Goal: Task Accomplishment & Management: Manage account settings

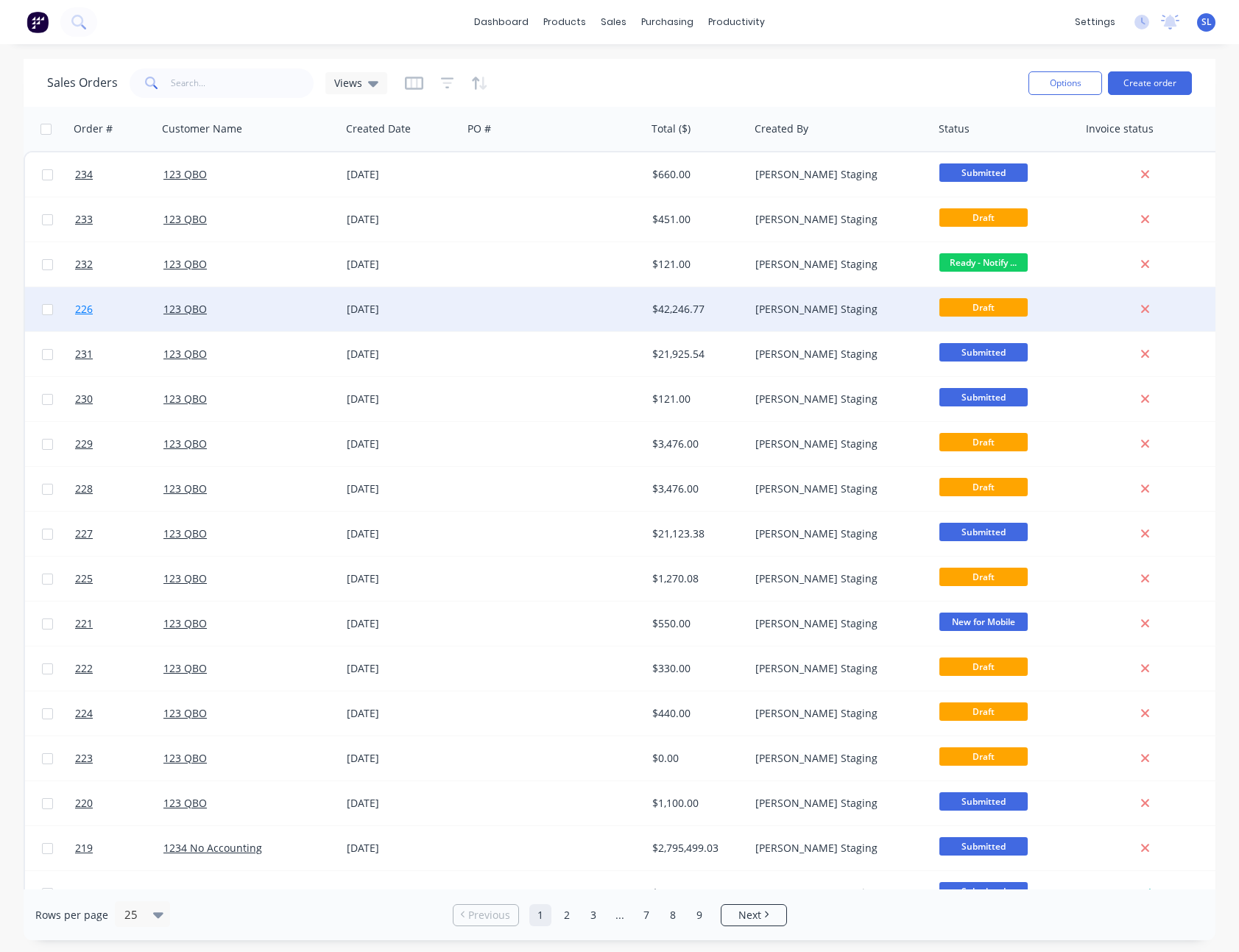
click at [86, 305] on span "226" at bounding box center [83, 309] width 18 height 15
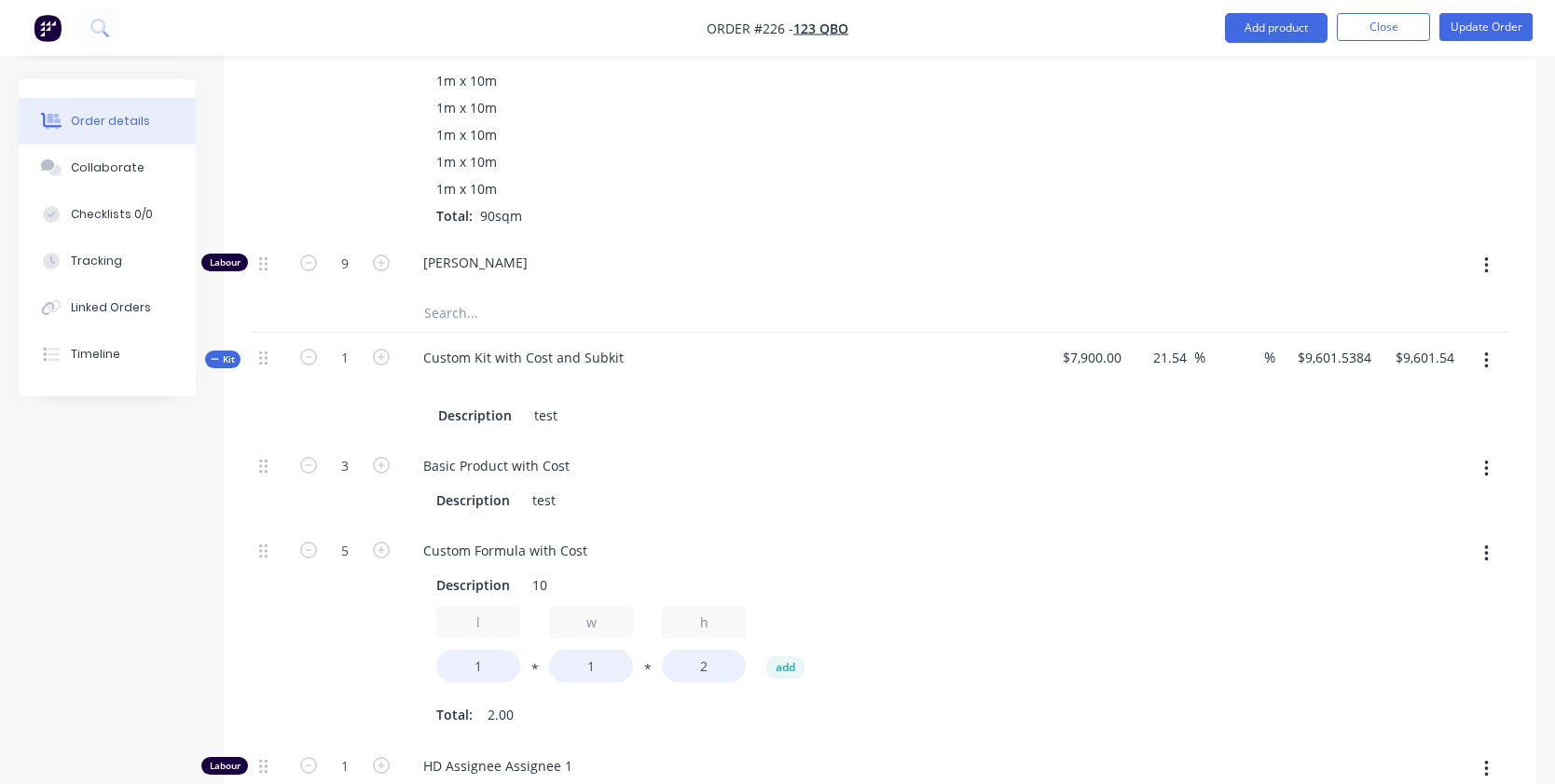
scroll to position [1638, 0]
click at [376, 360] on icon "button" at bounding box center [380, 358] width 17 height 17
type input "2"
type input "6"
type input "10"
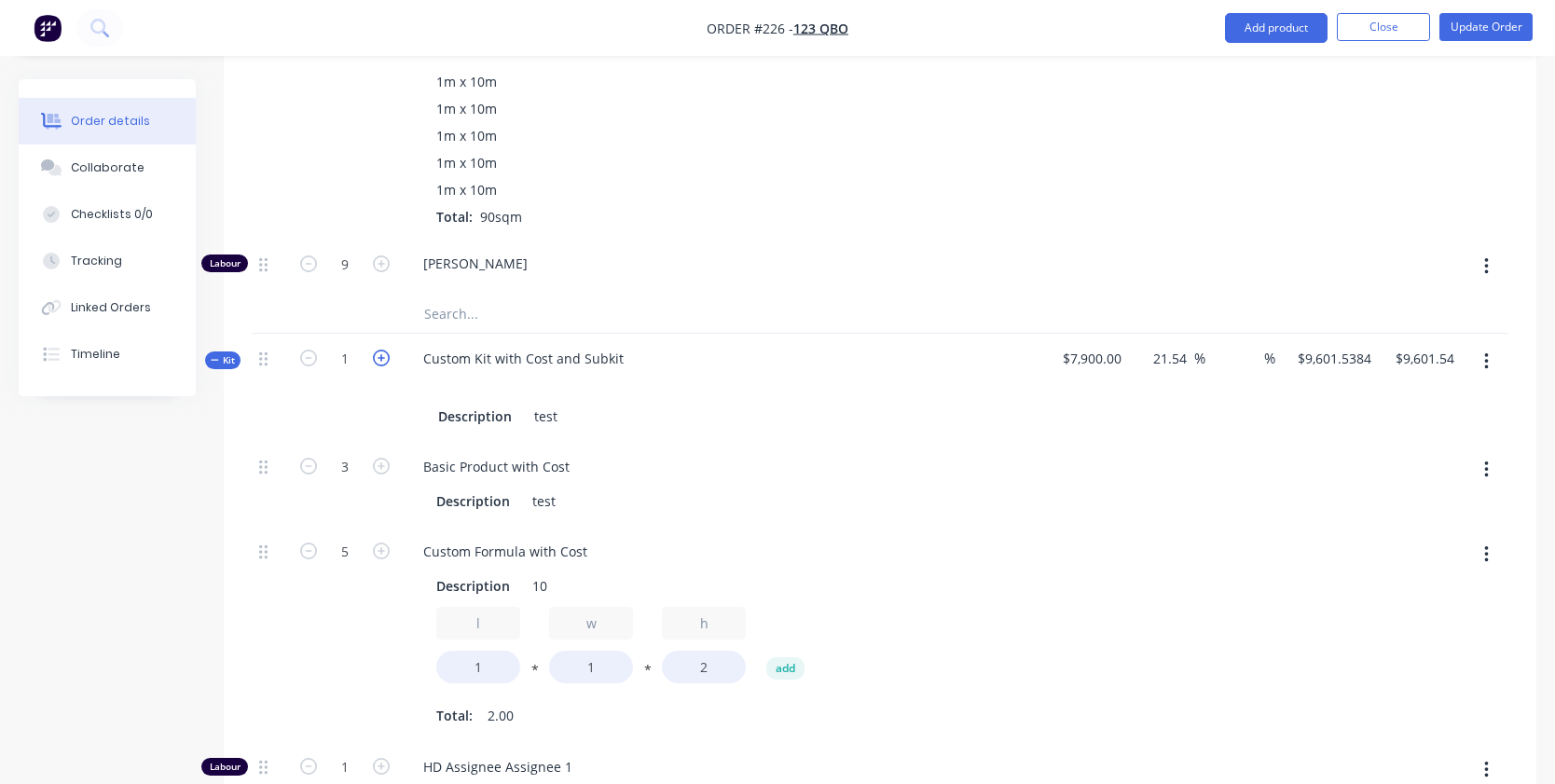
type input "2"
click at [308, 359] on icon "button" at bounding box center [308, 358] width 17 height 17
type input "1"
type input "3"
type input "5"
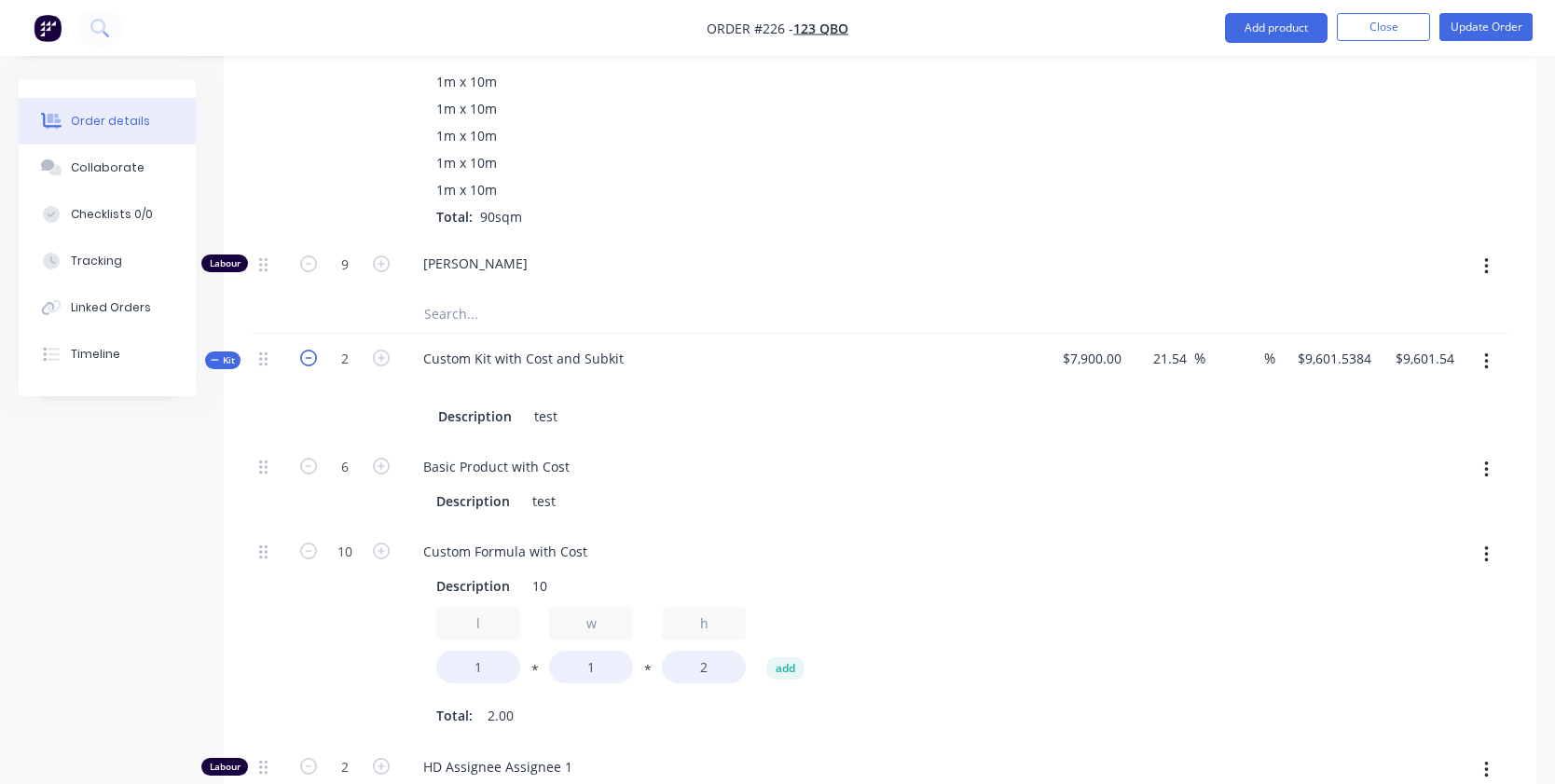
type input "1"
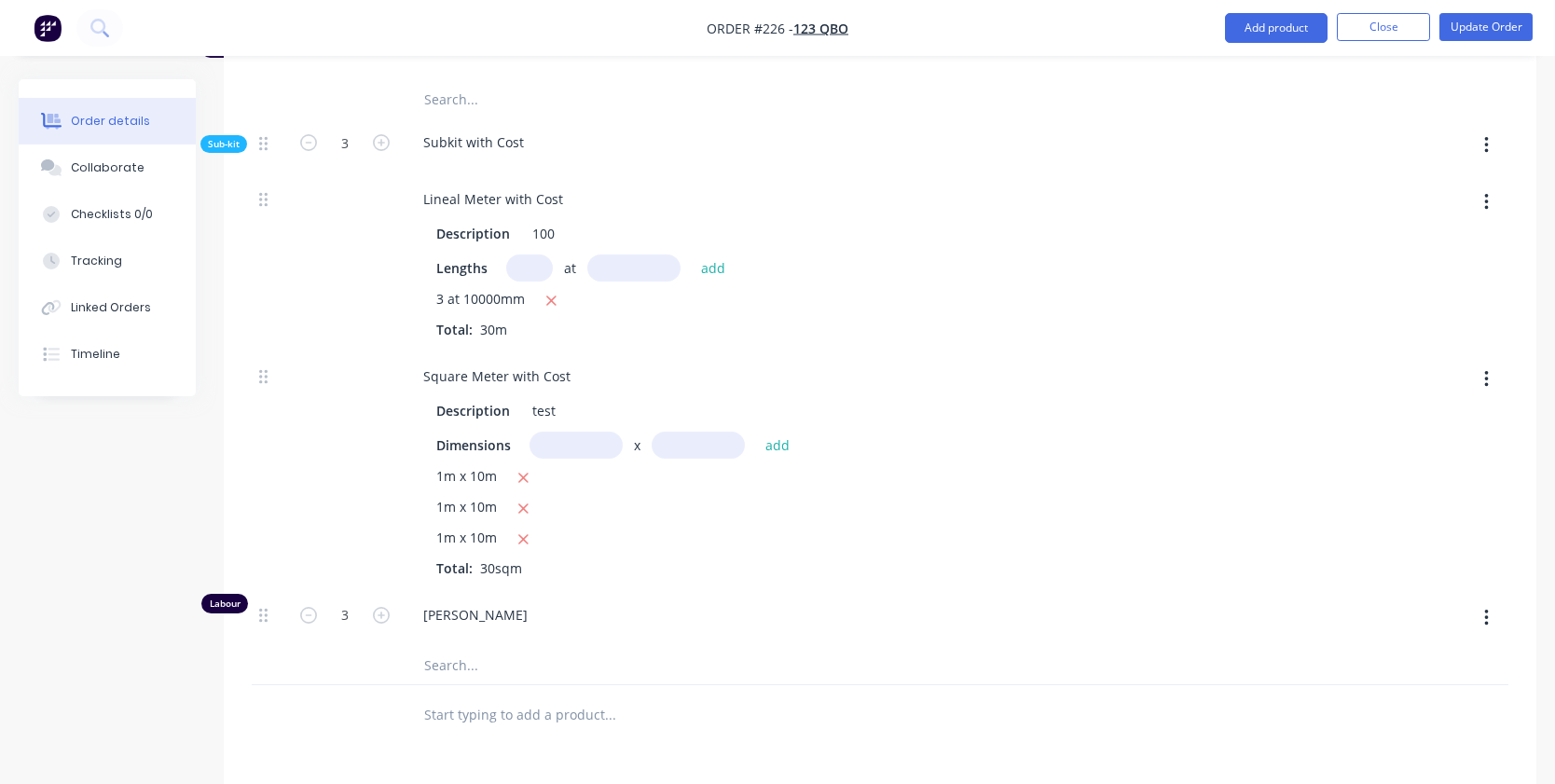
scroll to position [2367, 0]
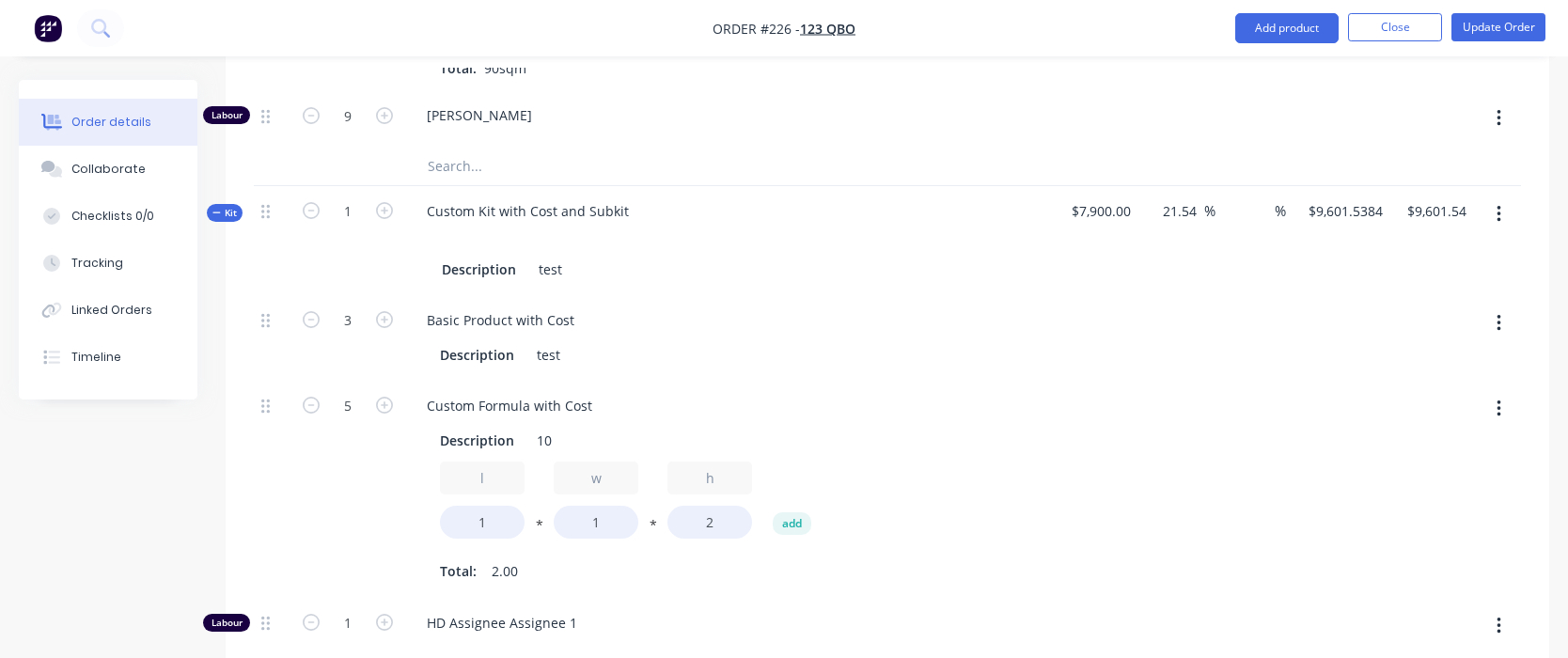
scroll to position [1802, 0]
click at [596, 217] on div "Custom Kit with Cost and Subkit" at bounding box center [528, 212] width 233 height 27
copy div "Custom Kit with Cost and Subkit"
click at [1281, 40] on button "Add product" at bounding box center [1287, 28] width 103 height 30
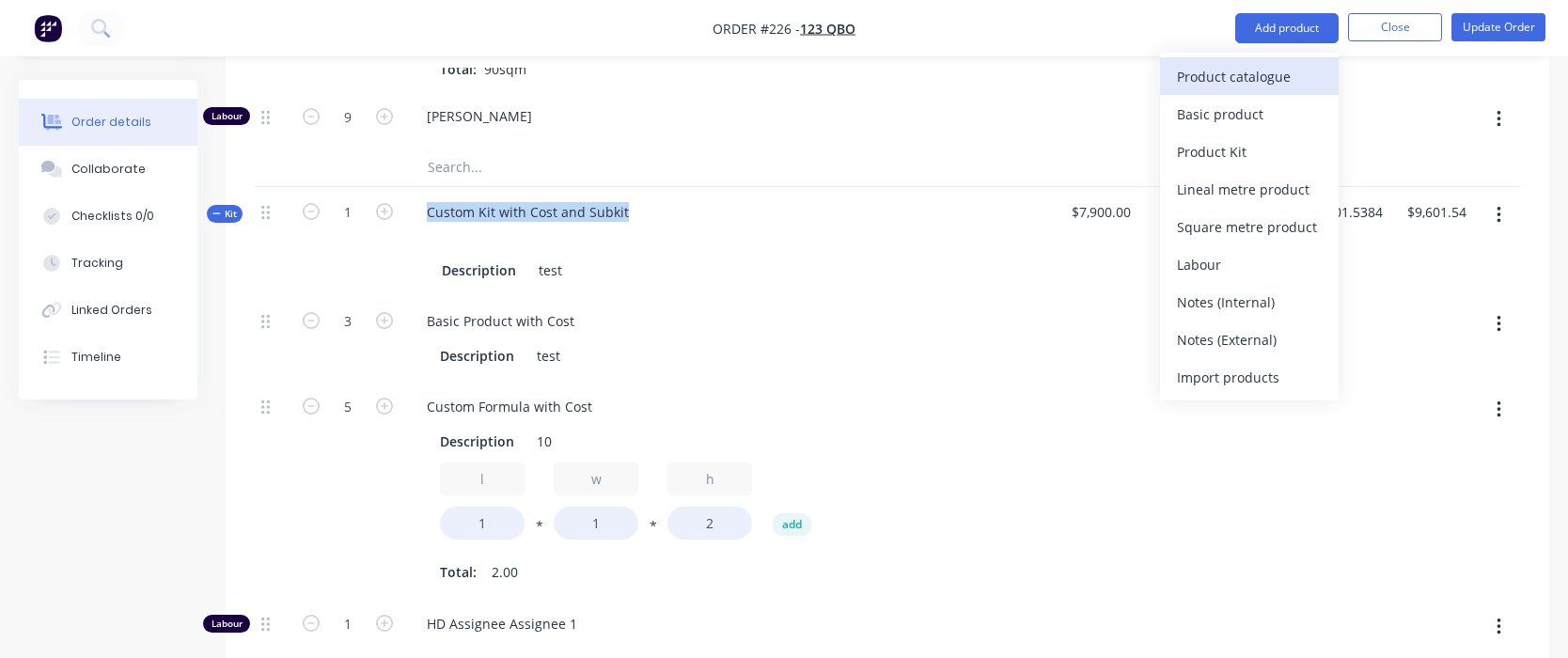
click at [1217, 80] on div "Product catalogue" at bounding box center [1249, 76] width 145 height 27
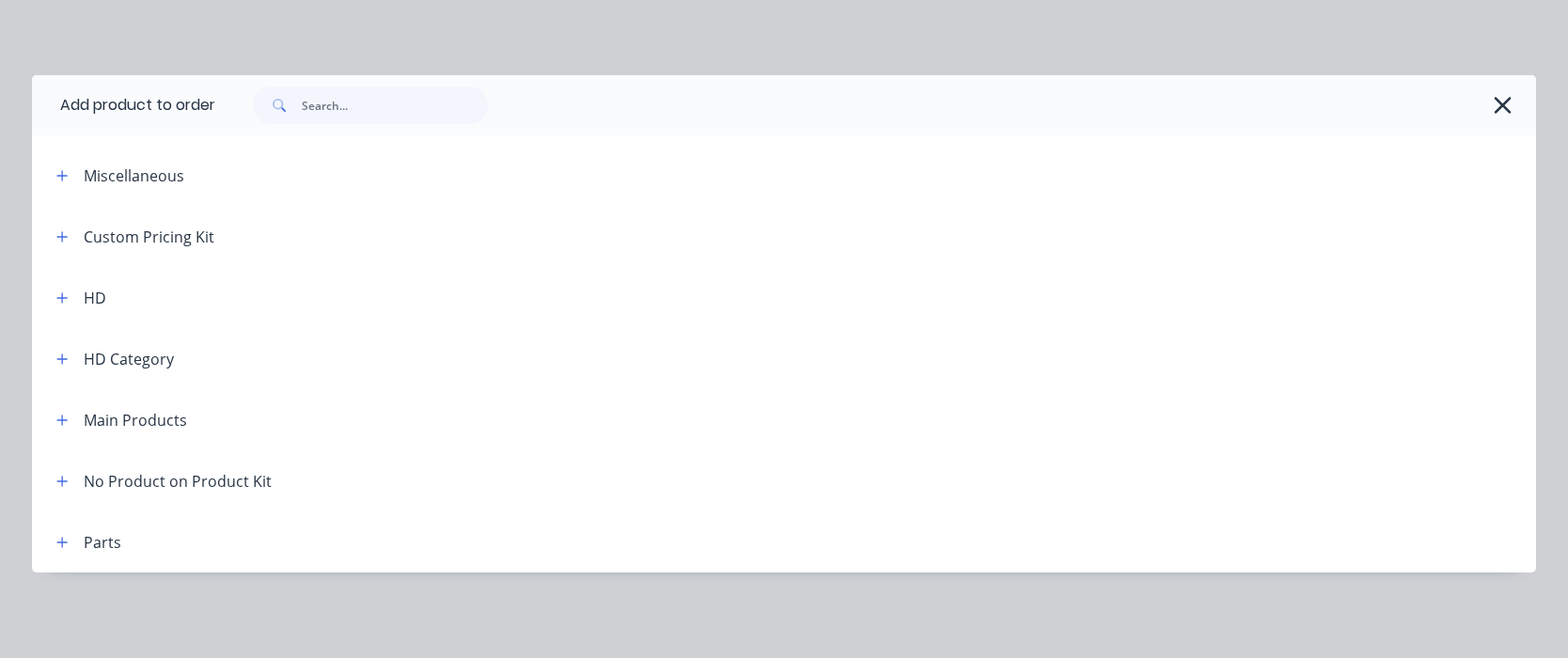
click at [379, 126] on div at bounding box center [875, 105] width 1321 height 61
click at [379, 120] on input "text" at bounding box center [394, 105] width 186 height 38
paste input "Custom Kit with Cost and Subkit"
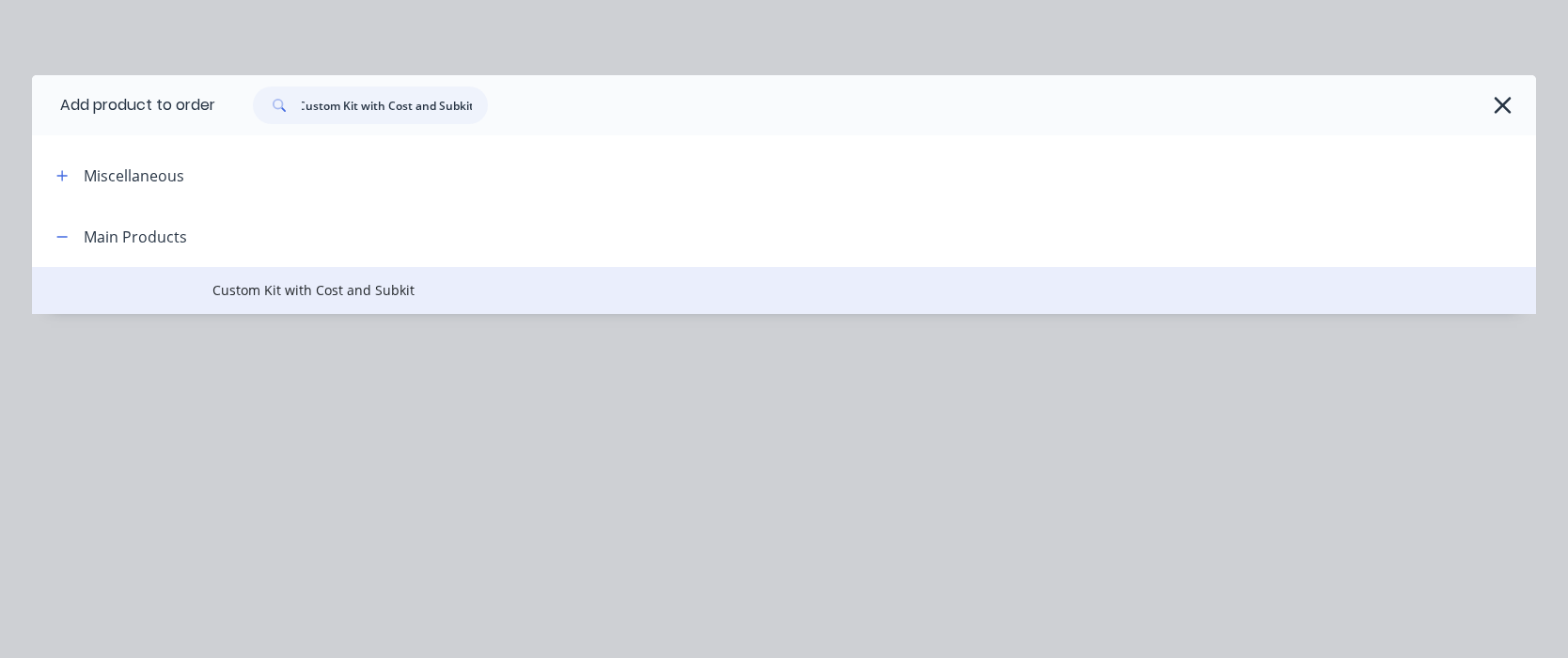
type input "Custom Kit with Cost and Subkit"
click at [281, 288] on span "Custom Kit with Cost and Subkit" at bounding box center [741, 290] width 1058 height 20
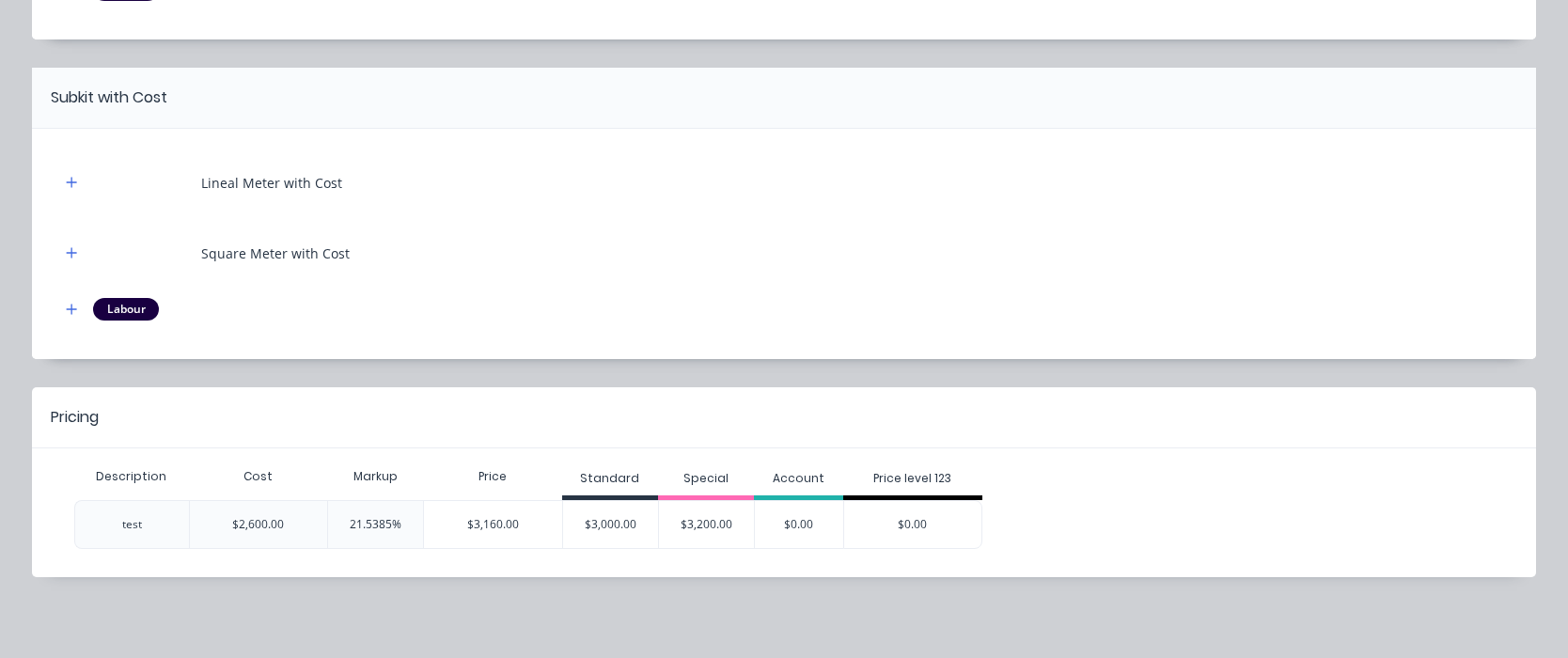
scroll to position [430, 0]
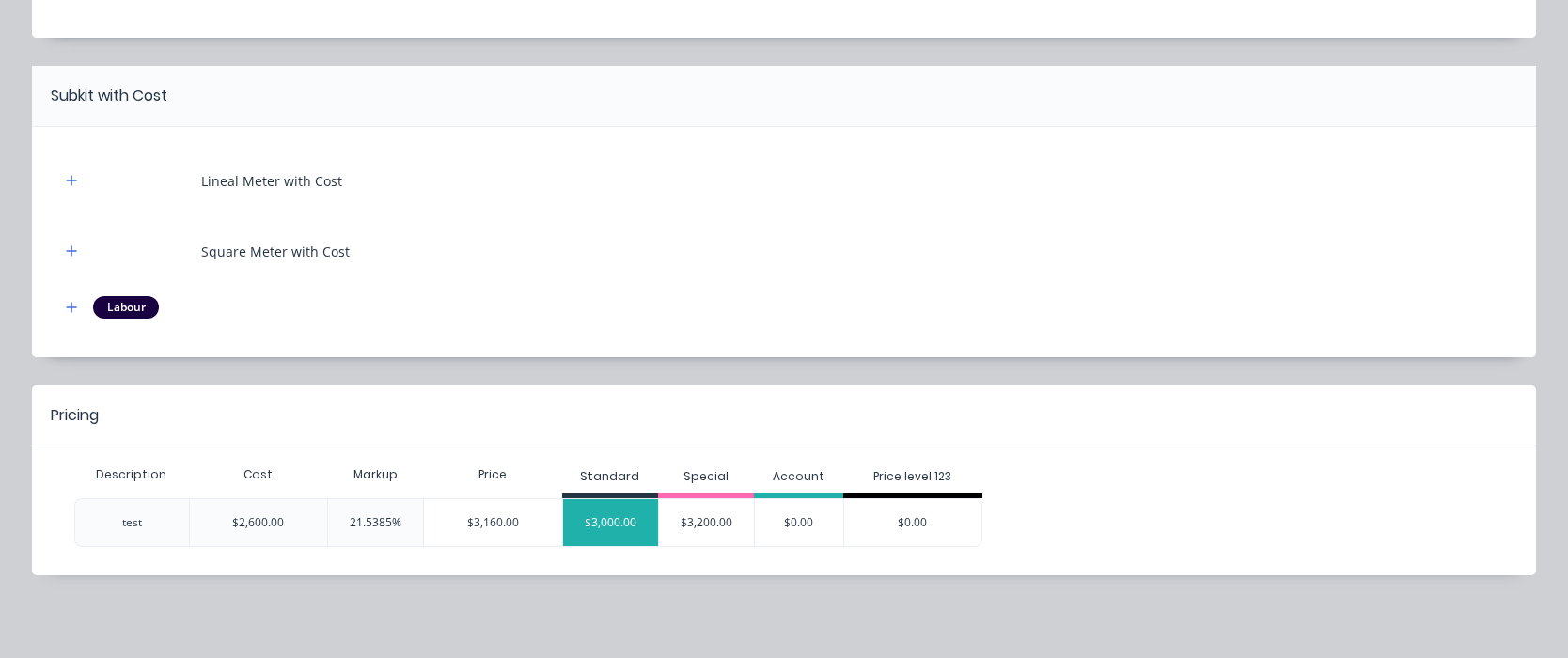
click at [584, 522] on div "$3,000.00" at bounding box center [611, 522] width 95 height 47
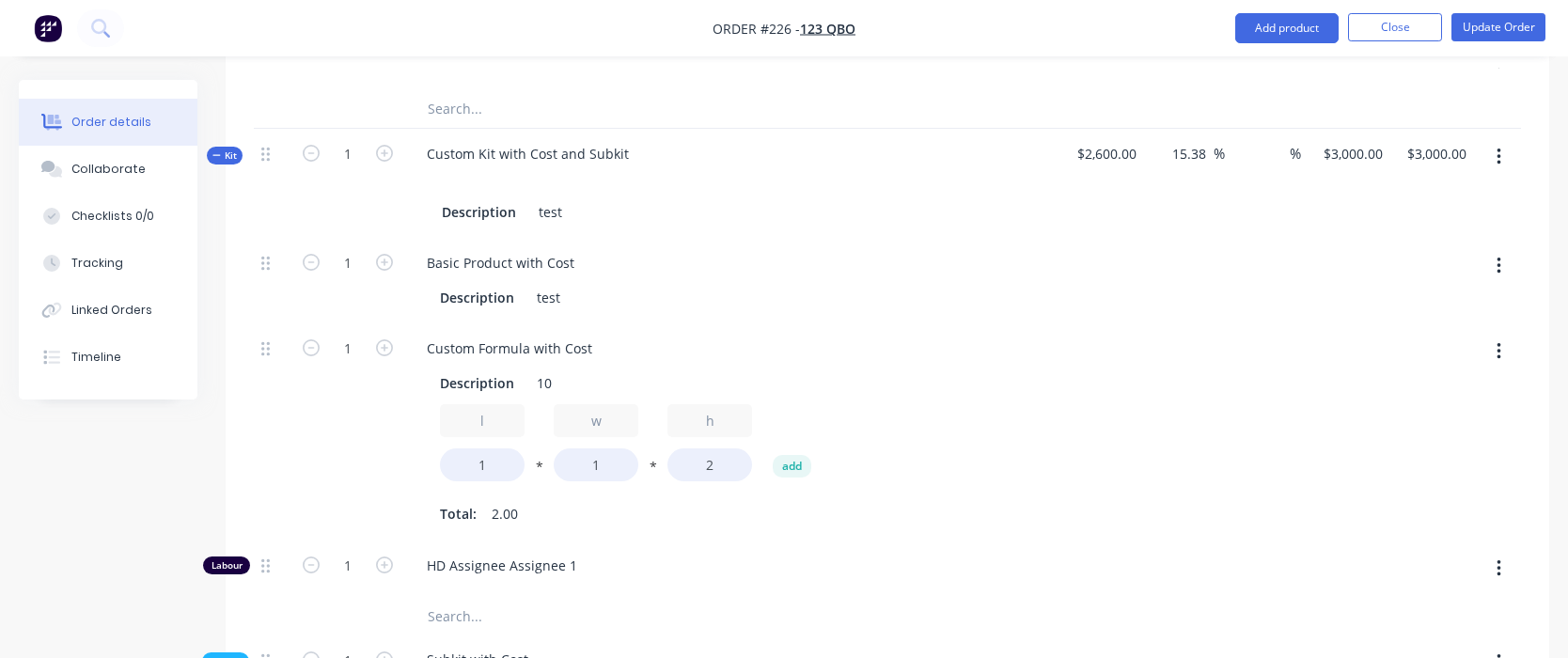
scroll to position [2935, 0]
click at [391, 158] on icon "button" at bounding box center [384, 156] width 17 height 17
type input "2"
type input "$6,000.00"
type input "2"
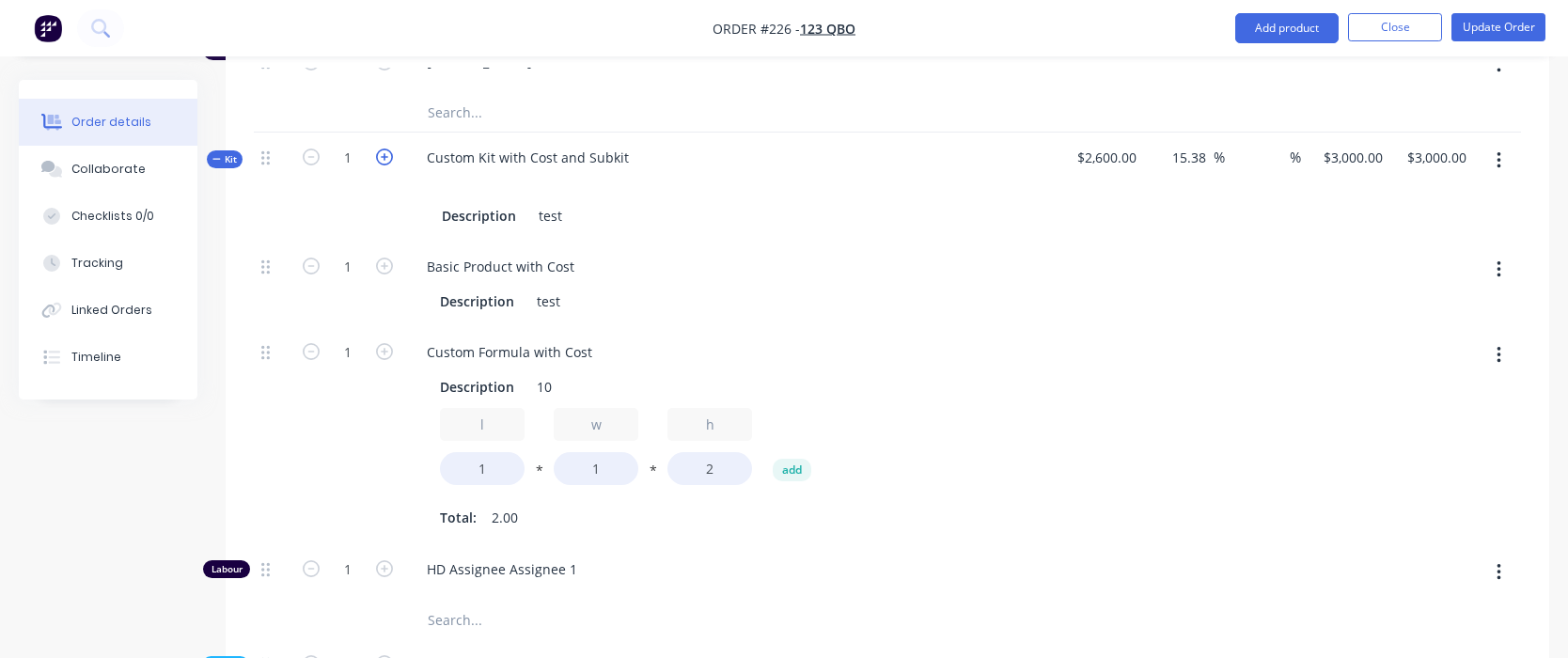
type input "2"
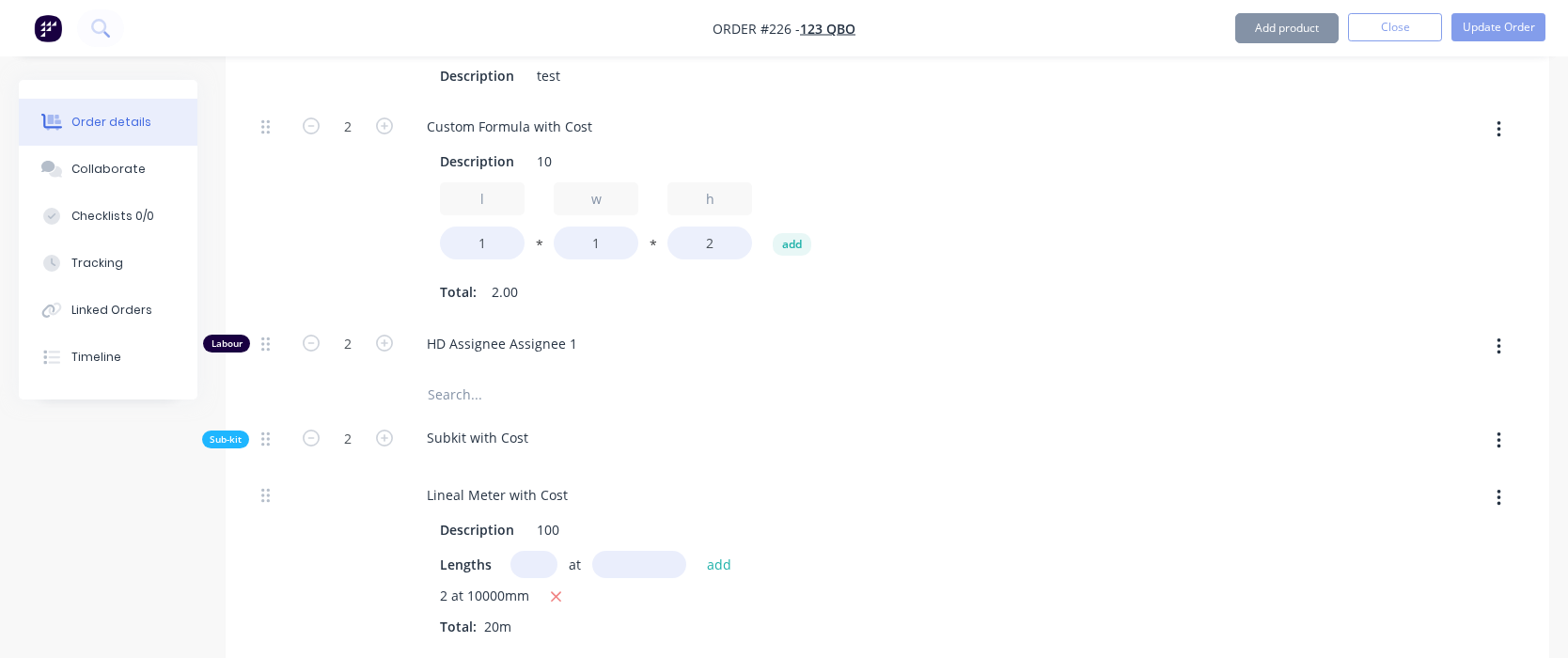
scroll to position [3316, 0]
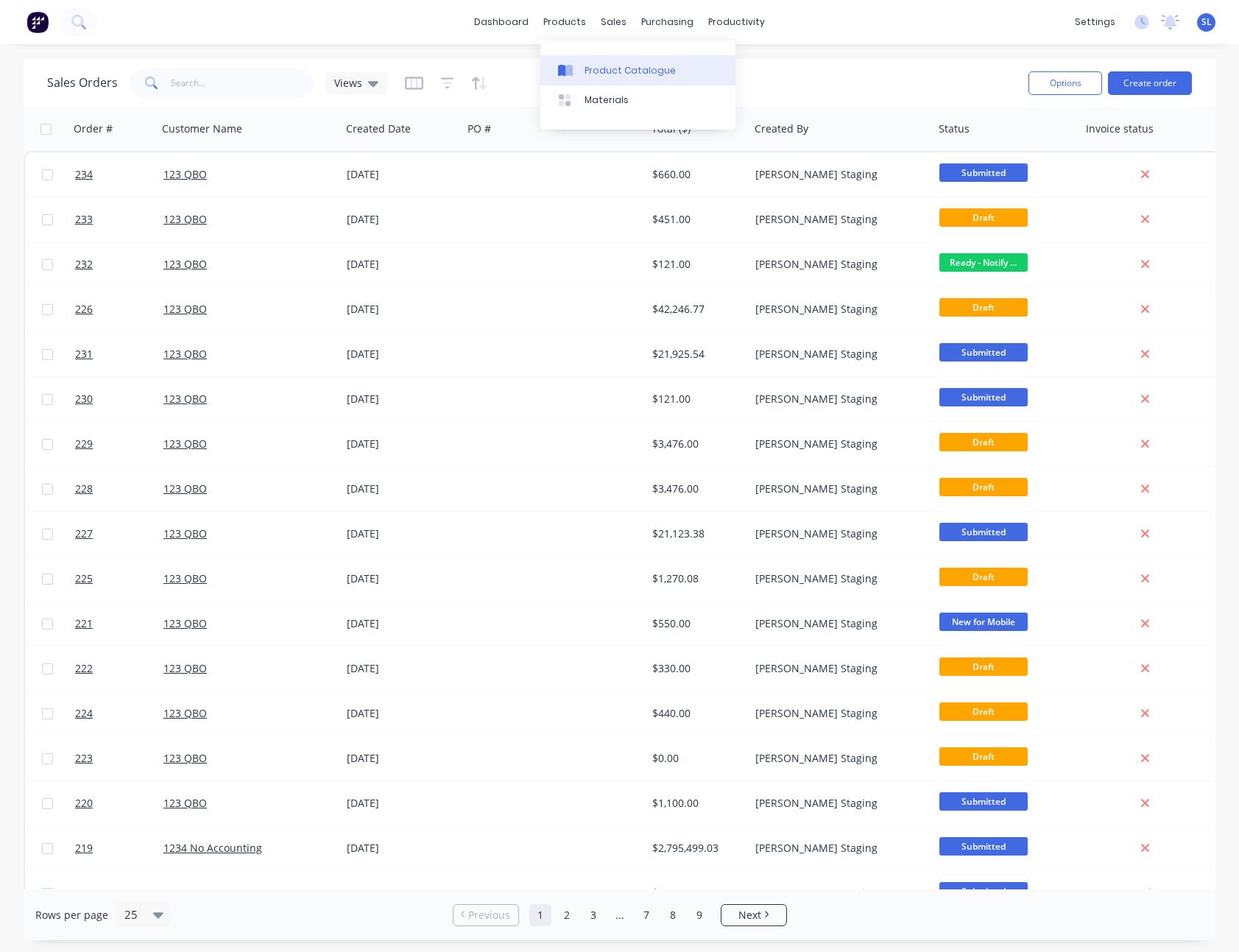
click at [592, 65] on div "Product Catalogue" at bounding box center [630, 70] width 91 height 13
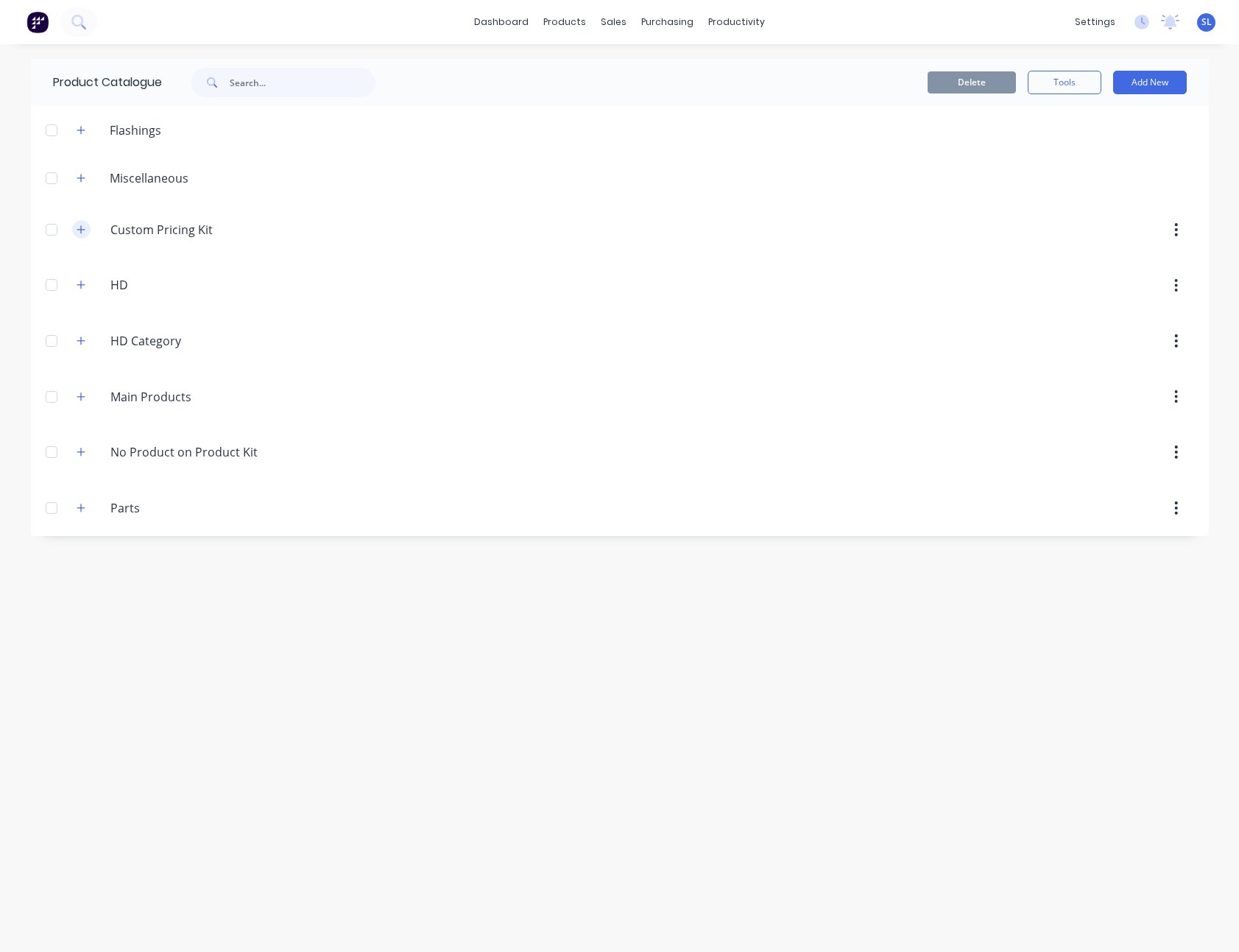
click at [79, 227] on icon "button" at bounding box center [80, 230] width 9 height 10
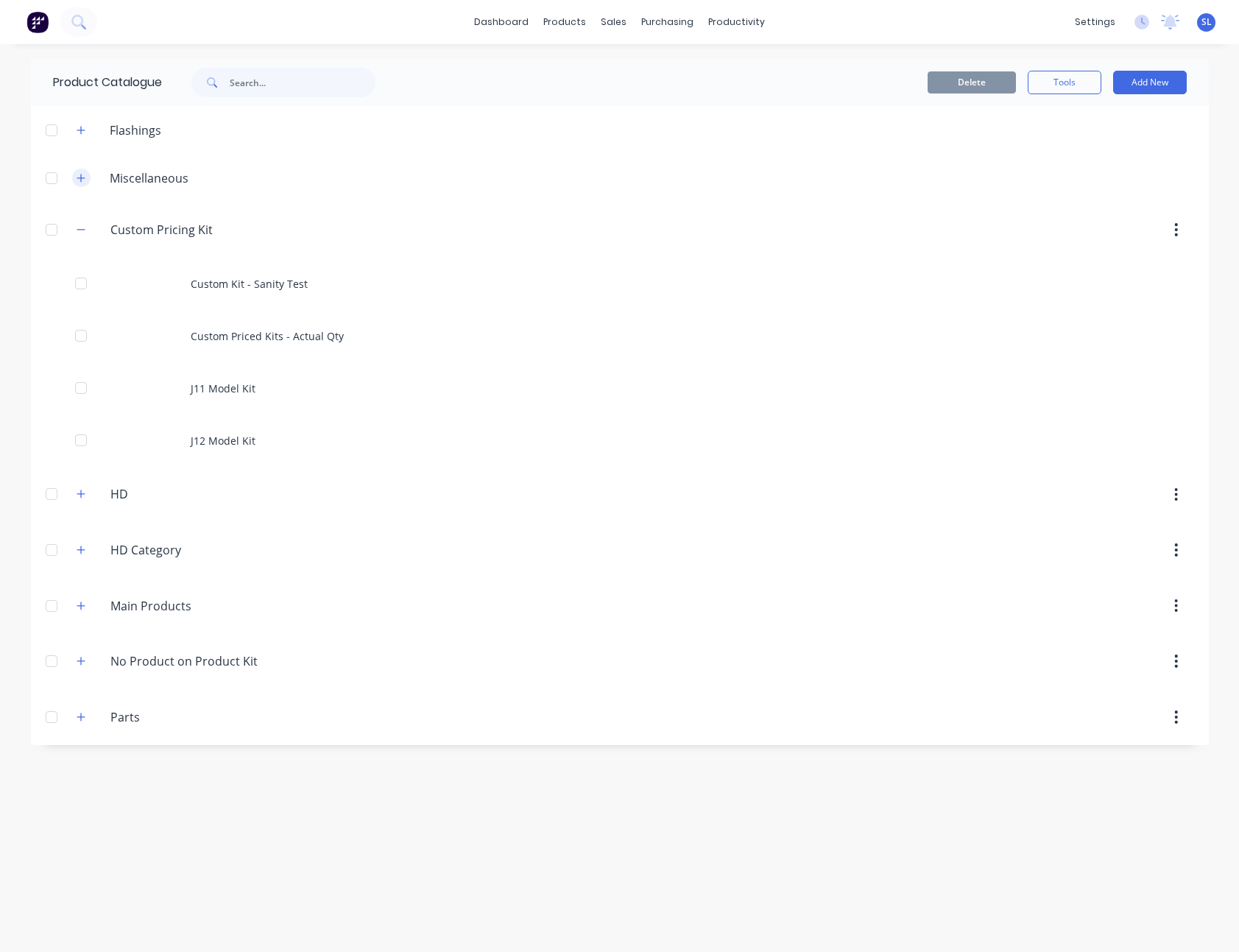
click at [83, 177] on icon "button" at bounding box center [80, 177] width 8 height 8
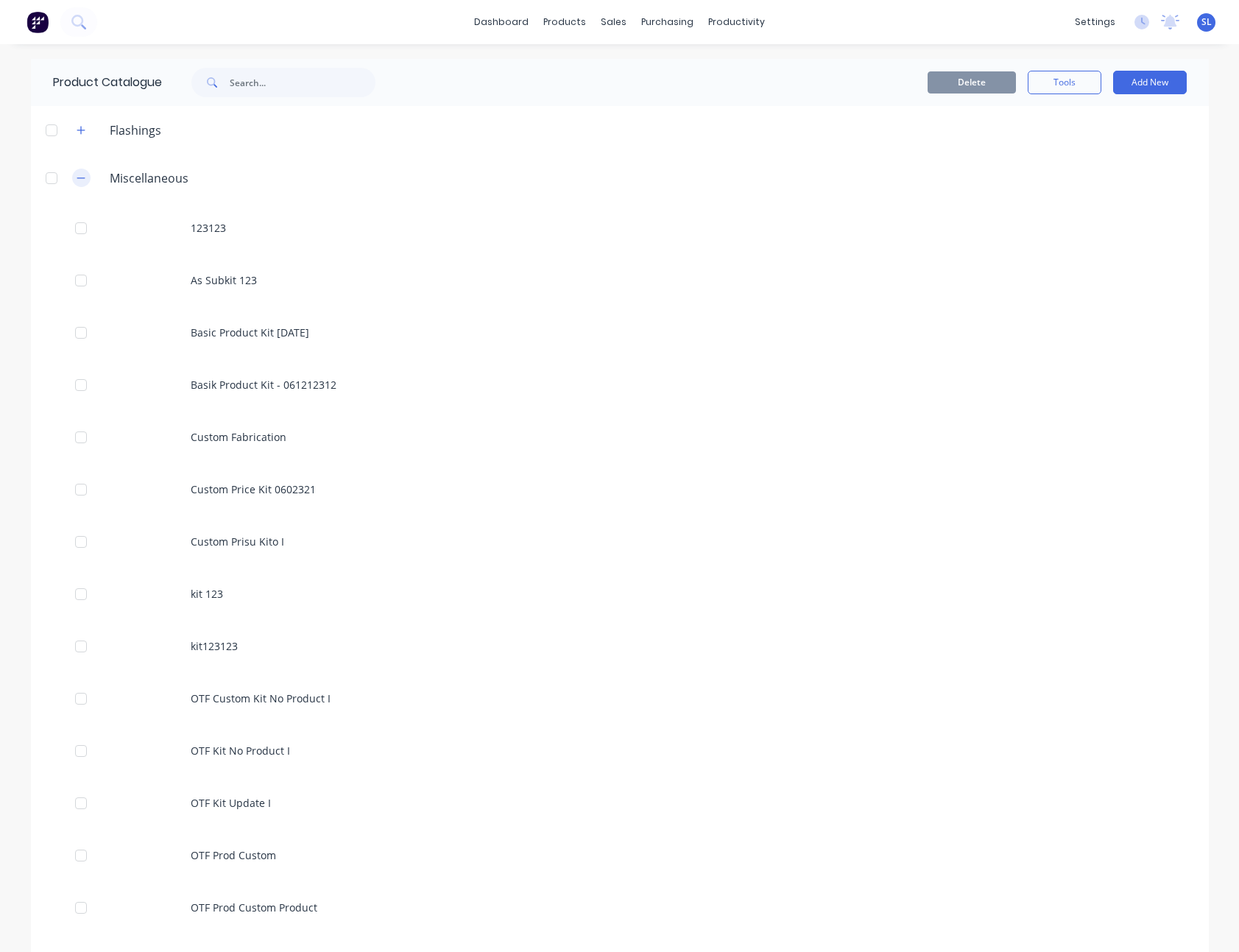
click at [82, 176] on button "button" at bounding box center [82, 178] width 19 height 19
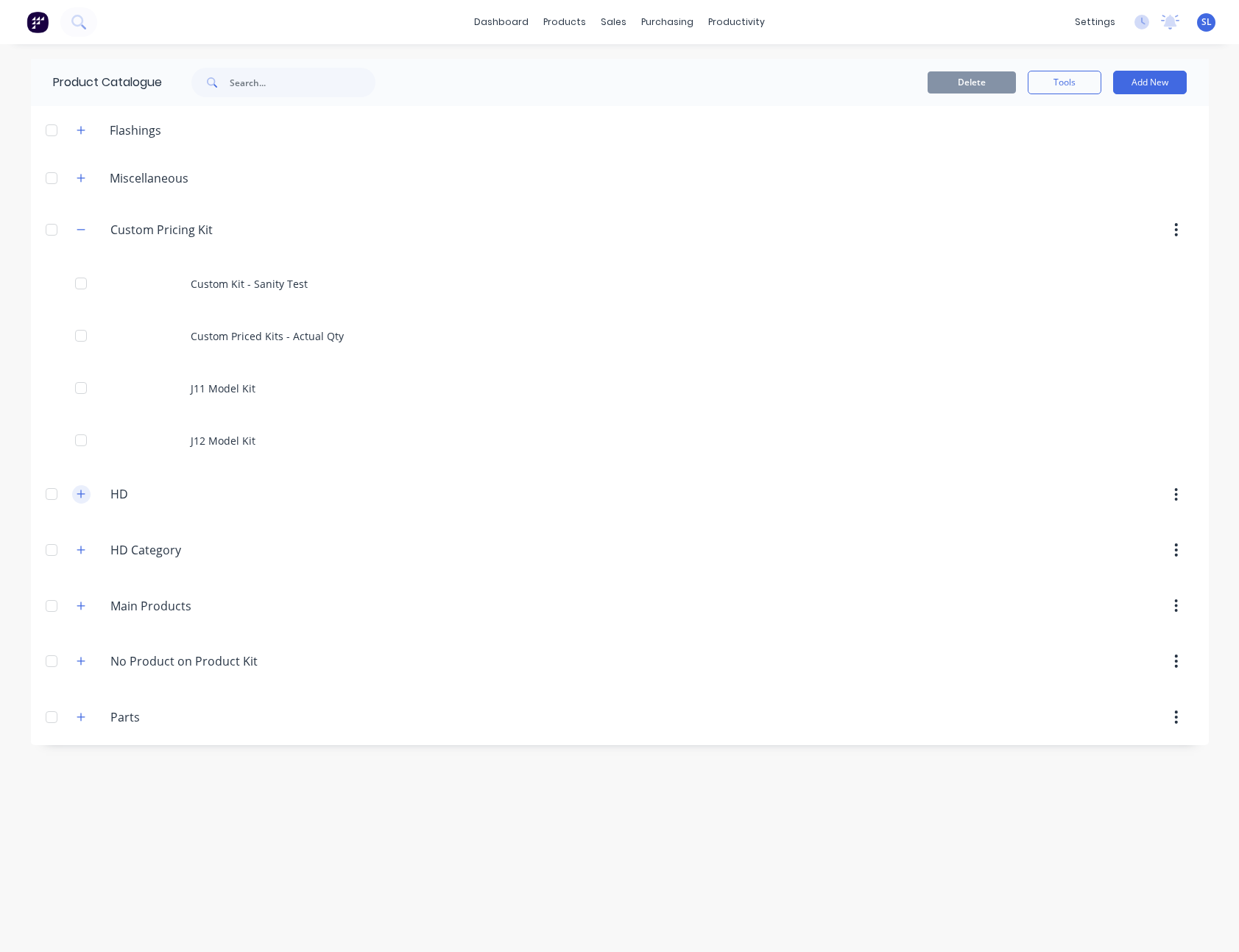
click at [82, 500] on button "button" at bounding box center [82, 494] width 19 height 19
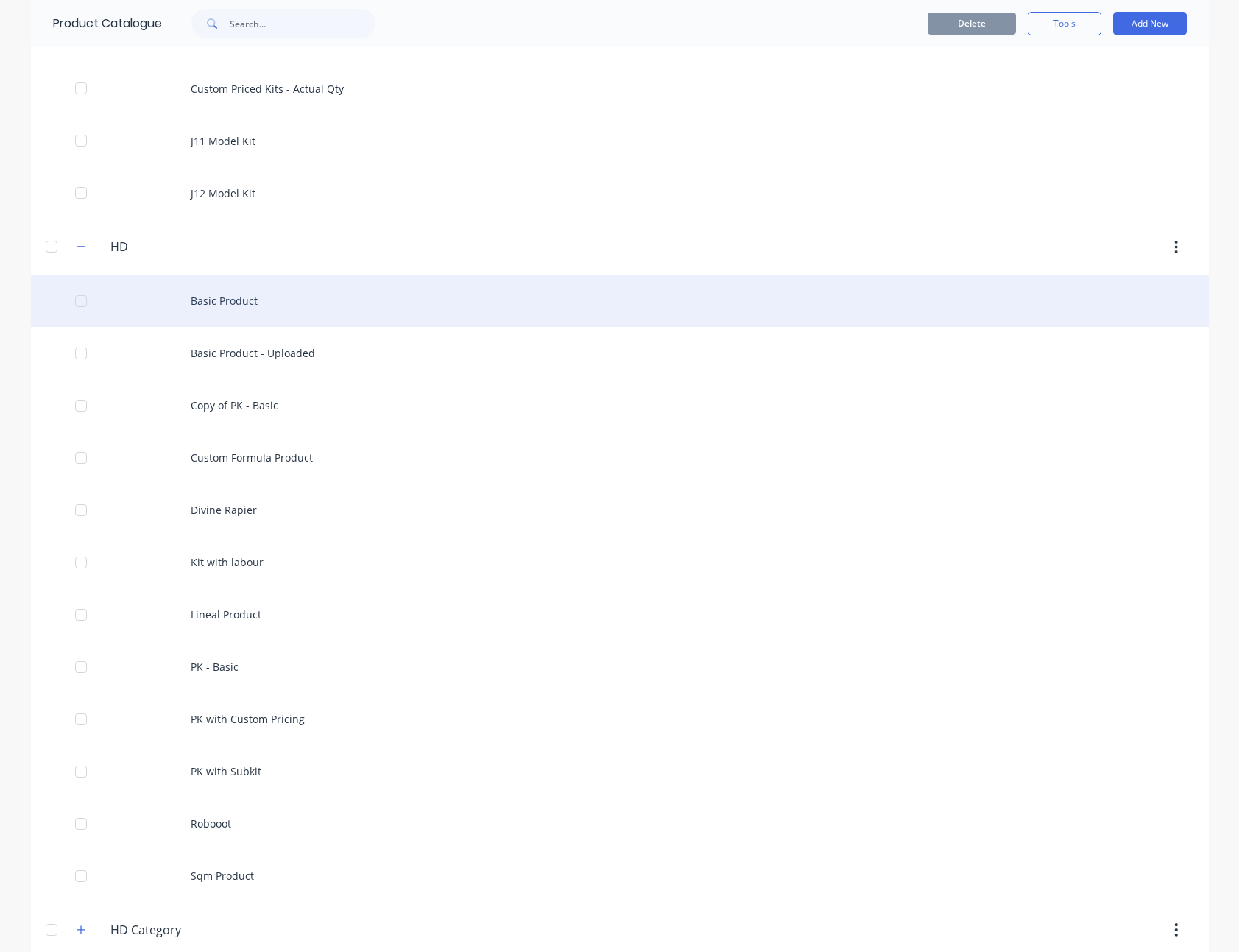
scroll to position [435, 0]
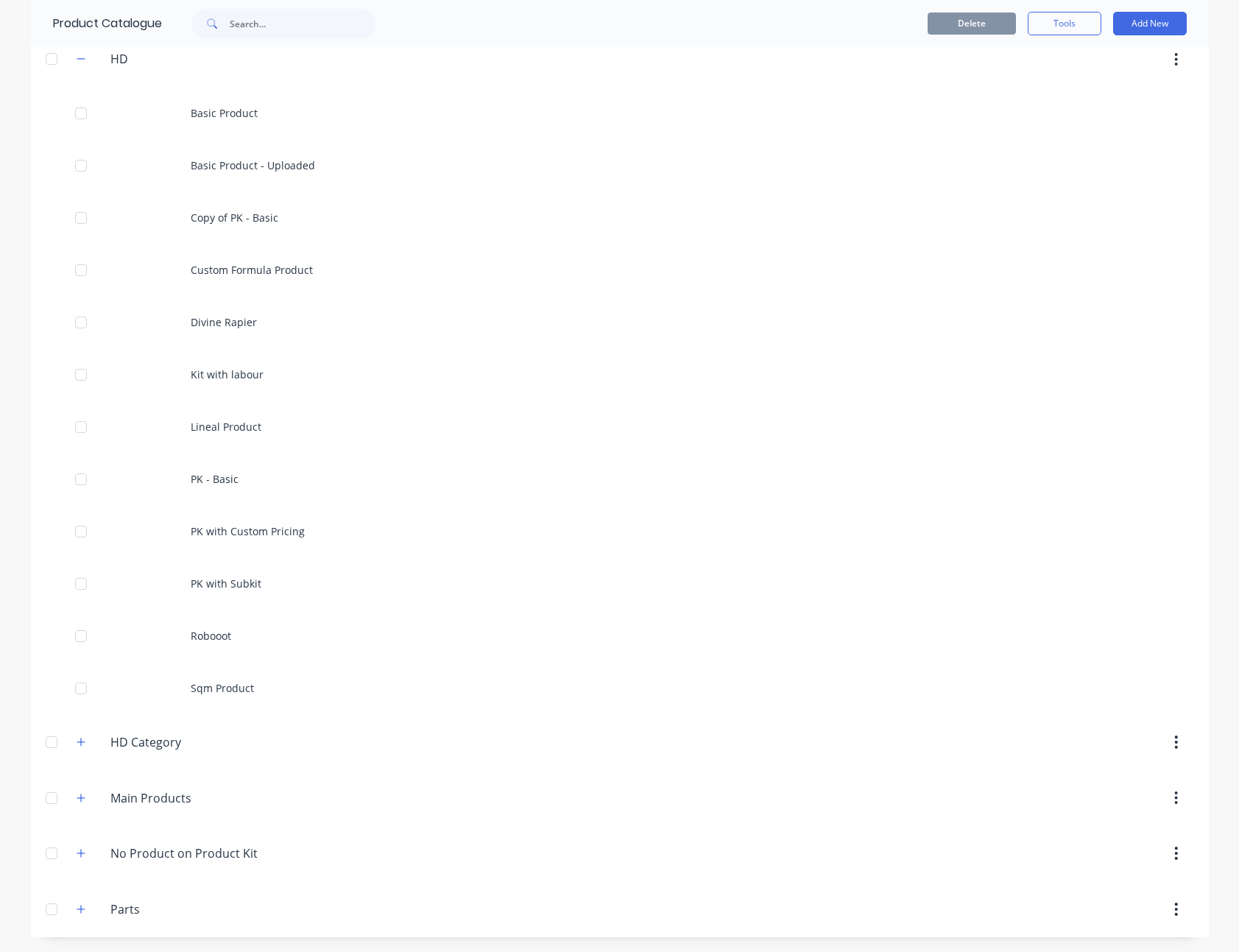
click at [224, 32] on span at bounding box center [210, 23] width 38 height 30
click at [230, 30] on input "text" at bounding box center [302, 23] width 146 height 30
paste input "Custom Kit with Cost and Subkit"
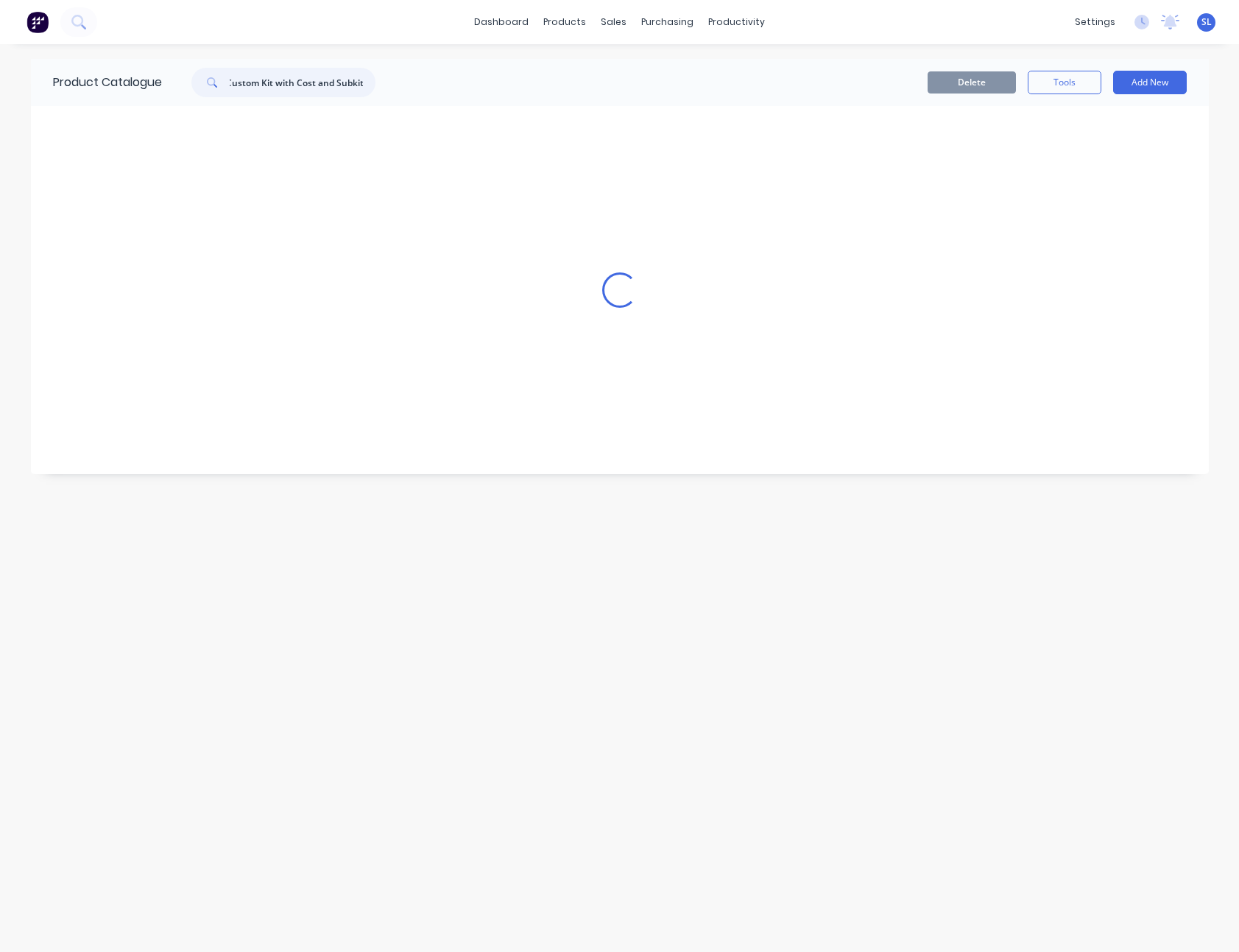
scroll to position [0, 0]
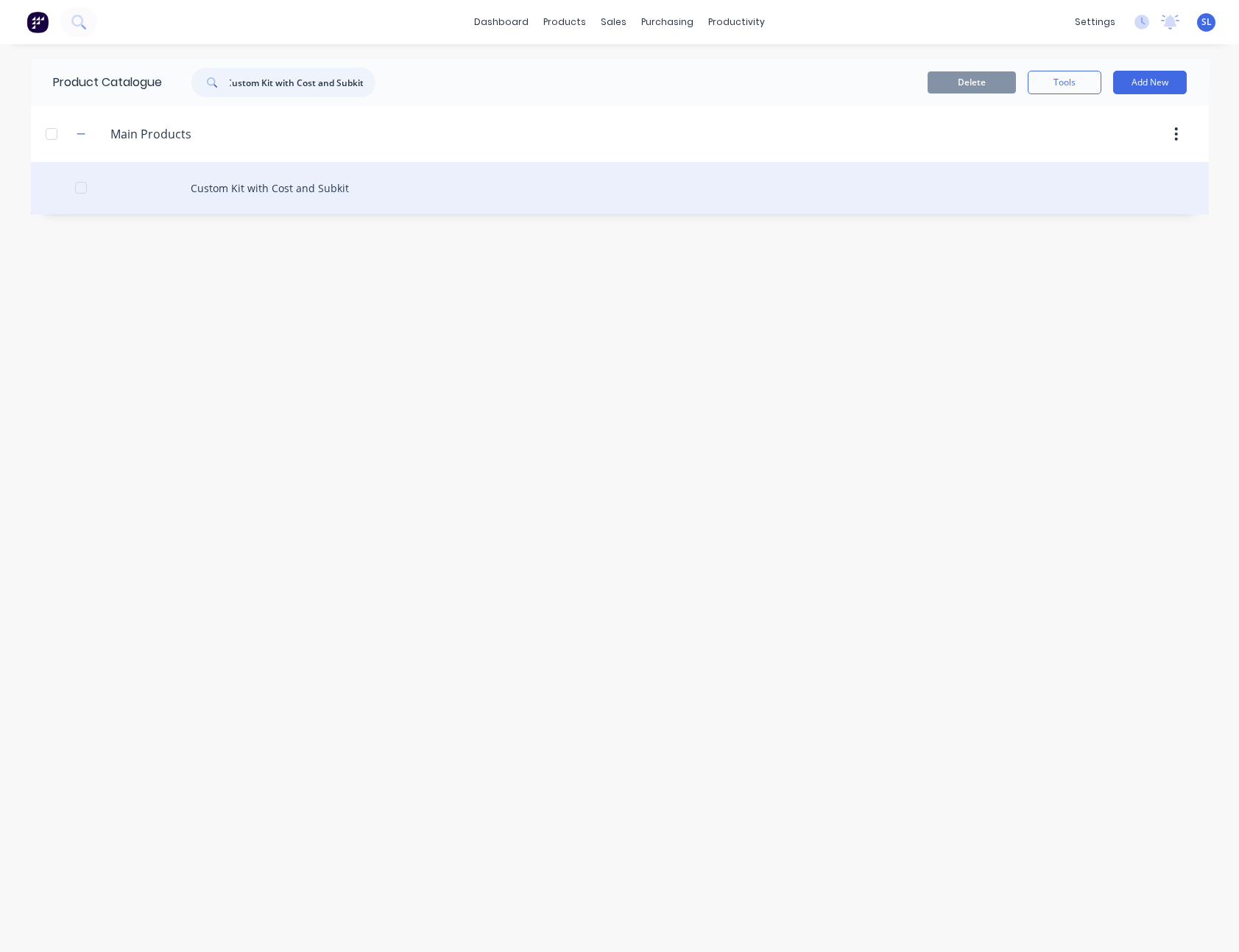
type input "Custom Kit with Cost and Subkit"
click at [237, 188] on div "Custom Kit with Cost and Subkit" at bounding box center [620, 188] width 1178 height 52
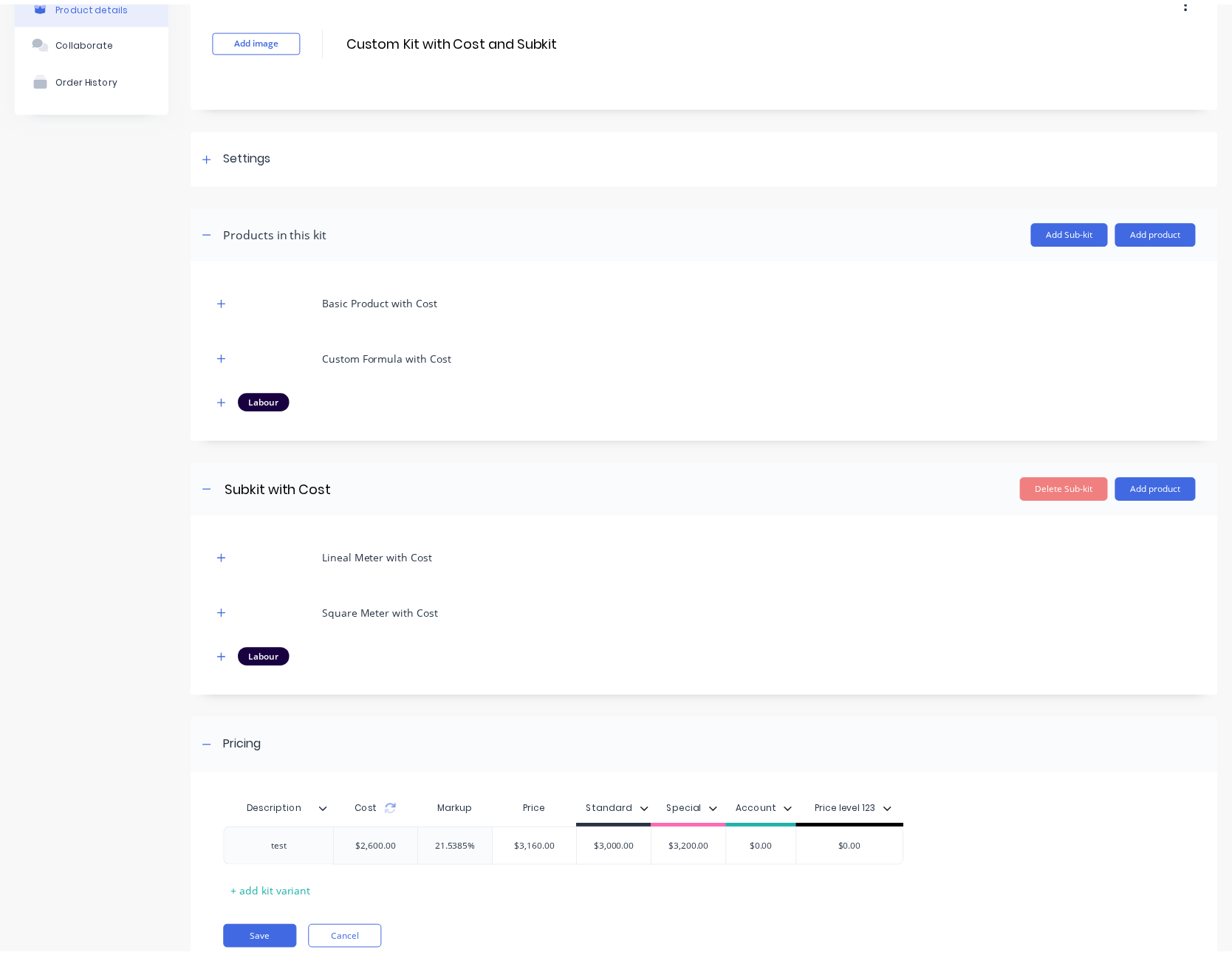
scroll to position [141, 0]
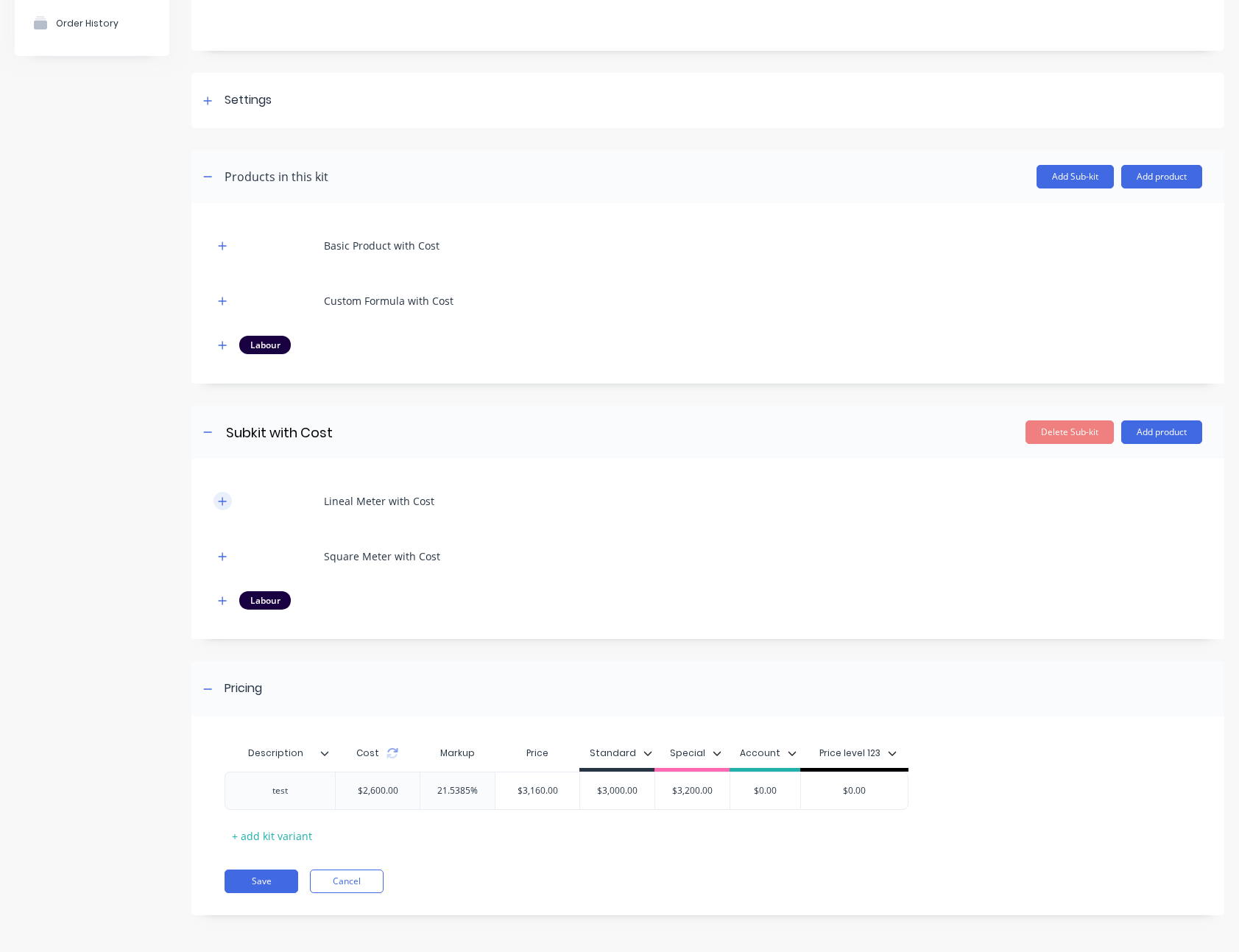
click at [217, 501] on button "button" at bounding box center [223, 501] width 19 height 19
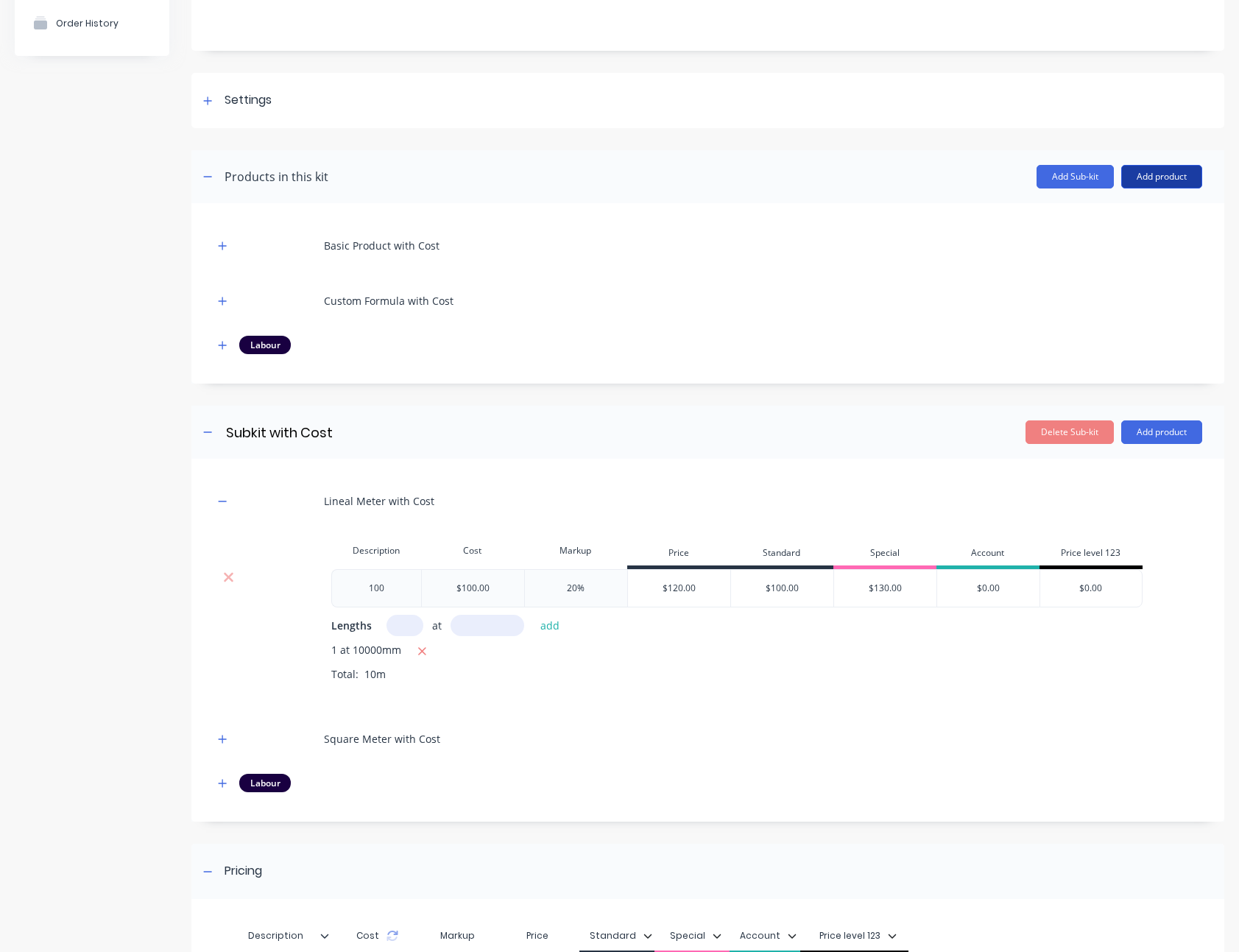
click at [1149, 170] on button "Add product" at bounding box center [1162, 177] width 81 height 23
click at [1119, 213] on div "Product catalogue" at bounding box center [1132, 214] width 114 height 21
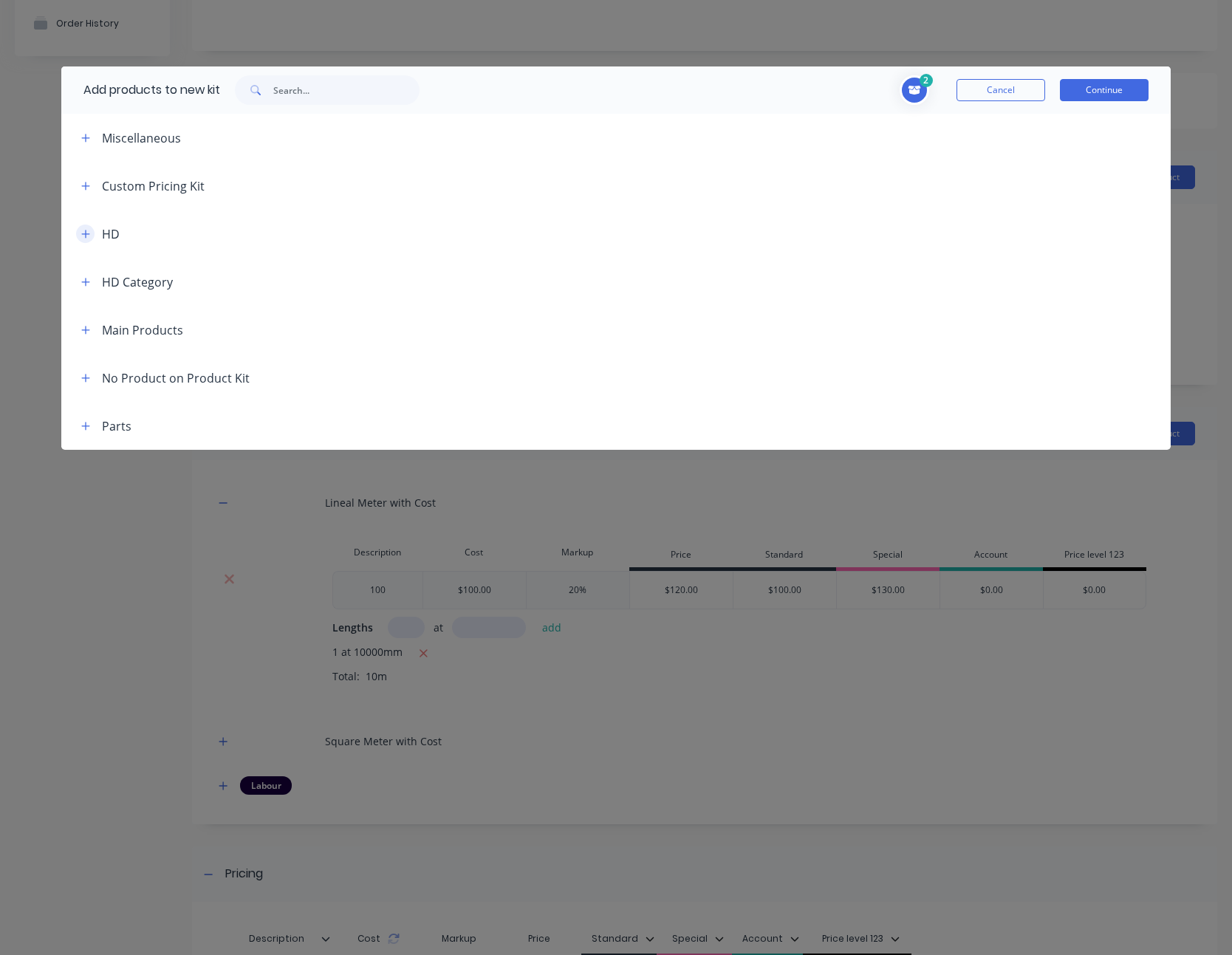
click at [88, 235] on icon "button" at bounding box center [85, 233] width 9 height 10
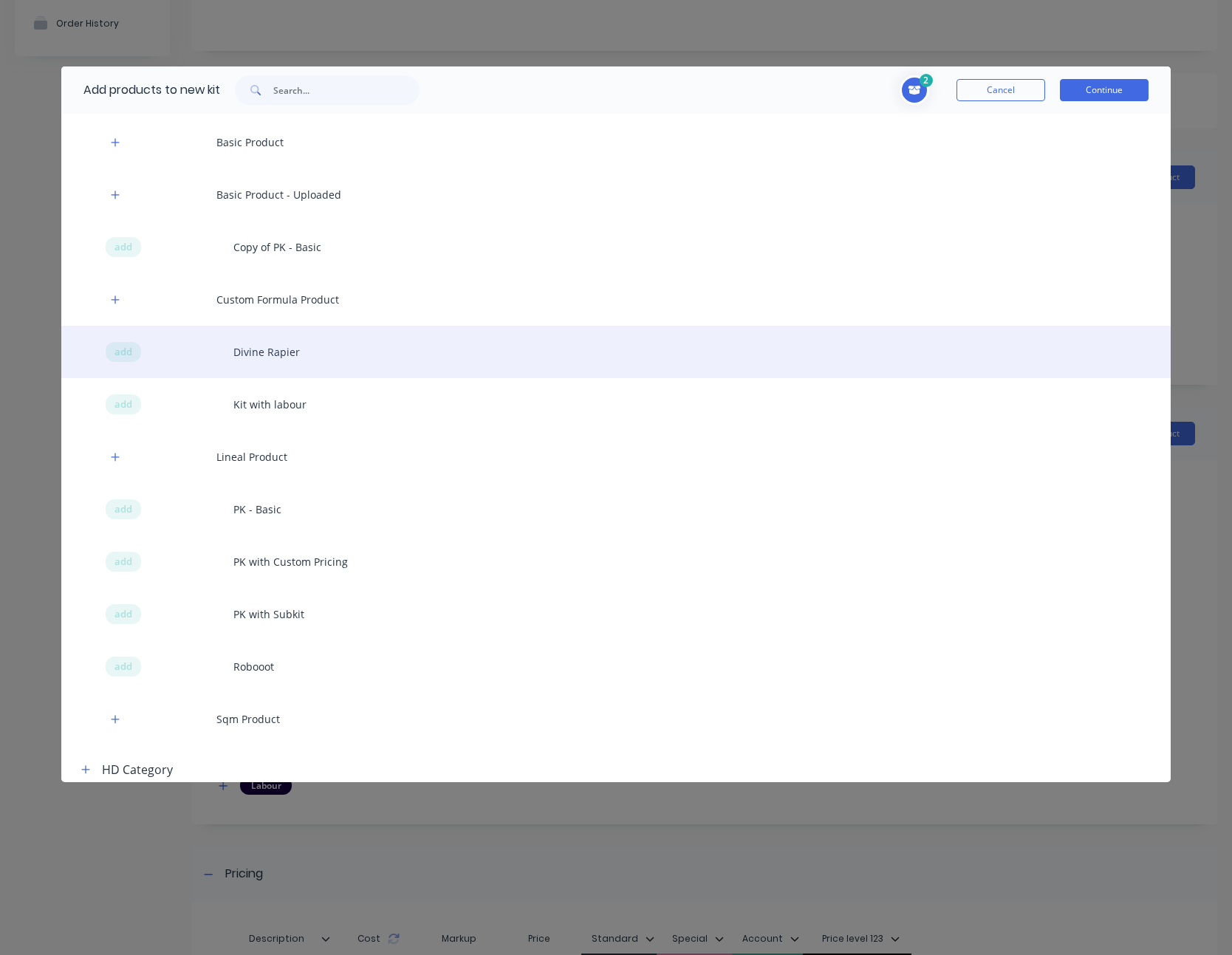
scroll to position [297, 0]
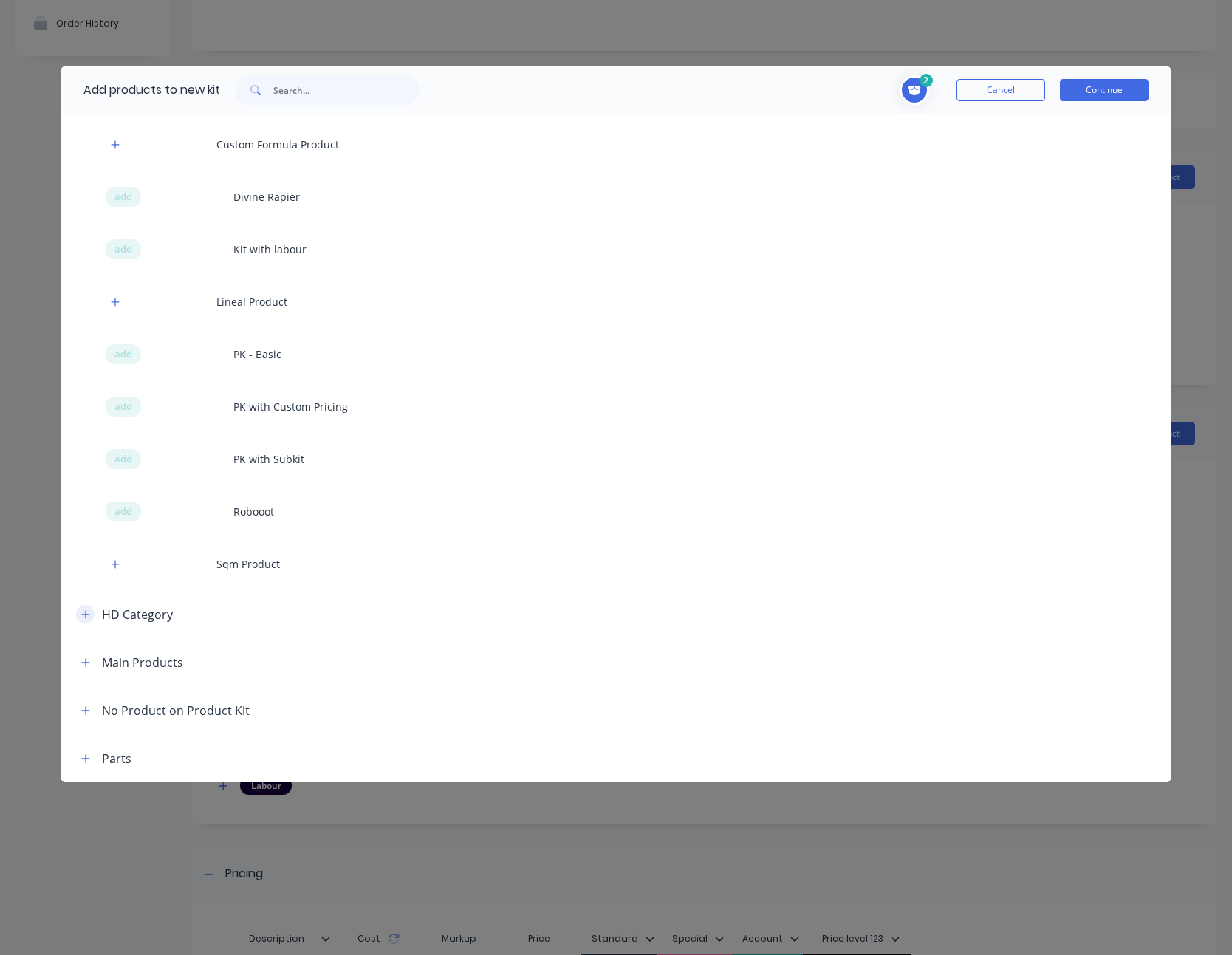
click at [91, 611] on button "button" at bounding box center [85, 615] width 19 height 19
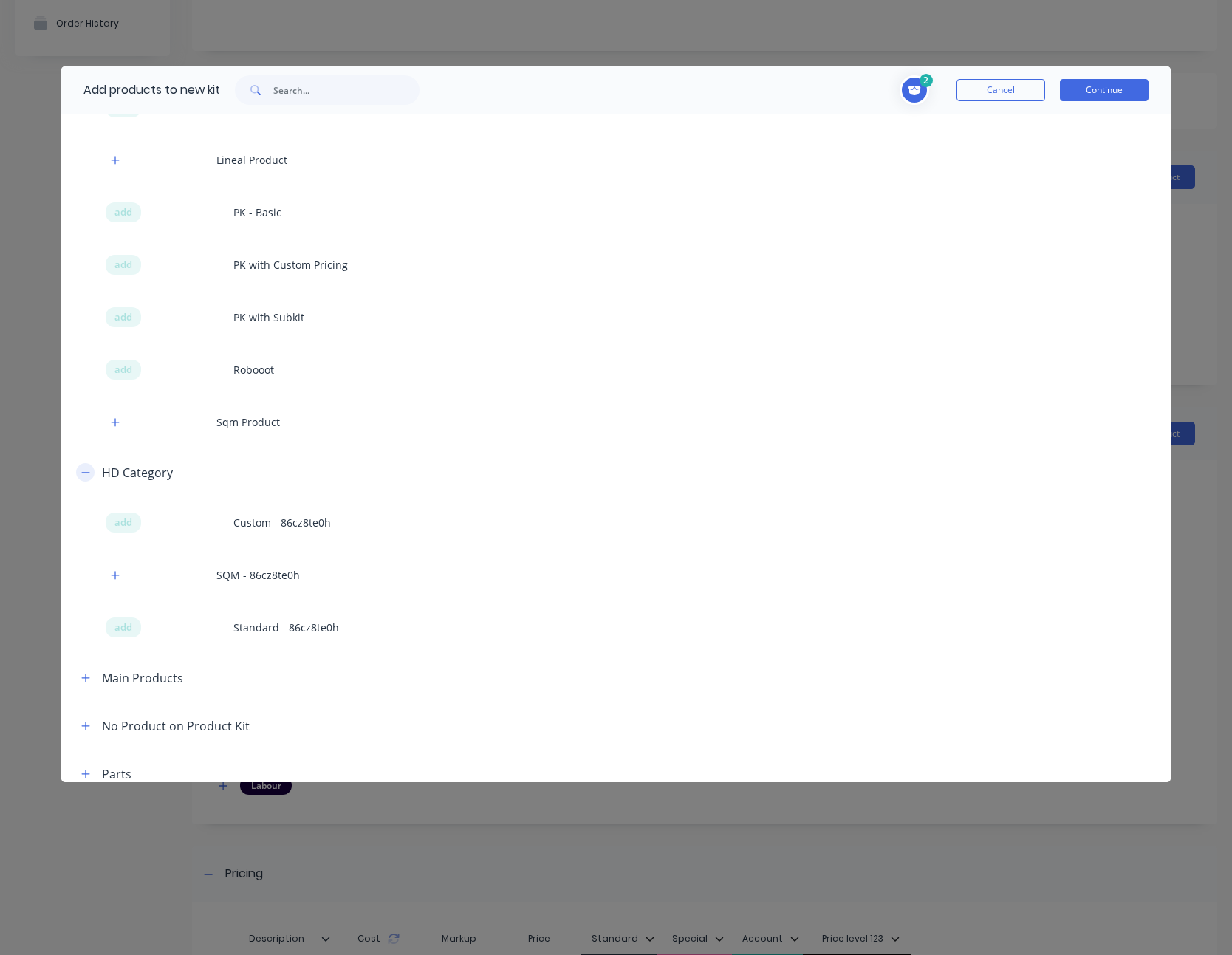
scroll to position [454, 0]
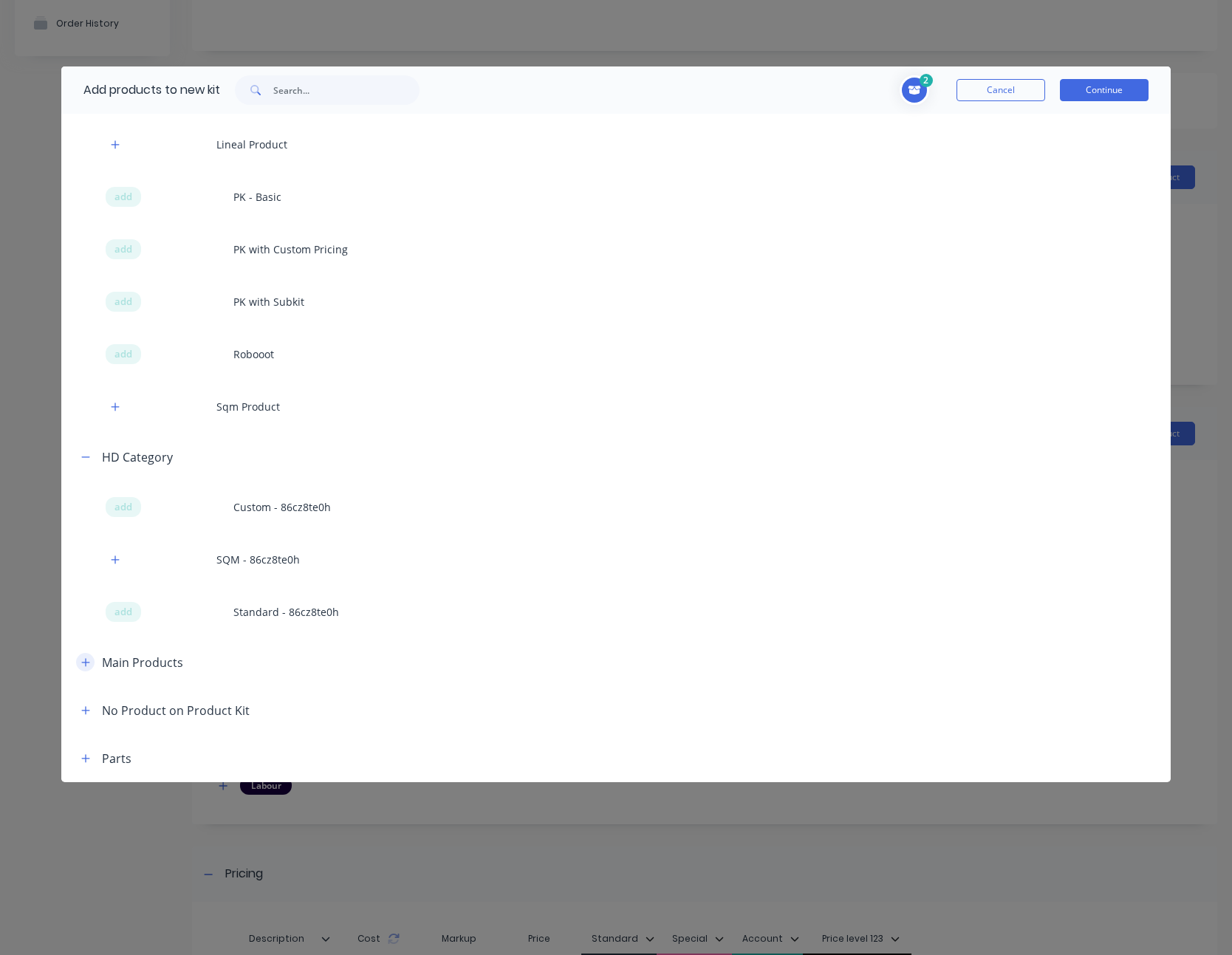
click at [86, 660] on icon "button" at bounding box center [85, 662] width 8 height 8
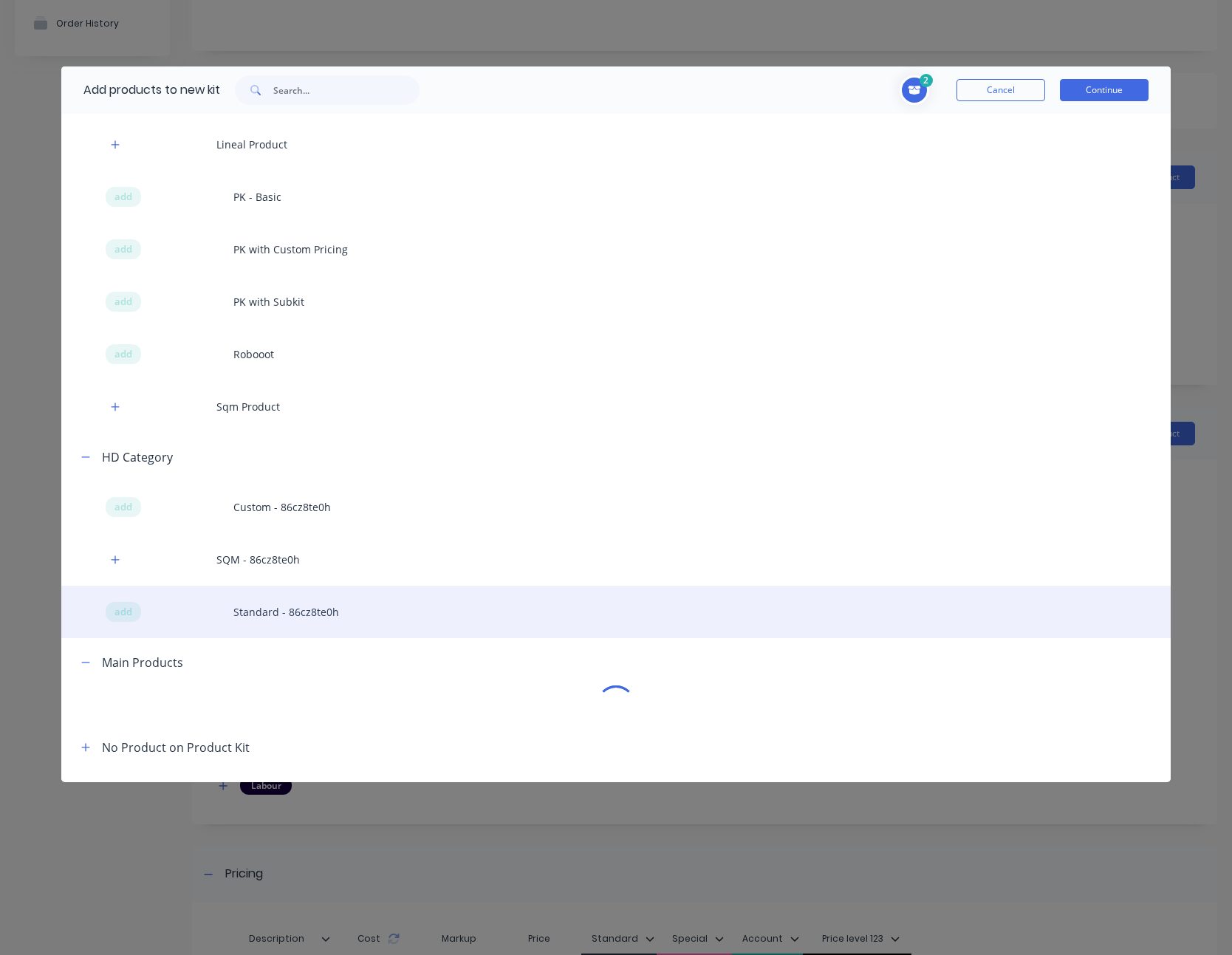
scroll to position [749, 0]
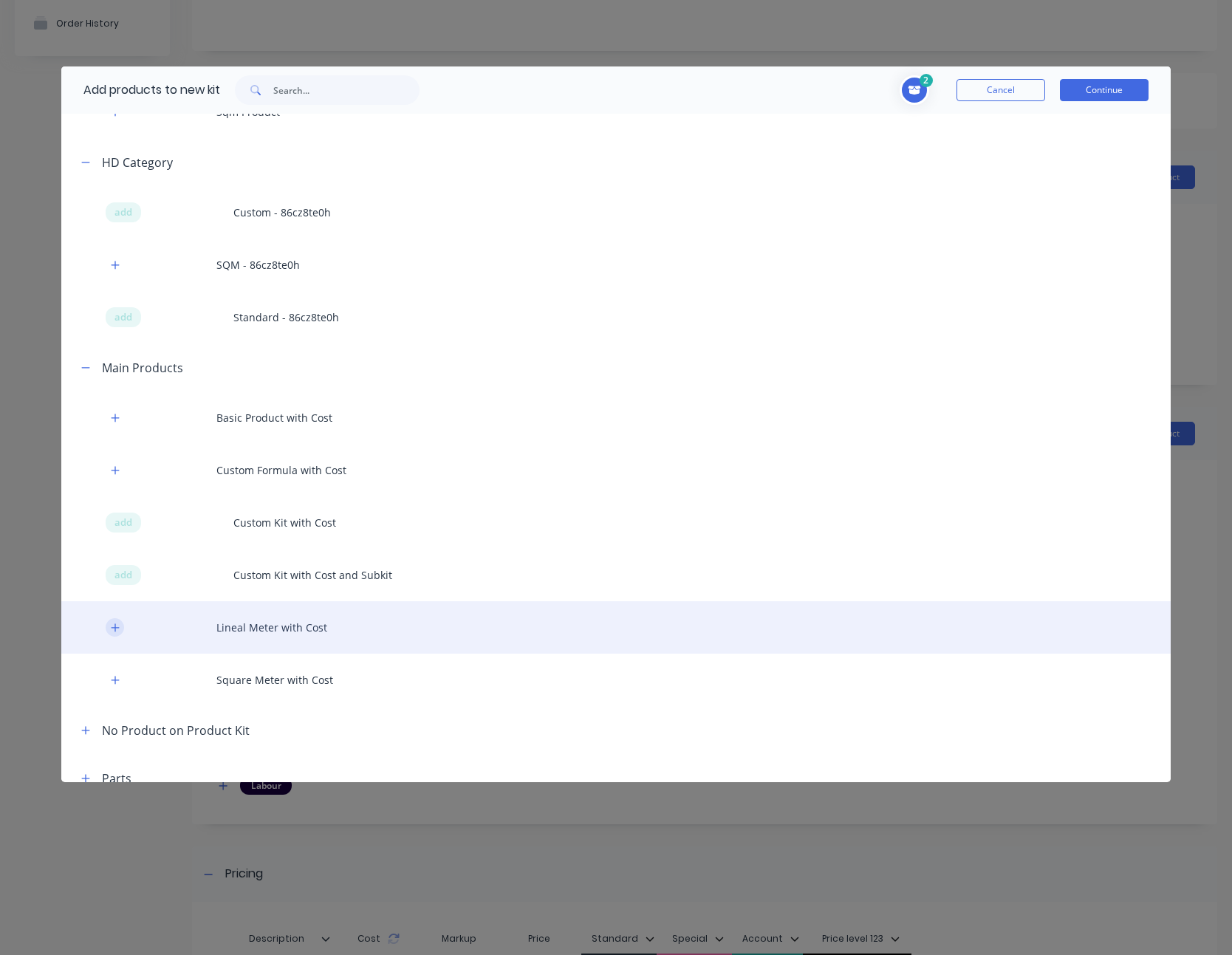
click at [118, 628] on icon "button" at bounding box center [115, 627] width 9 height 10
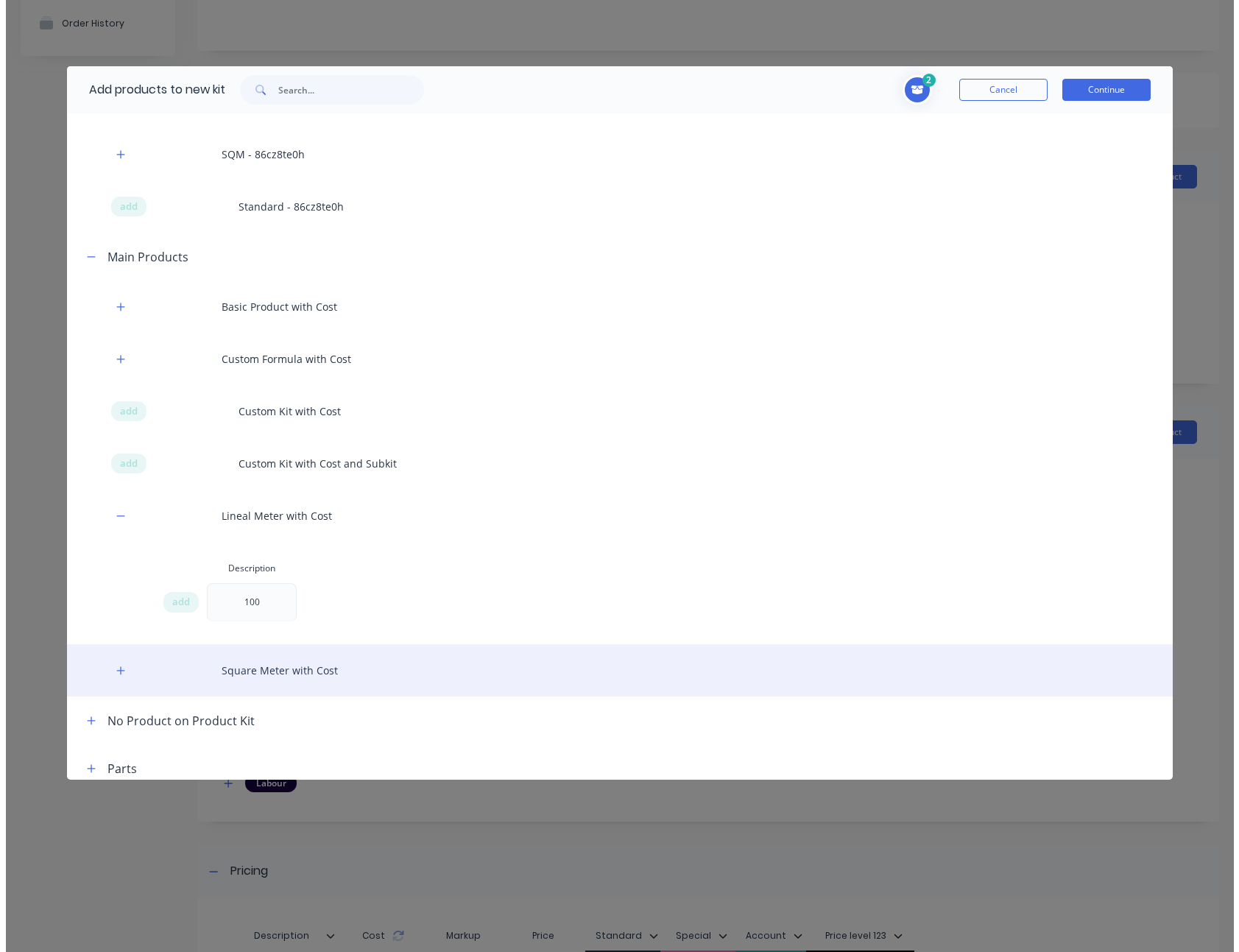
scroll to position [861, 0]
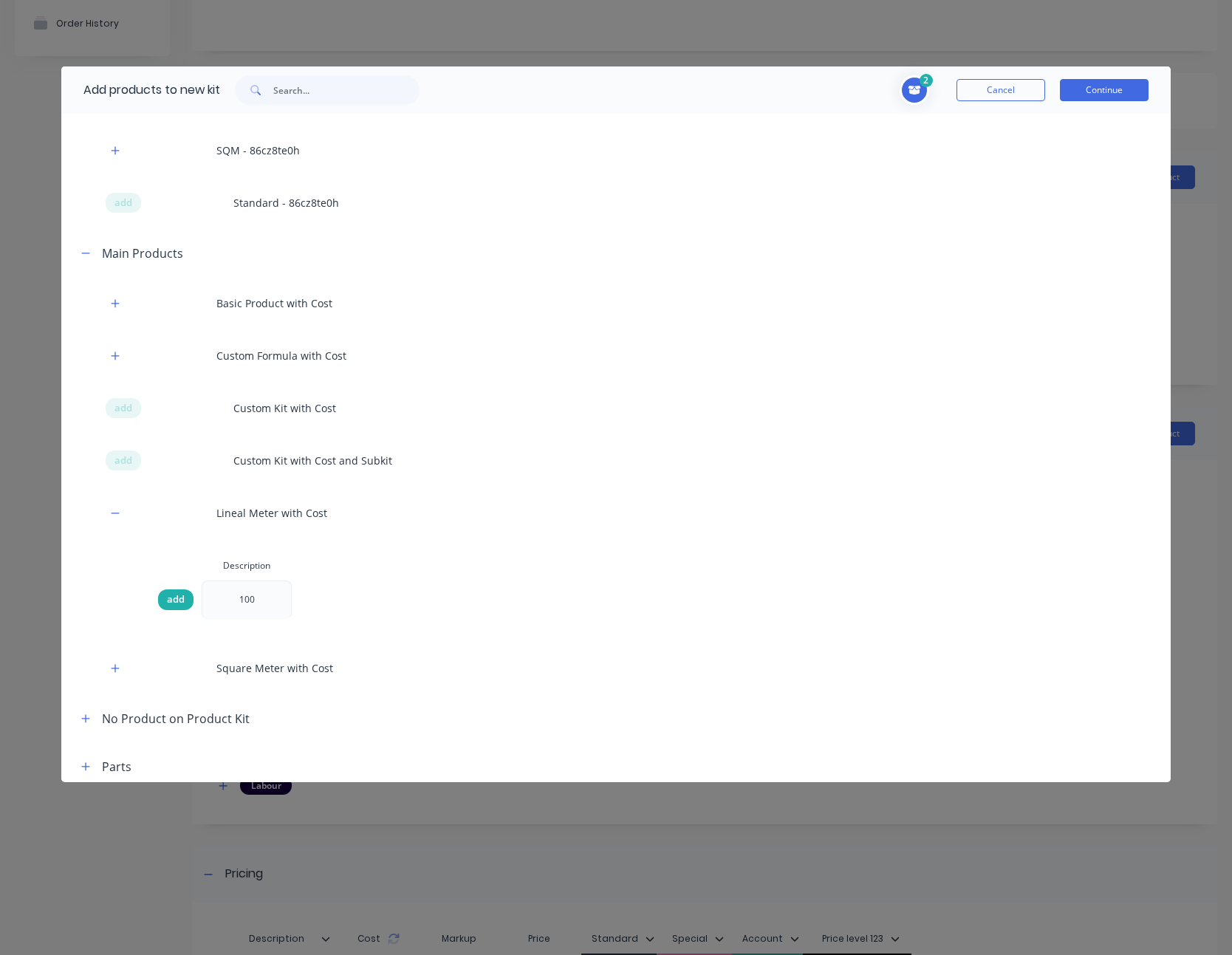
click at [174, 596] on span "add" at bounding box center [176, 600] width 18 height 15
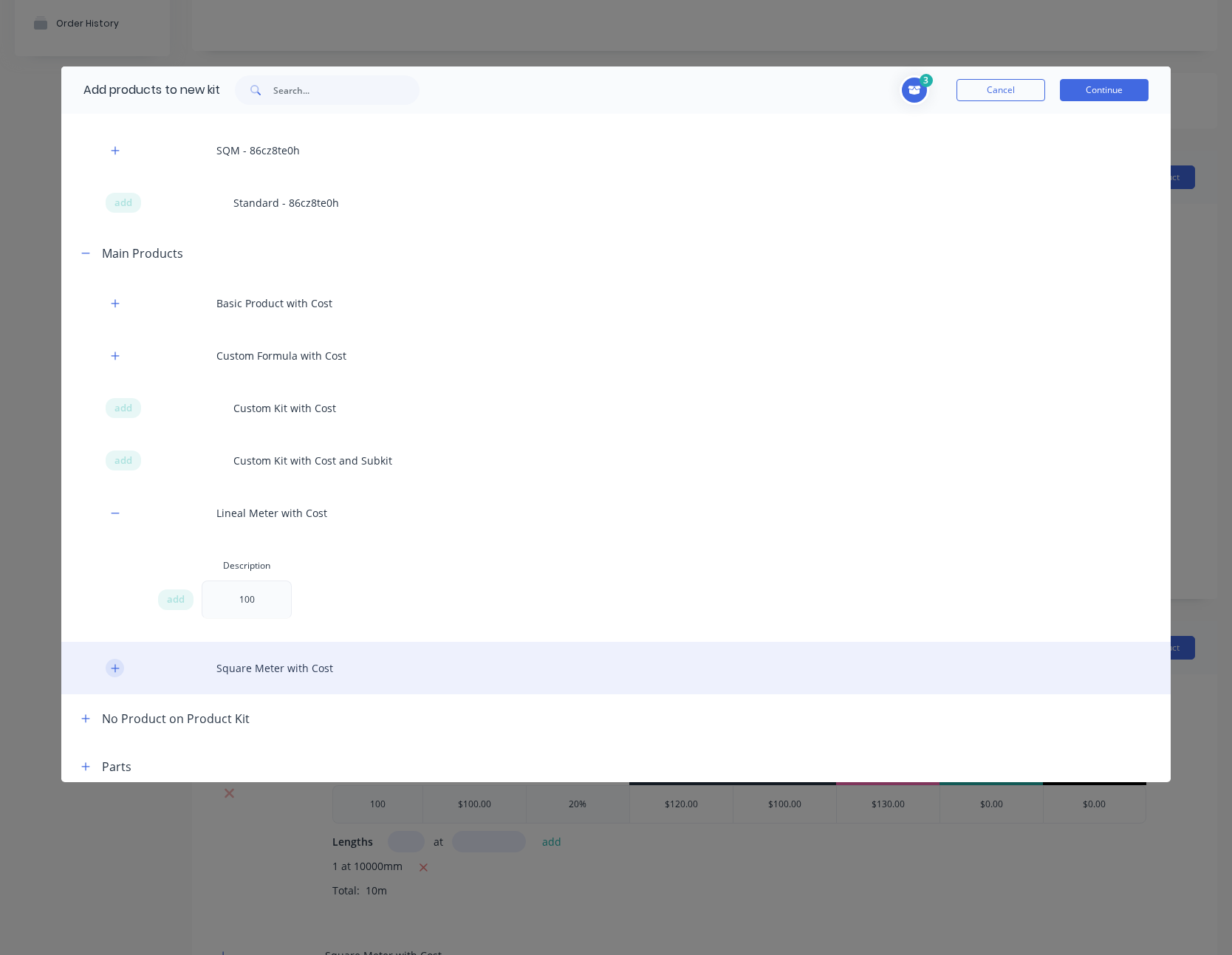
click at [121, 662] on button "button" at bounding box center [115, 668] width 19 height 19
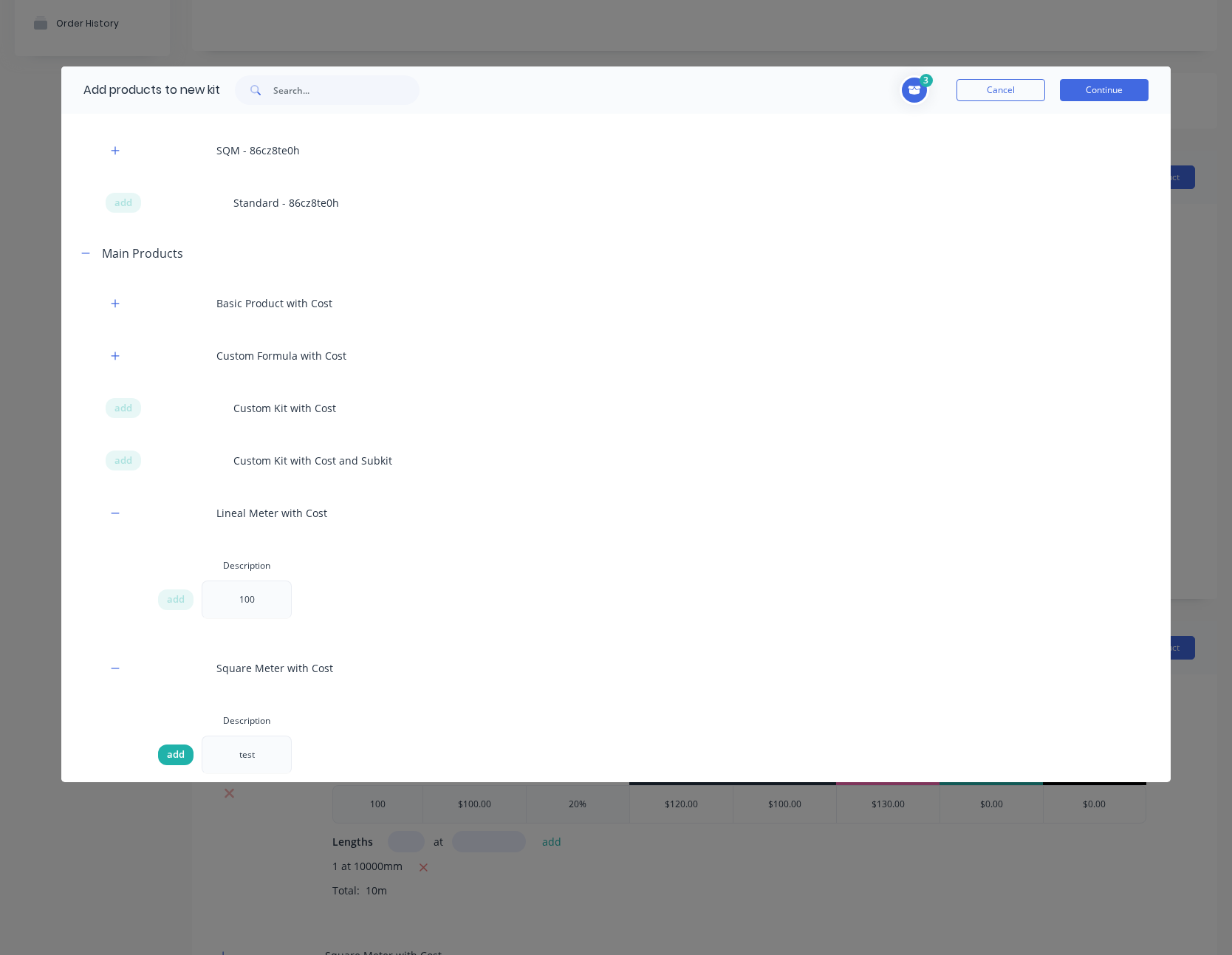
click at [161, 747] on div "add" at bounding box center [175, 754] width 35 height 20
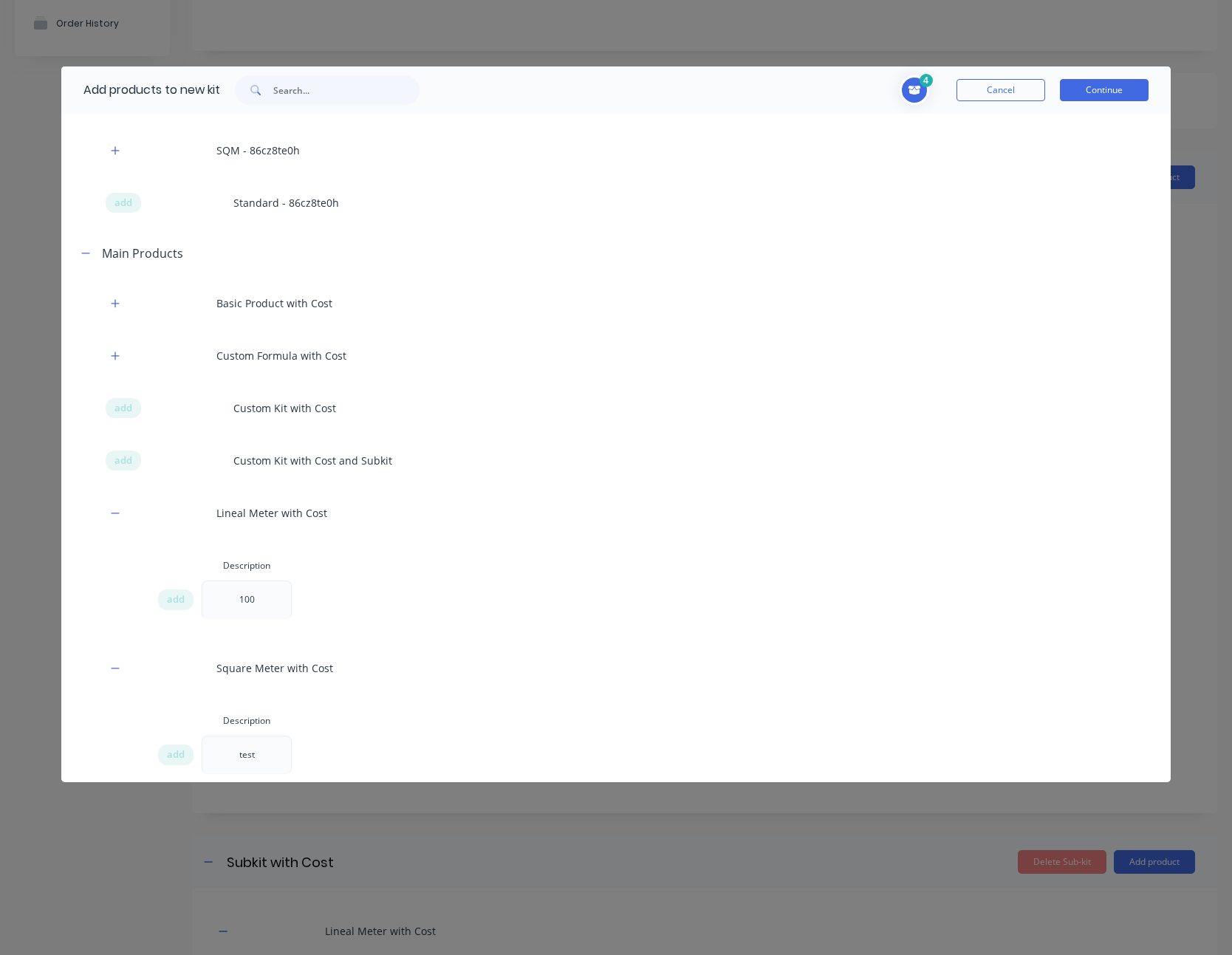
click at [1095, 95] on button "Continue" at bounding box center [1104, 90] width 89 height 22
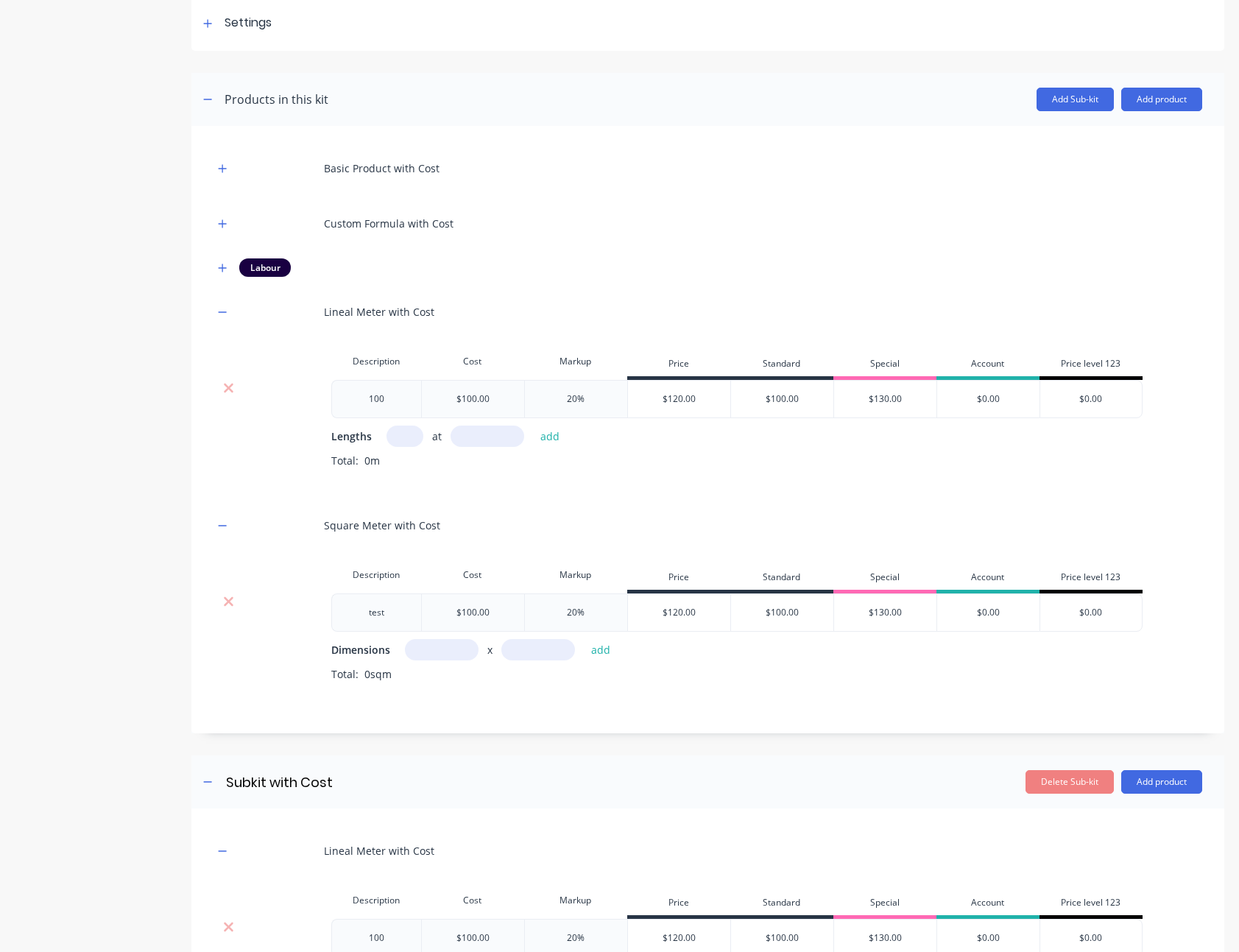
scroll to position [239, 0]
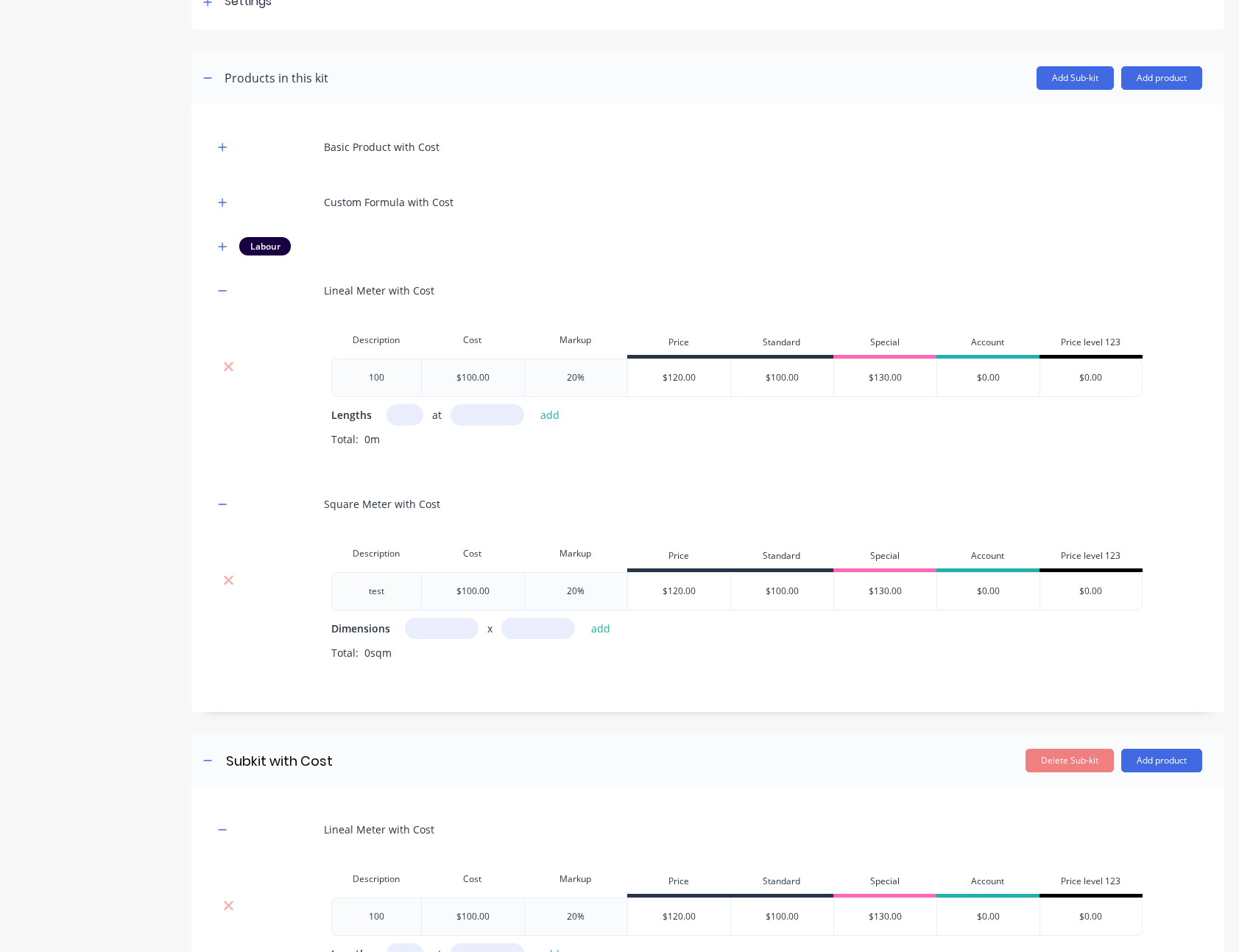
click at [412, 407] on input "text" at bounding box center [405, 414] width 37 height 21
type input "1"
type input "1000"
click at [533, 405] on button "add" at bounding box center [550, 415] width 34 height 20
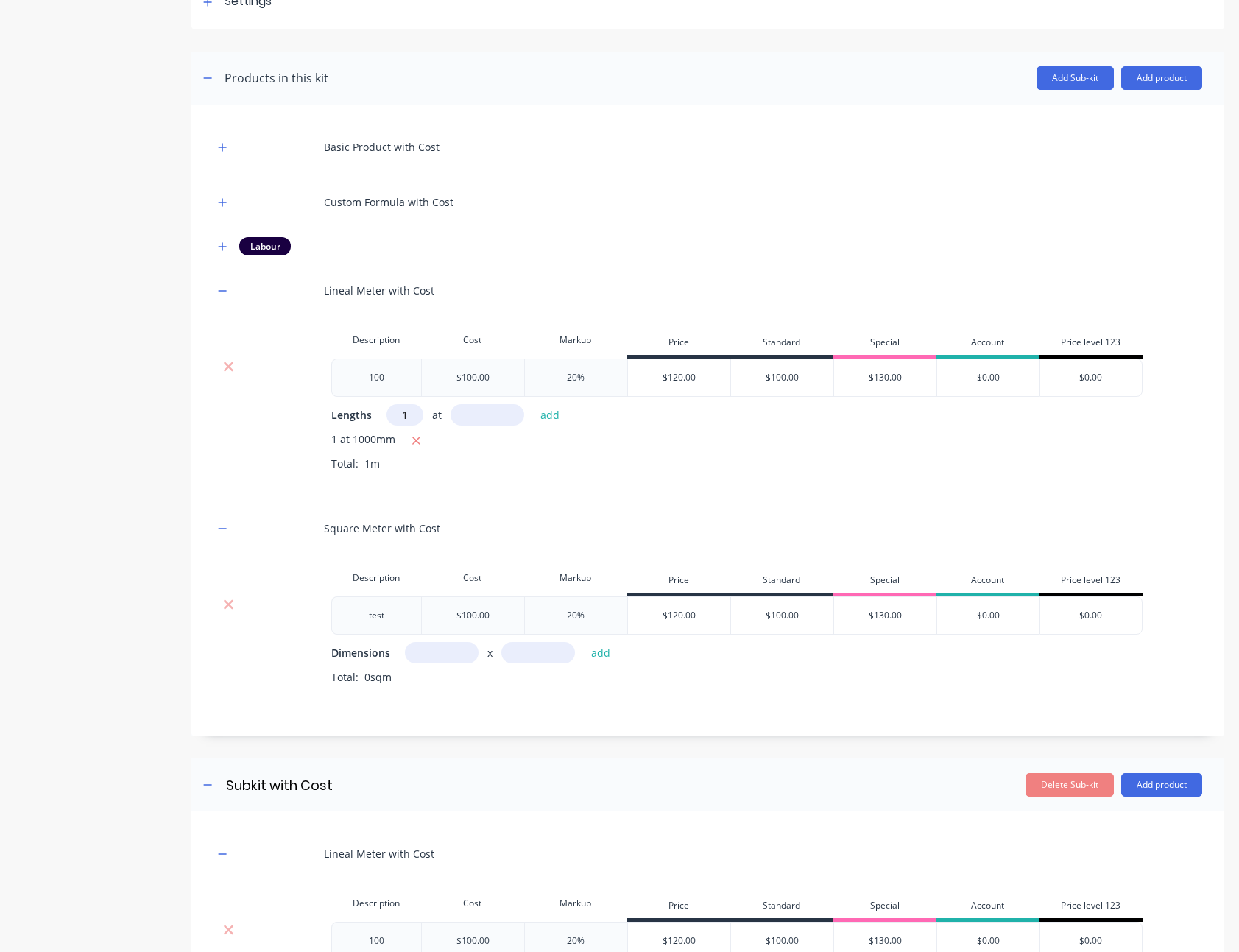
type input "1"
type input "1000"
click at [533, 405] on button "add" at bounding box center [550, 415] width 34 height 20
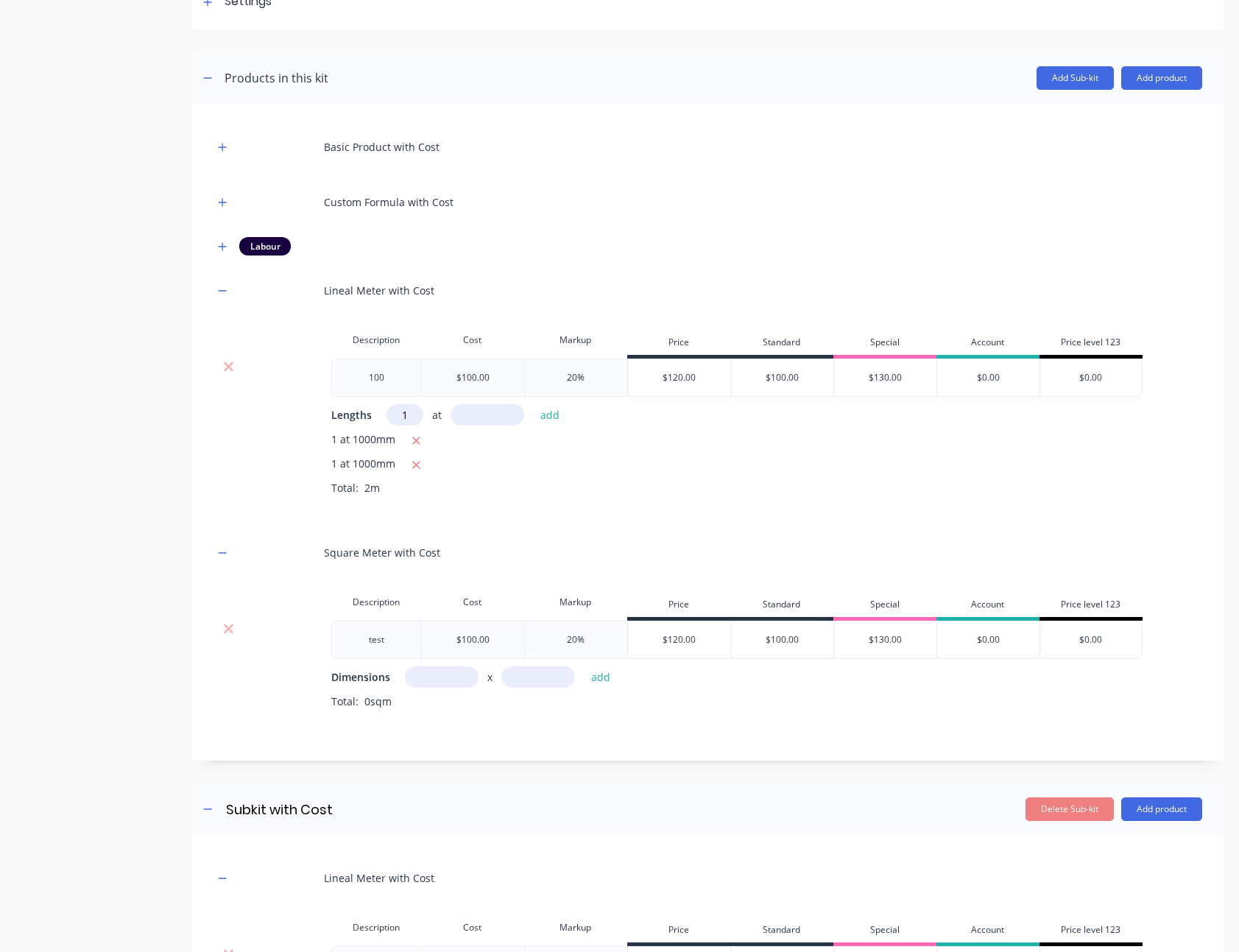
type input "1"
type input "1000"
click at [533, 405] on button "add" at bounding box center [550, 415] width 34 height 20
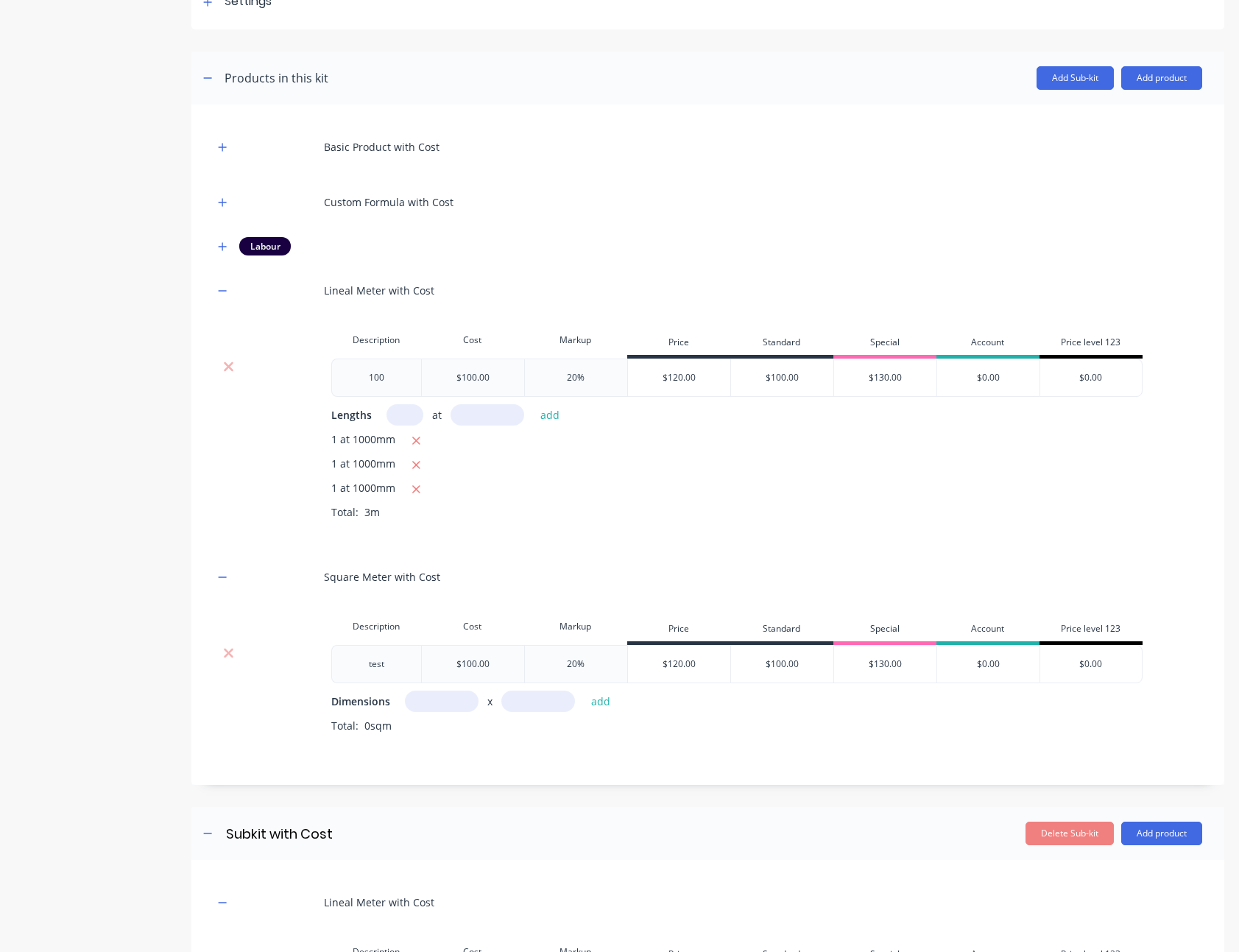
click at [435, 709] on input "text" at bounding box center [441, 701] width 74 height 21
type input "2m"
click at [584, 691] on button "add" at bounding box center [601, 701] width 34 height 20
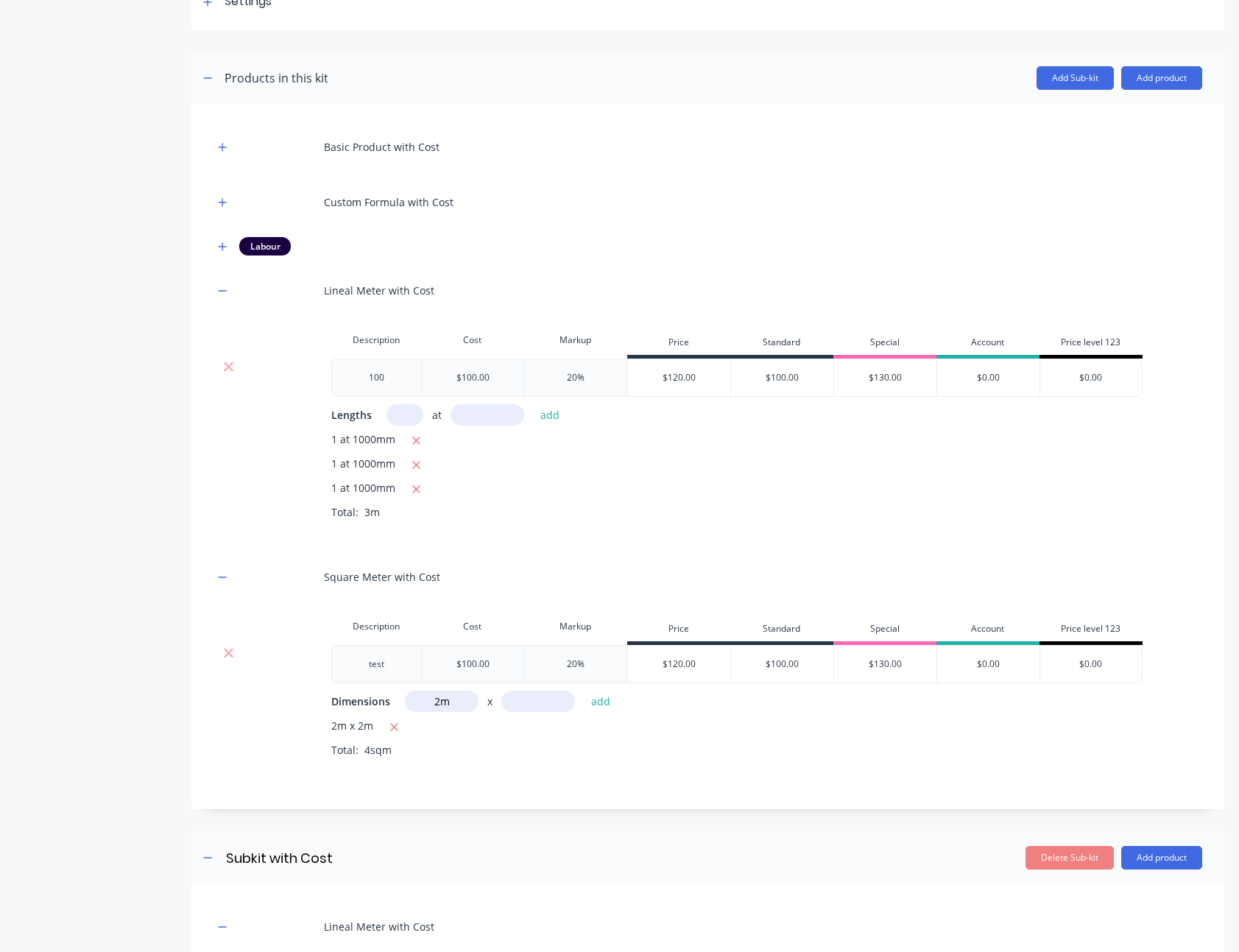
type input "2m"
click at [584, 691] on button "add" at bounding box center [601, 701] width 34 height 20
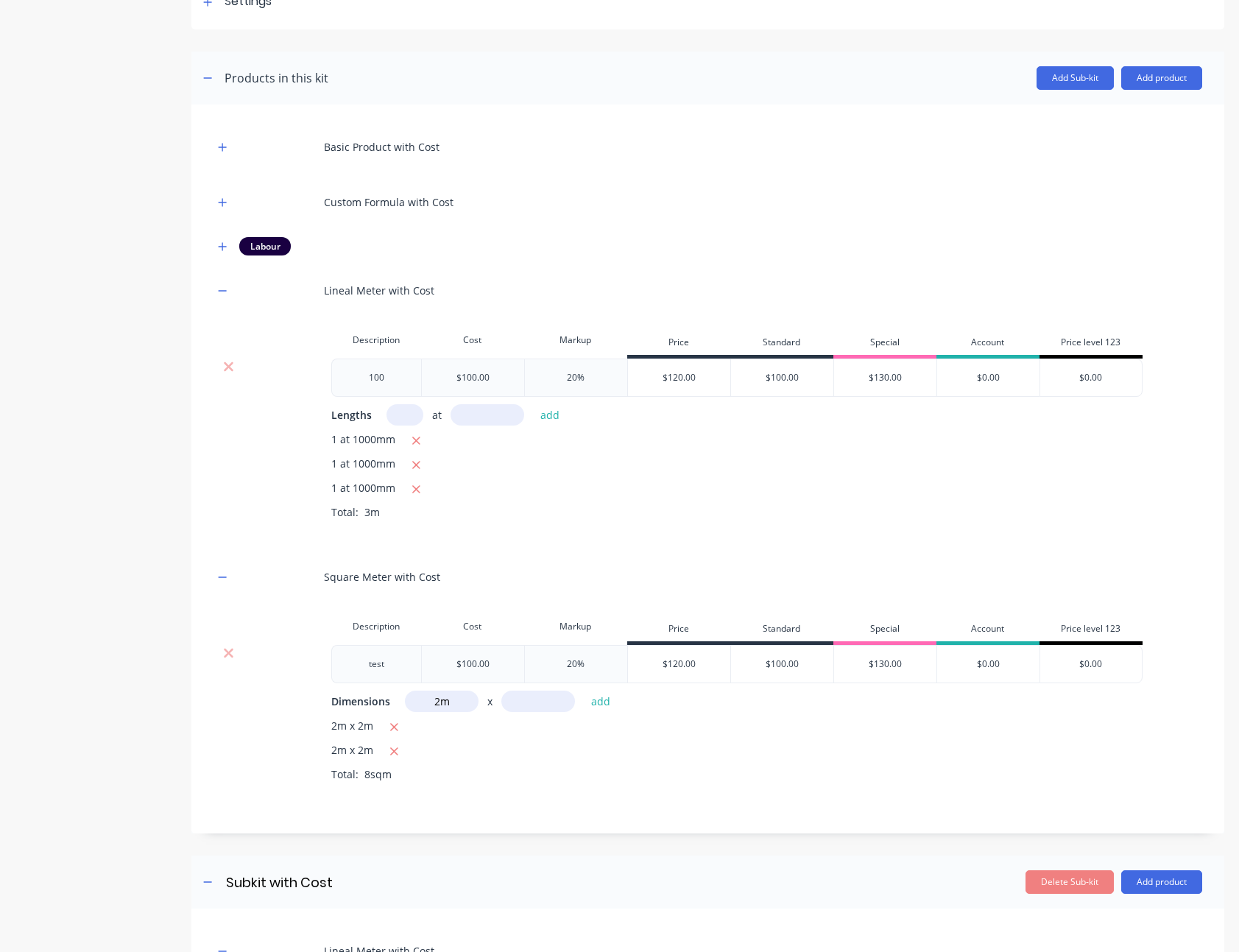
type input "2m"
click at [584, 691] on button "add" at bounding box center [601, 701] width 34 height 20
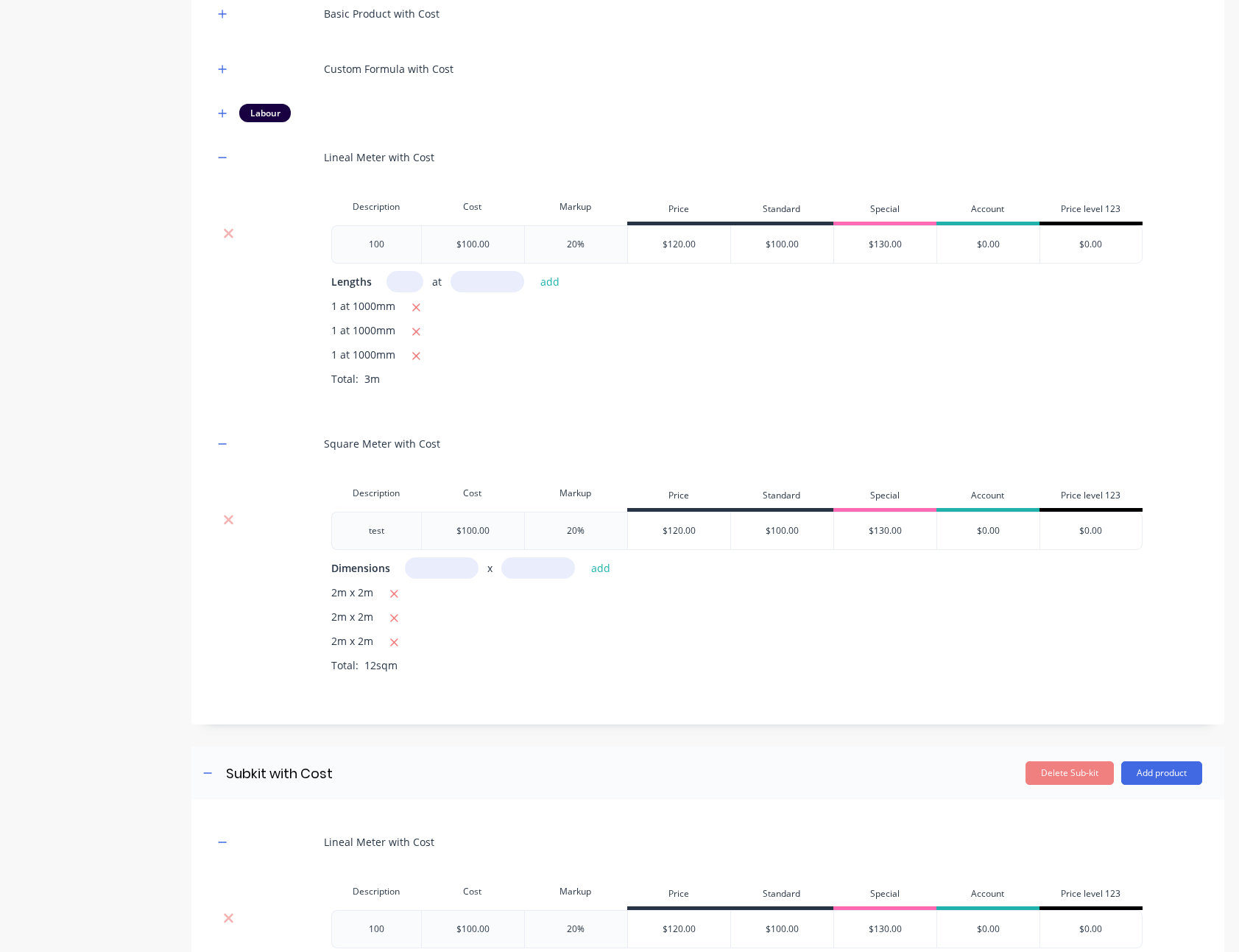
scroll to position [896, 0]
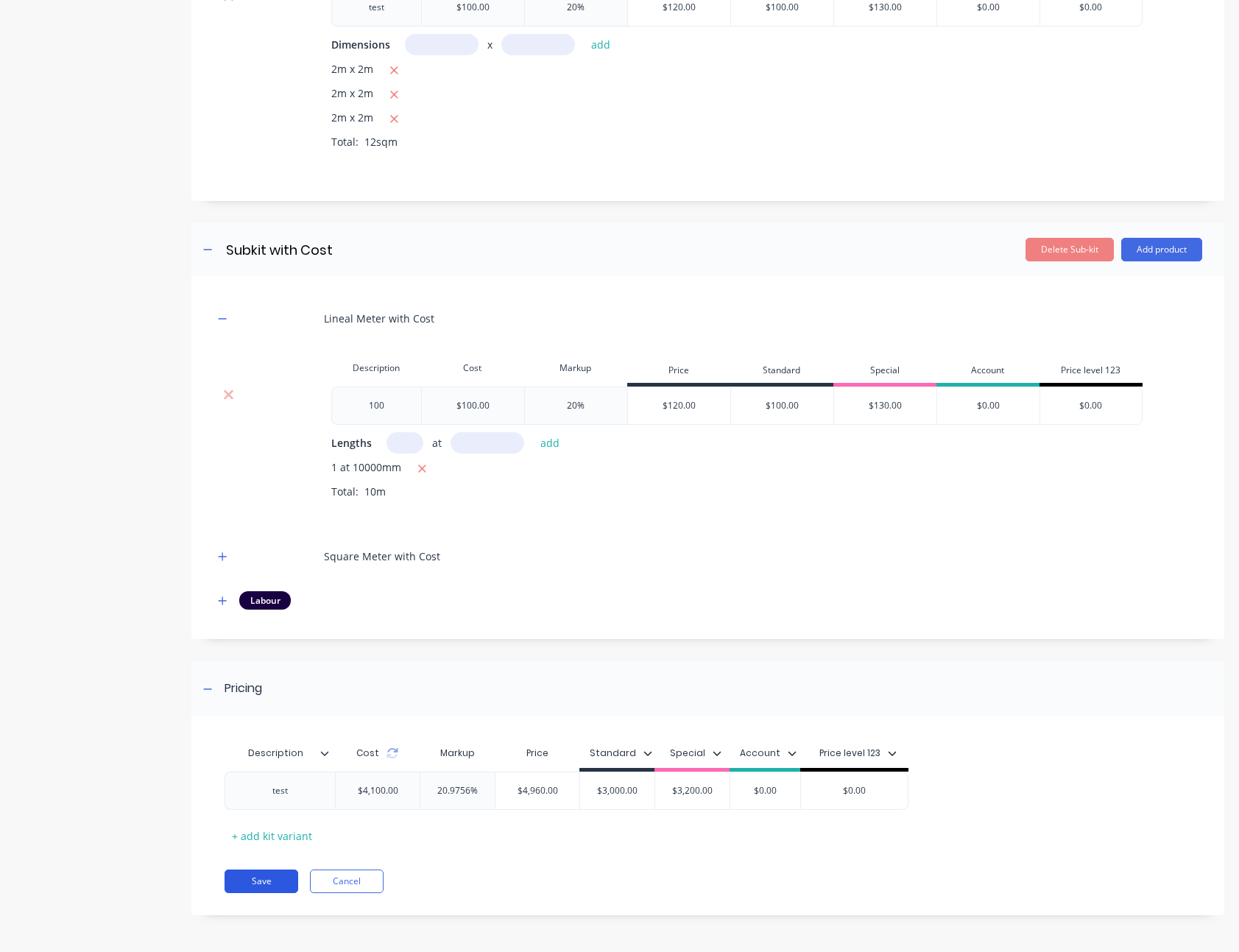
click at [265, 891] on button "Save" at bounding box center [261, 881] width 74 height 23
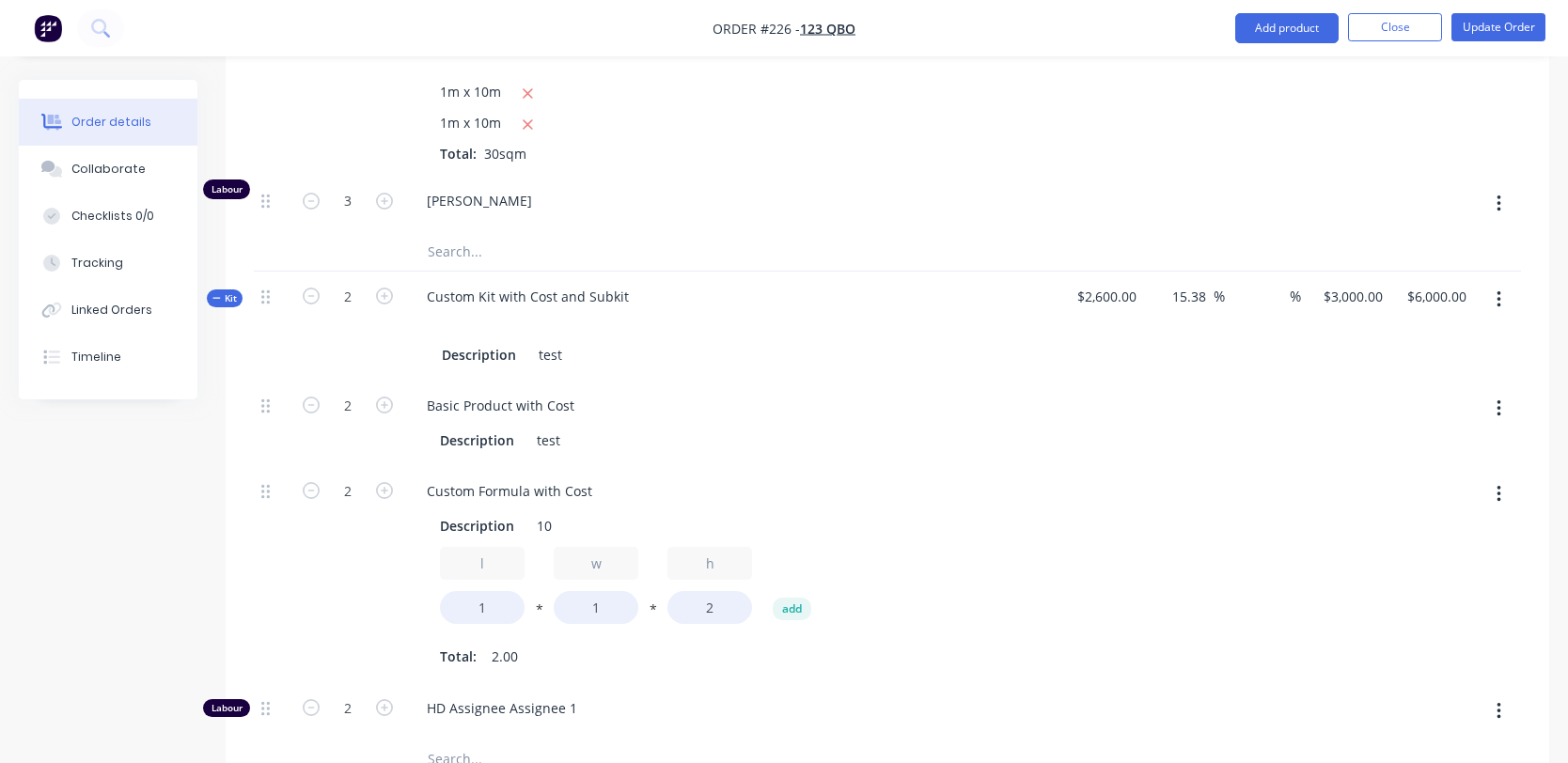
scroll to position [2714, 0]
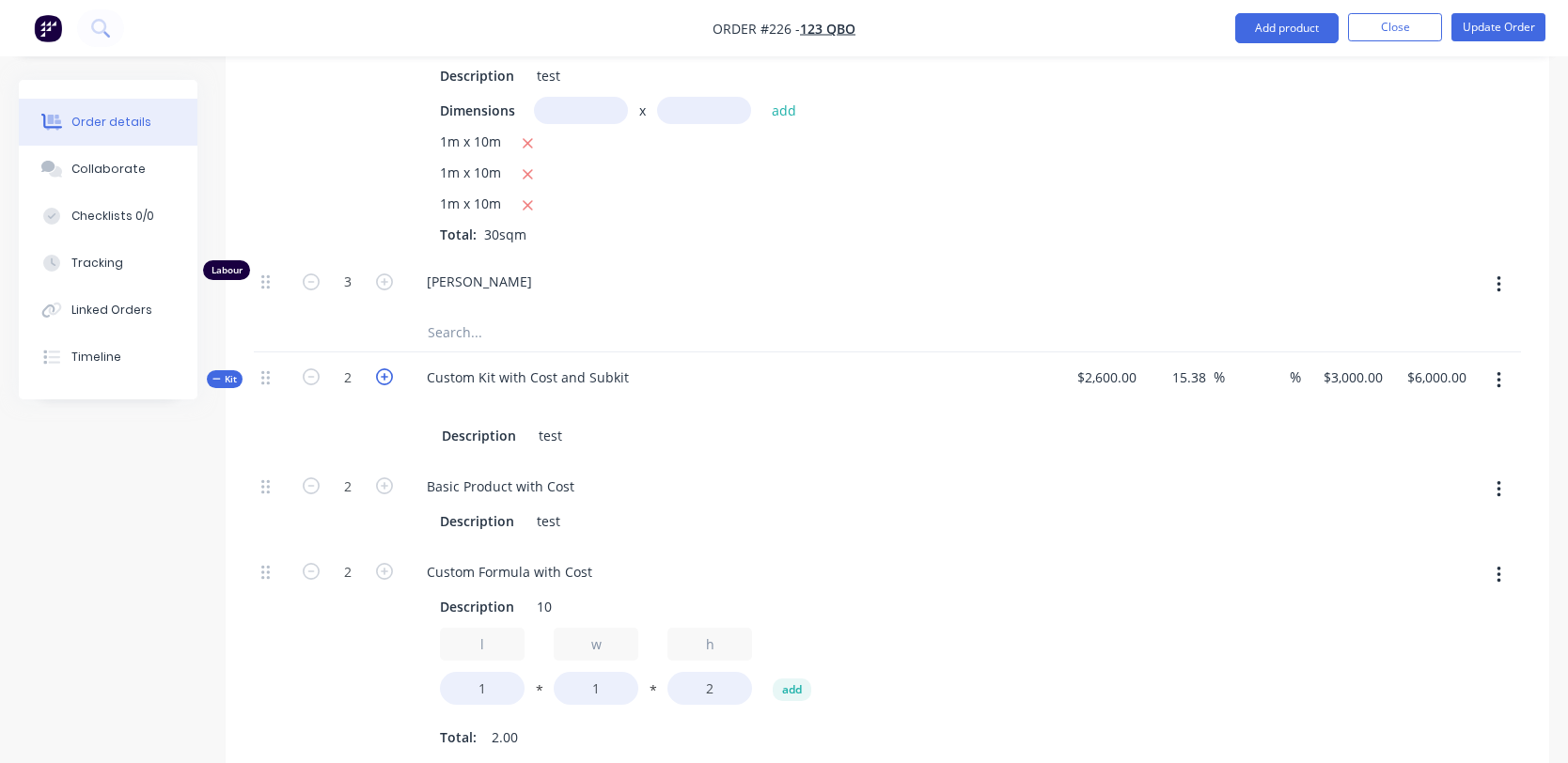
click at [384, 378] on icon "button" at bounding box center [384, 377] width 17 height 17
type input "3"
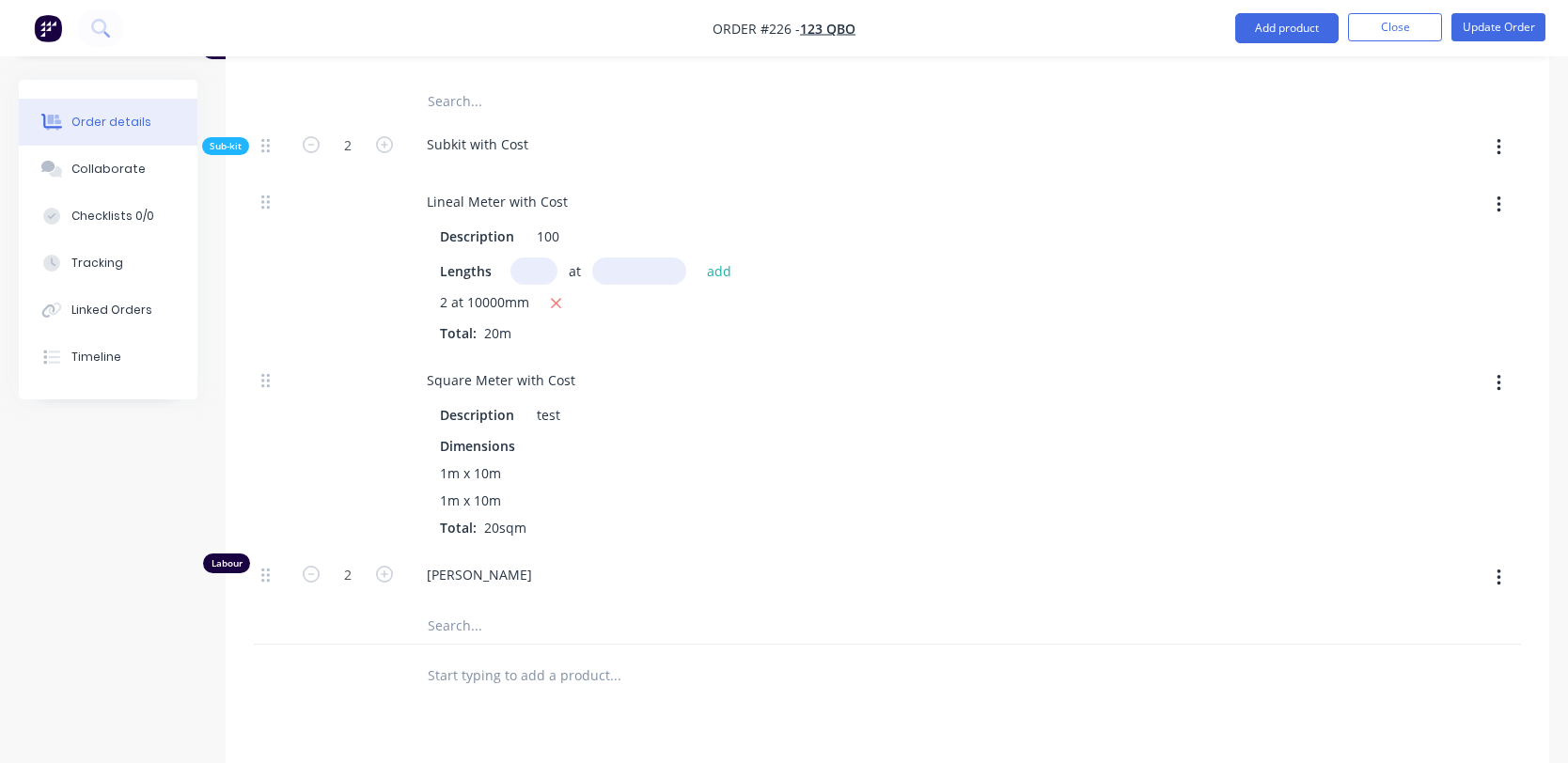
scroll to position [3471, 0]
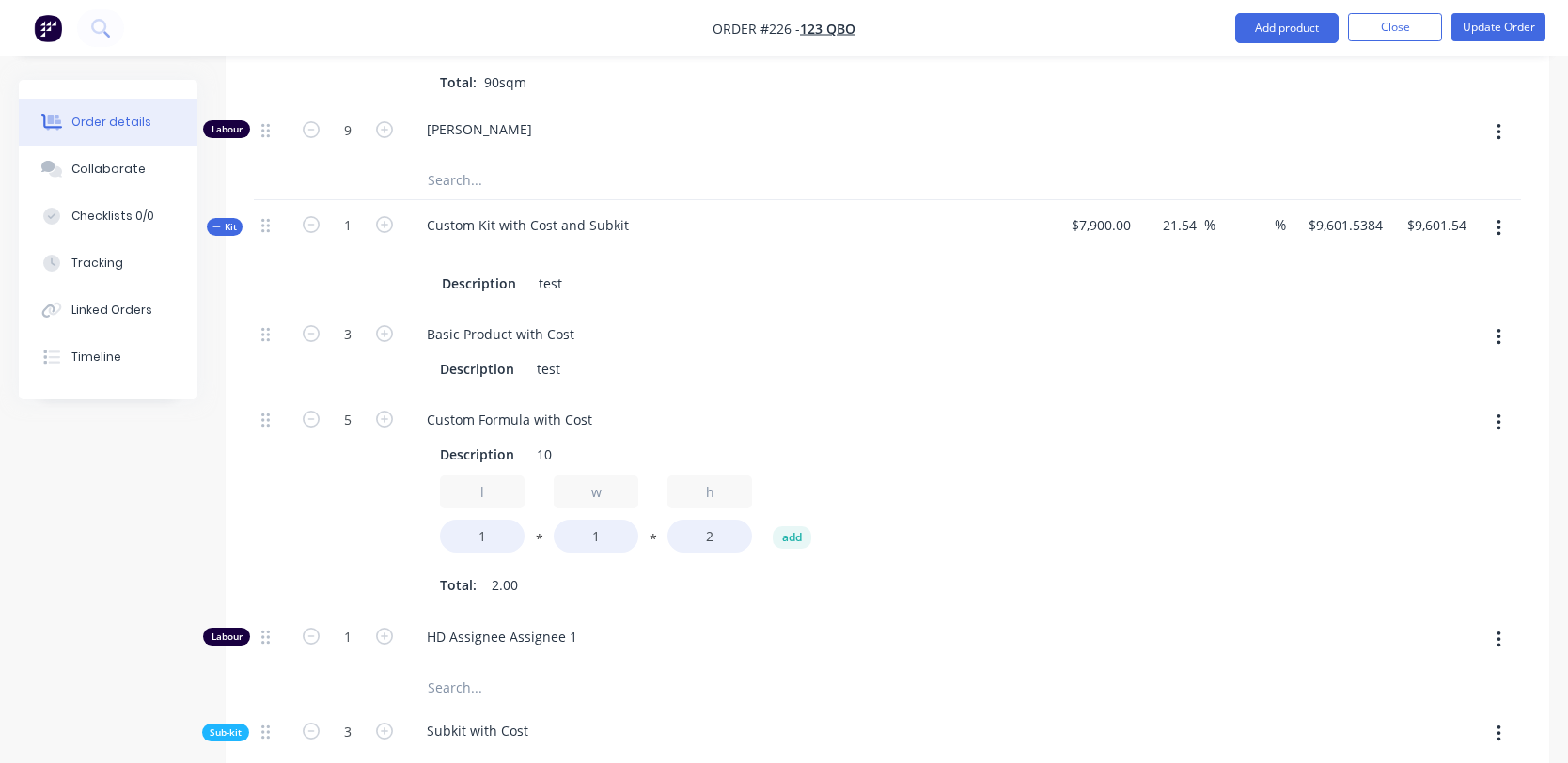
scroll to position [1785, 0]
click at [1496, 235] on icon "button" at bounding box center [1498, 230] width 5 height 21
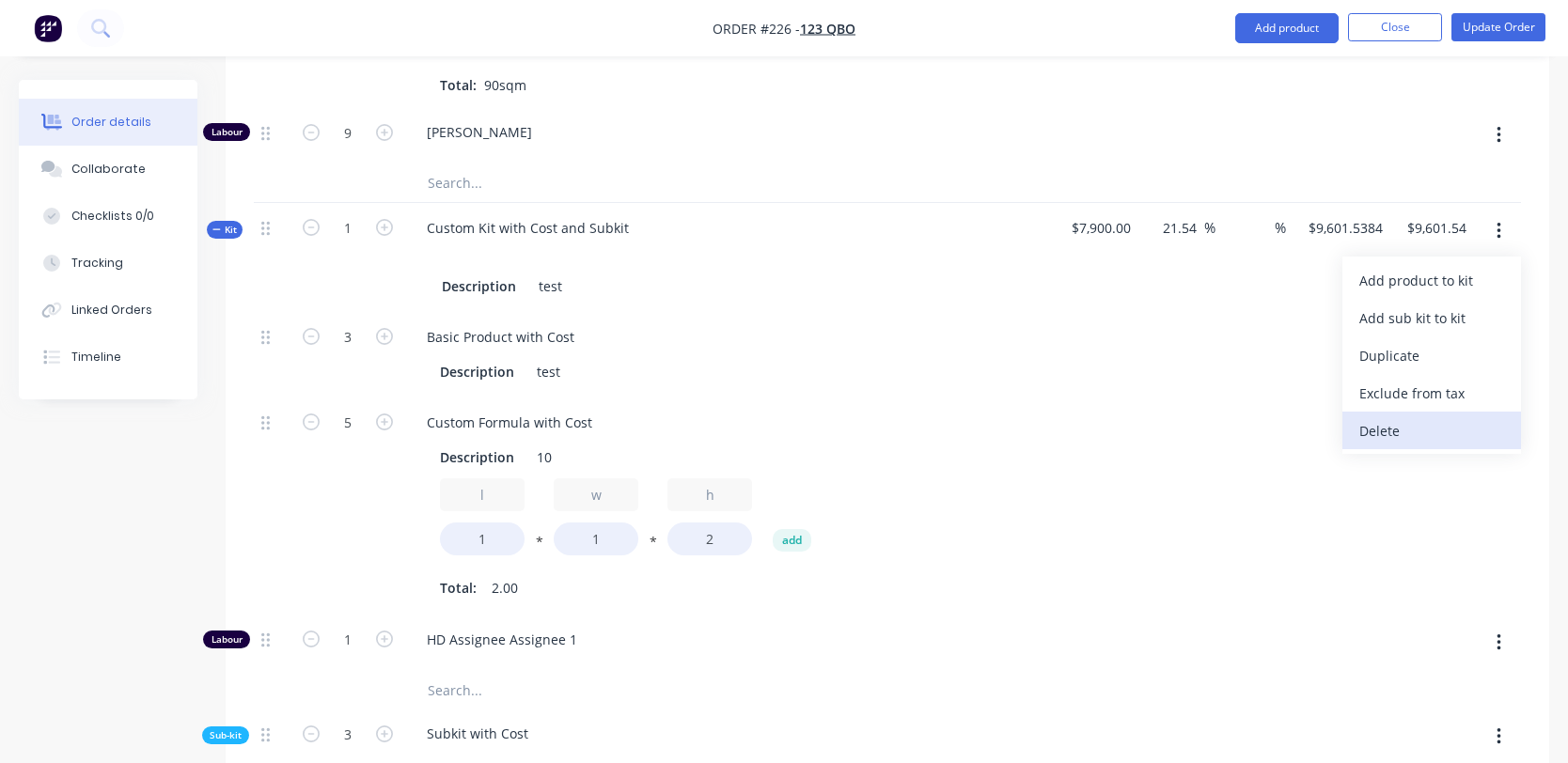
click at [1424, 429] on div "Delete" at bounding box center [1432, 430] width 145 height 27
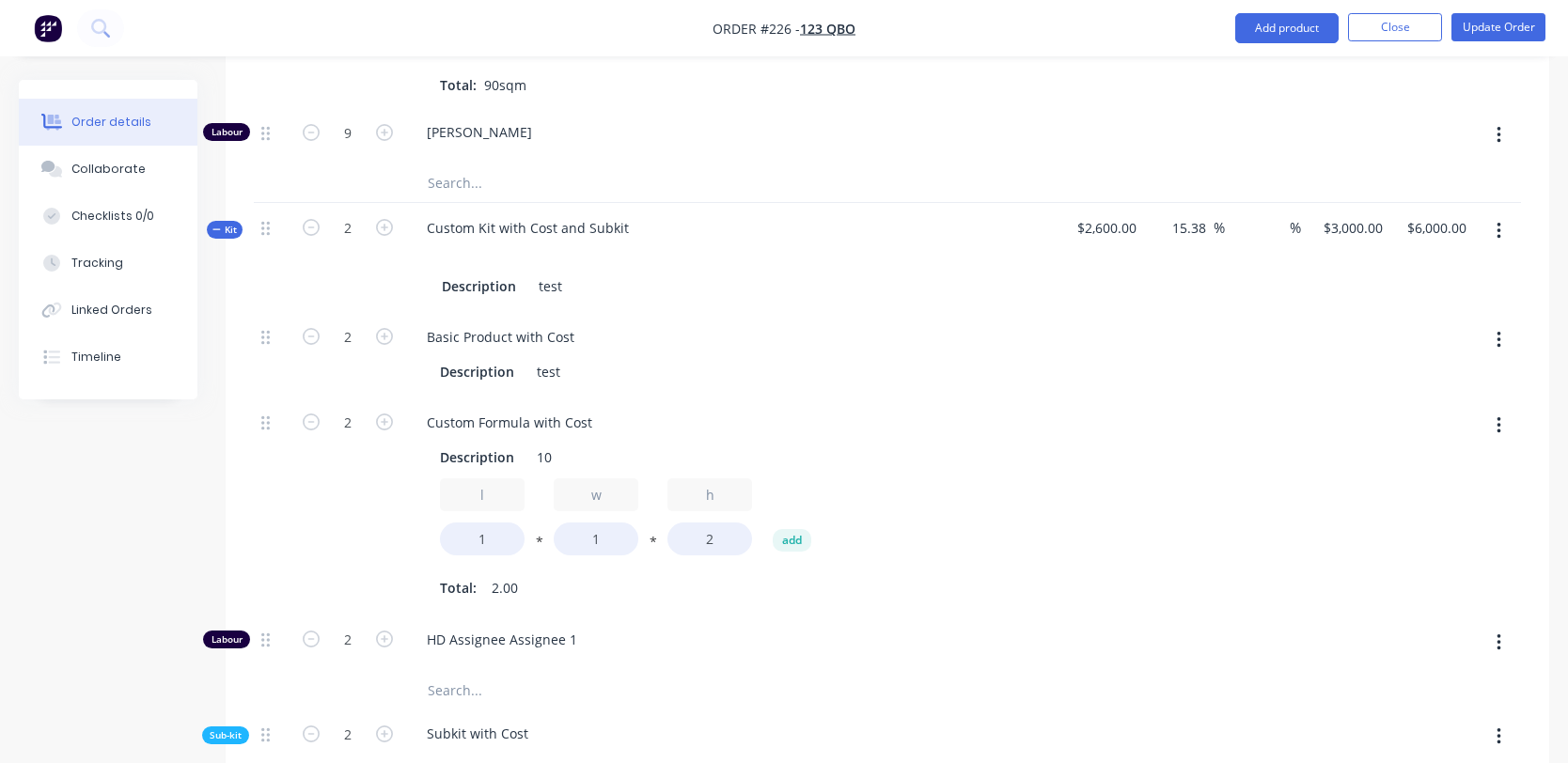
click at [1503, 251] on div at bounding box center [1496, 257] width 47 height 109
click at [1503, 232] on button "button" at bounding box center [1498, 231] width 44 height 34
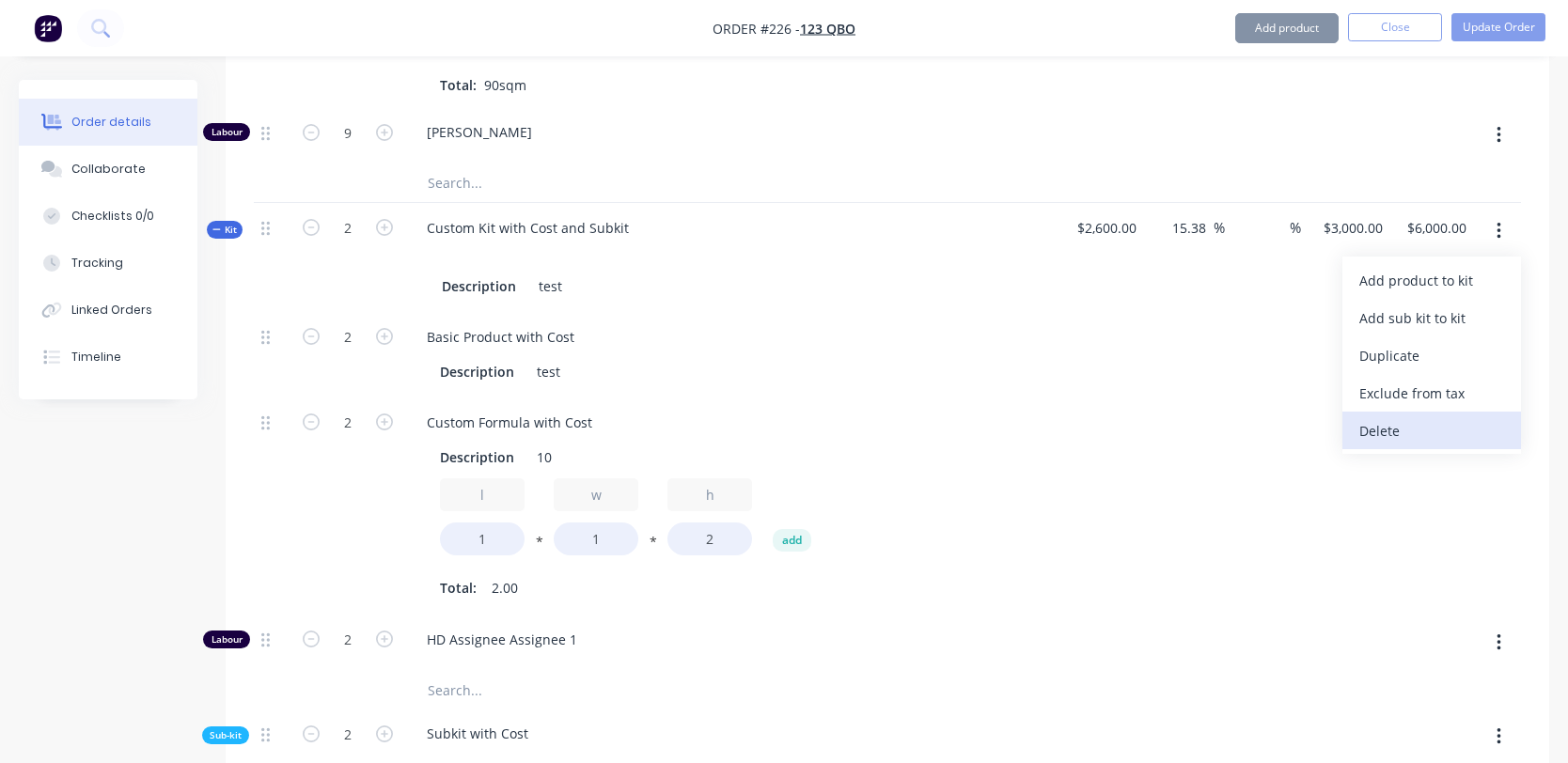
click at [1406, 434] on div "Delete" at bounding box center [1432, 430] width 145 height 27
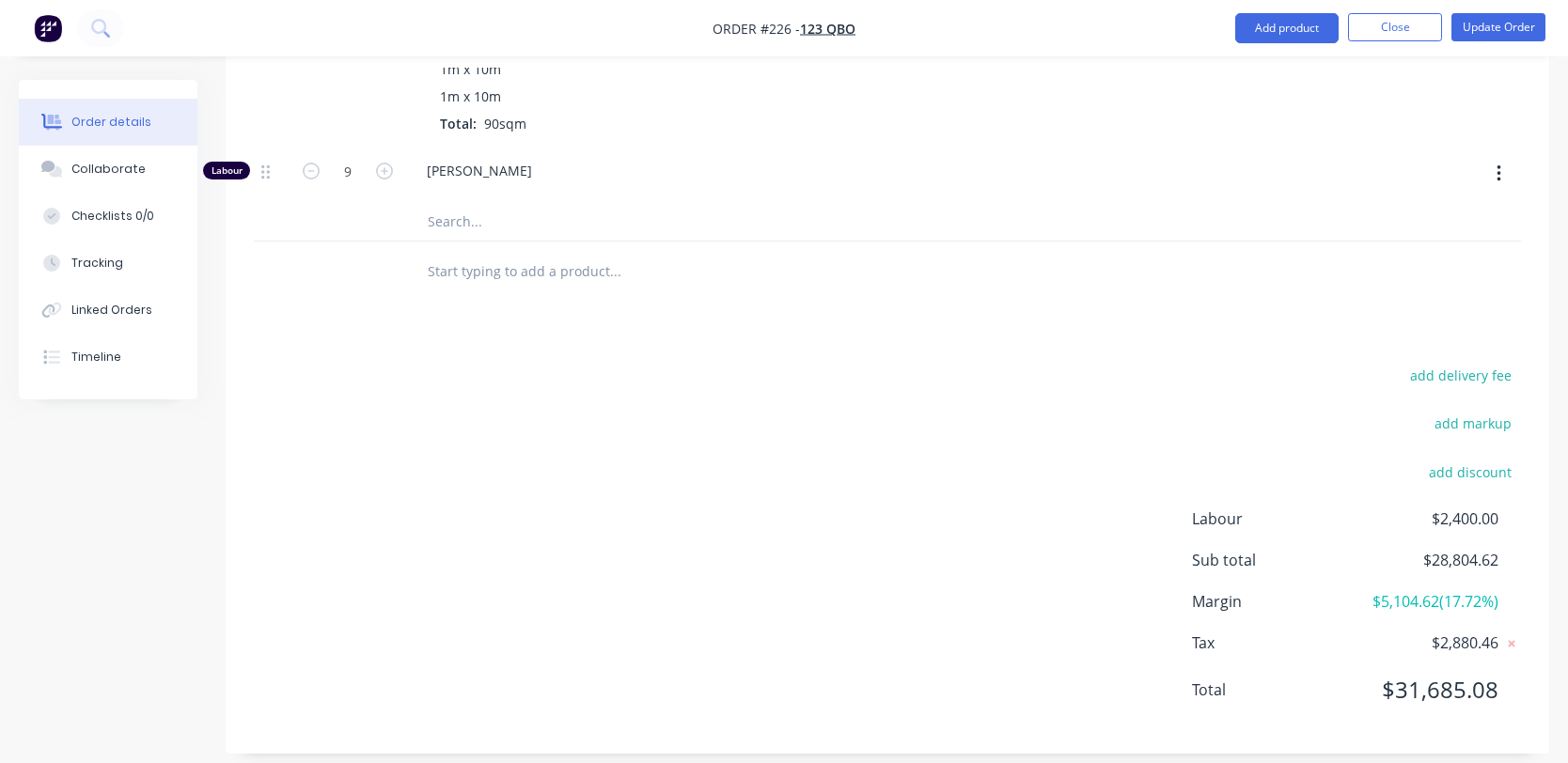
scroll to position [1745, 0]
click at [1277, 37] on button "Add product" at bounding box center [1287, 28] width 103 height 30
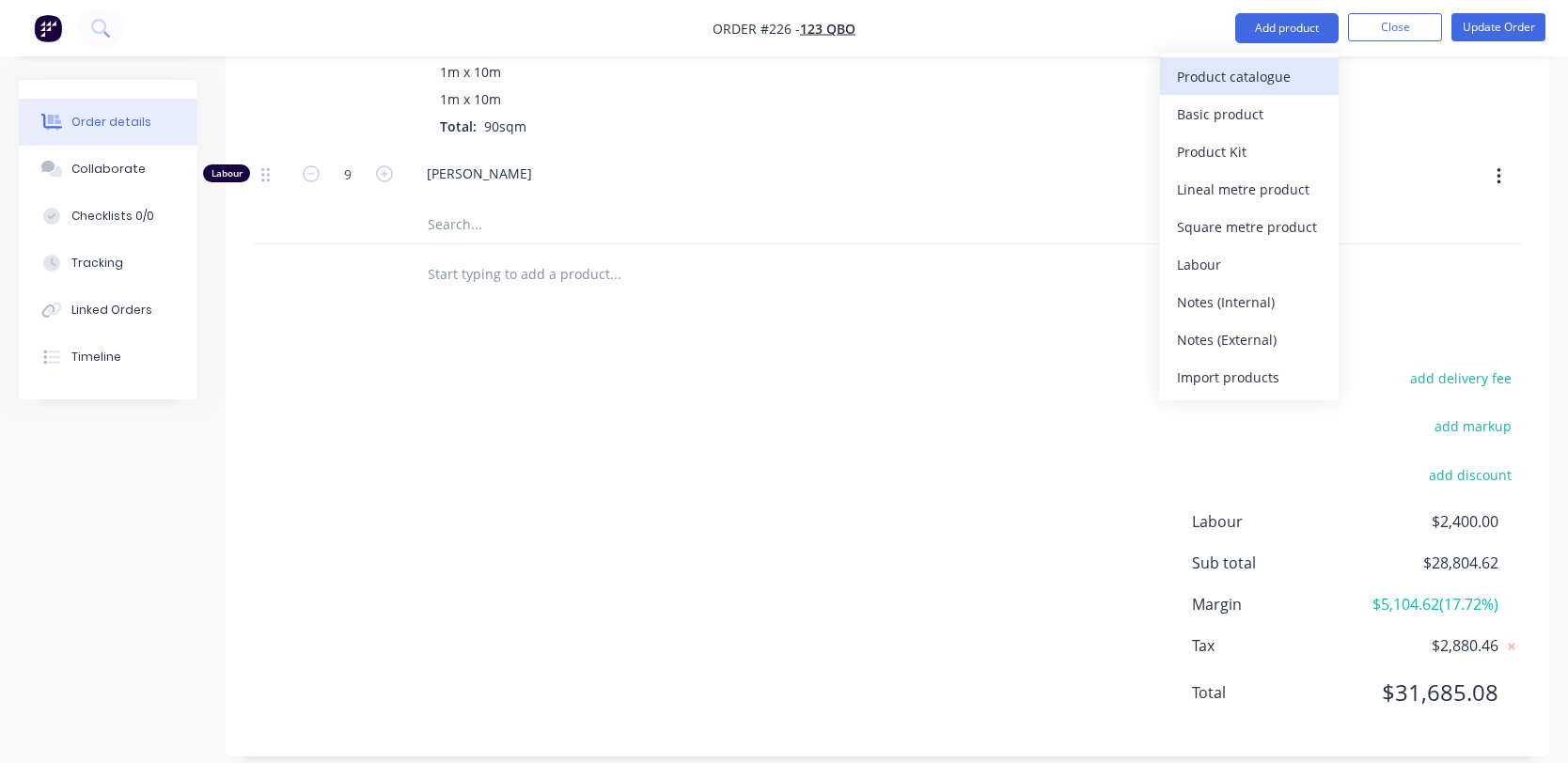
click at [1190, 88] on div "Product catalogue" at bounding box center [1249, 76] width 145 height 27
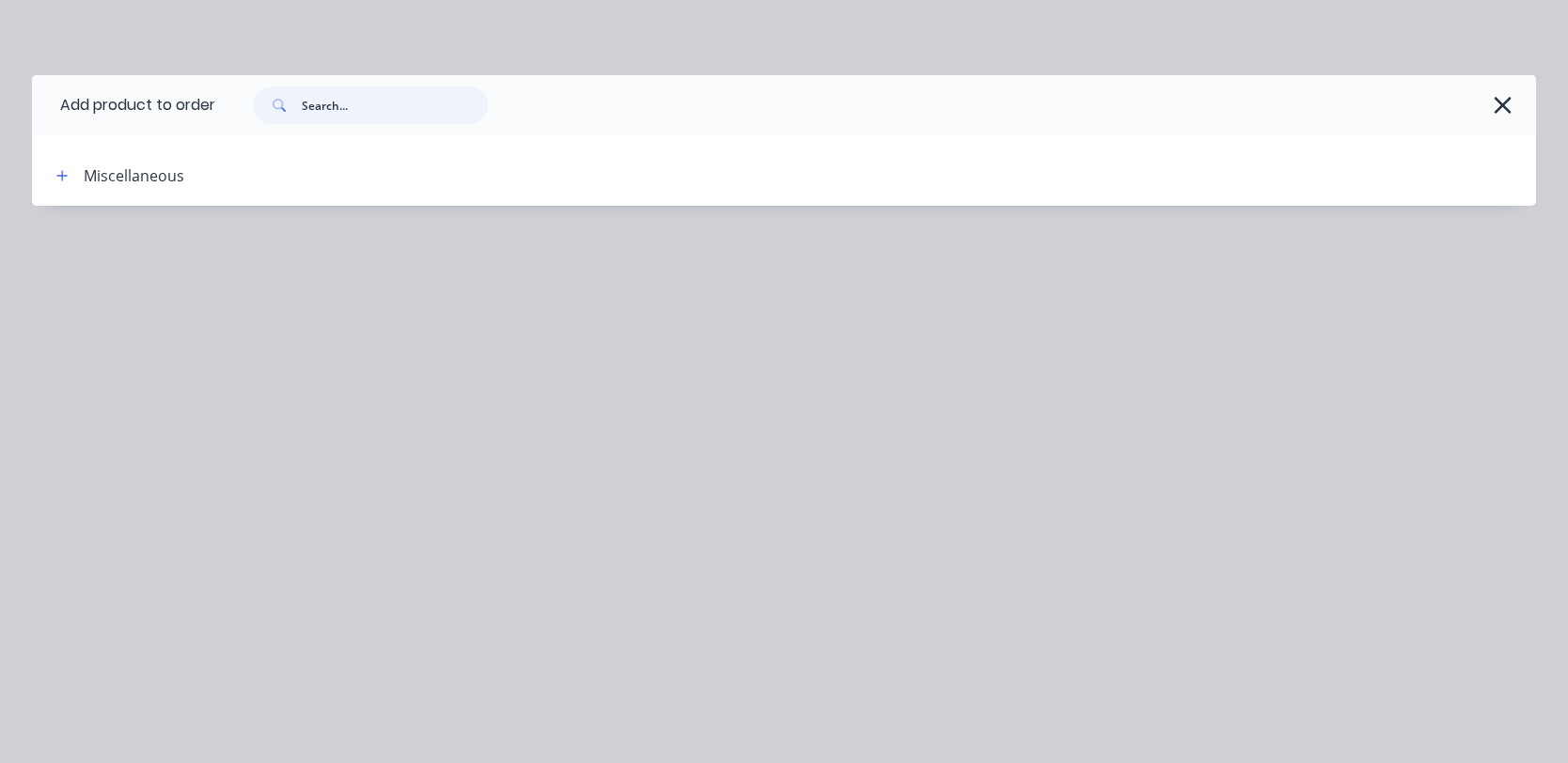
click at [403, 100] on input "text" at bounding box center [394, 105] width 186 height 38
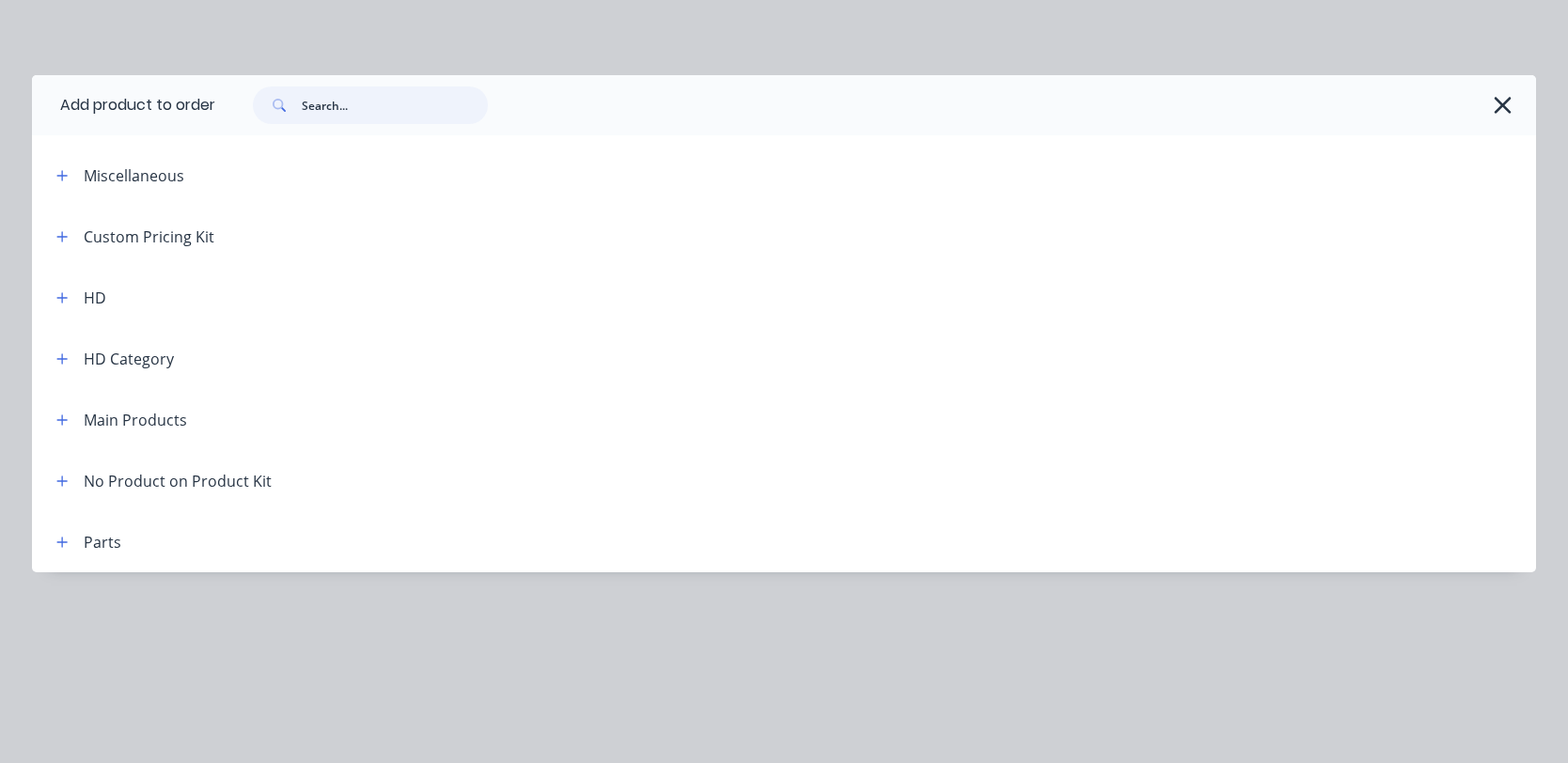
paste input "Custom Kit with Cost and Subkit"
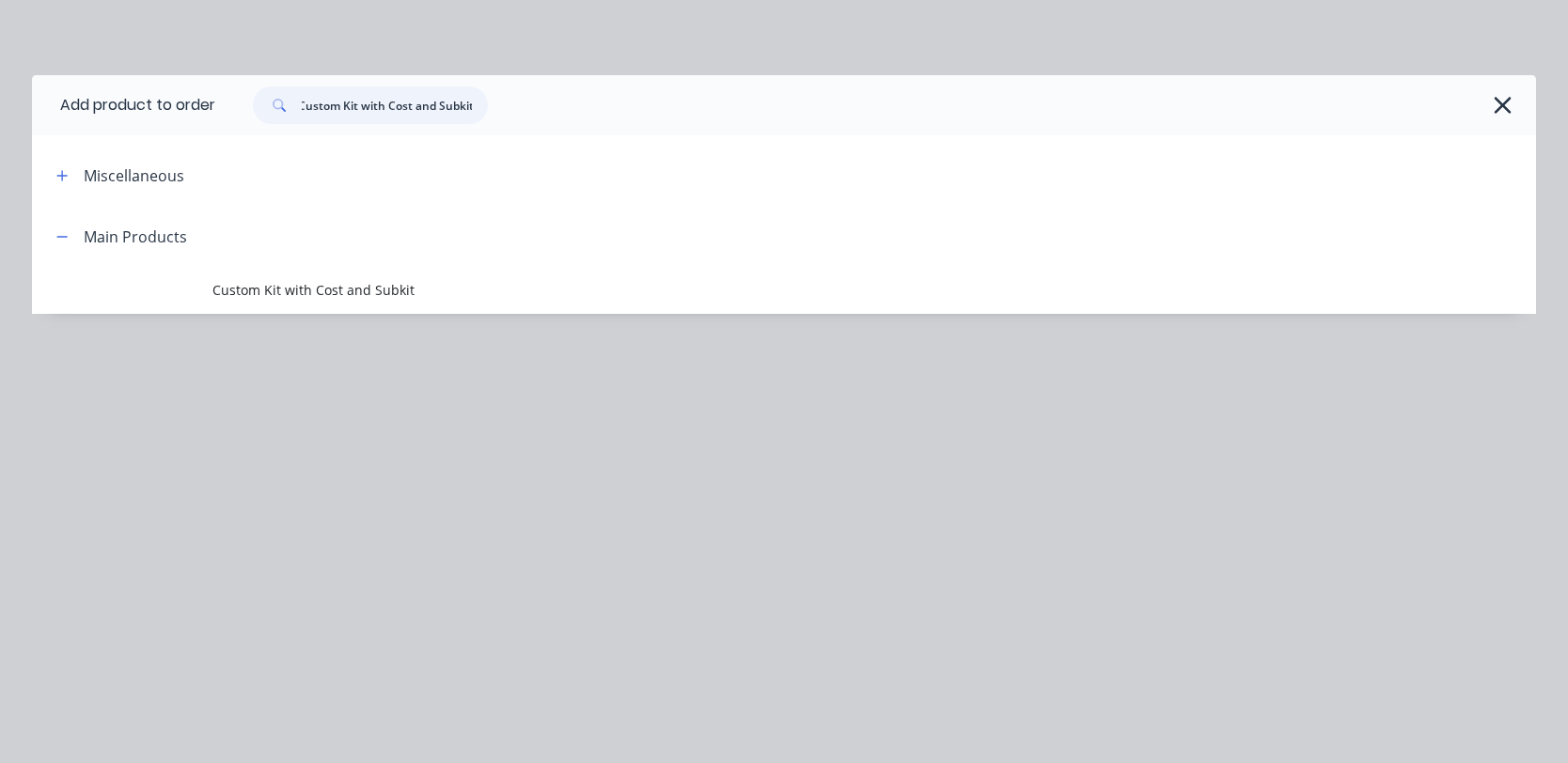
type input "Custom Kit with Cost and Subkit"
click at [177, 284] on td at bounding box center [122, 290] width 181 height 47
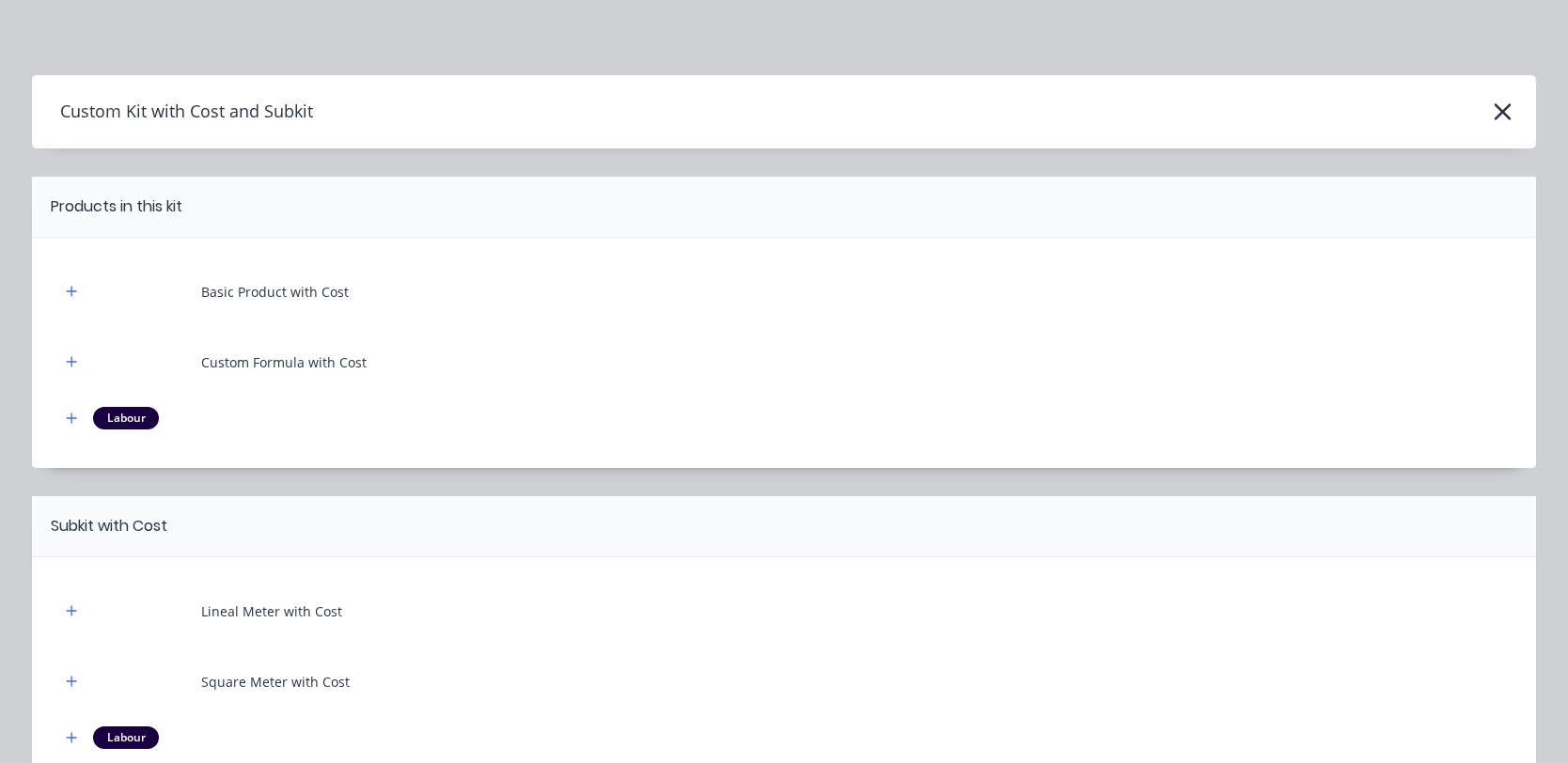
scroll to position [325, 0]
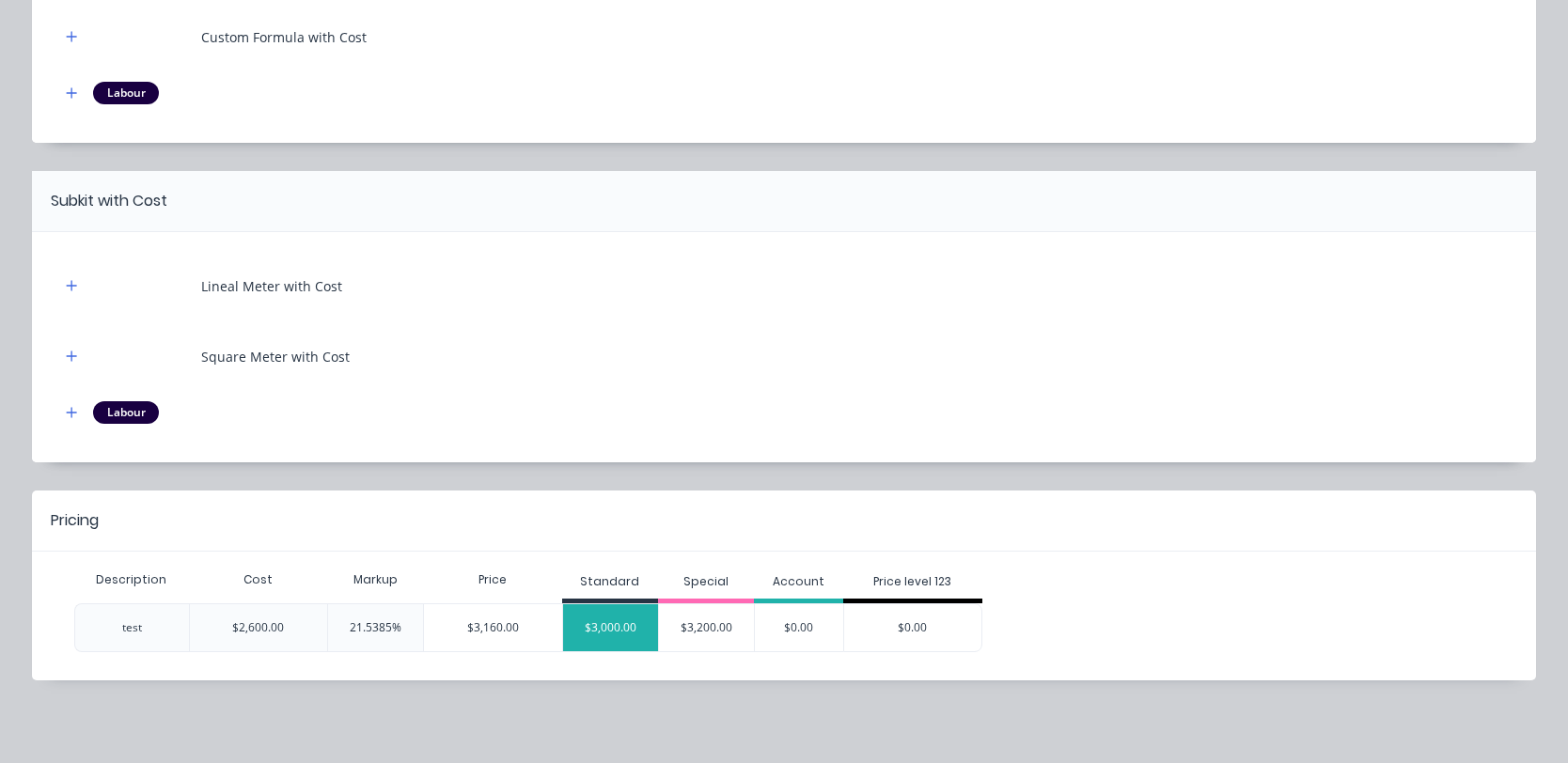
click at [613, 627] on div "$3,000.00" at bounding box center [611, 627] width 95 height 47
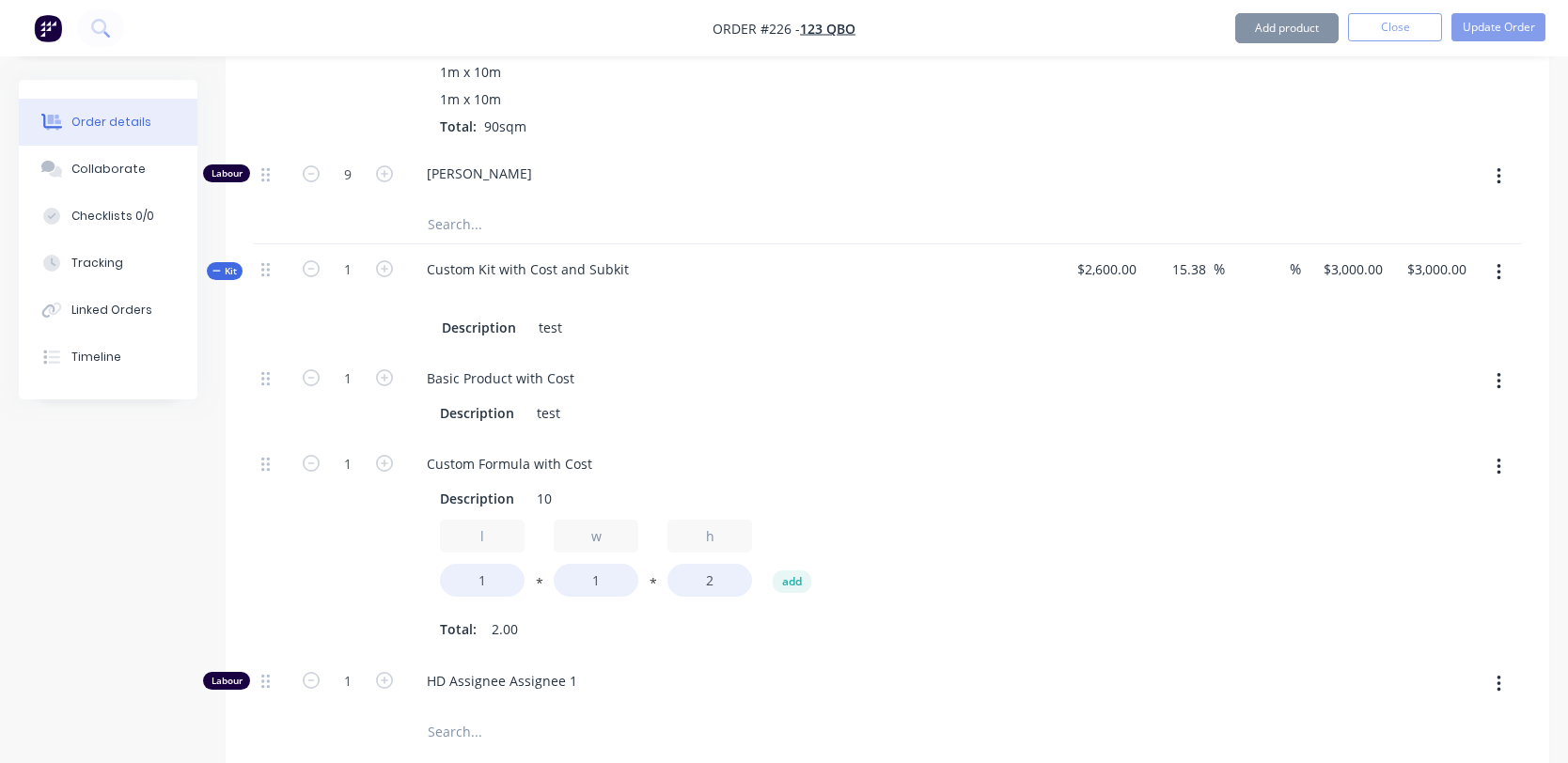
click at [205, 655] on div "Created by Harry Created 15/08/25 Required 15/08/25 Assigned to Add team member…" at bounding box center [784, 69] width 1530 height 3465
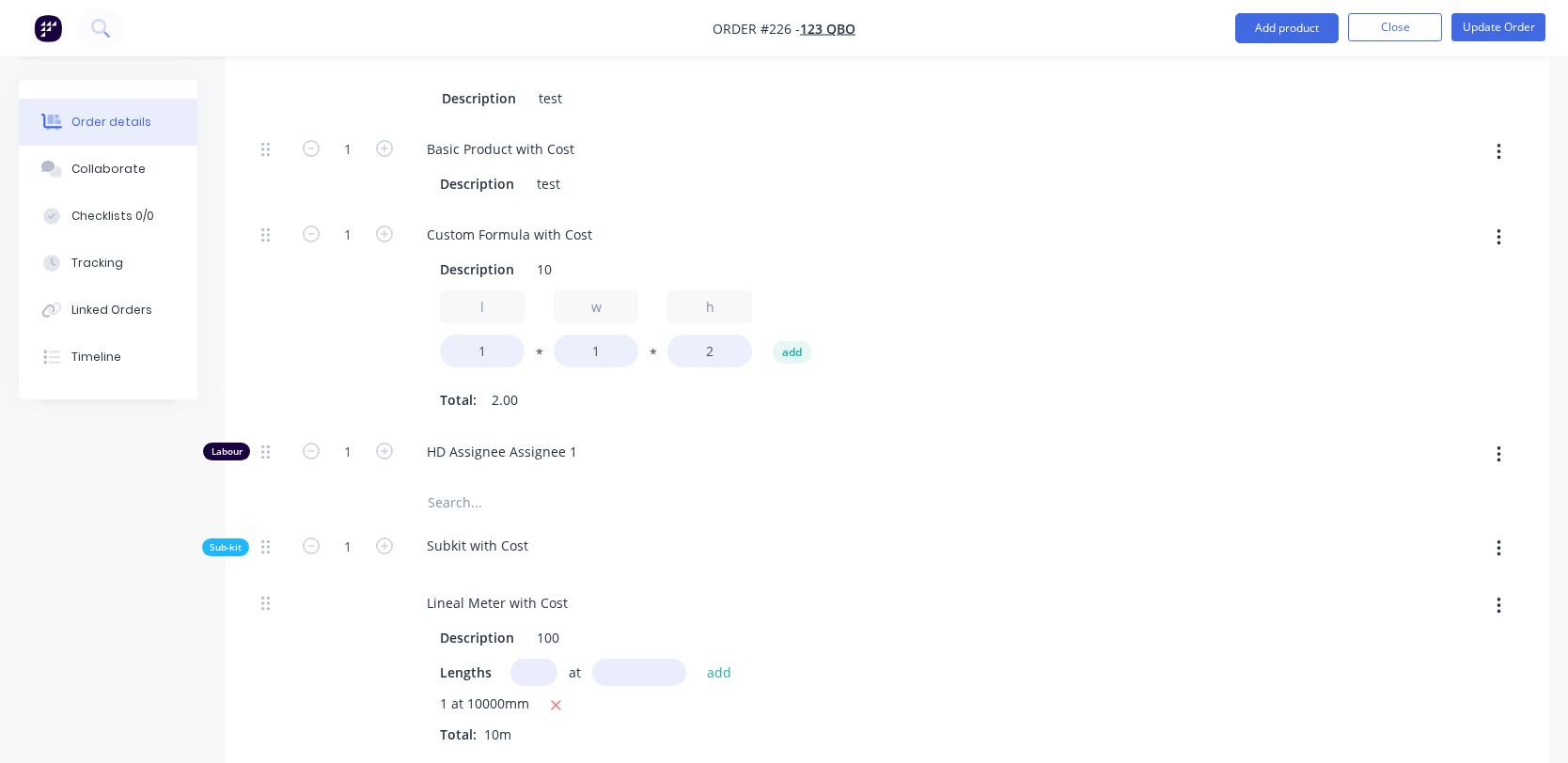
scroll to position [1585, 0]
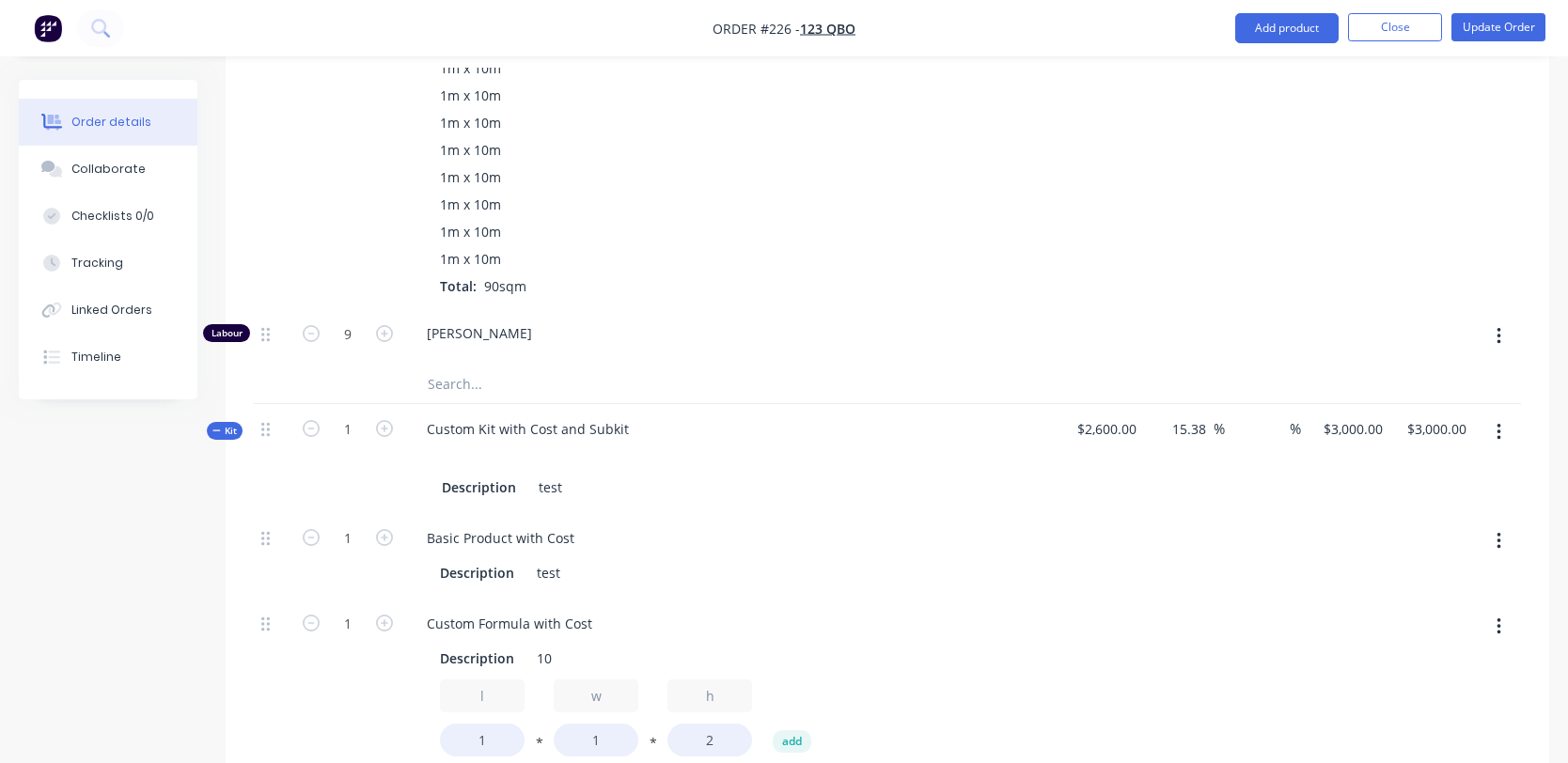
click at [1501, 437] on button "button" at bounding box center [1498, 432] width 44 height 34
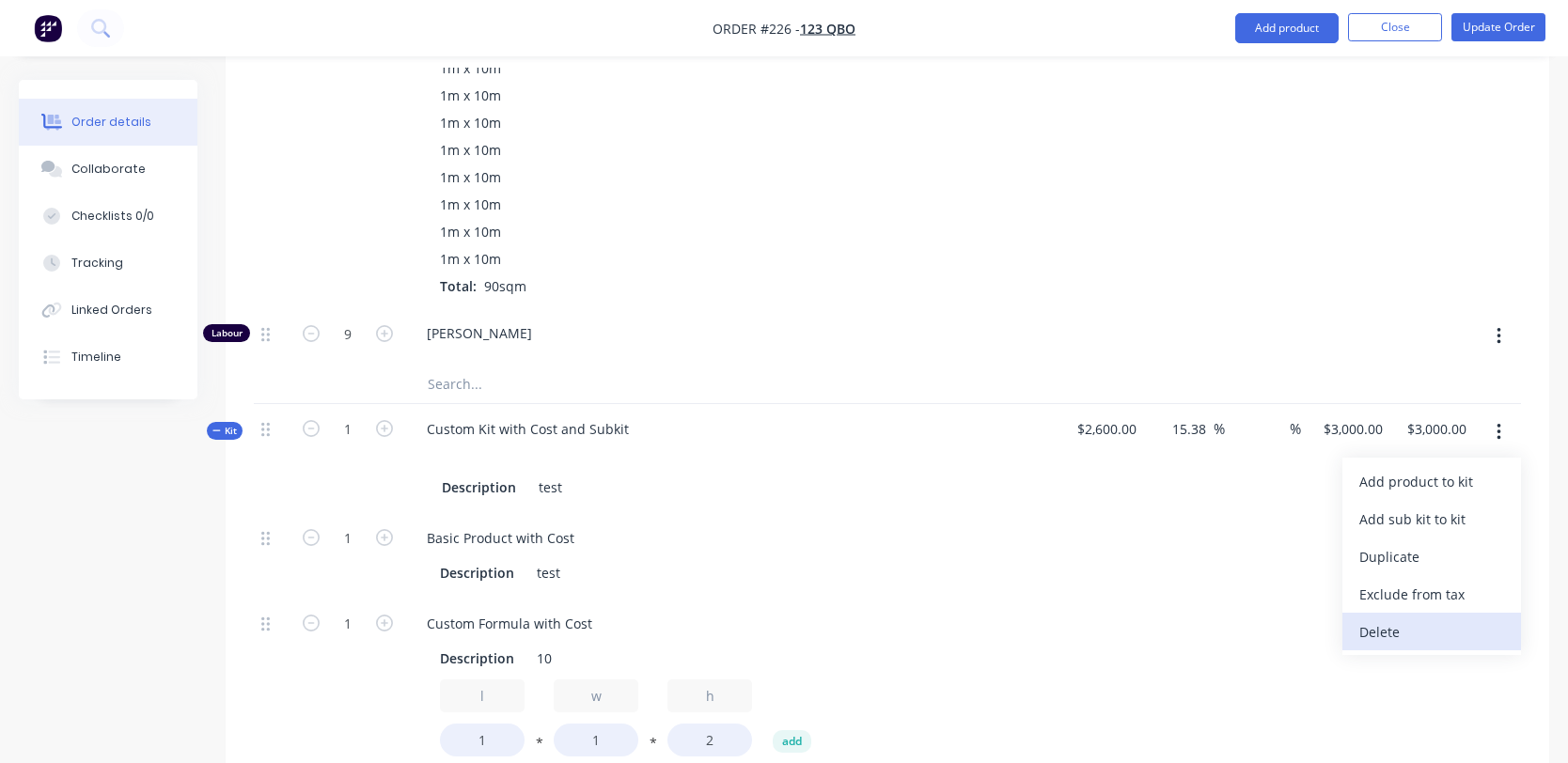
click at [1417, 624] on div "Delete" at bounding box center [1432, 631] width 145 height 27
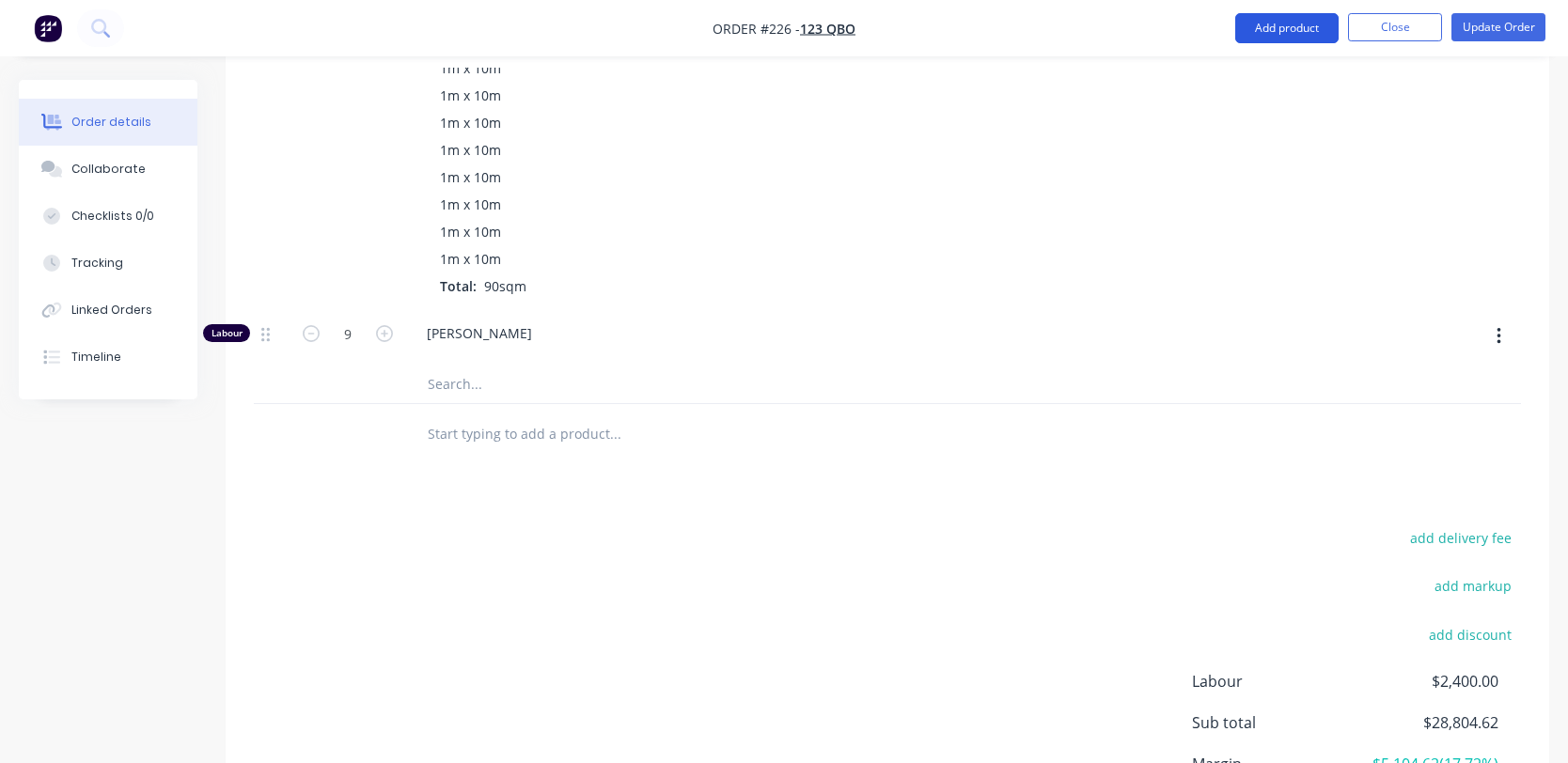
drag, startPoint x: 1307, startPoint y: 6, endPoint x: 1301, endPoint y: 14, distance: 10.0
click at [1306, 7] on nav "Order #226 - 123 QBO Add product Close Update Order" at bounding box center [784, 28] width 1568 height 57
click at [1297, 21] on button "Add product" at bounding box center [1287, 28] width 103 height 30
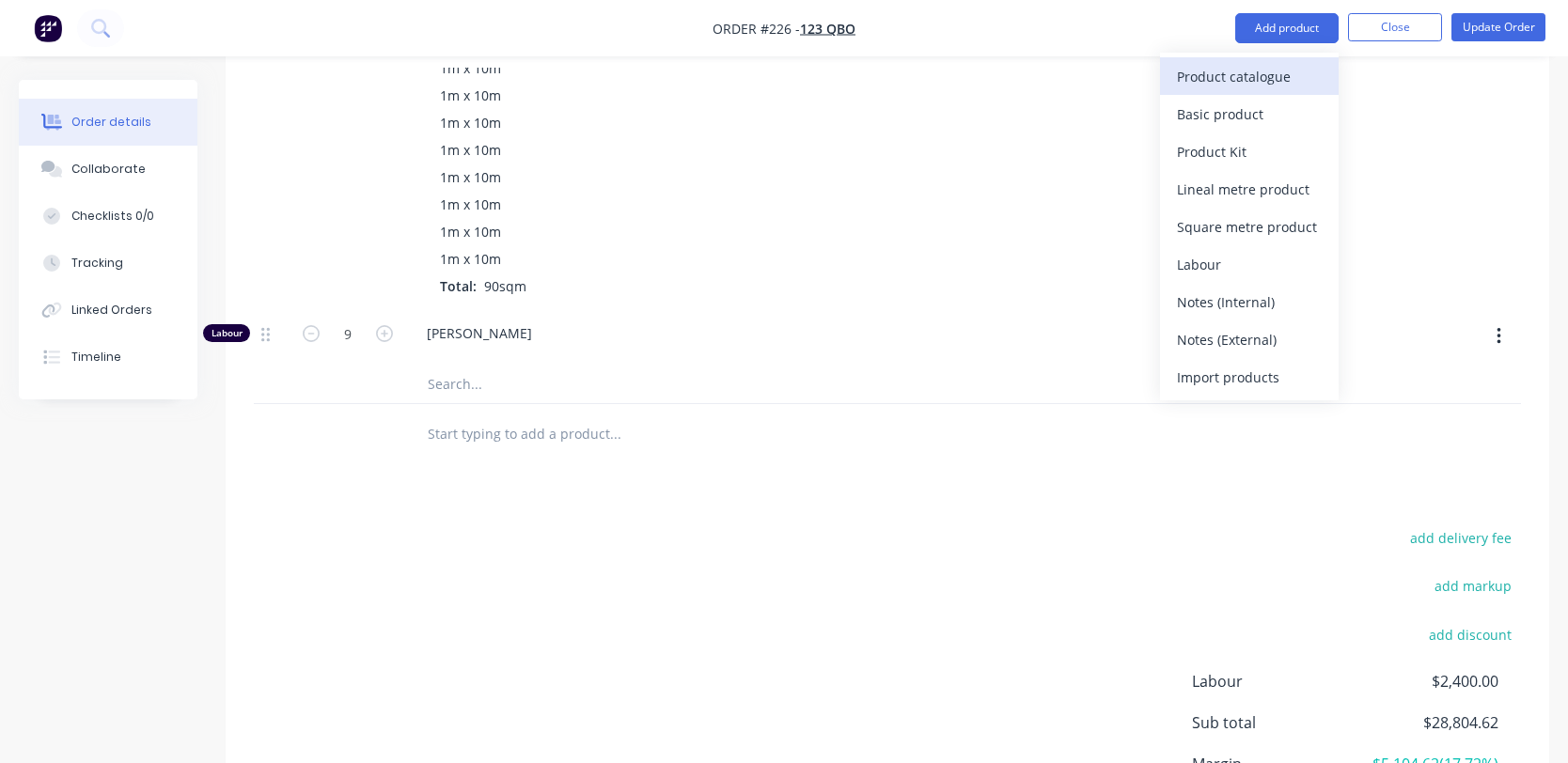
click at [1166, 77] on button "Product catalogue" at bounding box center [1249, 76] width 179 height 38
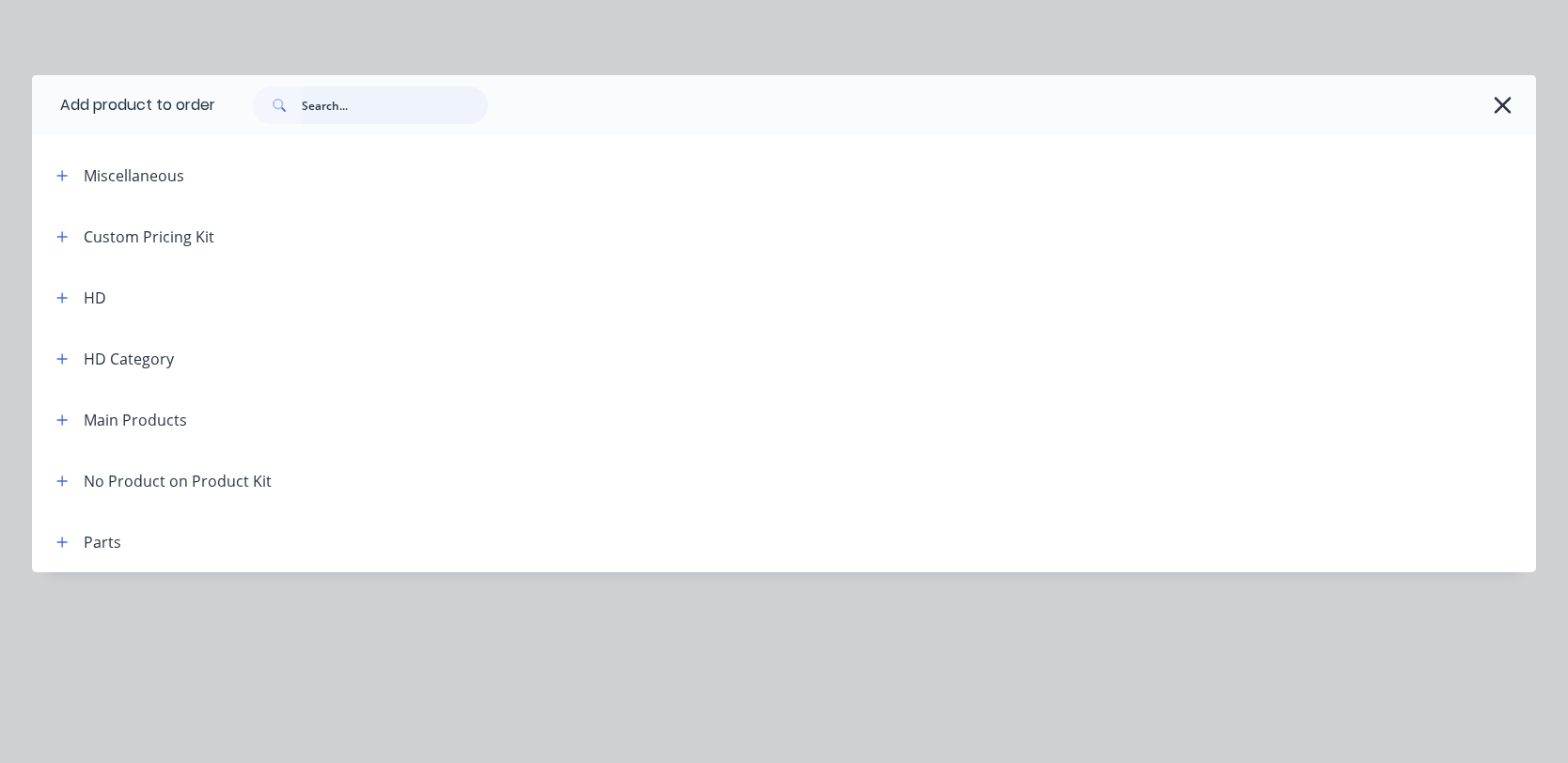
click at [384, 118] on input "text" at bounding box center [394, 105] width 186 height 38
paste input "Custom Kit with Cost and Subkit"
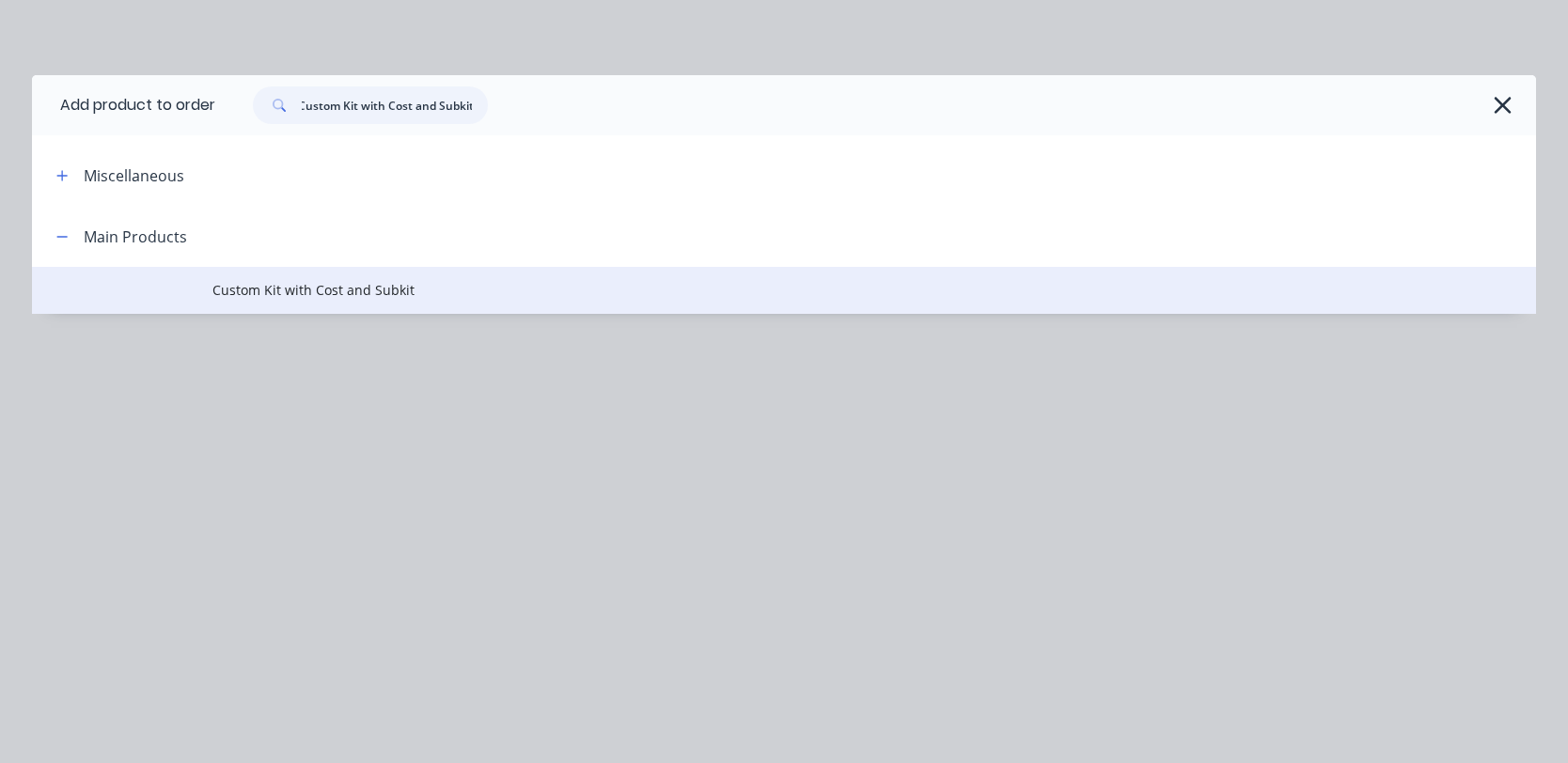
type input "Custom Kit with Cost and Subkit"
click at [339, 286] on span "Custom Kit with Cost and Subkit" at bounding box center [741, 290] width 1058 height 20
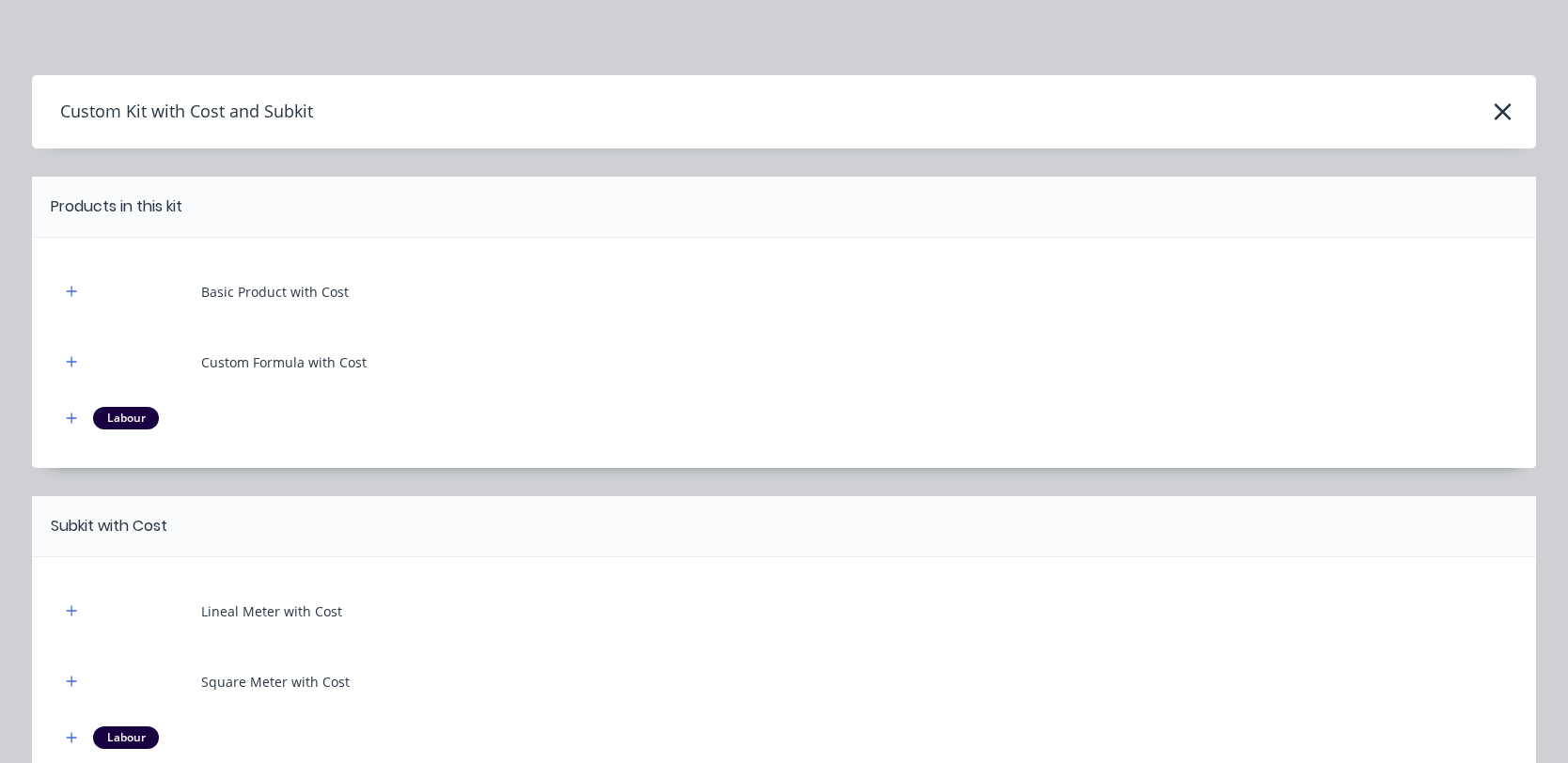
scroll to position [325, 0]
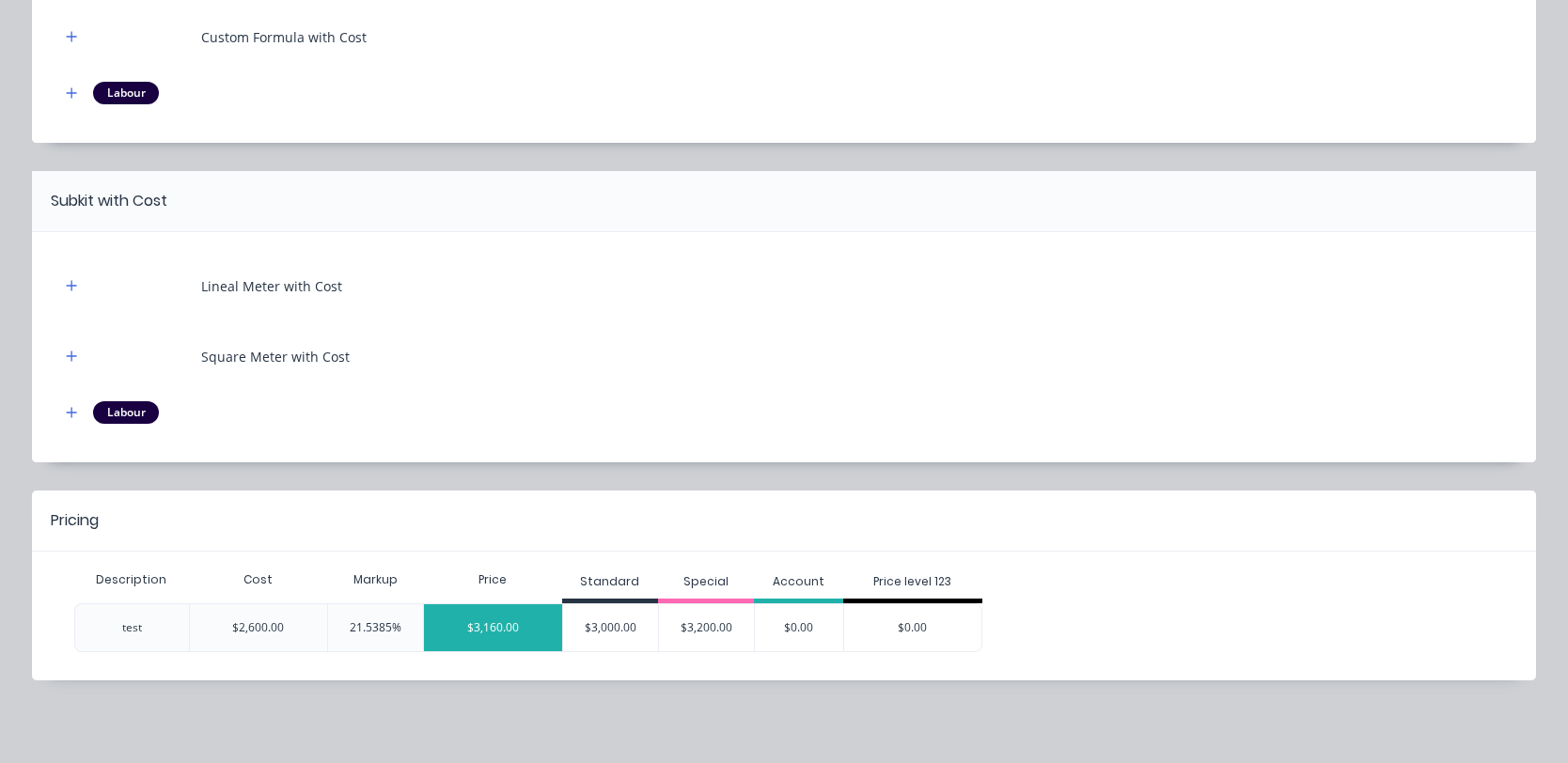
click at [498, 615] on div "$3,160.00" at bounding box center [493, 627] width 138 height 47
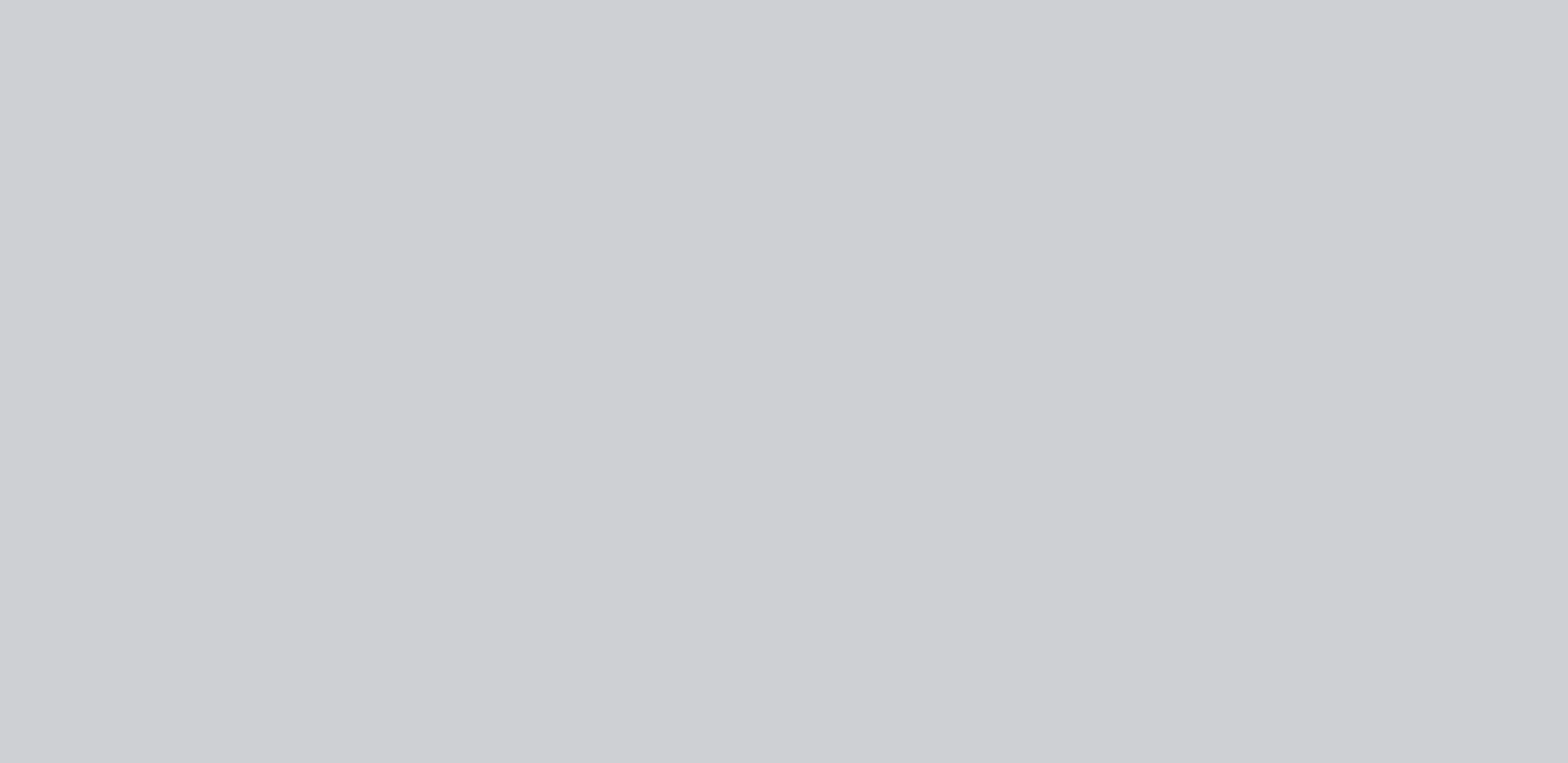
scroll to position [0, 0]
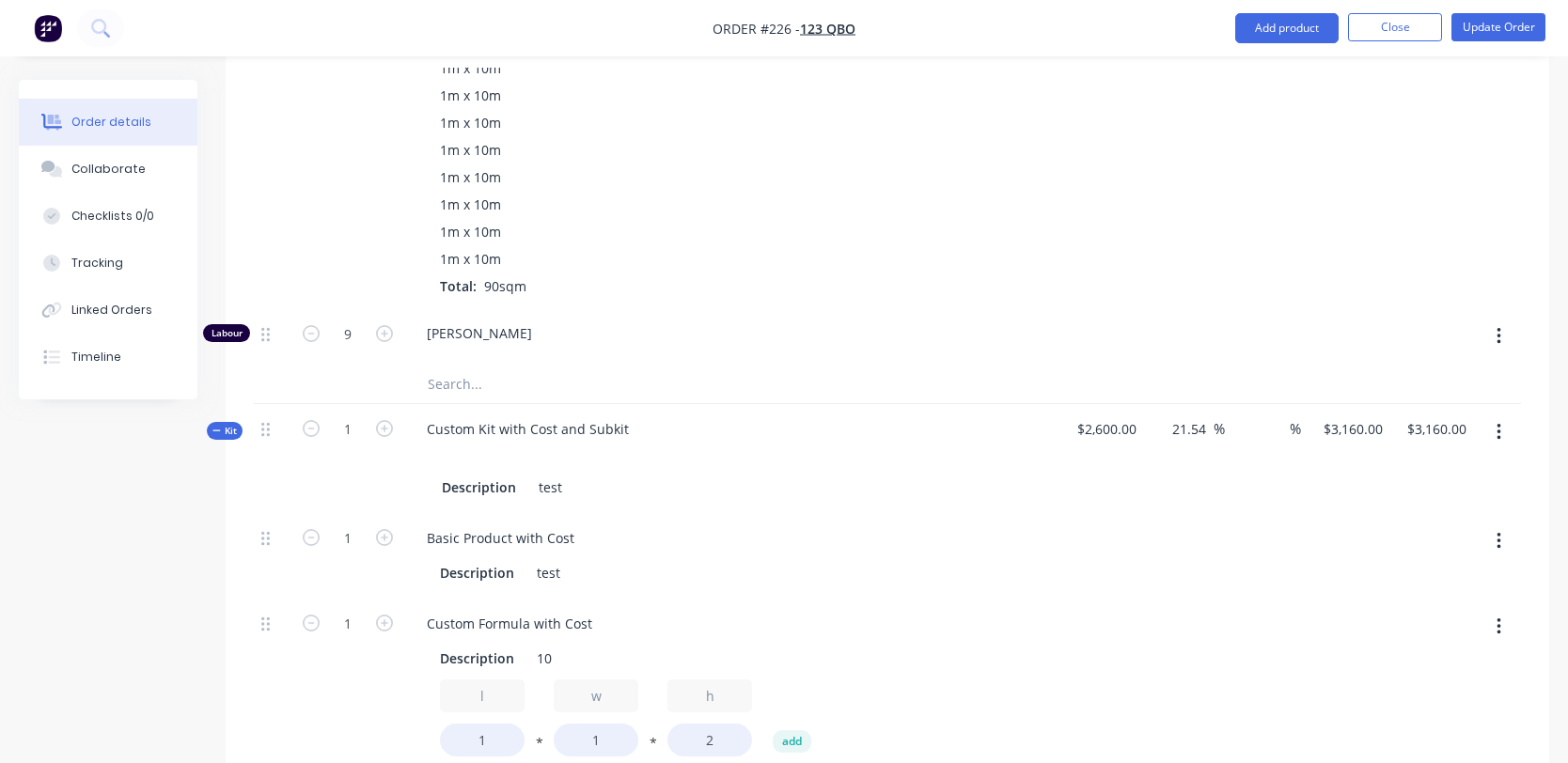
click at [113, 598] on div "Created by Harry Created 15/08/25 Required 15/08/25 Assigned to Add team member…" at bounding box center [784, 229] width 1530 height 3465
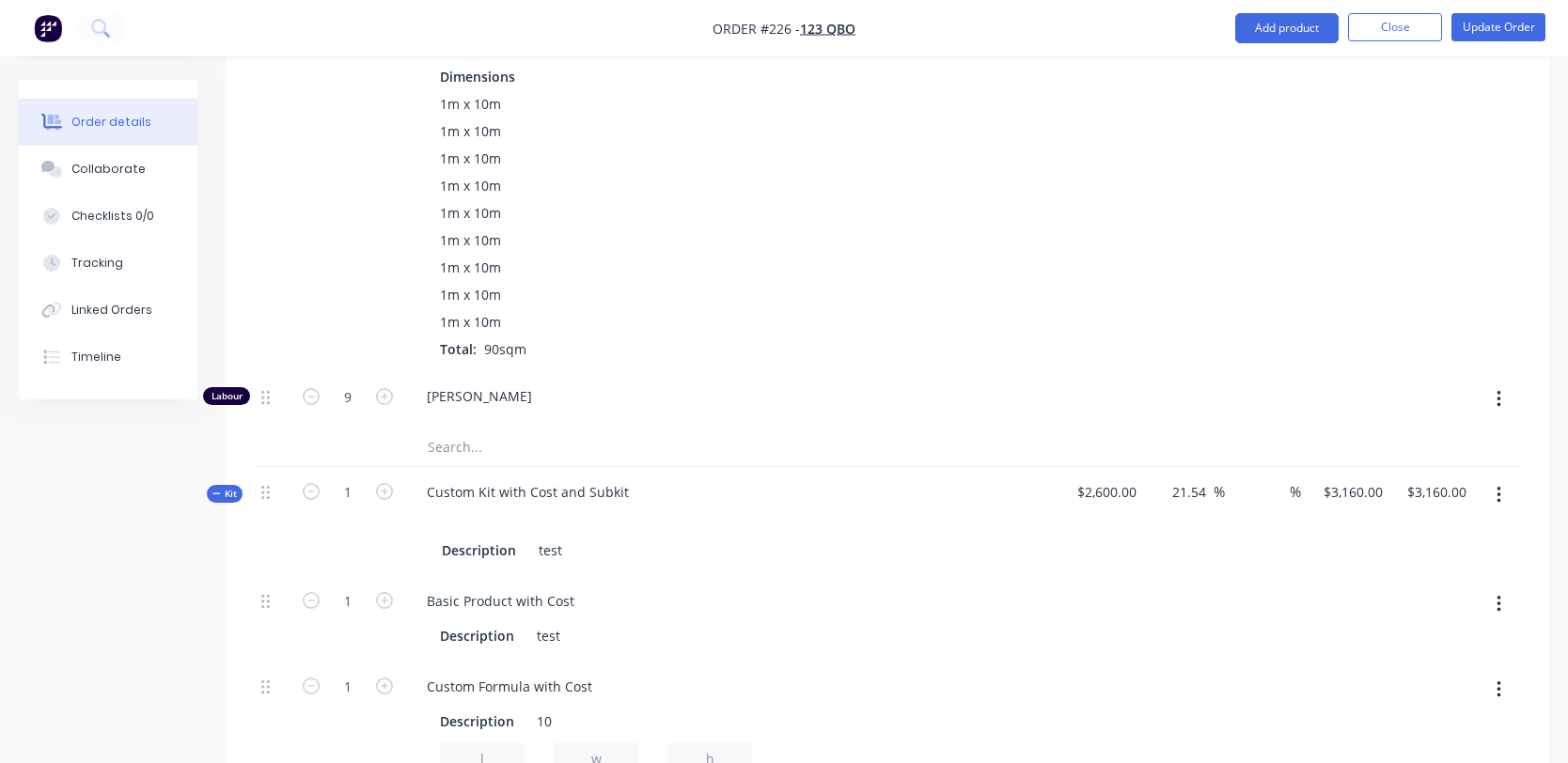
scroll to position [1566, 0]
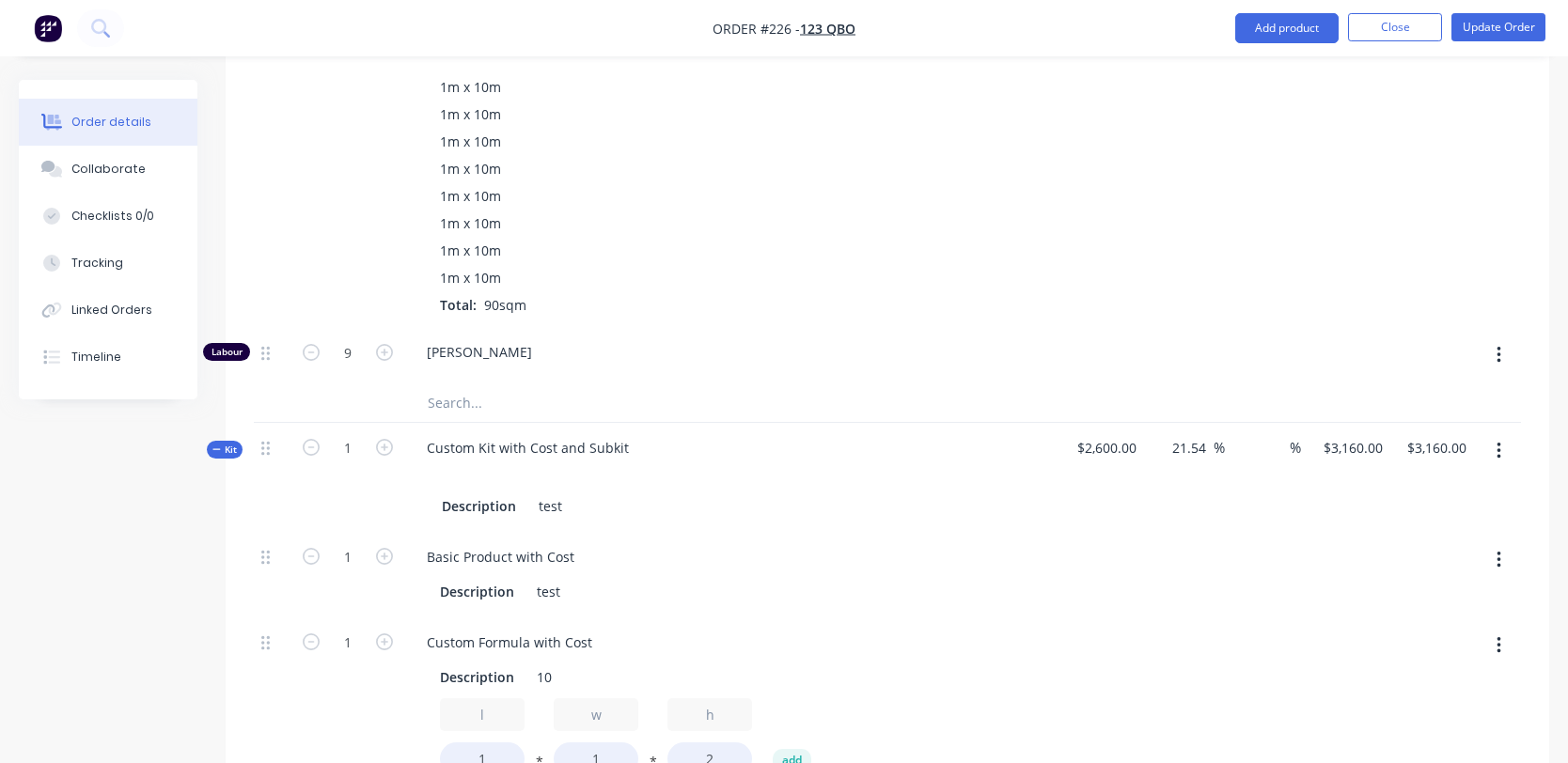
click at [1508, 447] on button "button" at bounding box center [1498, 451] width 44 height 34
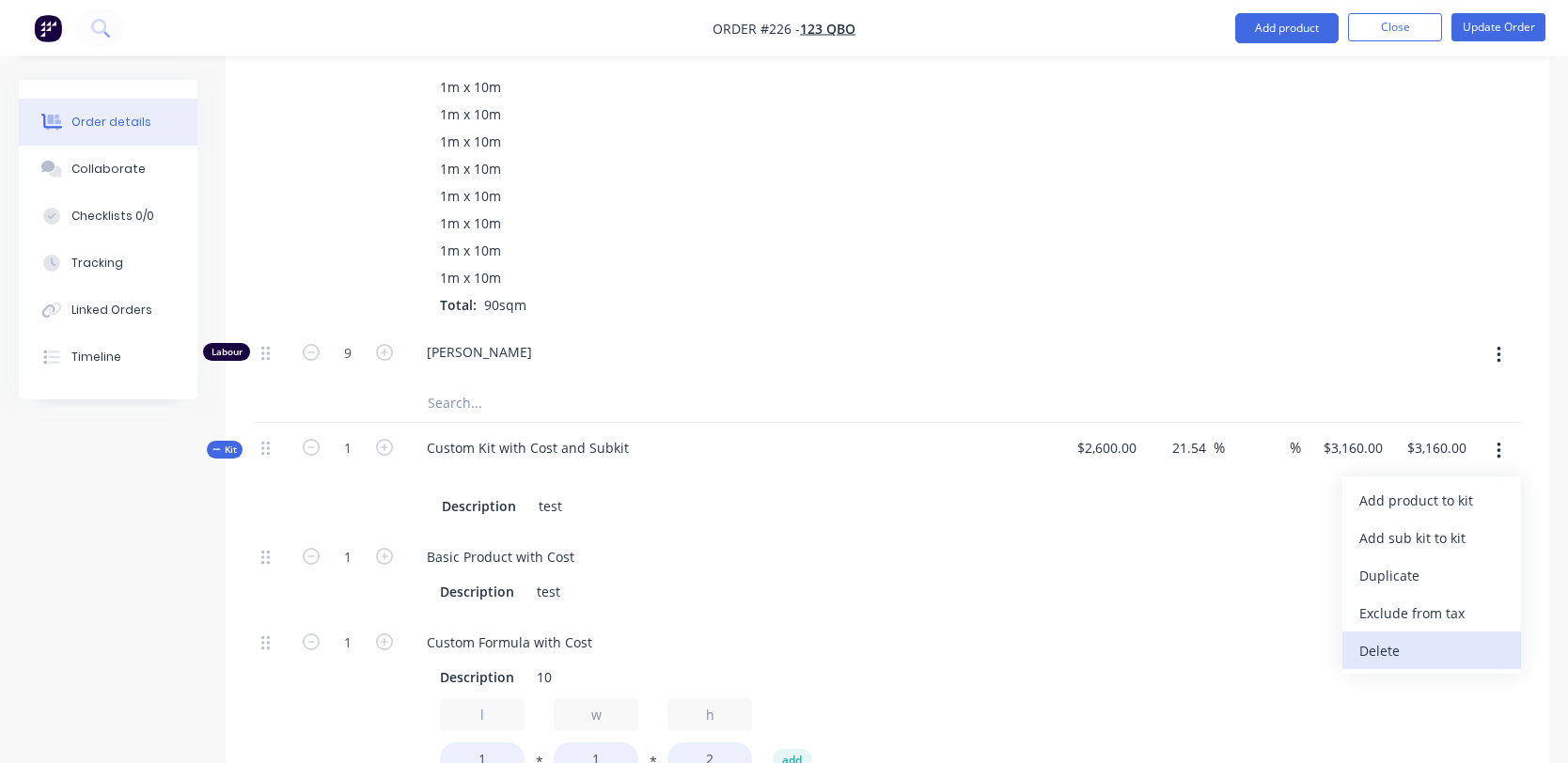
click at [1397, 642] on div "Delete" at bounding box center [1432, 650] width 145 height 27
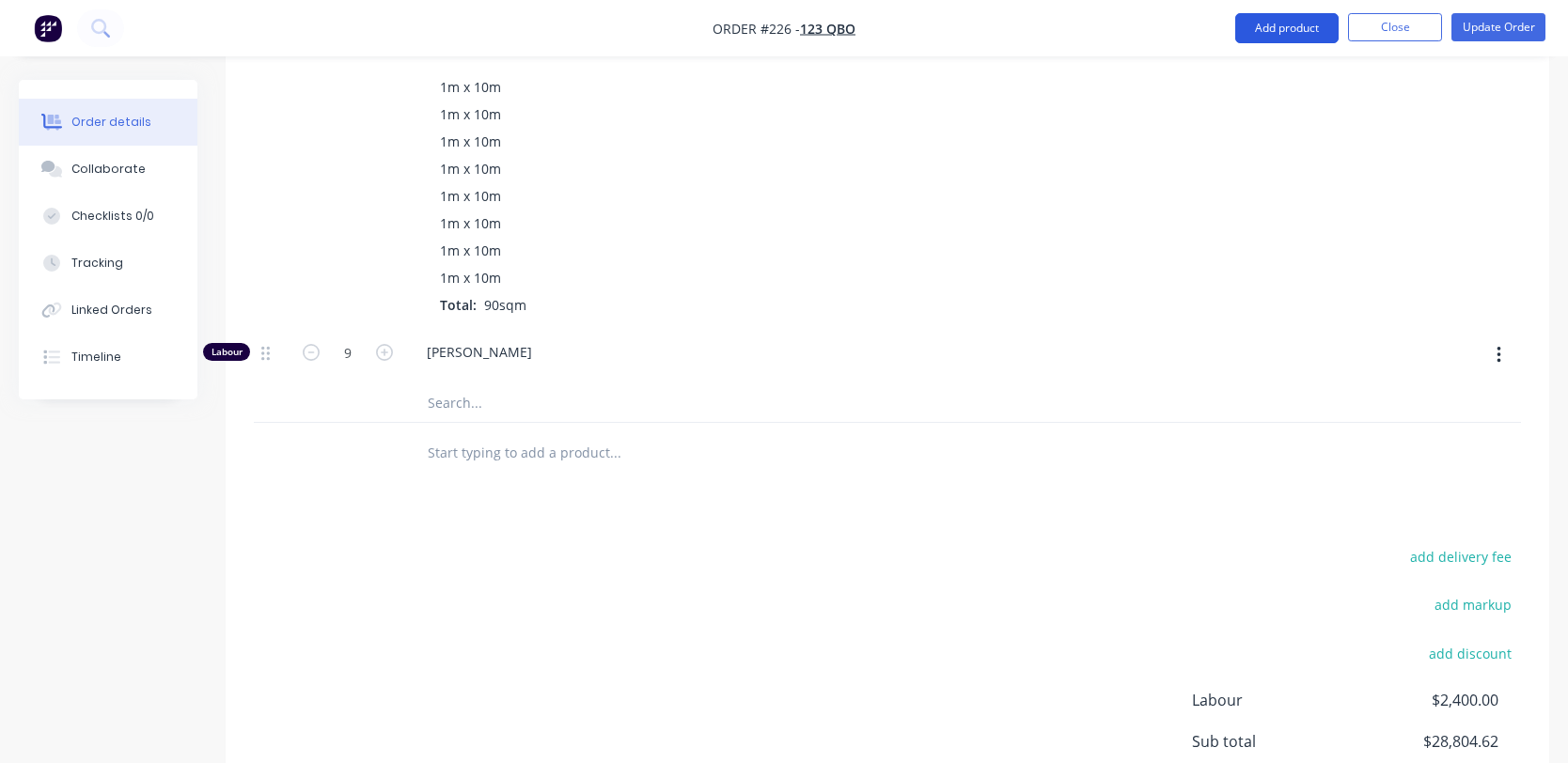
click at [1277, 27] on button "Add product" at bounding box center [1287, 28] width 103 height 30
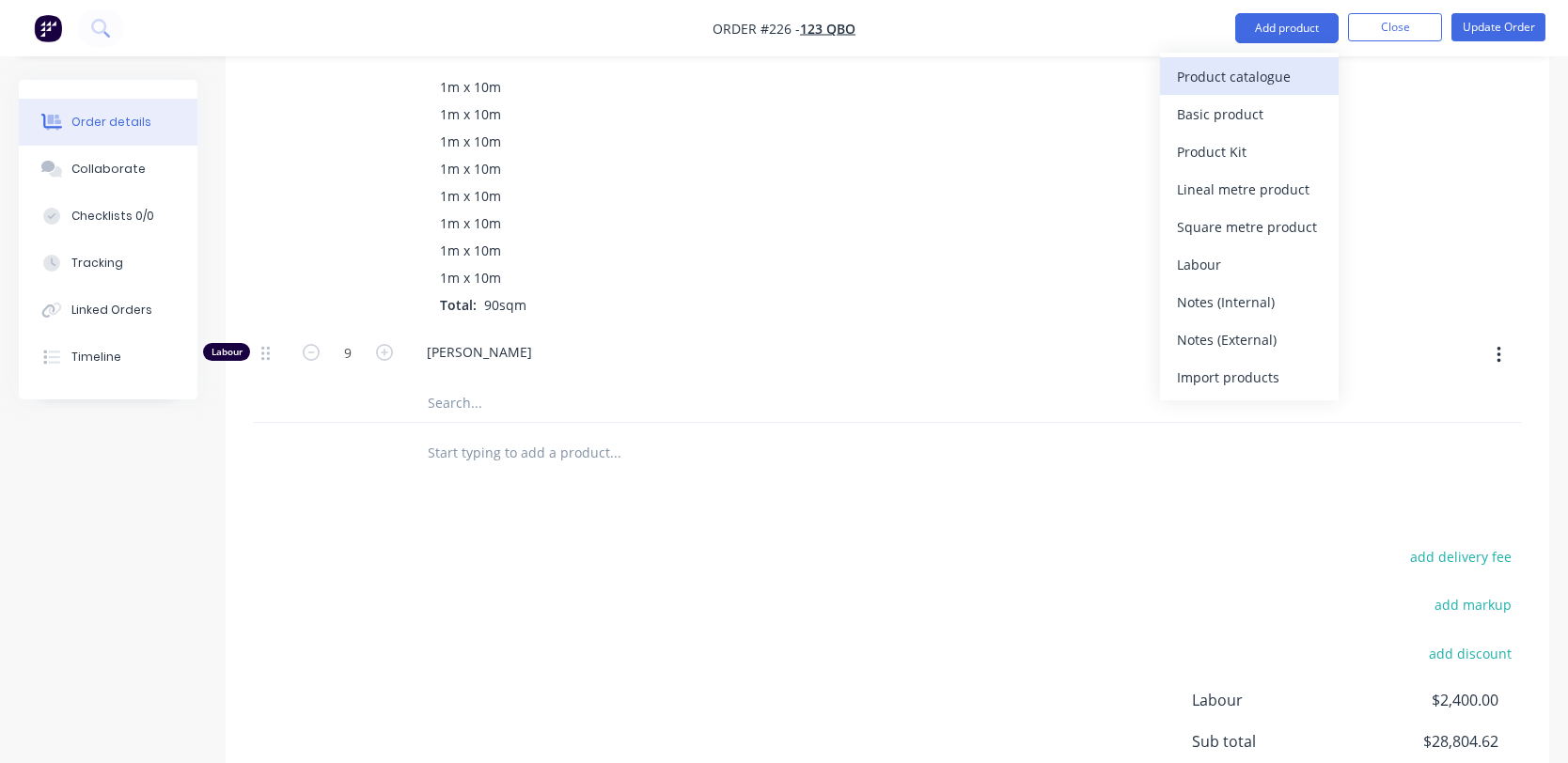
click at [1270, 73] on div "Product catalogue" at bounding box center [1249, 76] width 145 height 27
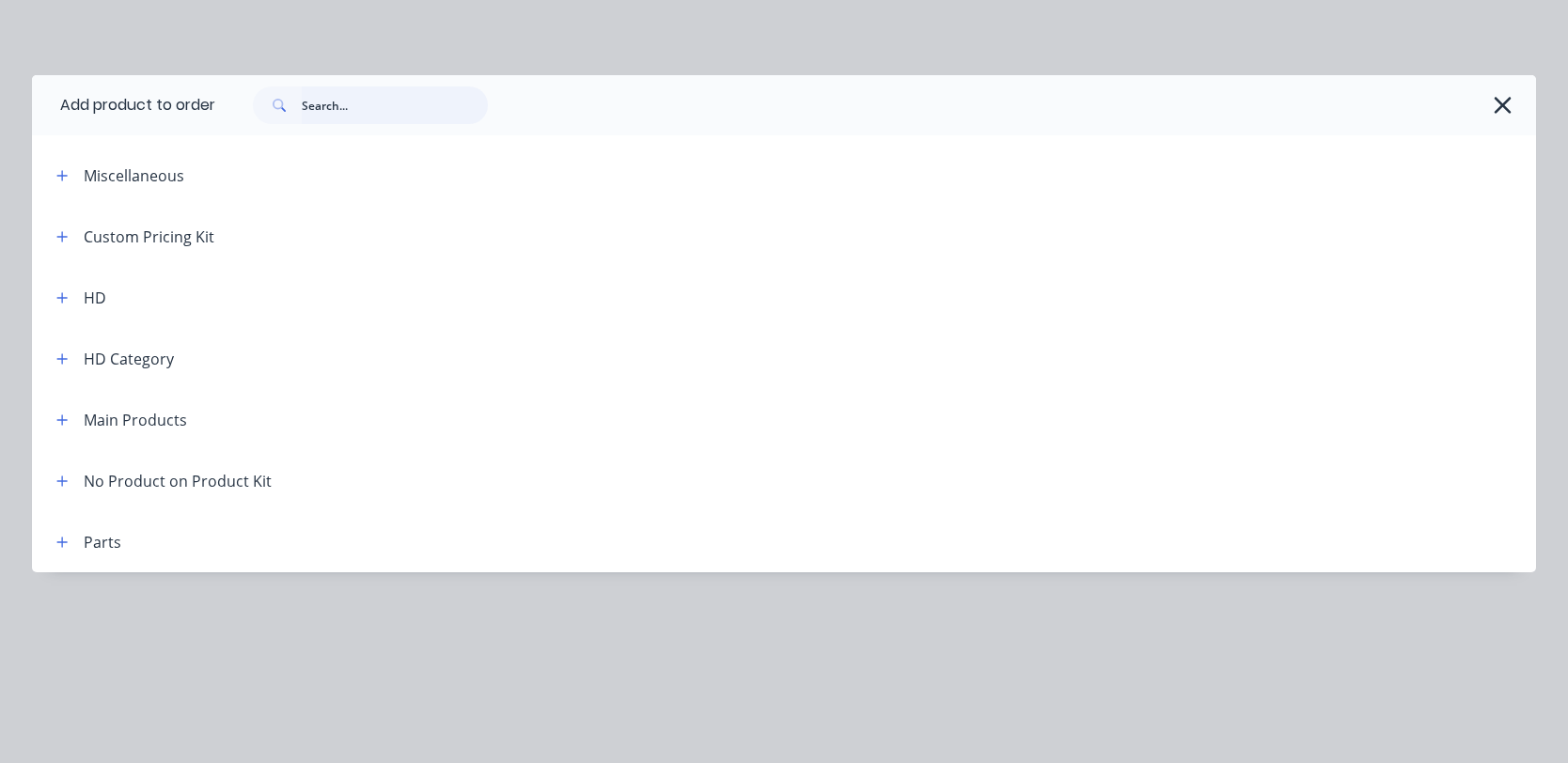
click at [410, 111] on input "text" at bounding box center [394, 105] width 186 height 38
paste input "Custom Kit with Cost and Subkit"
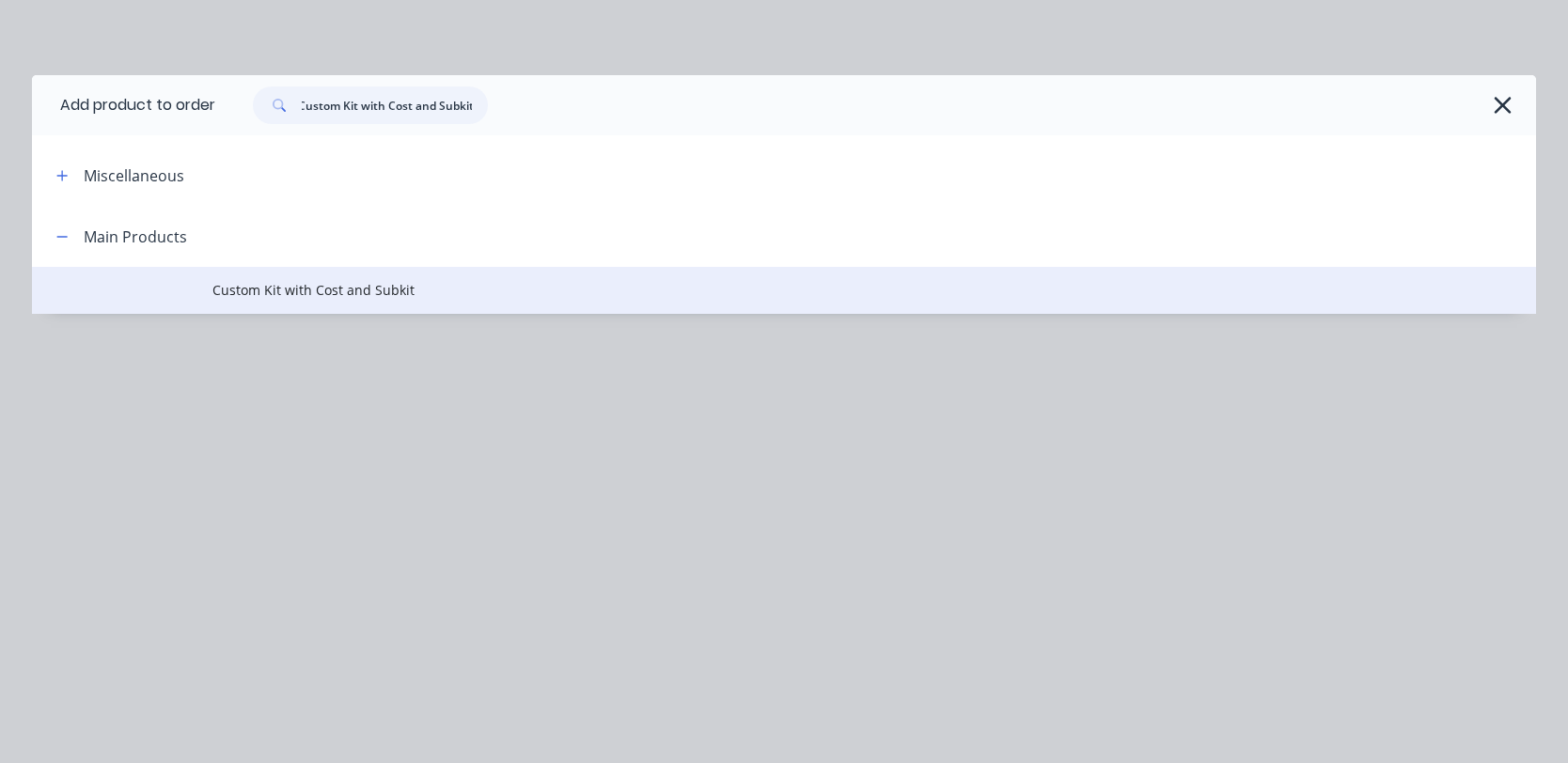
type input "Custom Kit with Cost and Subkit"
click at [308, 307] on td "Custom Kit with Cost and Subkit" at bounding box center [874, 290] width 1324 height 47
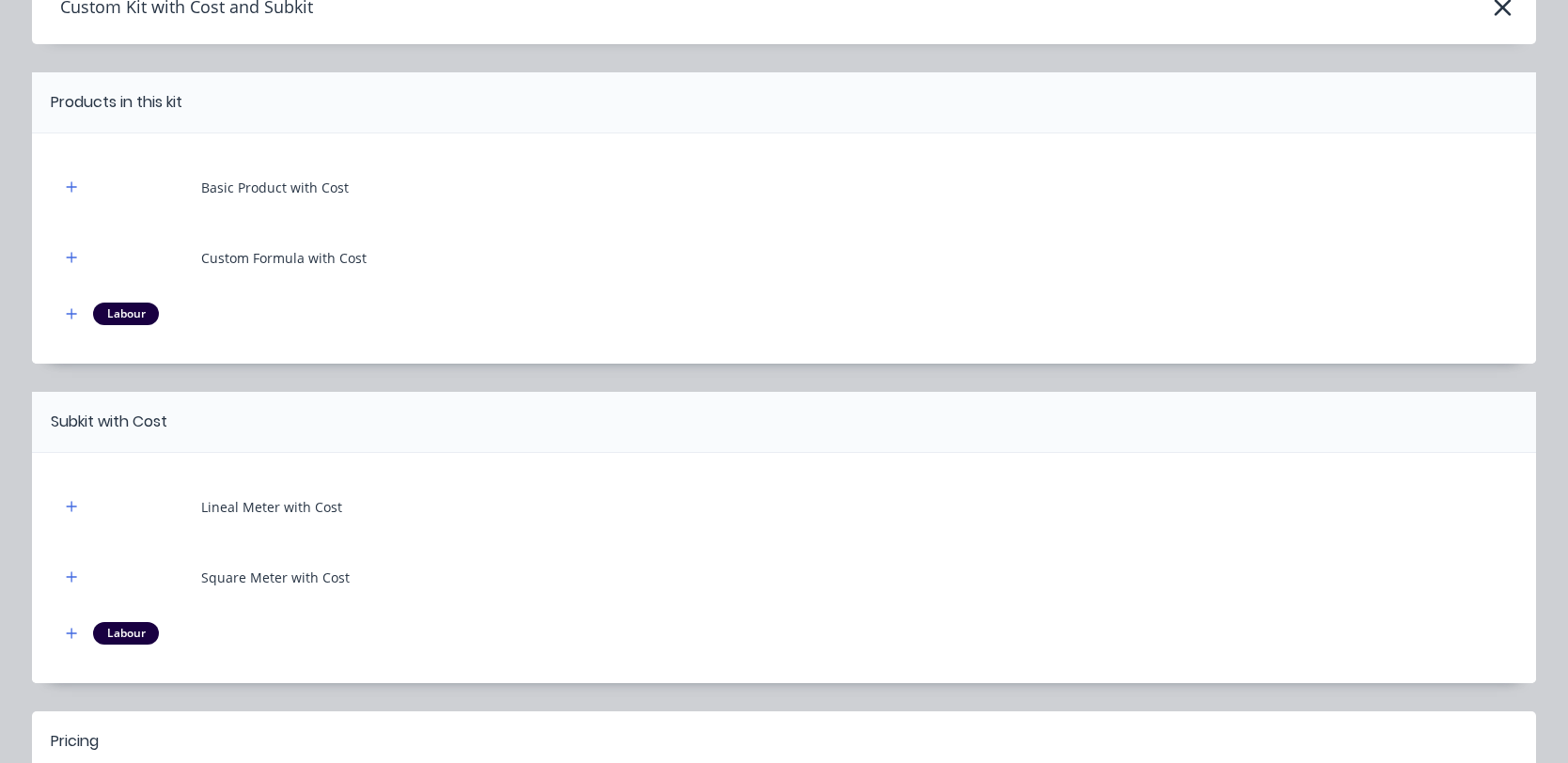
scroll to position [325, 0]
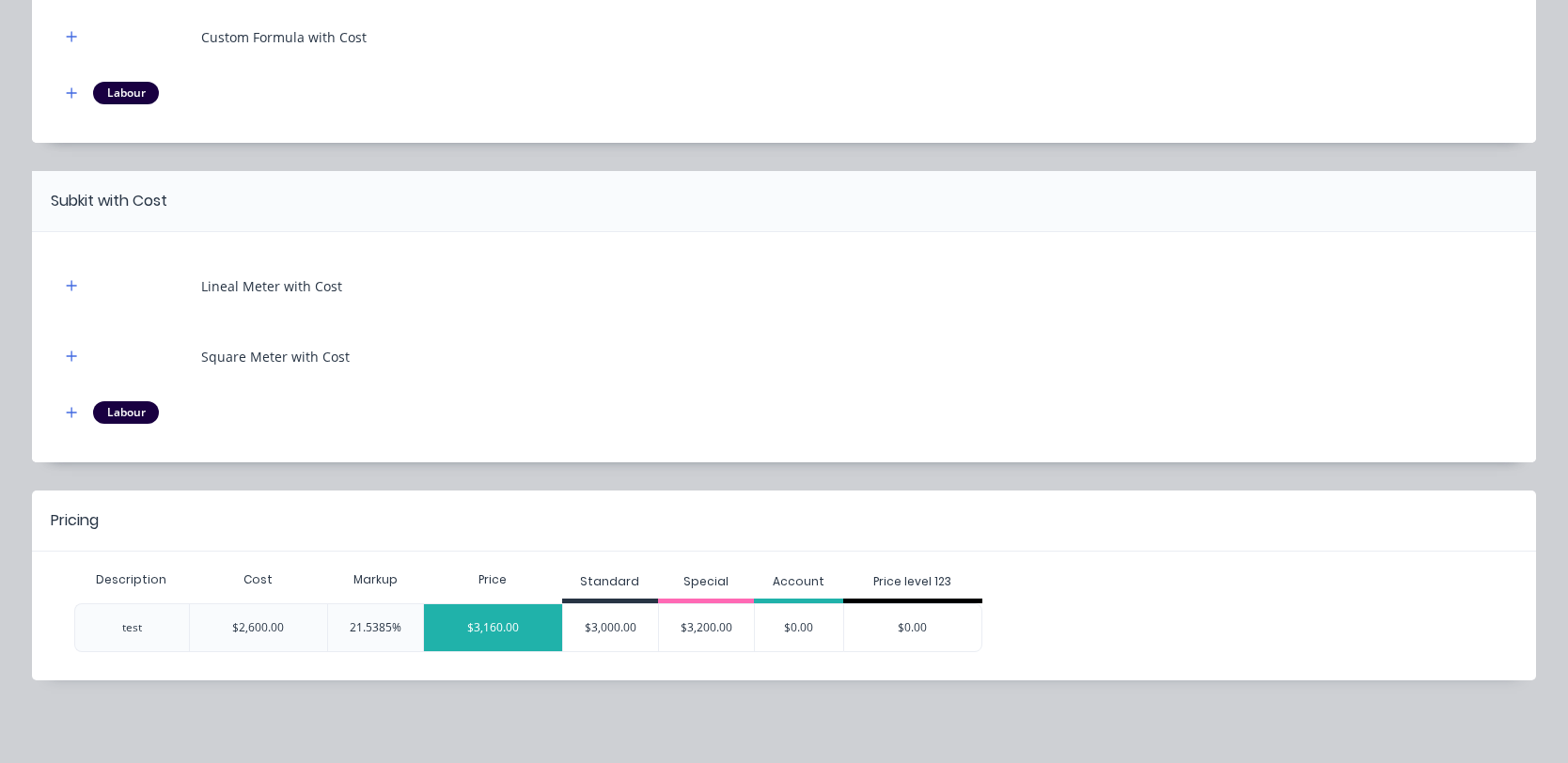
click at [455, 618] on div "$3,160.00" at bounding box center [493, 627] width 138 height 47
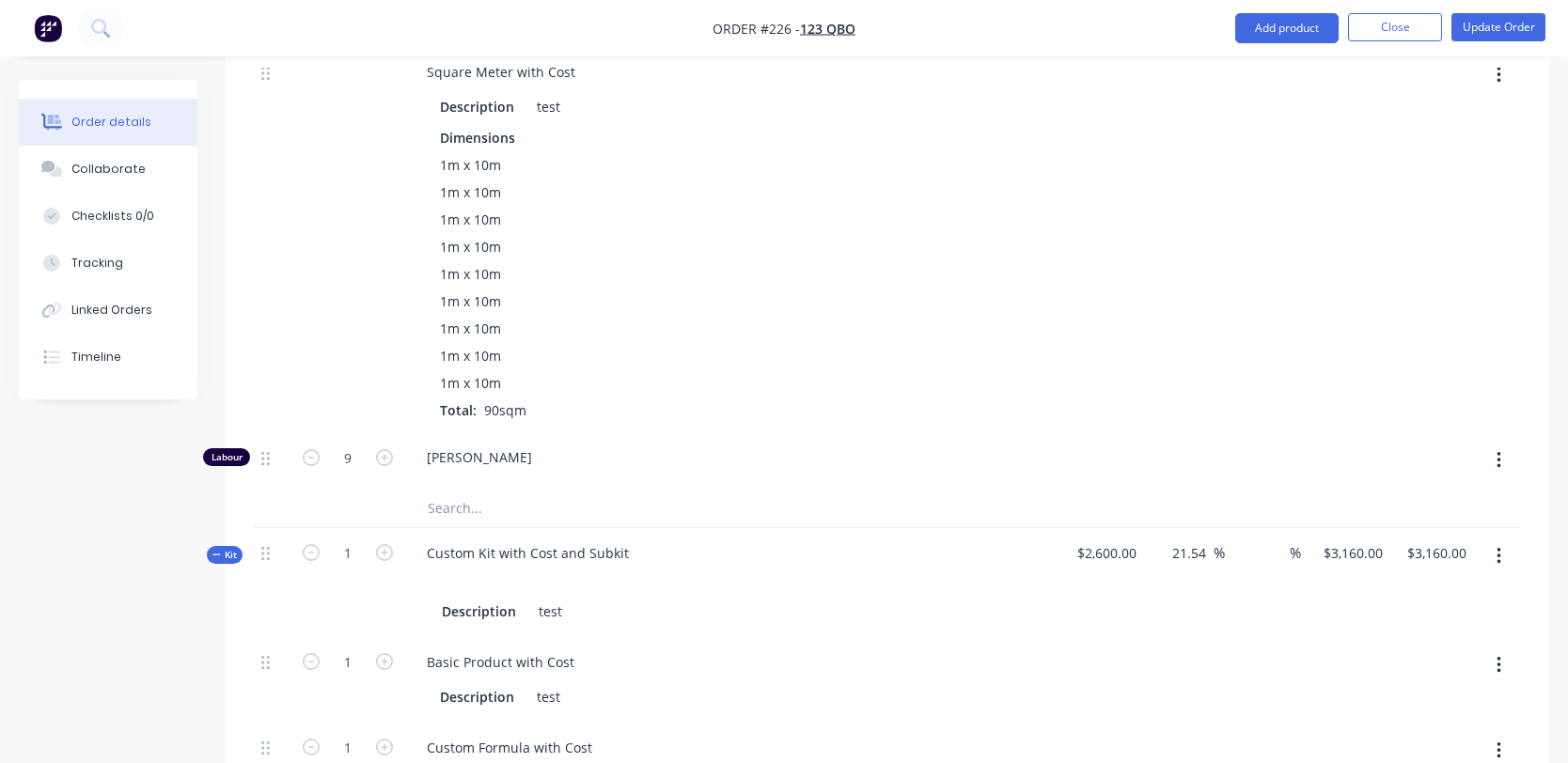
scroll to position [1456, 0]
click at [1492, 563] on button "button" at bounding box center [1498, 560] width 44 height 34
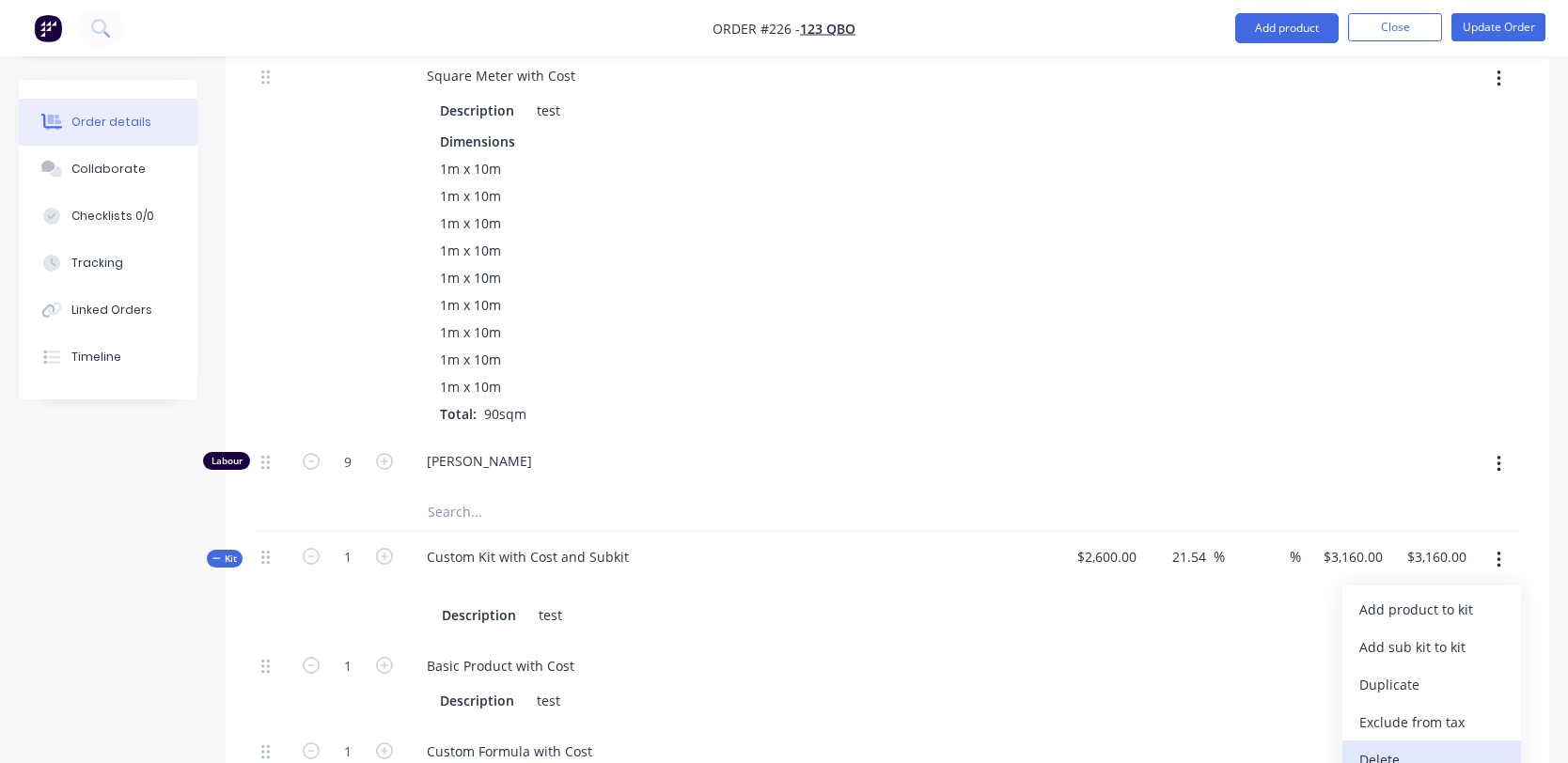
click at [1404, 743] on button "Delete" at bounding box center [1432, 759] width 179 height 38
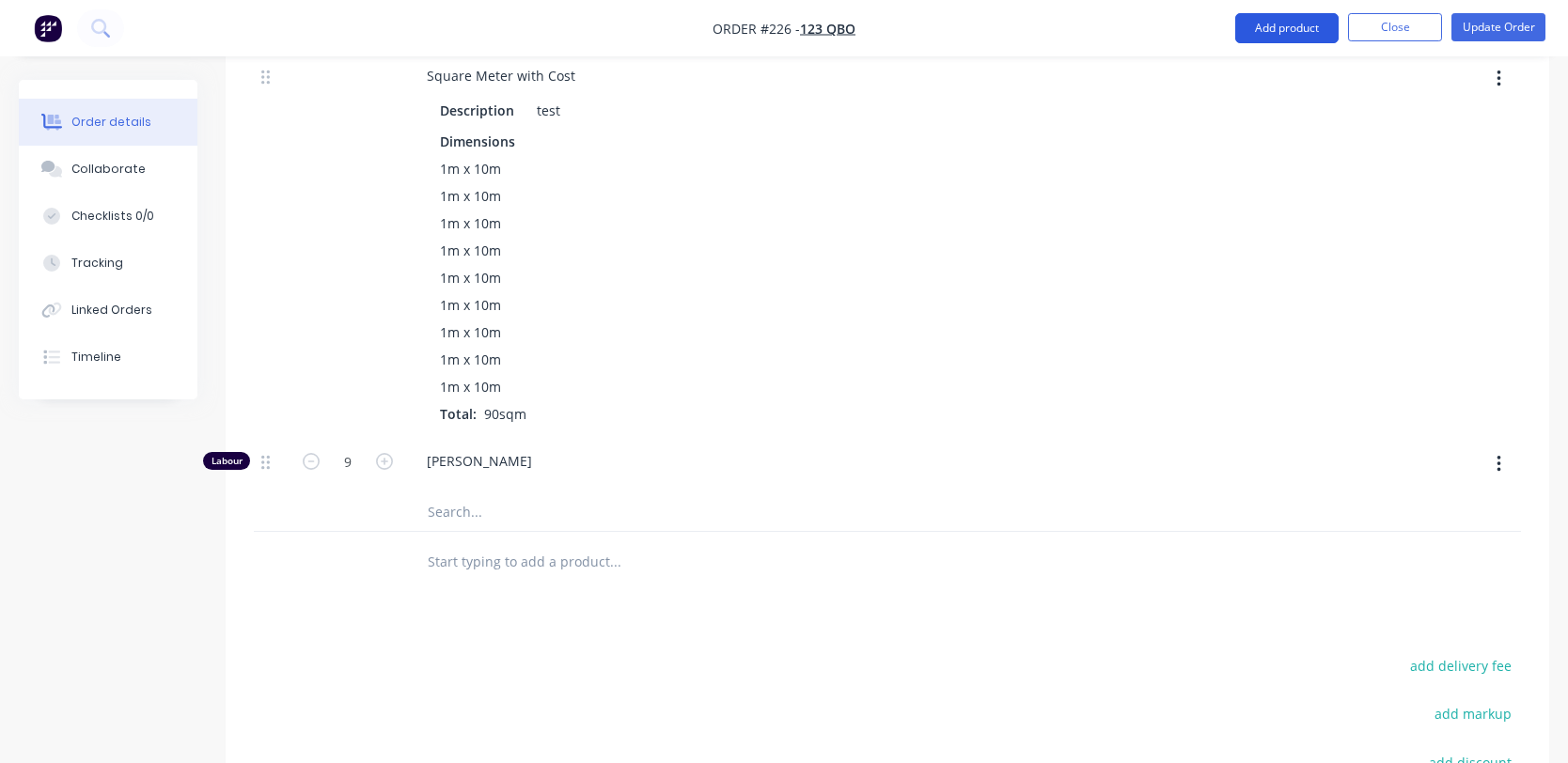
click at [1297, 14] on button "Add product" at bounding box center [1287, 28] width 103 height 30
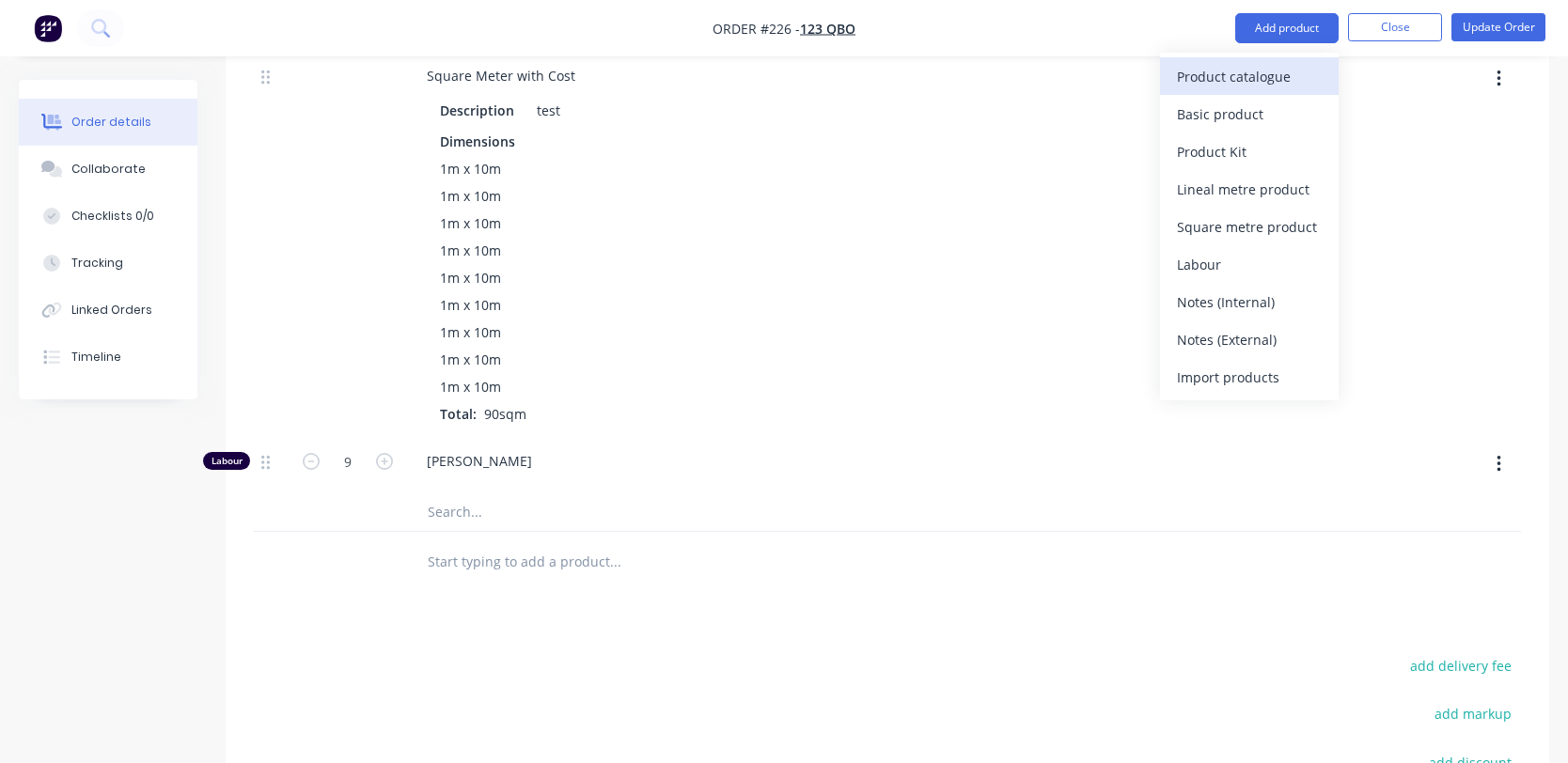
click at [1249, 70] on div "Product catalogue" at bounding box center [1249, 76] width 145 height 27
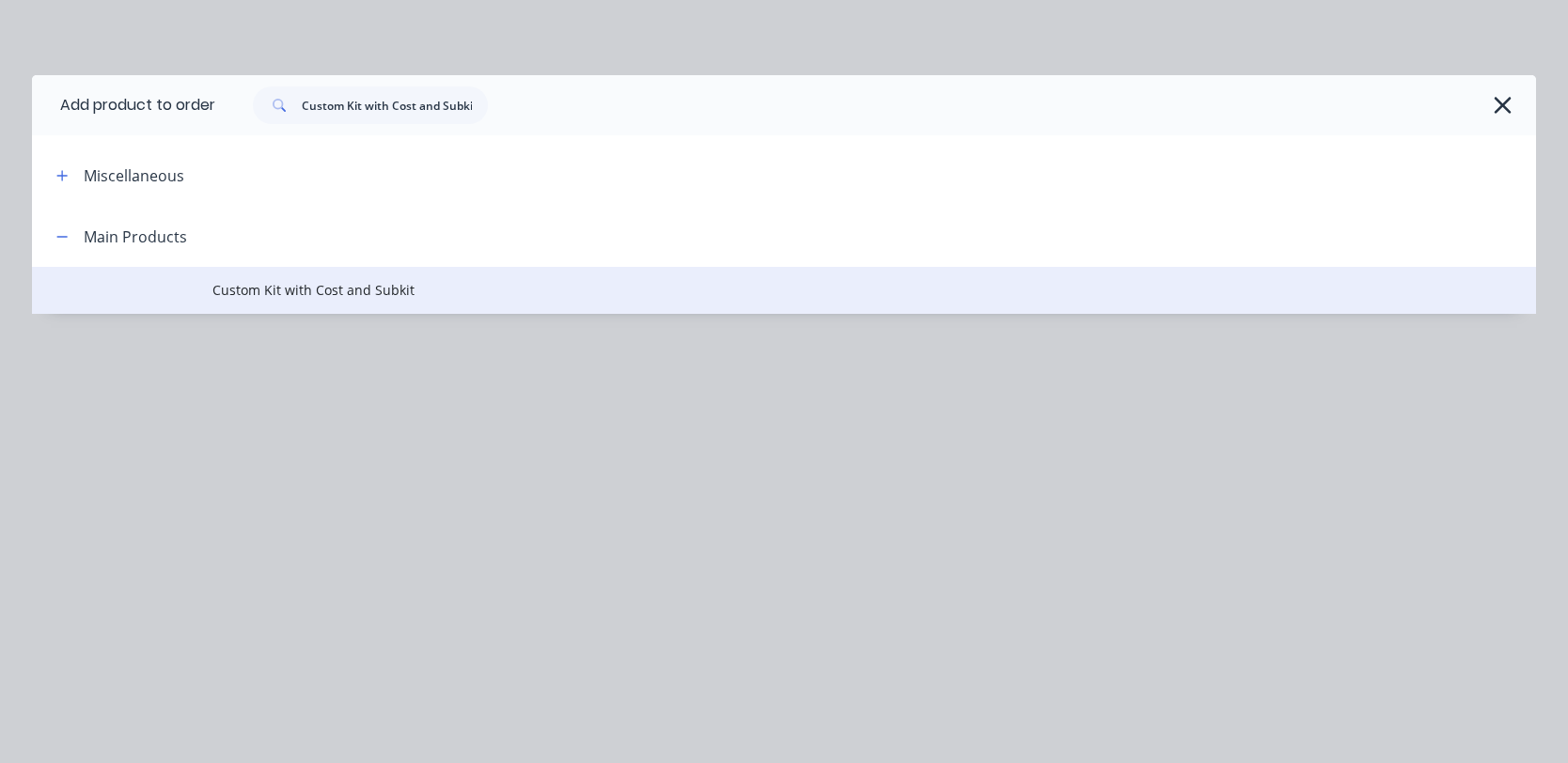
click at [320, 301] on td "Custom Kit with Cost and Subkit" at bounding box center [874, 290] width 1324 height 47
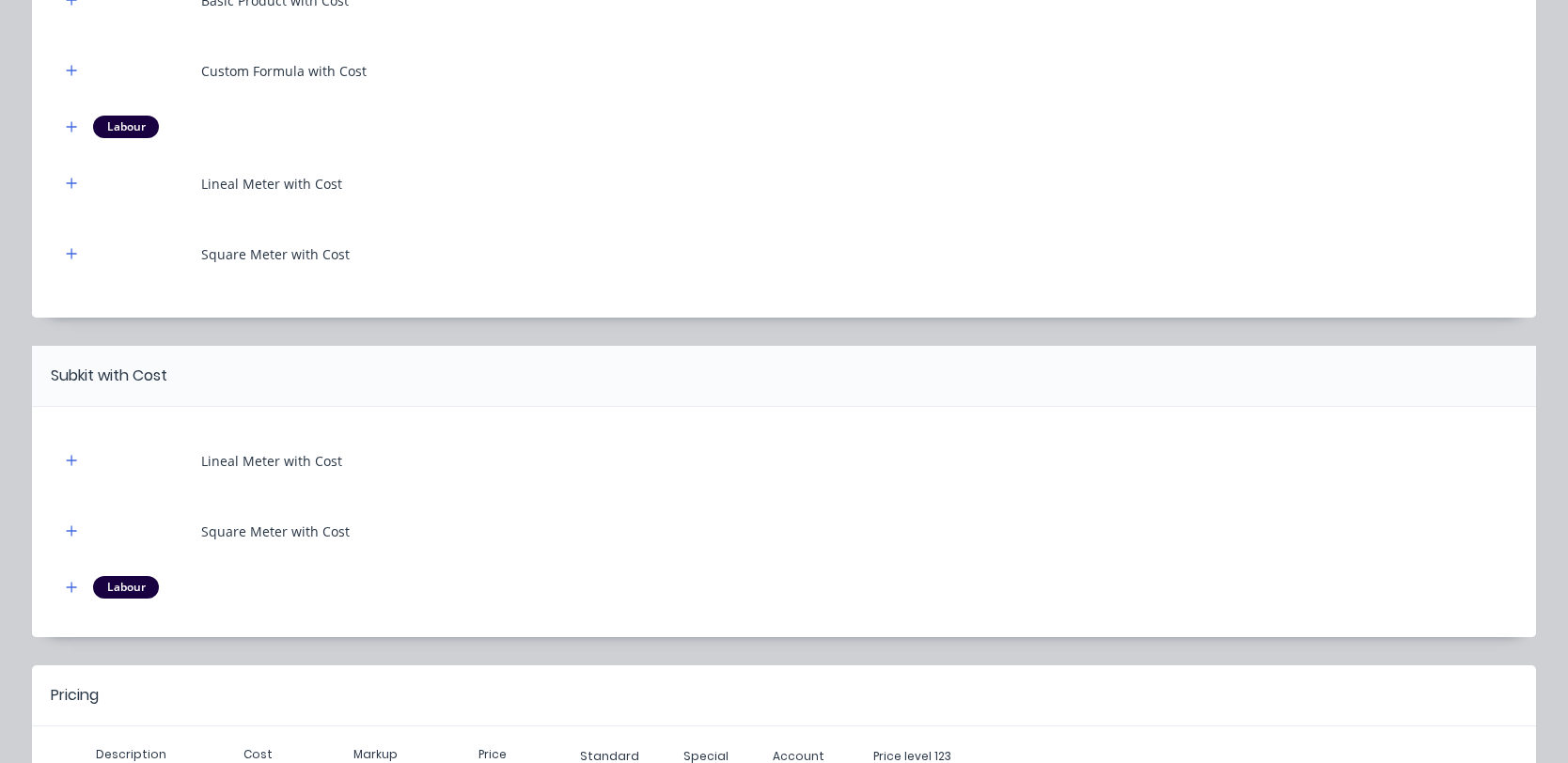
scroll to position [466, 0]
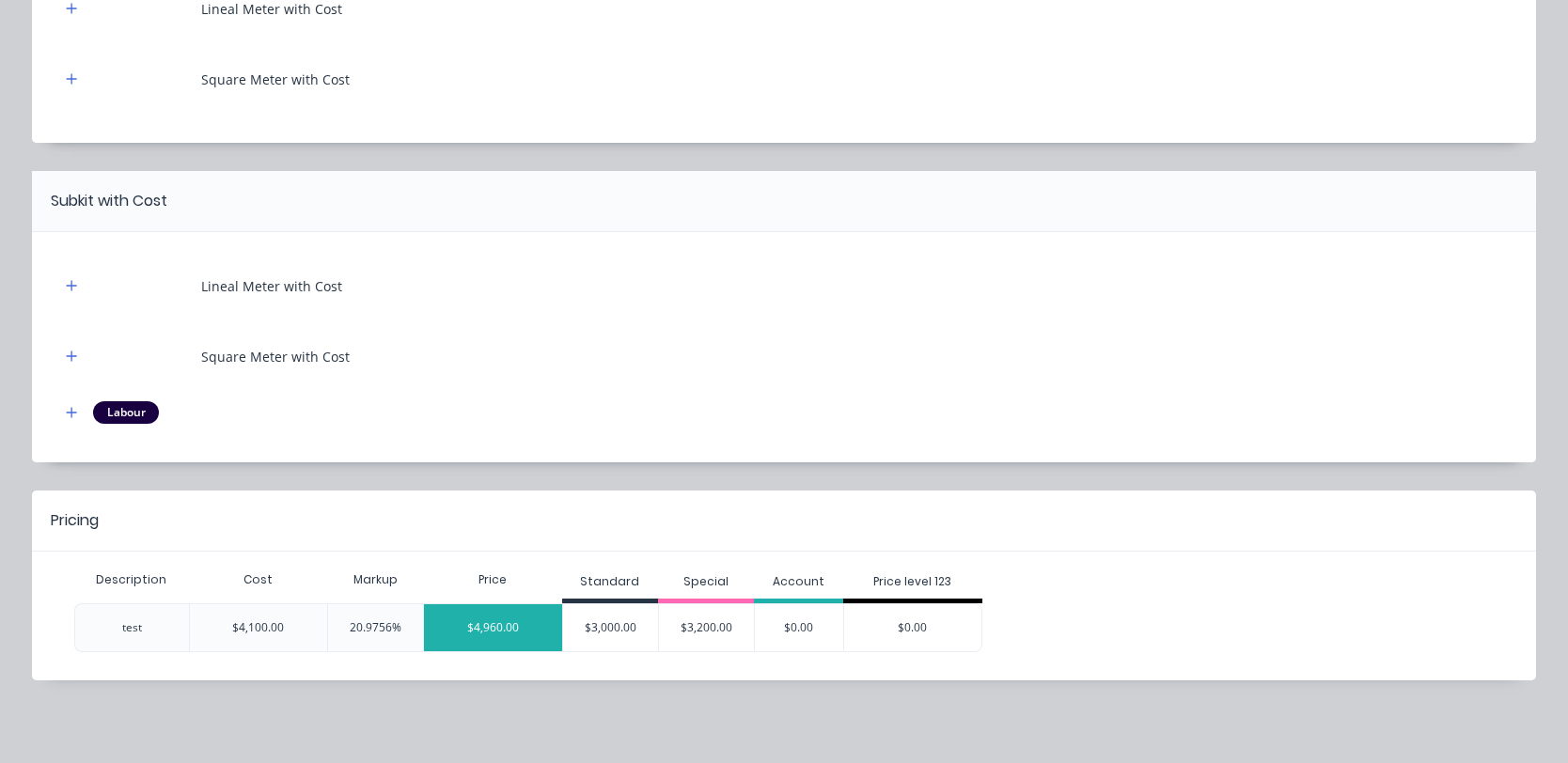
click at [477, 625] on div "$4,960.00" at bounding box center [493, 627] width 138 height 47
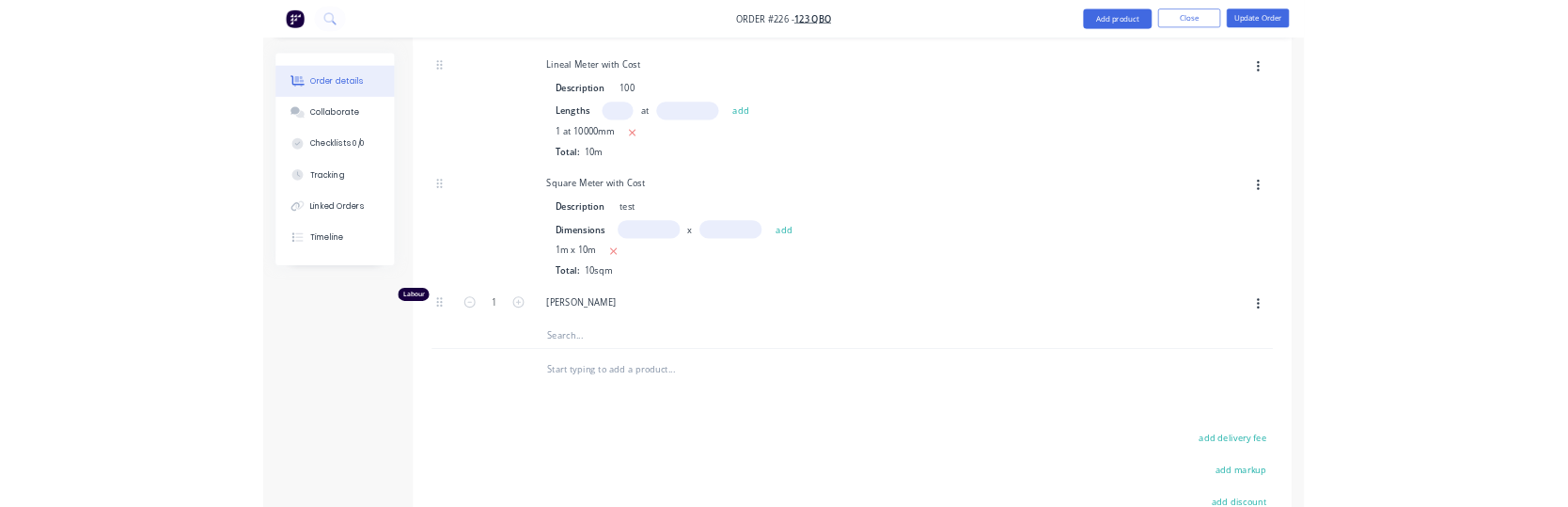
scroll to position [3034, 0]
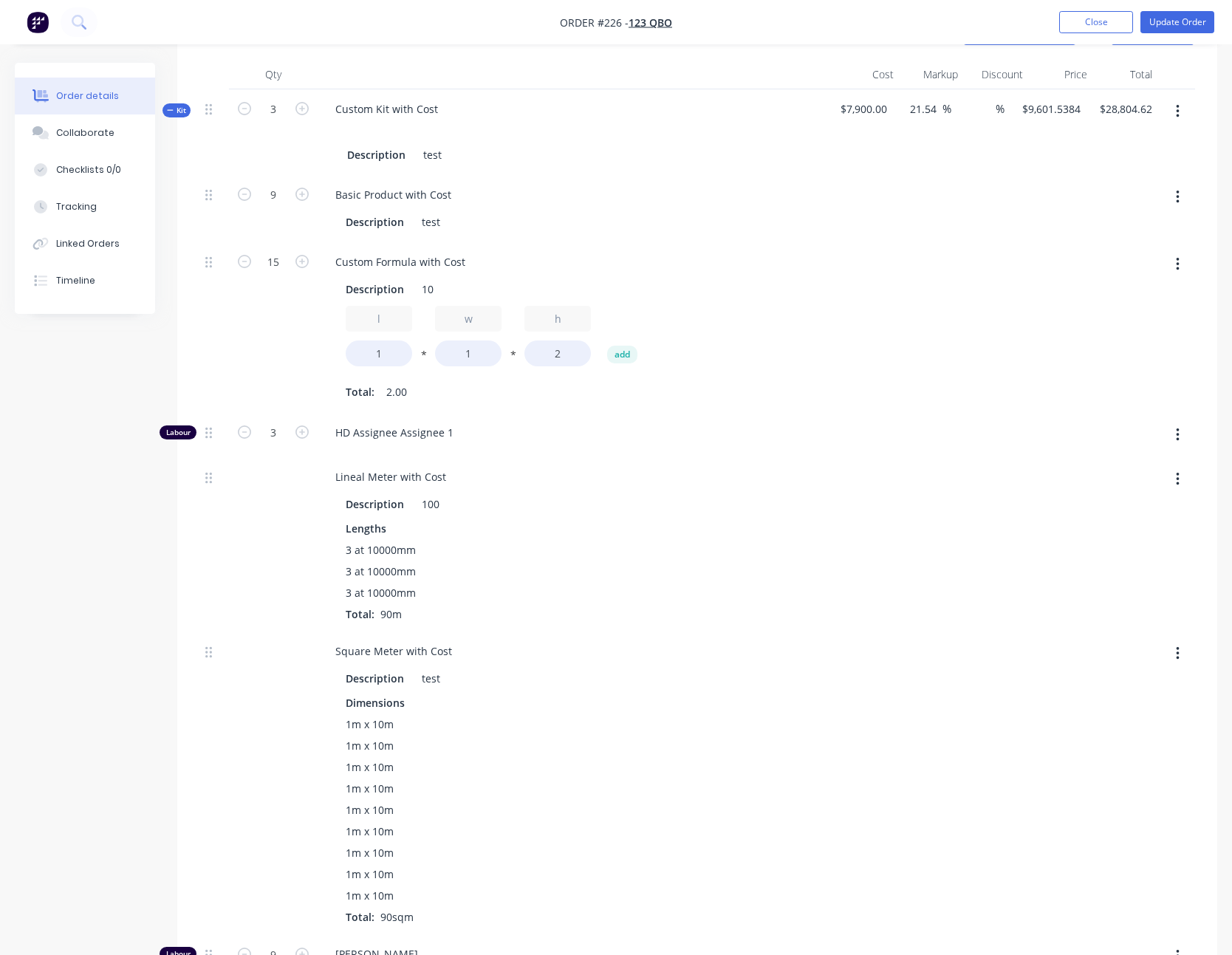
scroll to position [557, 0]
click at [358, 397] on span "3 at 10000mm" at bounding box center [381, 568] width 70 height 16
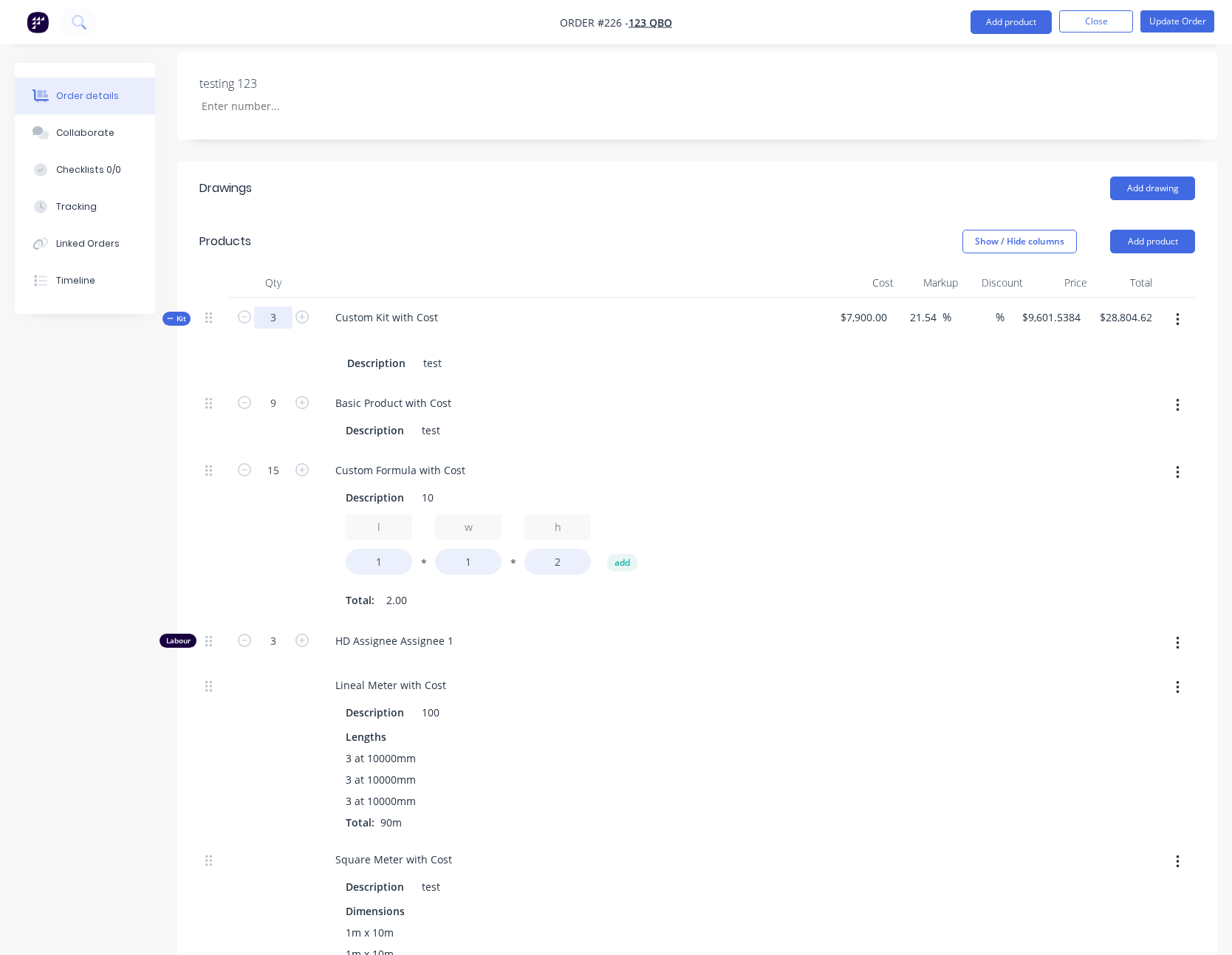
scroll to position [0, 0]
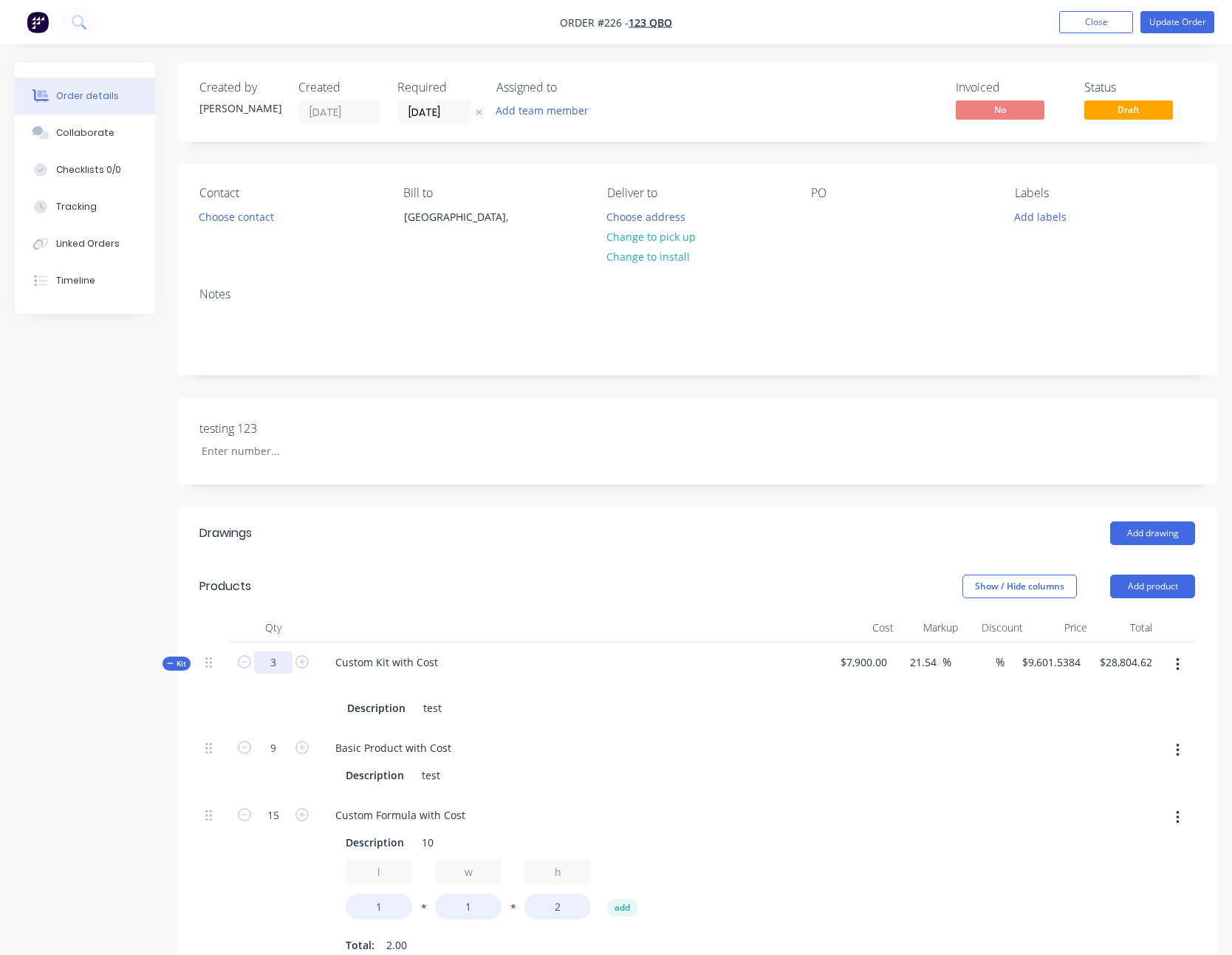
click at [272, 397] on input "3" at bounding box center [272, 662] width 38 height 22
type input "1"
type input "$9,601.54"
type input "3"
type input "5"
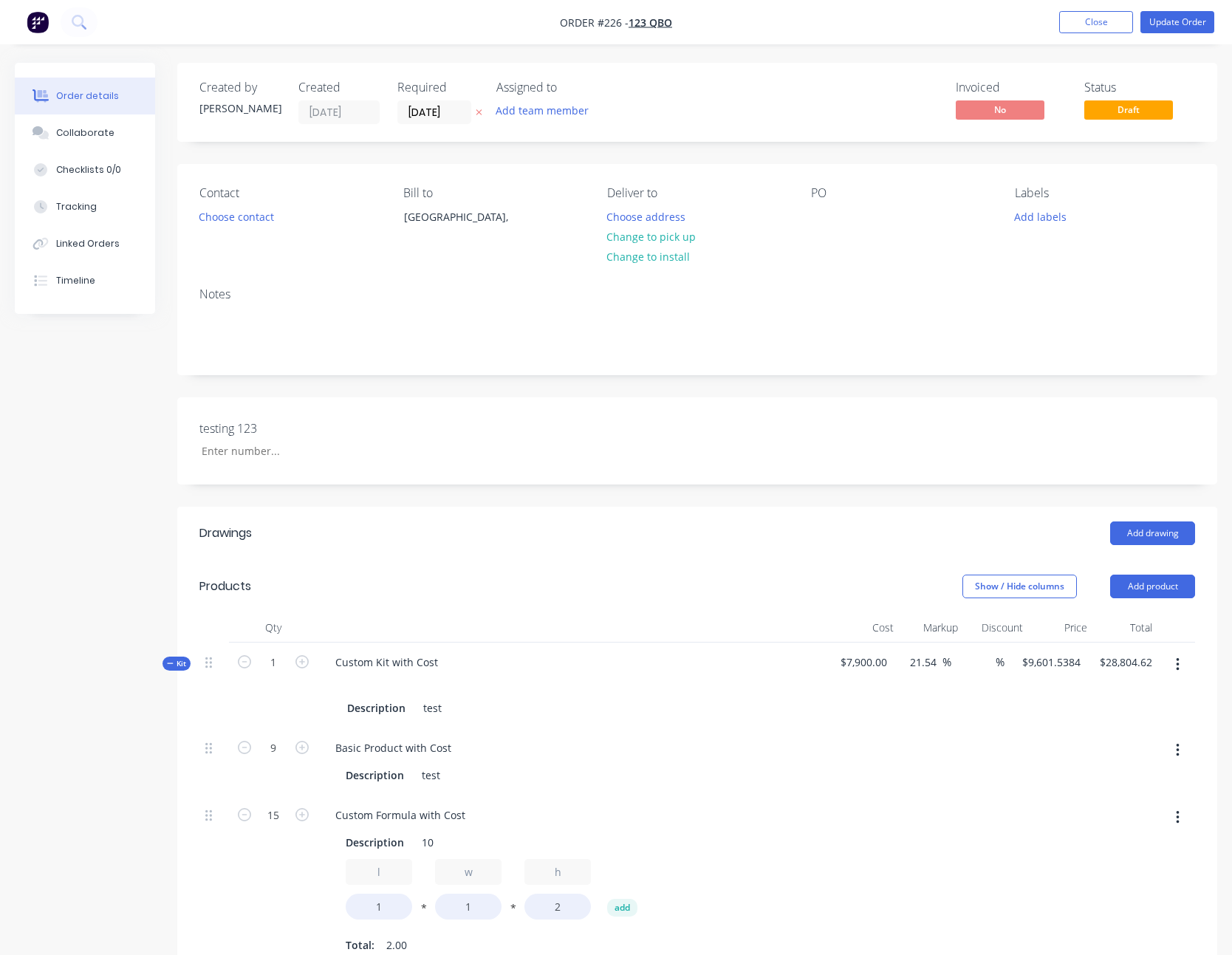
type input "1"
type input "3"
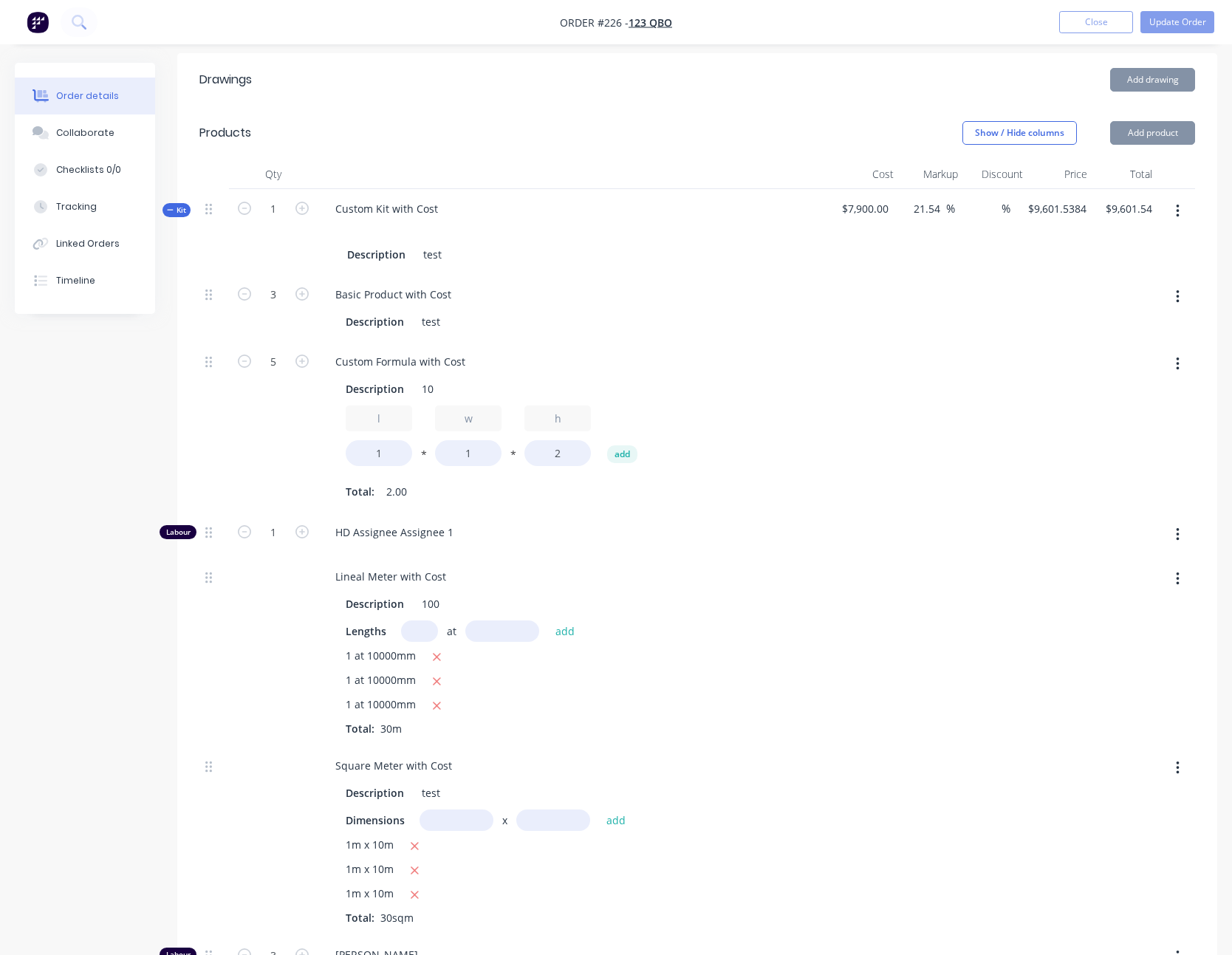
scroll to position [466, 0]
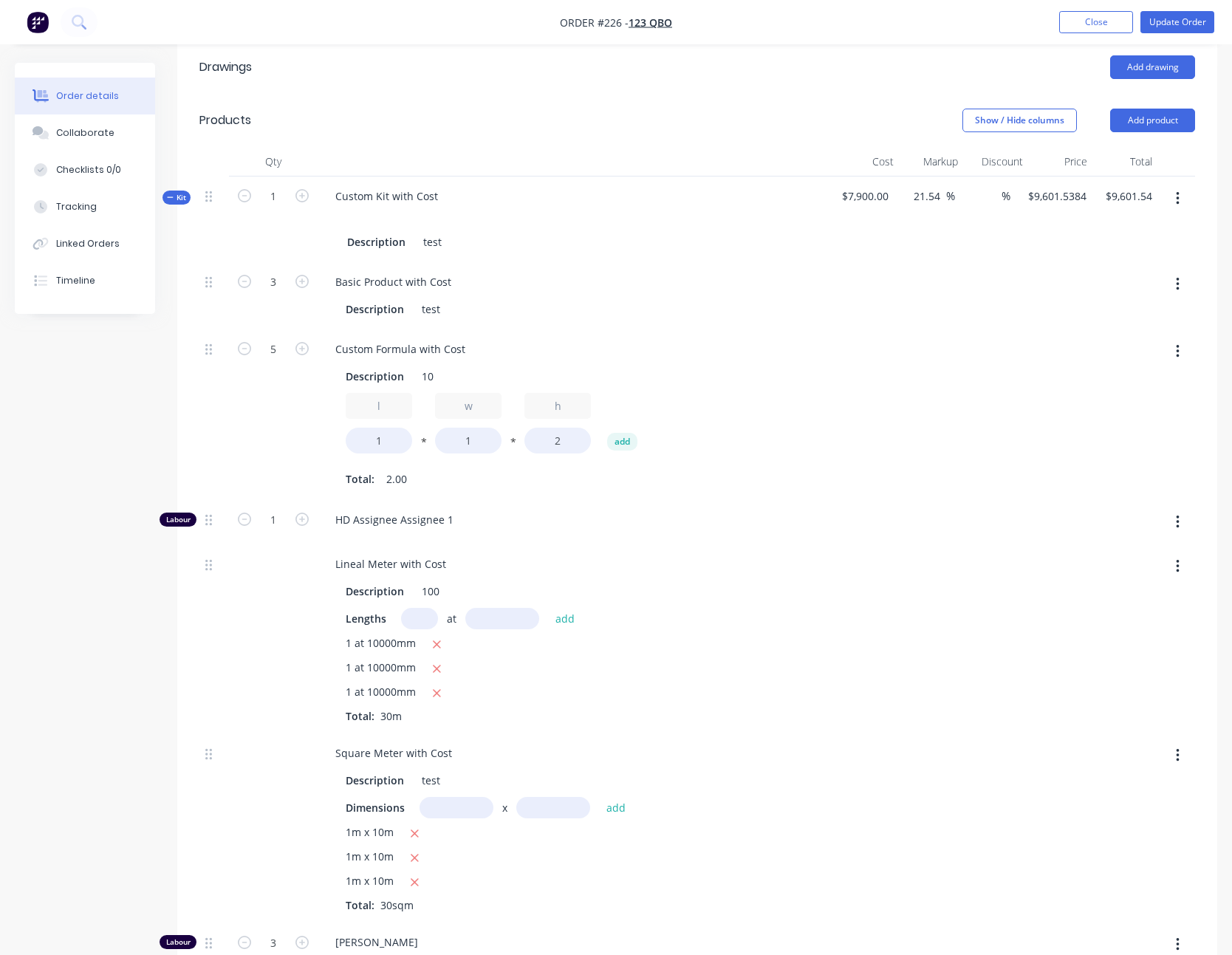
click at [409, 397] on input "text" at bounding box center [419, 618] width 37 height 21
type input "1"
type input "1000"
click at [548, 397] on button "add" at bounding box center [565, 618] width 34 height 20
type input "$9,723.0769"
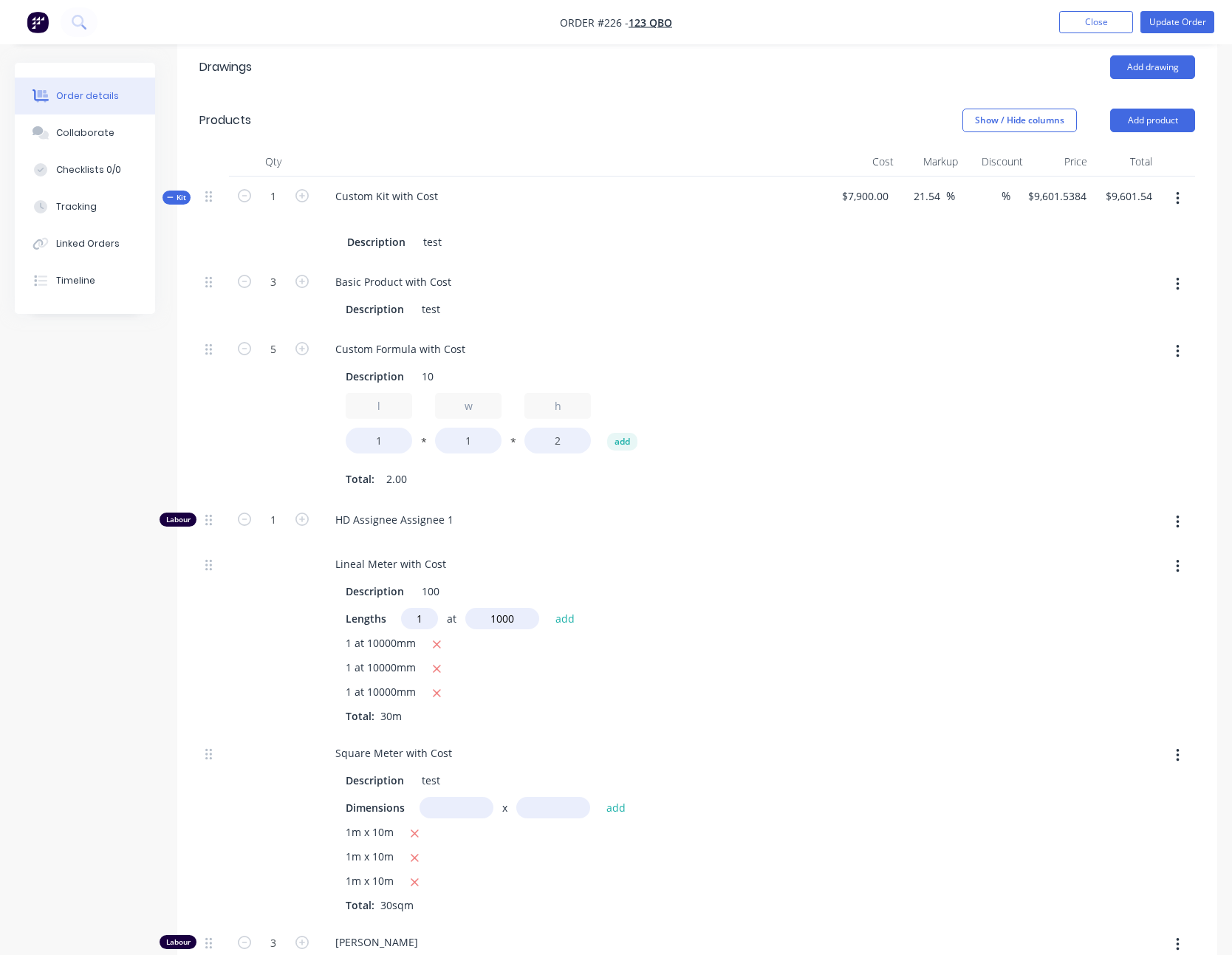
type input "$9,723.08"
type input "2"
type input "1"
type input "1000"
click at [548, 397] on button "add" at bounding box center [565, 618] width 34 height 20
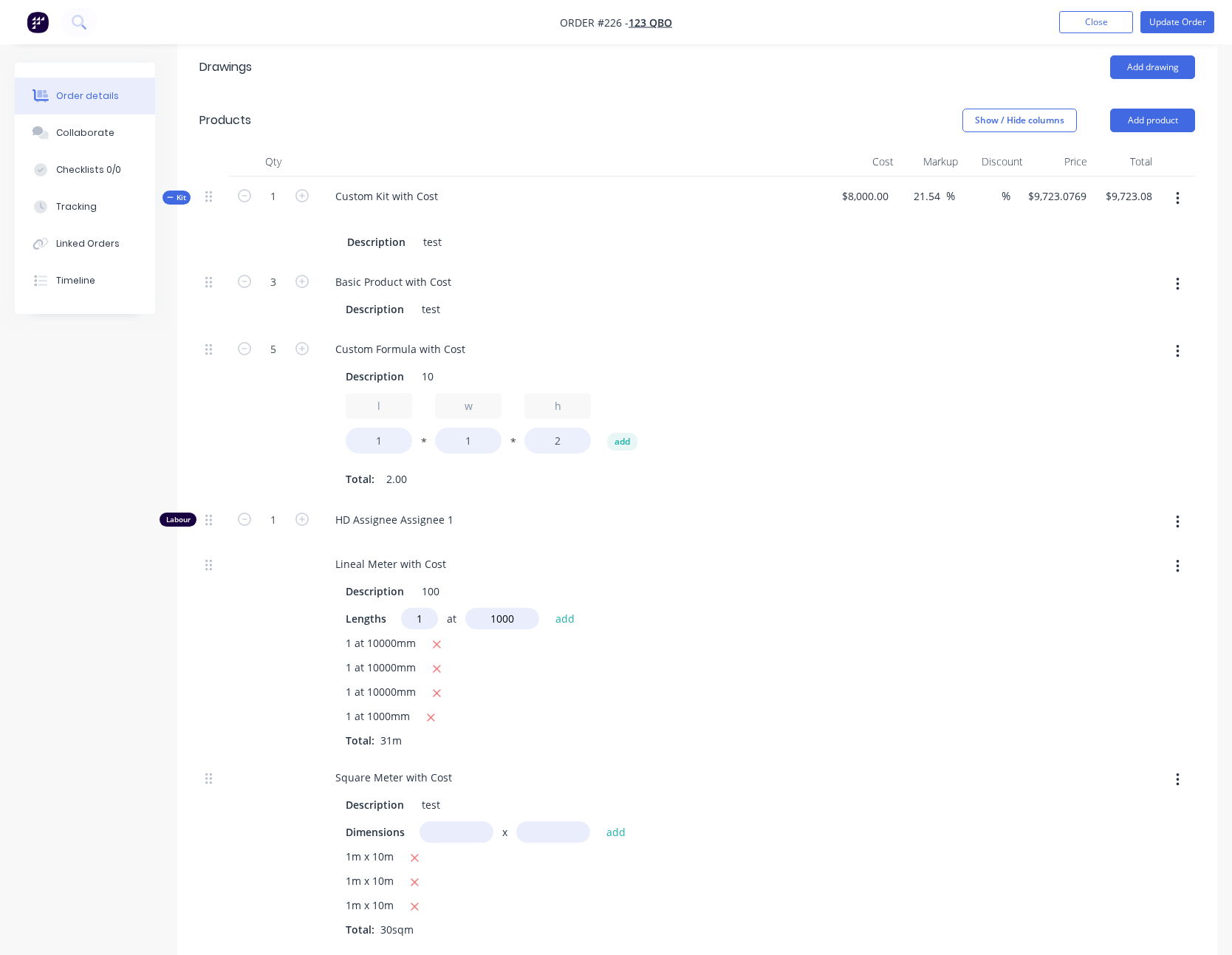
type input "$9,844.6154"
type input "$9,844.62"
click at [308, 190] on icon "button" at bounding box center [301, 195] width 13 height 13
type input "2"
type input "$19,689.23"
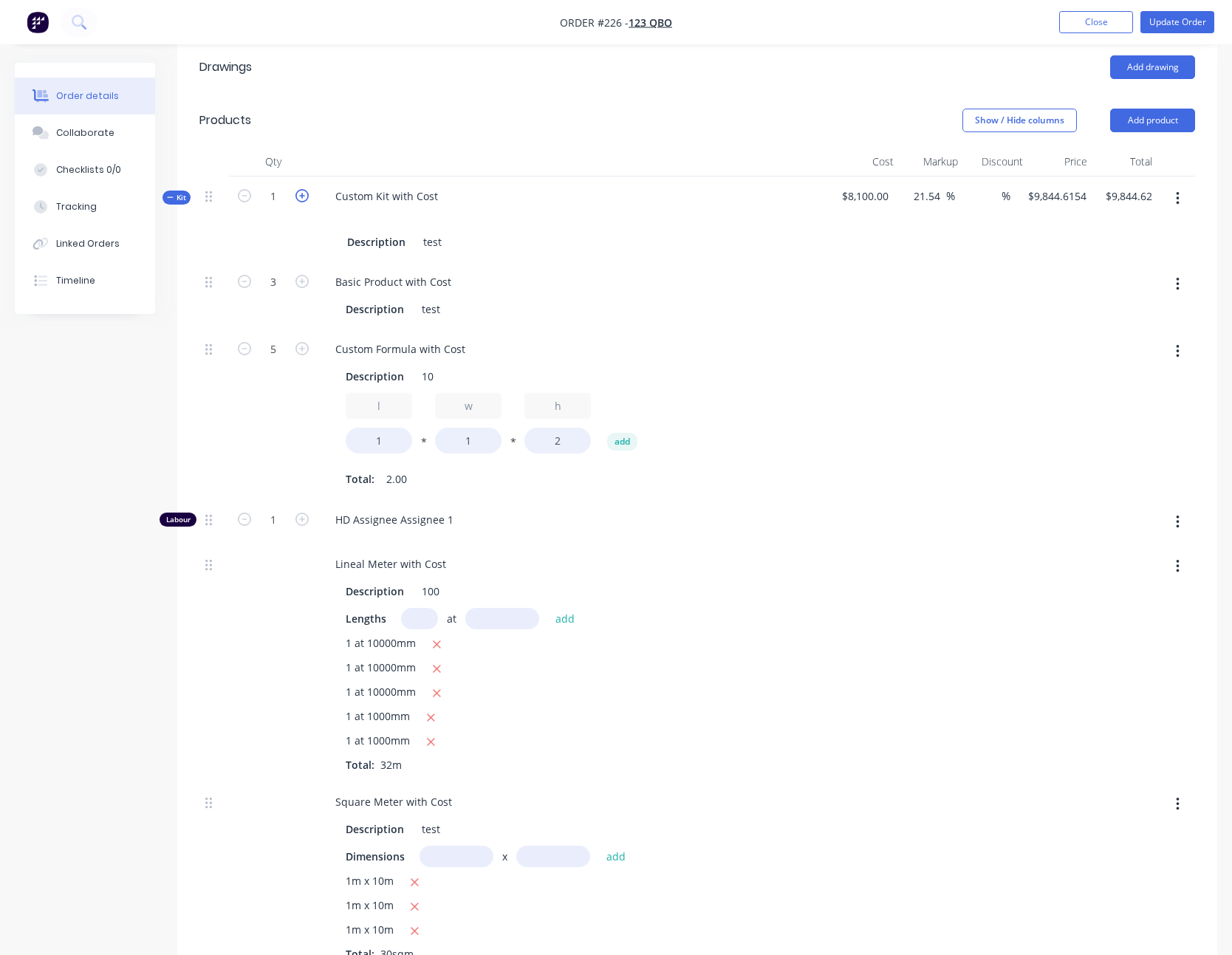
type input "6"
type input "10"
type input "2"
type input "6"
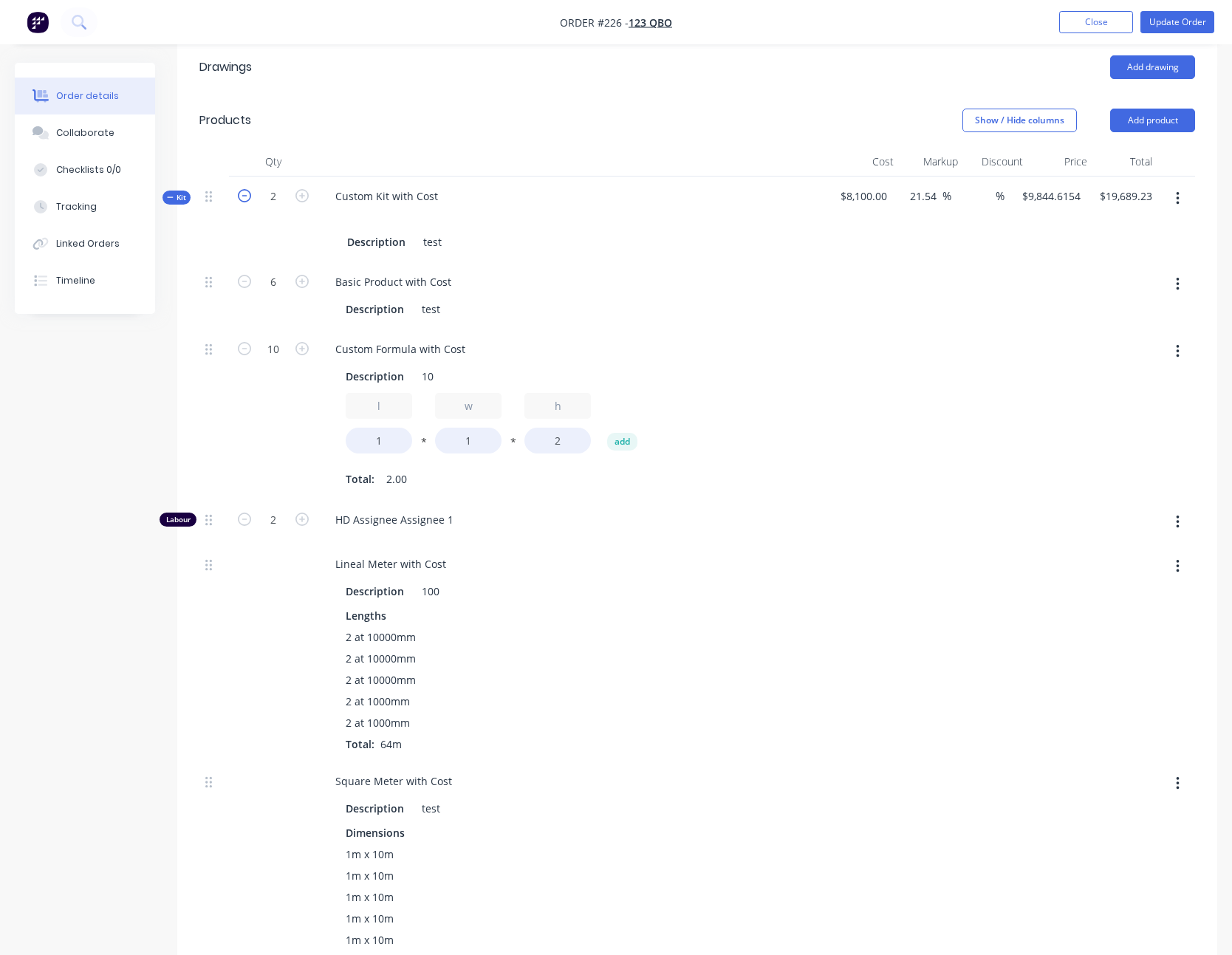
click at [242, 198] on icon "button" at bounding box center [244, 195] width 13 height 13
type input "1"
type input "$9,844.62"
type input "3"
type input "5"
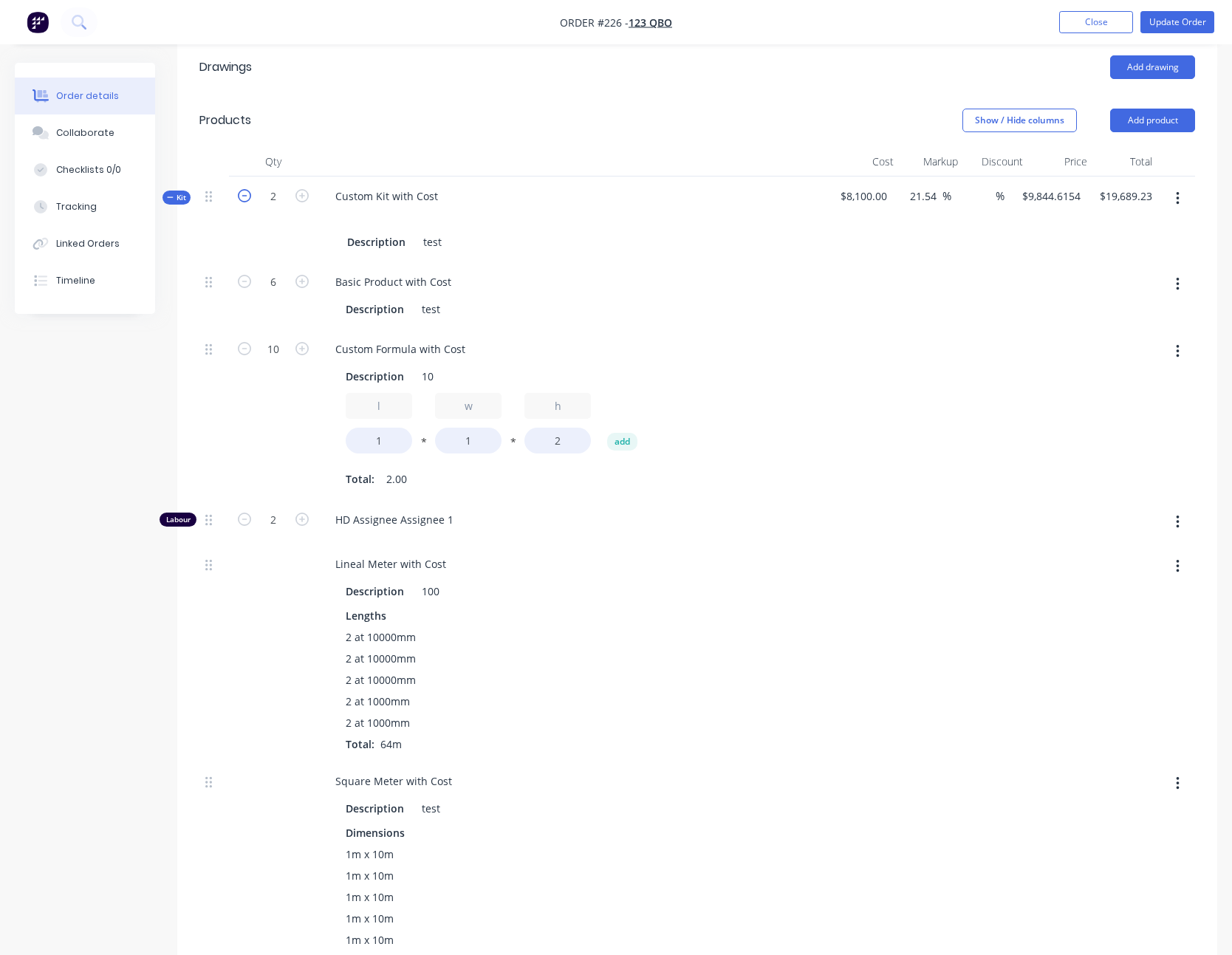
type input "1"
type input "3"
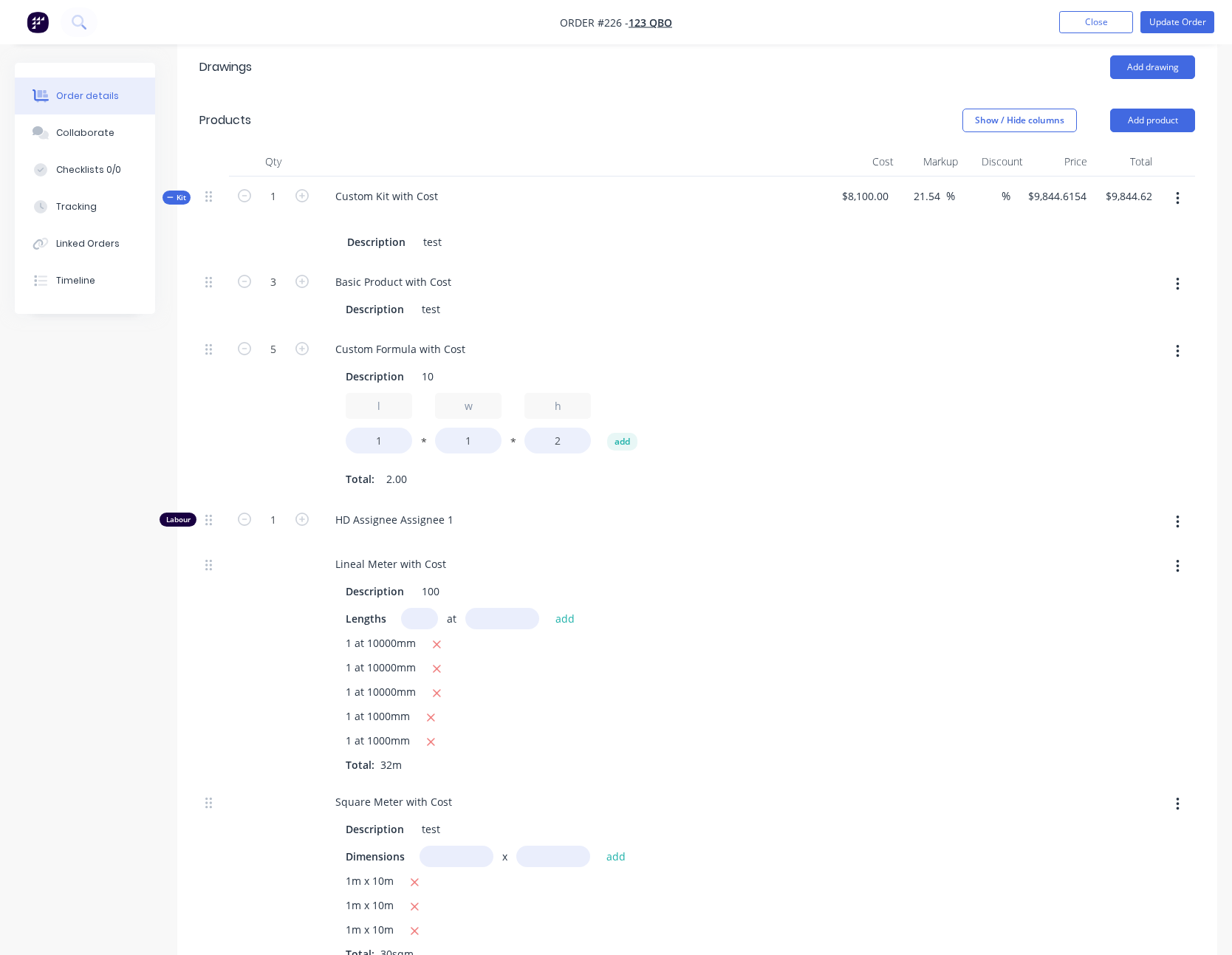
click at [580, 282] on div "Basic Product with Cost" at bounding box center [575, 281] width 505 height 21
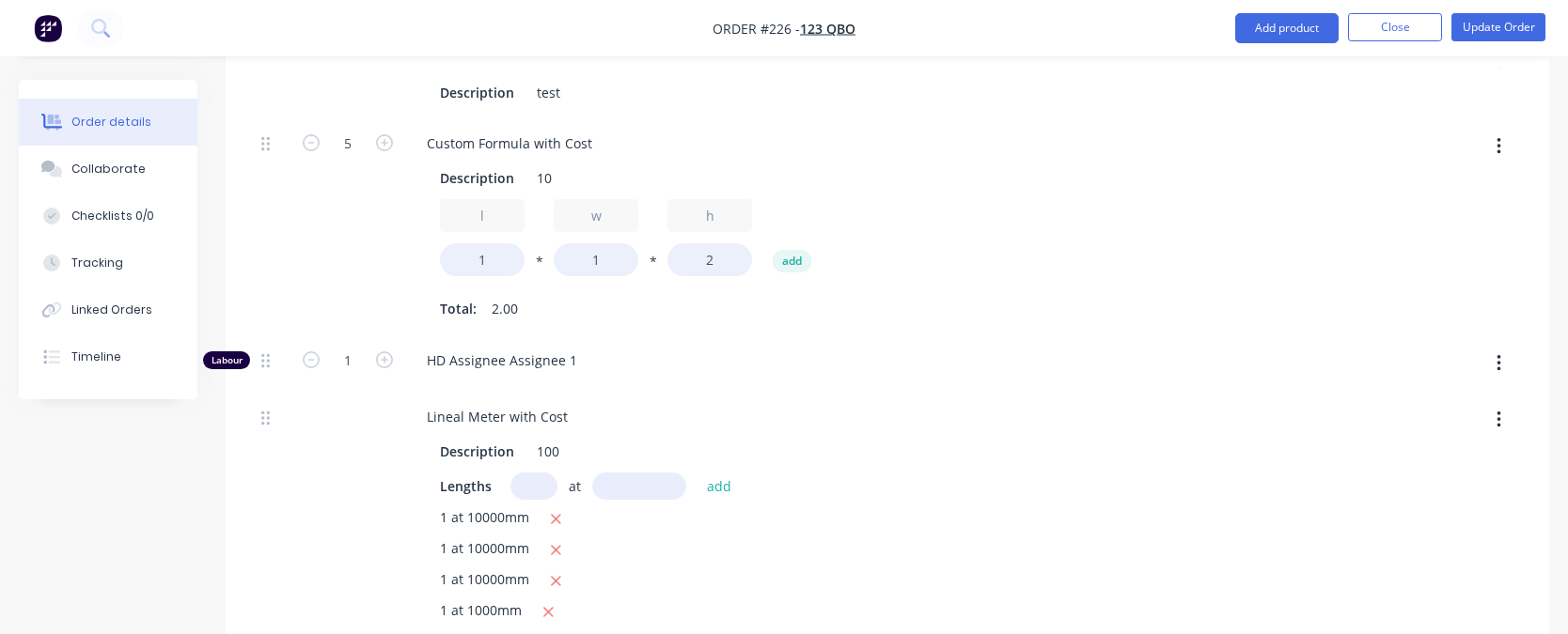
scroll to position [1129, 0]
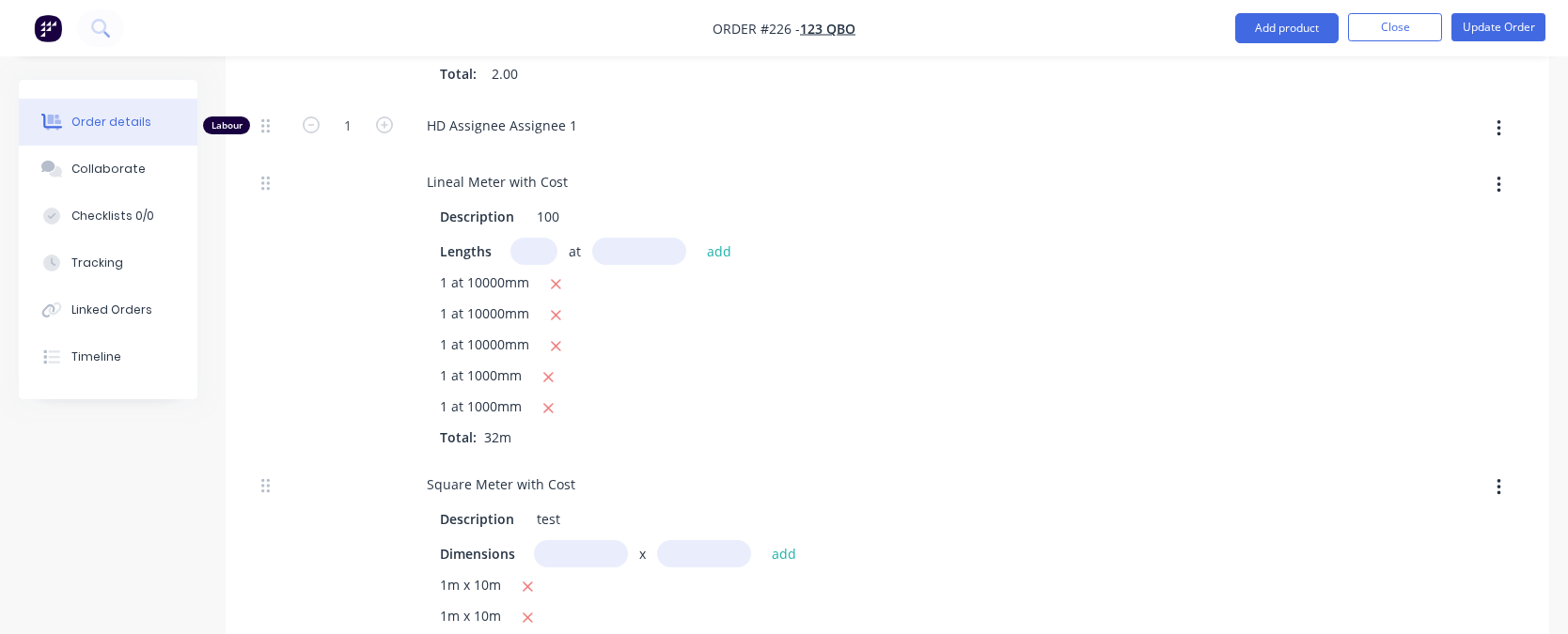
click at [550, 248] on input "text" at bounding box center [534, 250] width 47 height 27
type input "2"
type input "2000"
click at [698, 238] on button "add" at bounding box center [719, 251] width 44 height 26
type input "$10,330.7692"
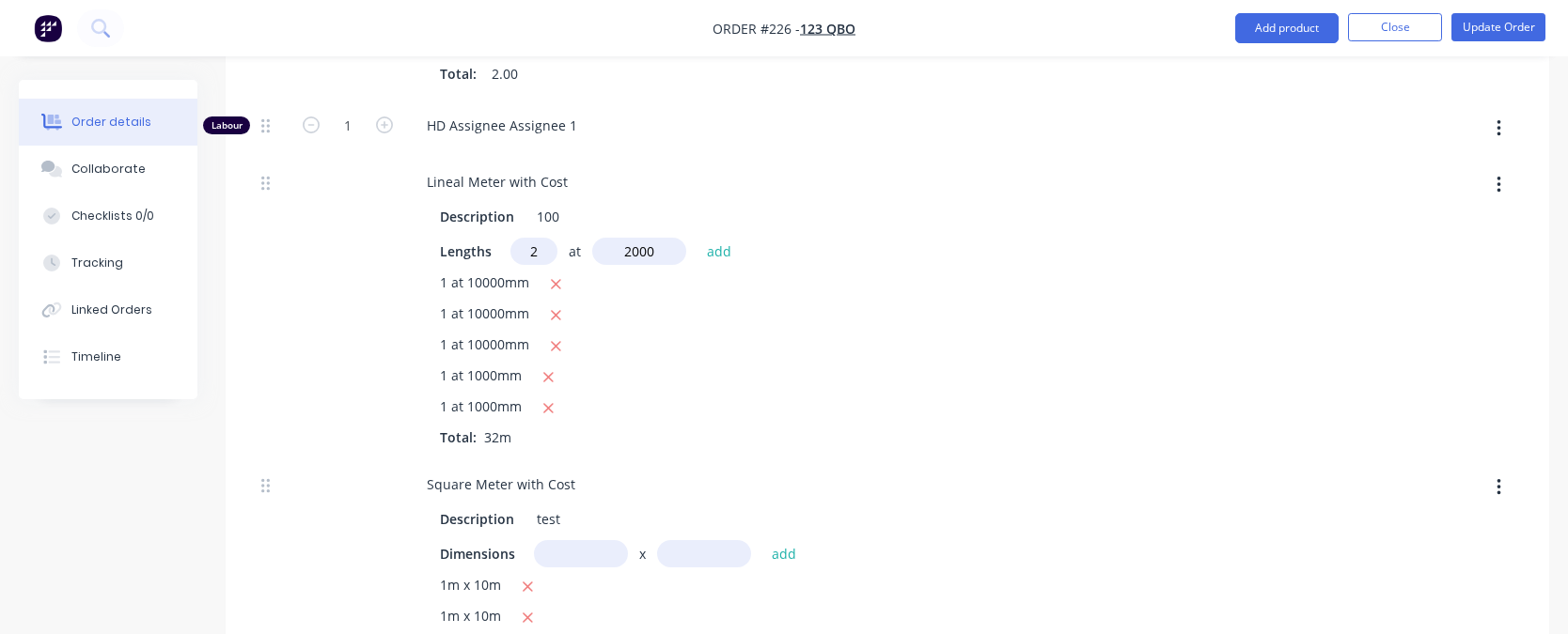
type input "$10,330.77"
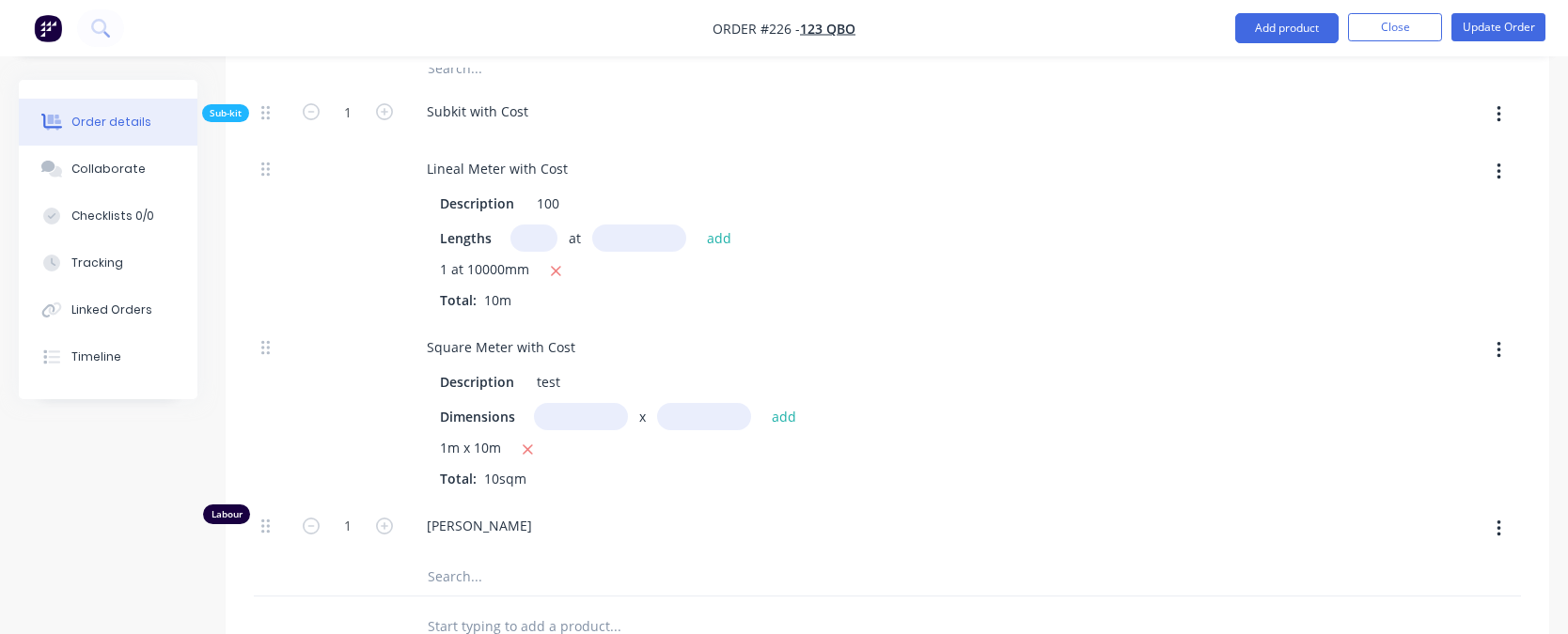
scroll to position [2873, 0]
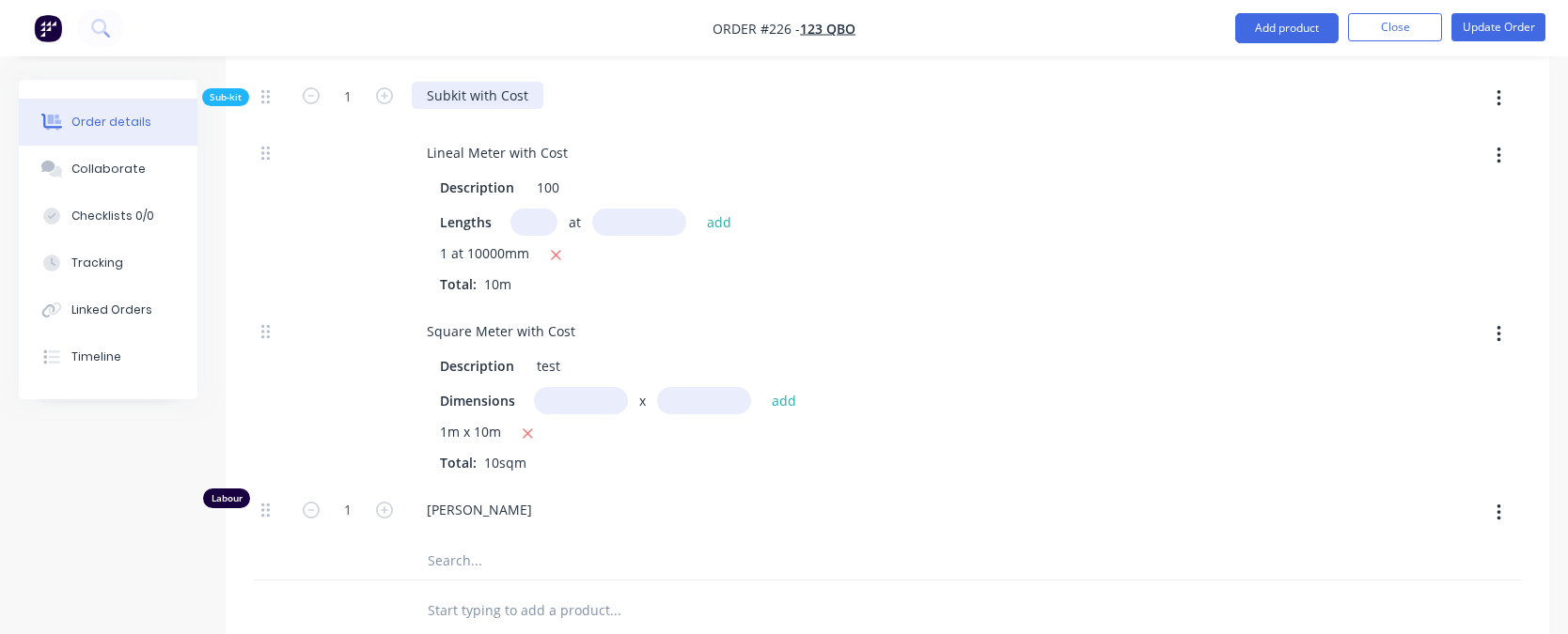
click at [468, 95] on div "Subkit with Cost" at bounding box center [477, 94] width 131 height 27
click at [351, 198] on div at bounding box center [348, 218] width 113 height 179
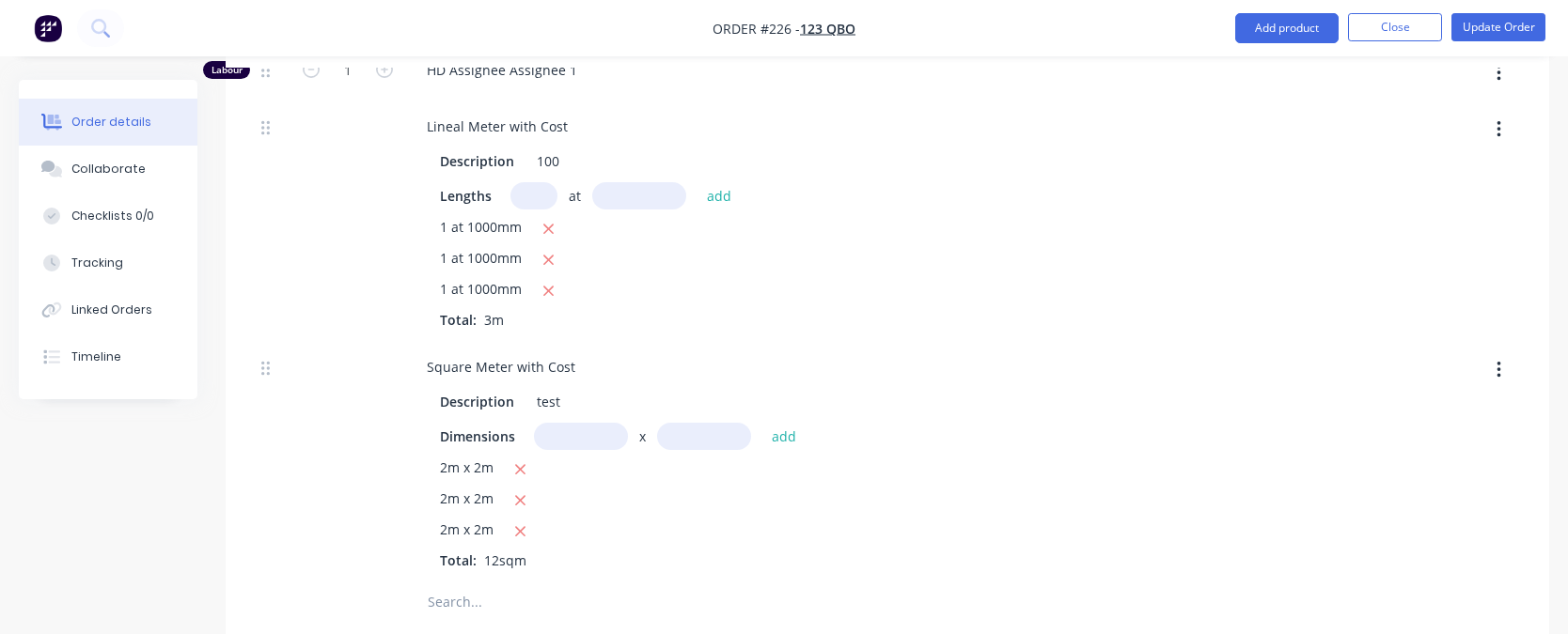
scroll to position [2319, 0]
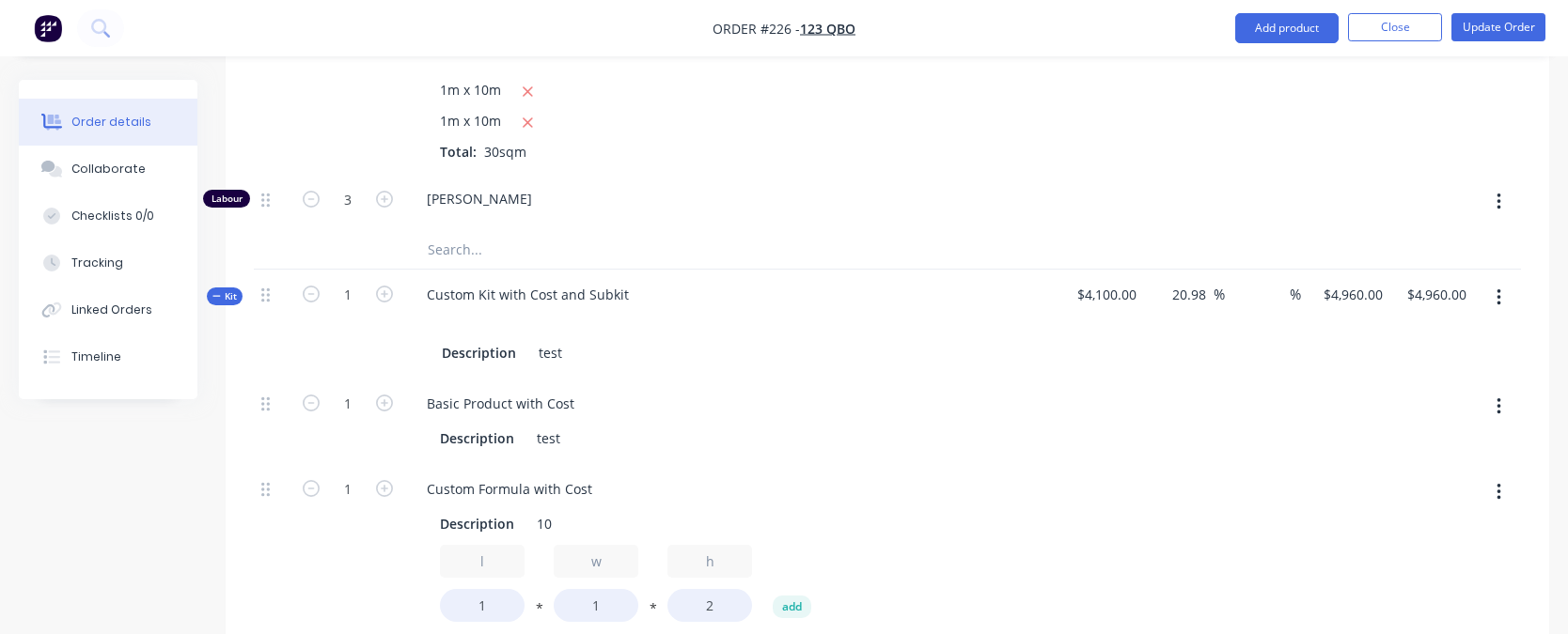
scroll to position [1703, 0]
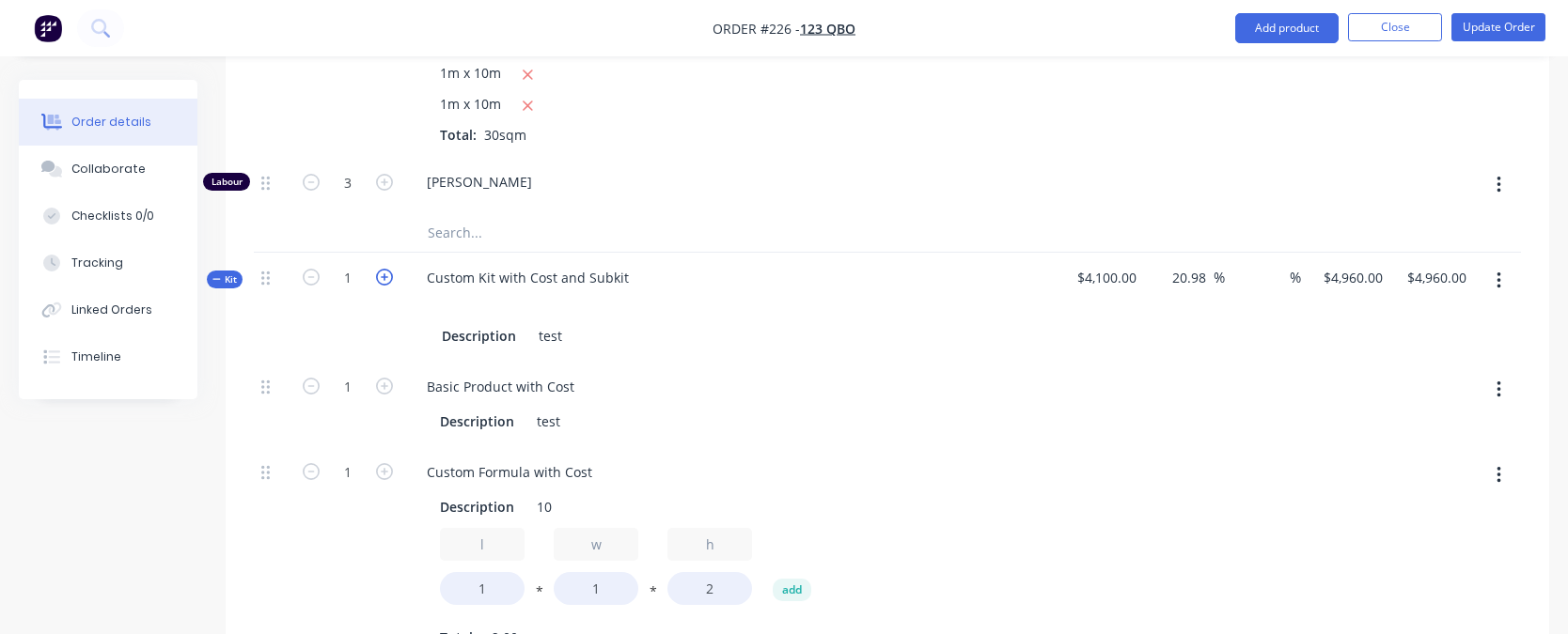
click at [386, 283] on icon "button" at bounding box center [384, 277] width 17 height 17
type input "2"
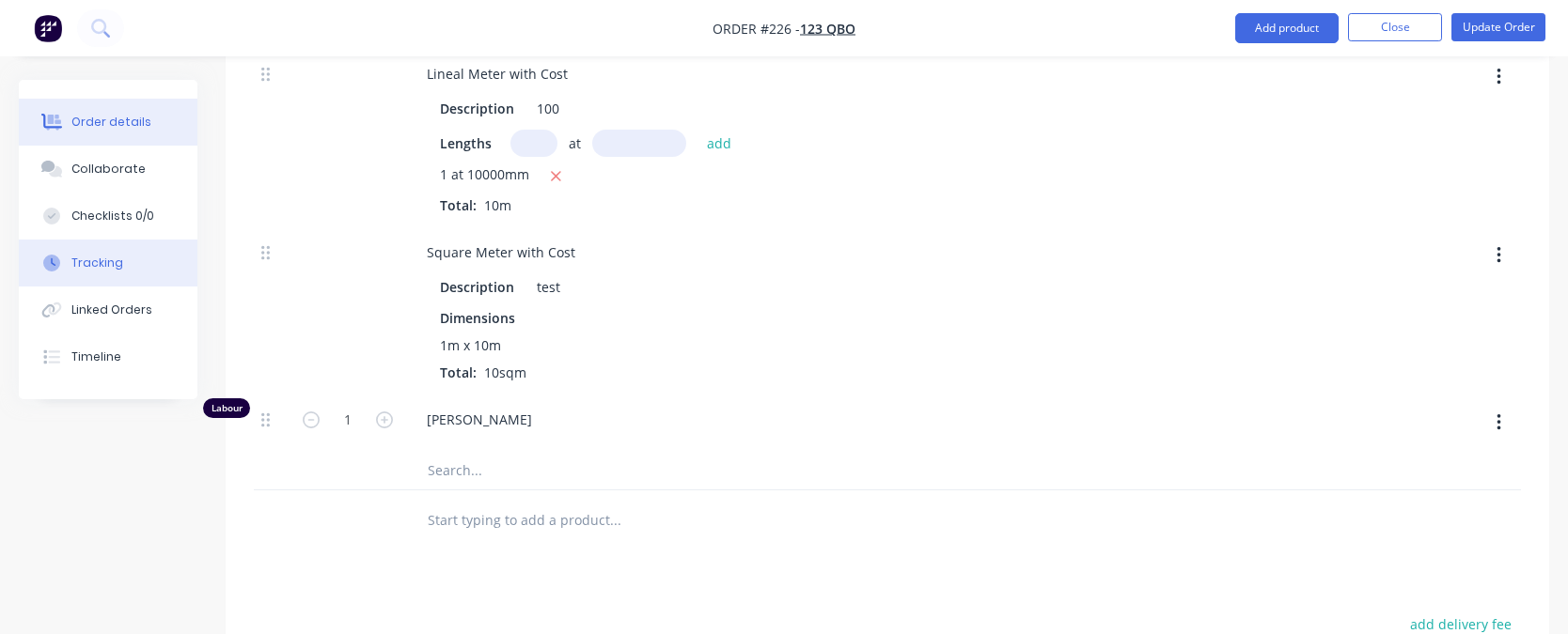
scroll to position [2980, 0]
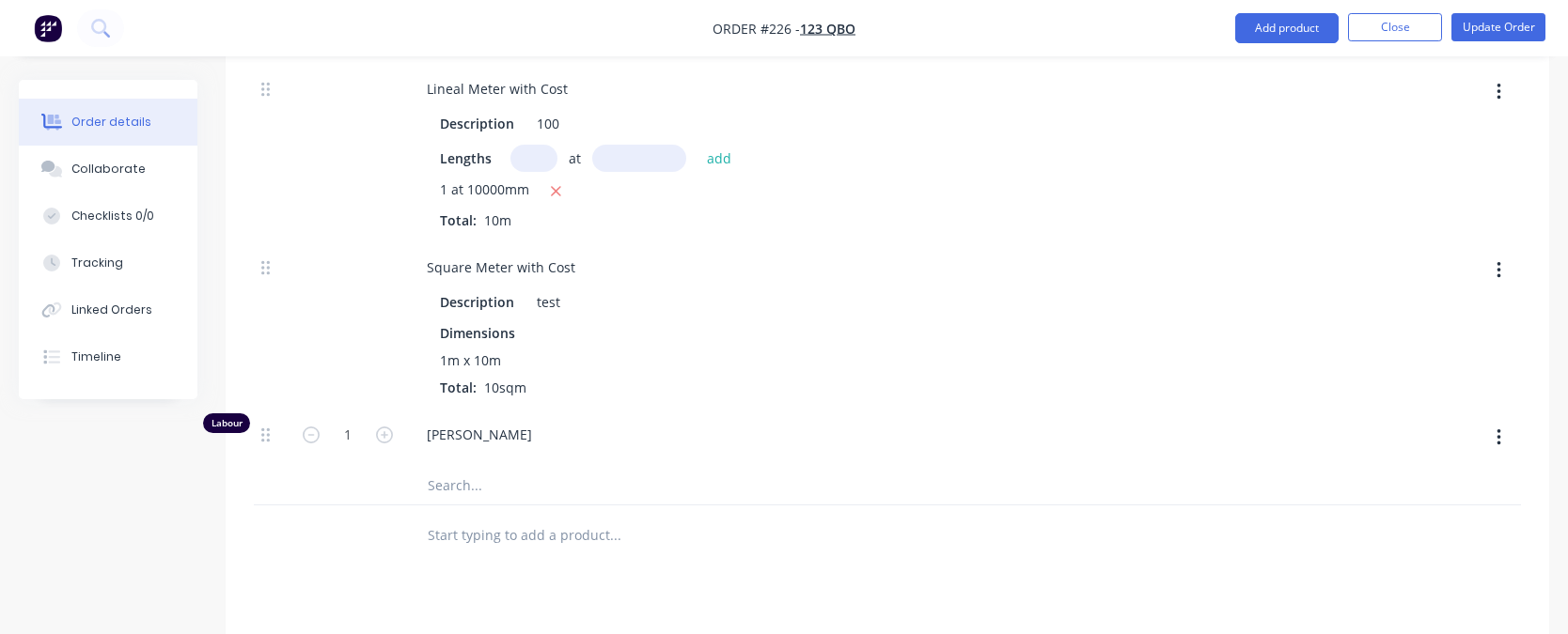
click at [539, 160] on input "text" at bounding box center [534, 158] width 47 height 27
type input "1"
click at [698, 146] on button "add" at bounding box center [719, 159] width 44 height 26
type input "10000mm"
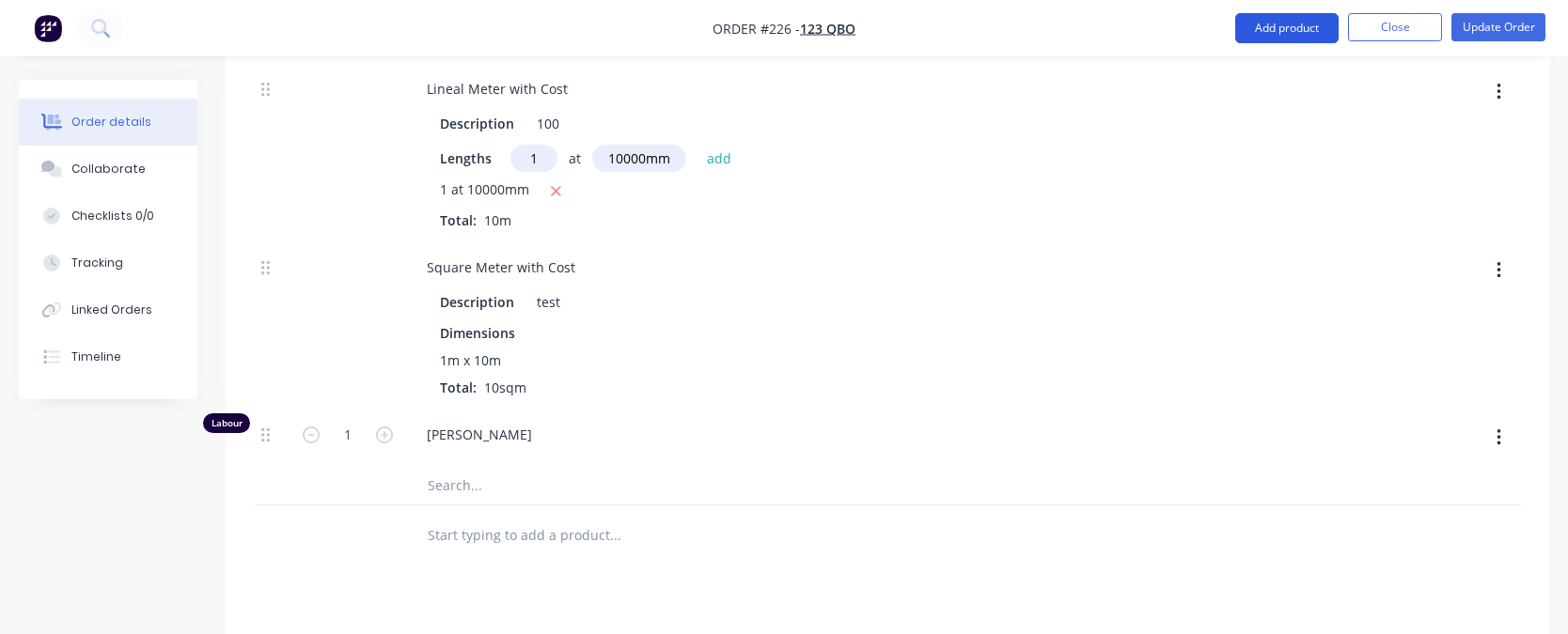
click at [1275, 17] on button "Add product" at bounding box center [1287, 28] width 103 height 30
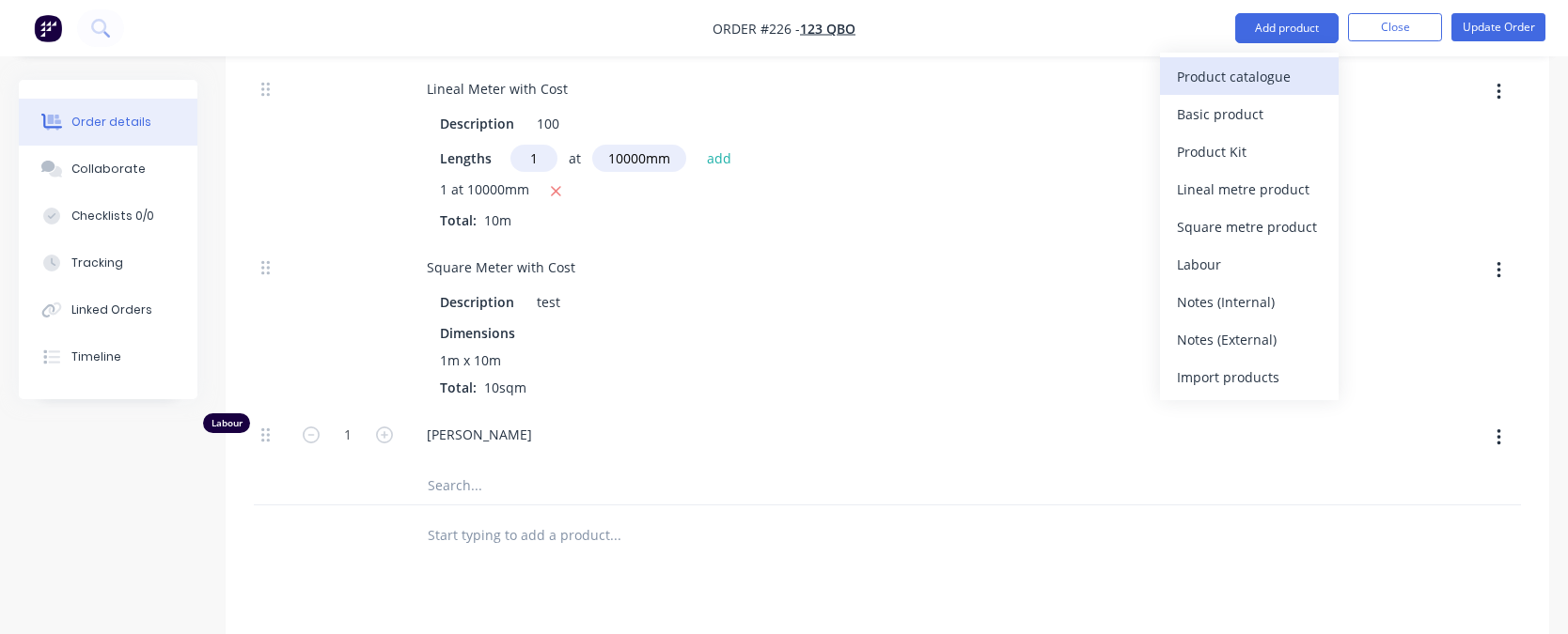
click at [1260, 84] on div "Product catalogue" at bounding box center [1249, 76] width 145 height 27
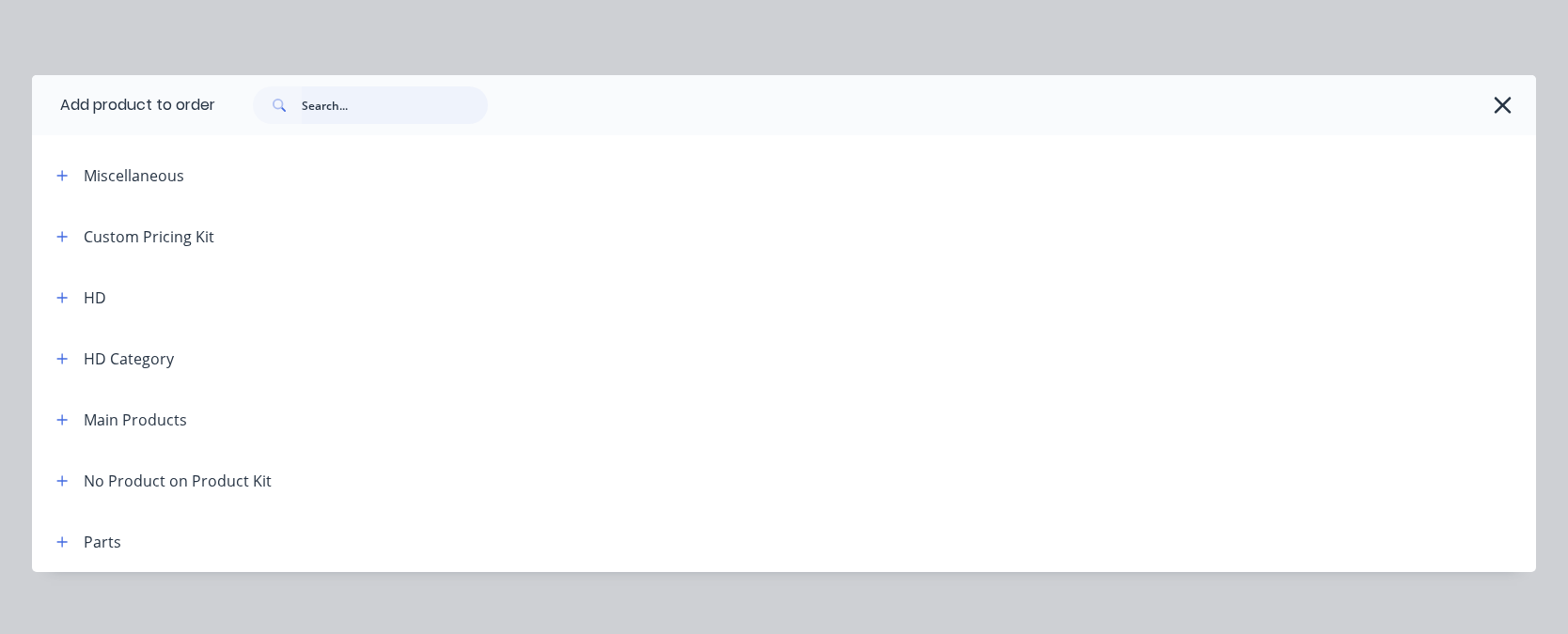
click at [357, 87] on input "text" at bounding box center [394, 105] width 186 height 38
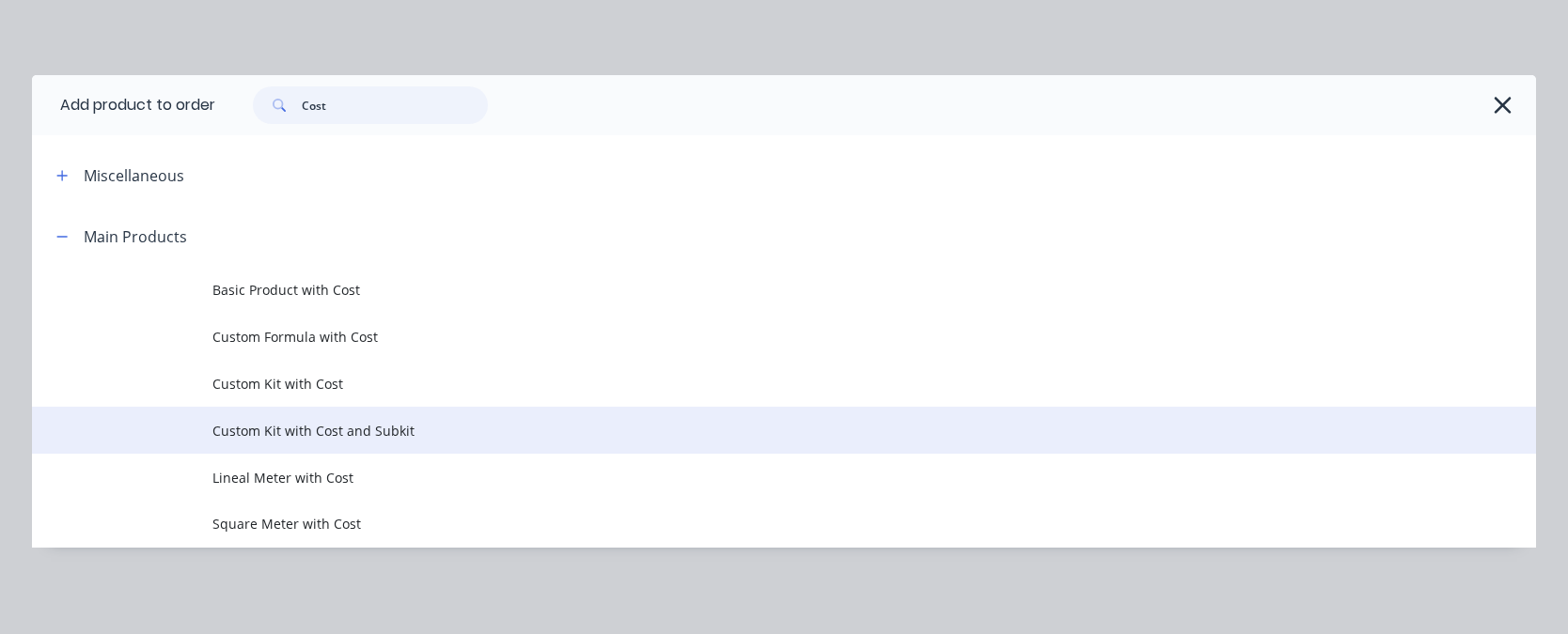
type input "Cost"
click at [411, 447] on td "Custom Kit with Cost and Subkit" at bounding box center [874, 430] width 1324 height 47
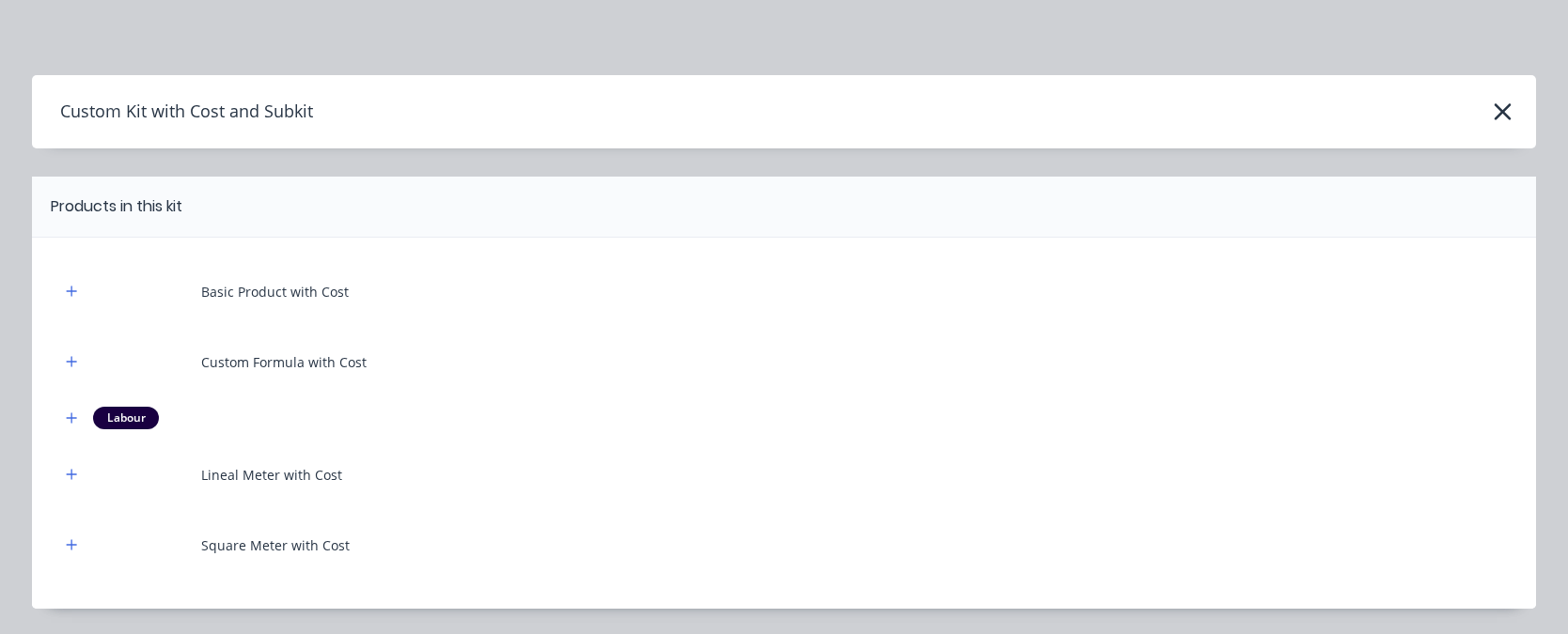
scroll to position [595, 0]
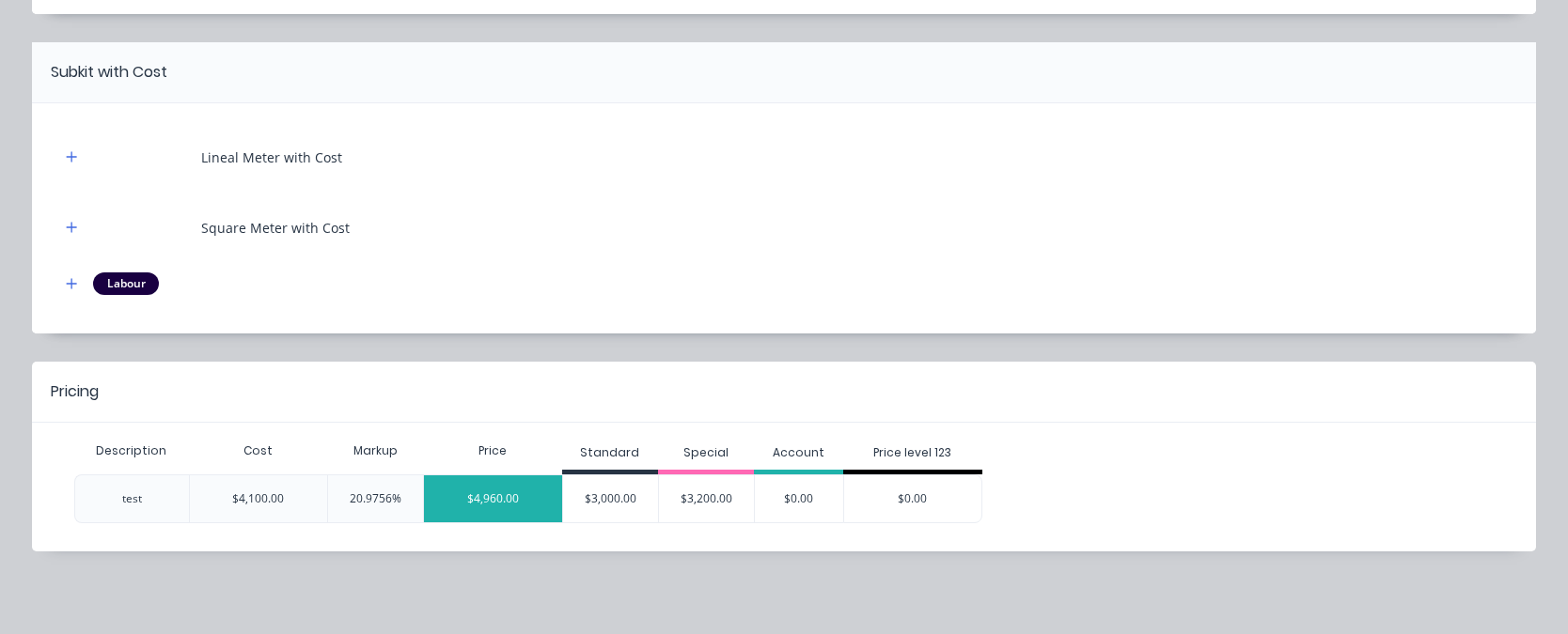
click at [469, 499] on div "$4,960.00" at bounding box center [493, 499] width 138 height 47
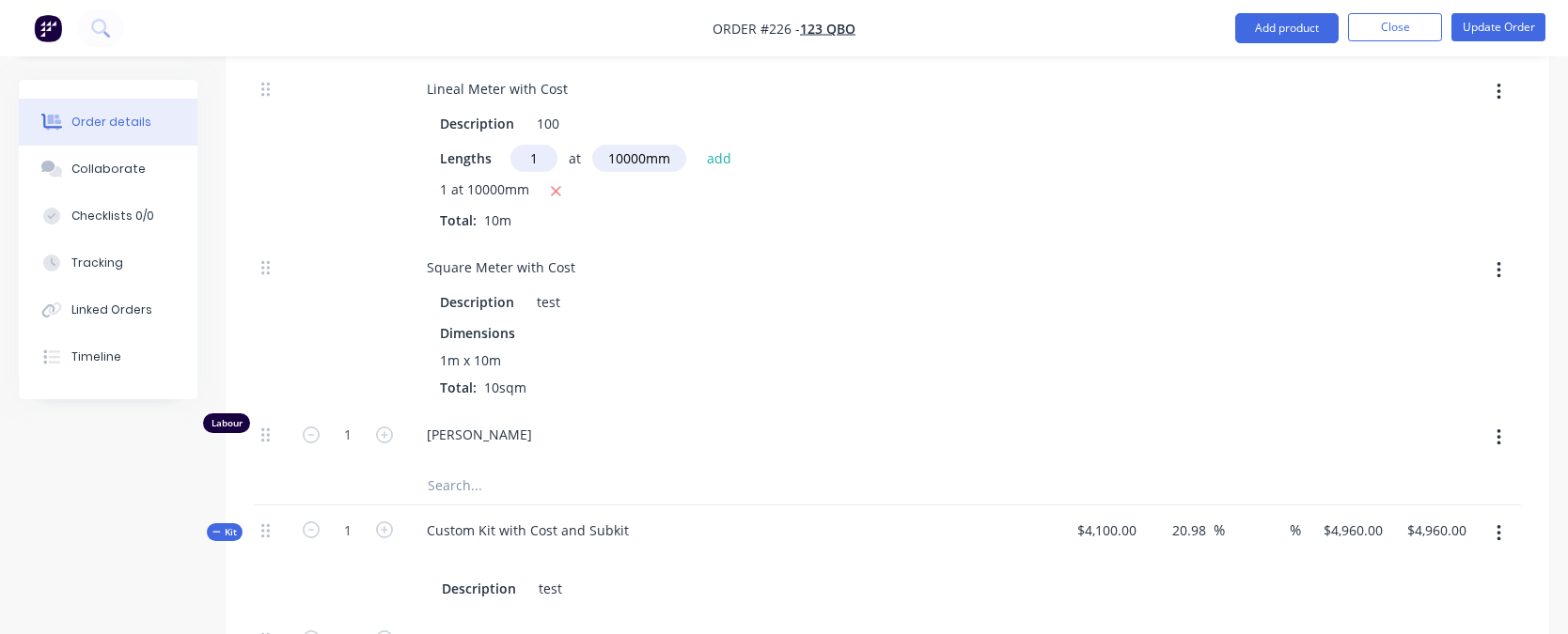
click at [684, 383] on div "1m x 10m Total: 10sqm" at bounding box center [733, 374] width 586 height 47
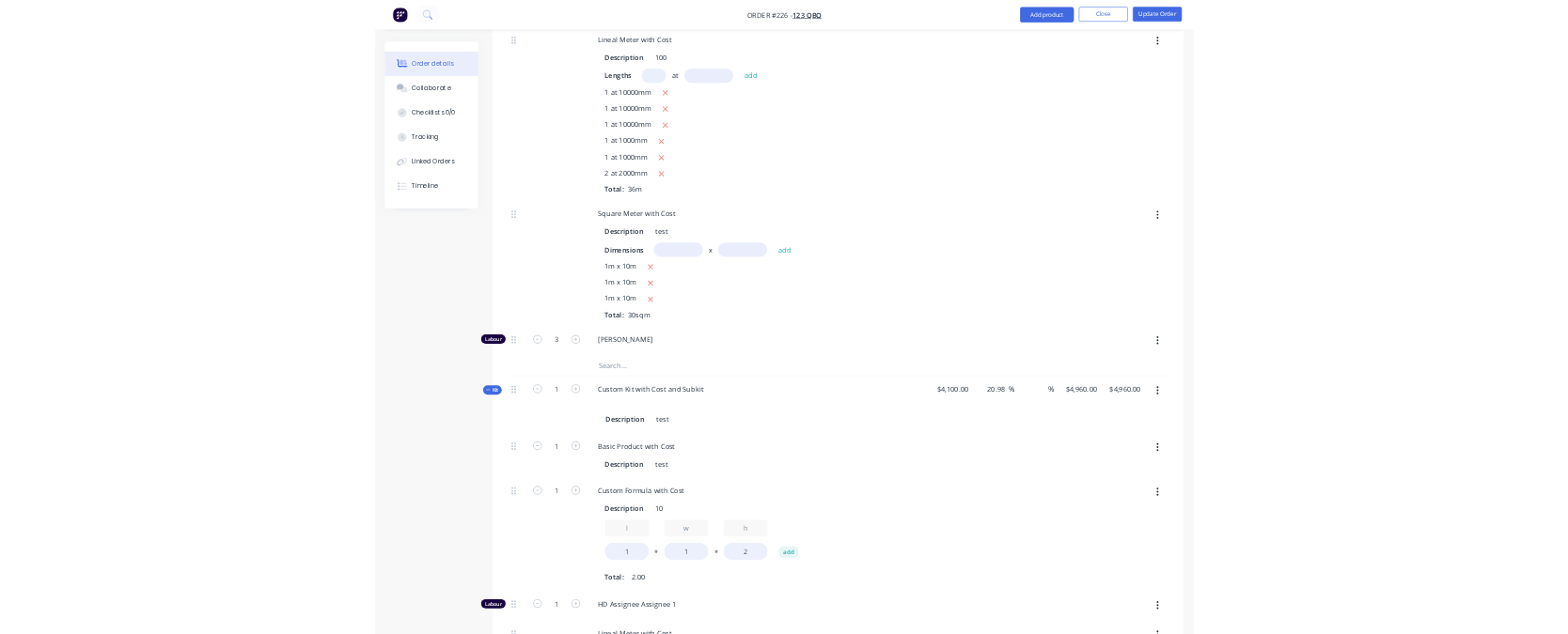
scroll to position [1634, 0]
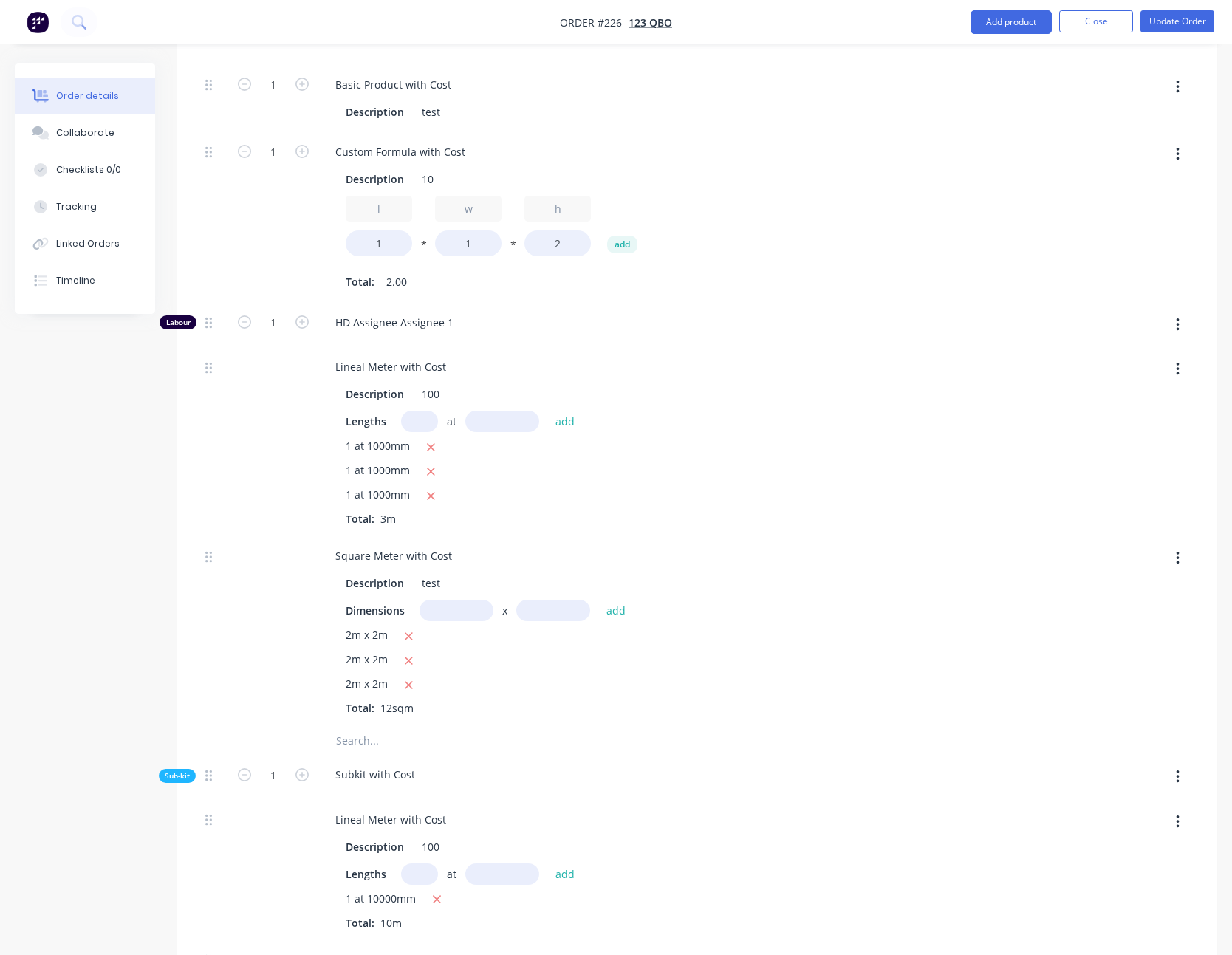
scroll to position [2544, 0]
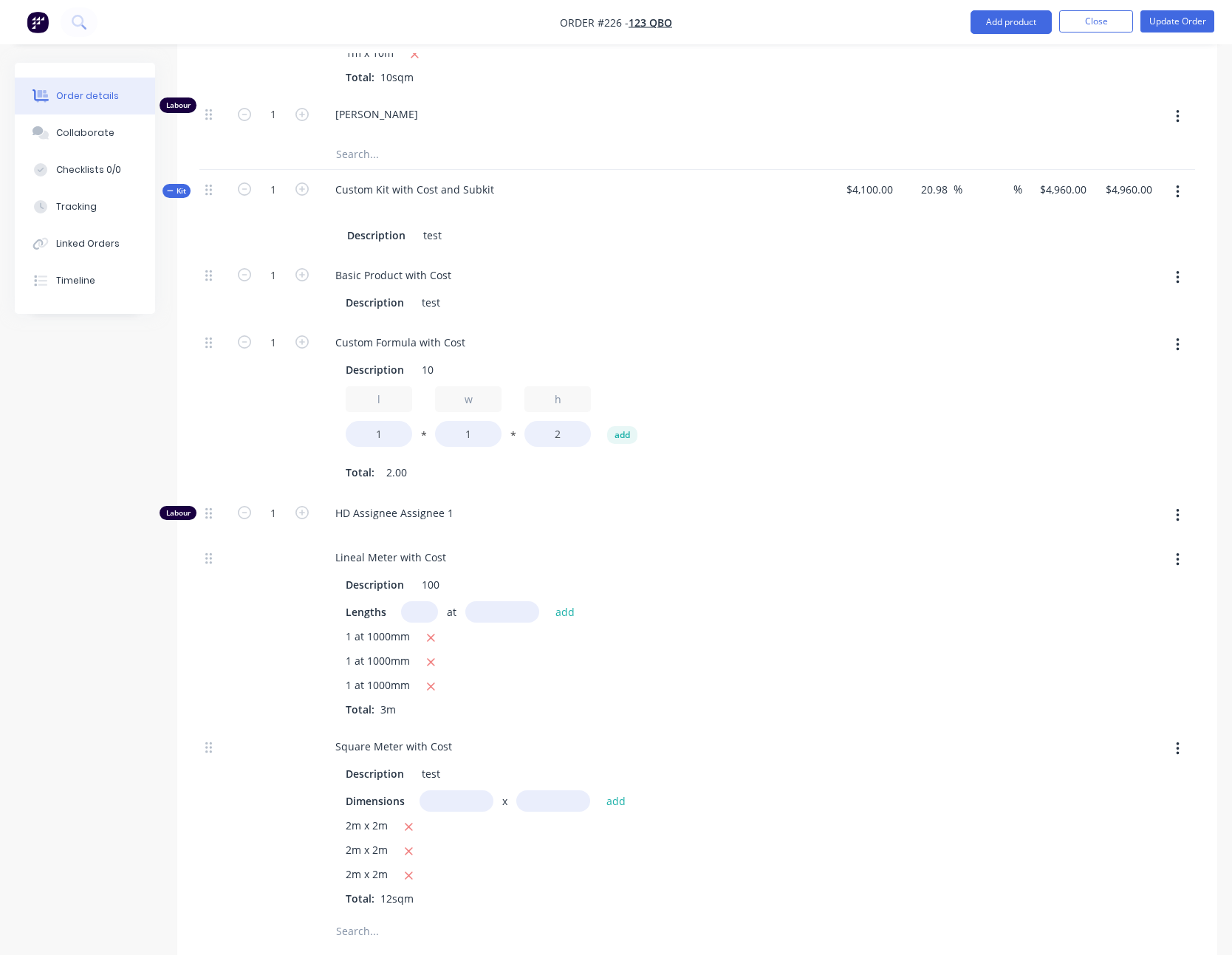
click at [1171, 188] on button "button" at bounding box center [1177, 192] width 34 height 27
click at [1105, 355] on div "Delete" at bounding box center [1125, 348] width 114 height 21
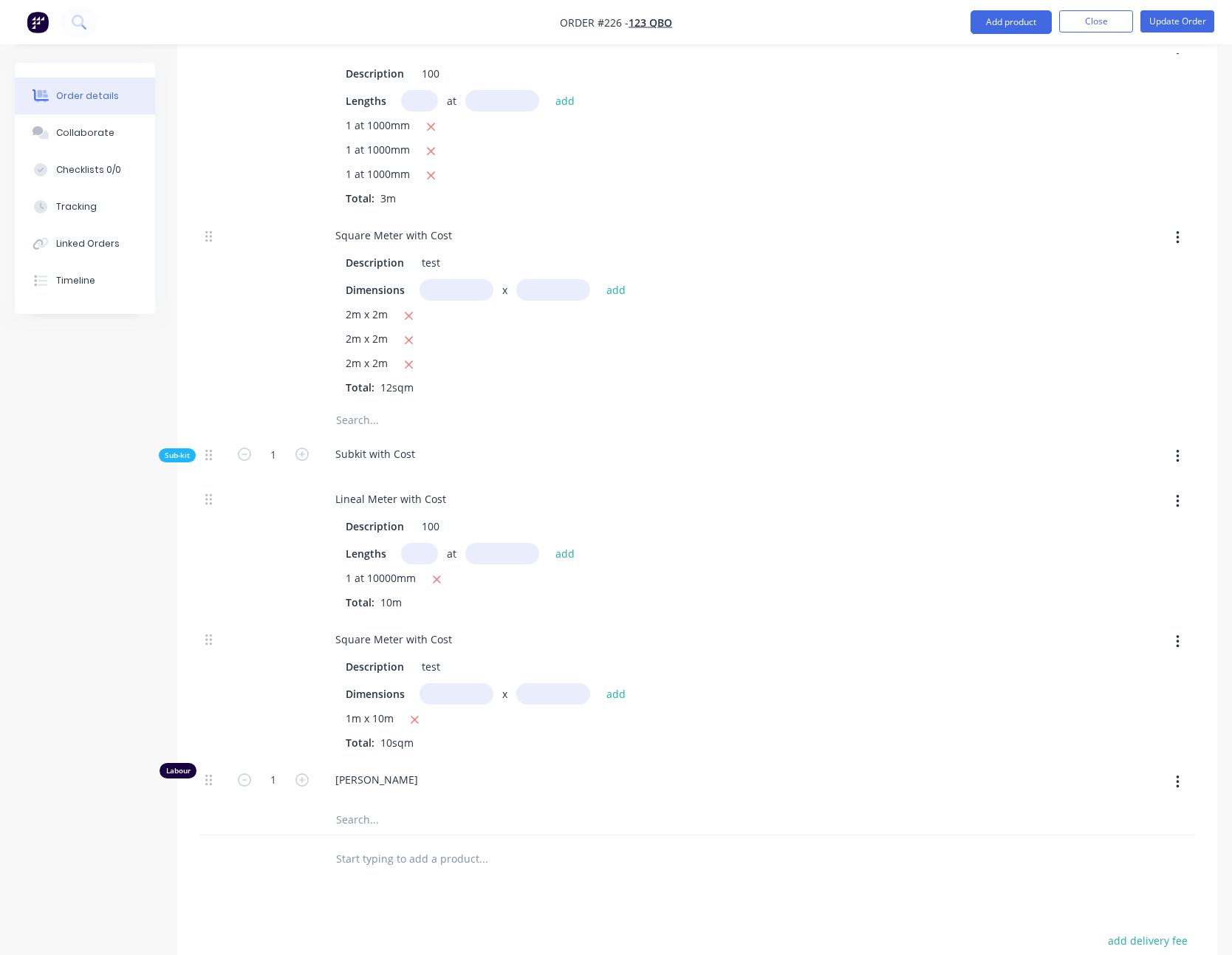
scroll to position [1392, 0]
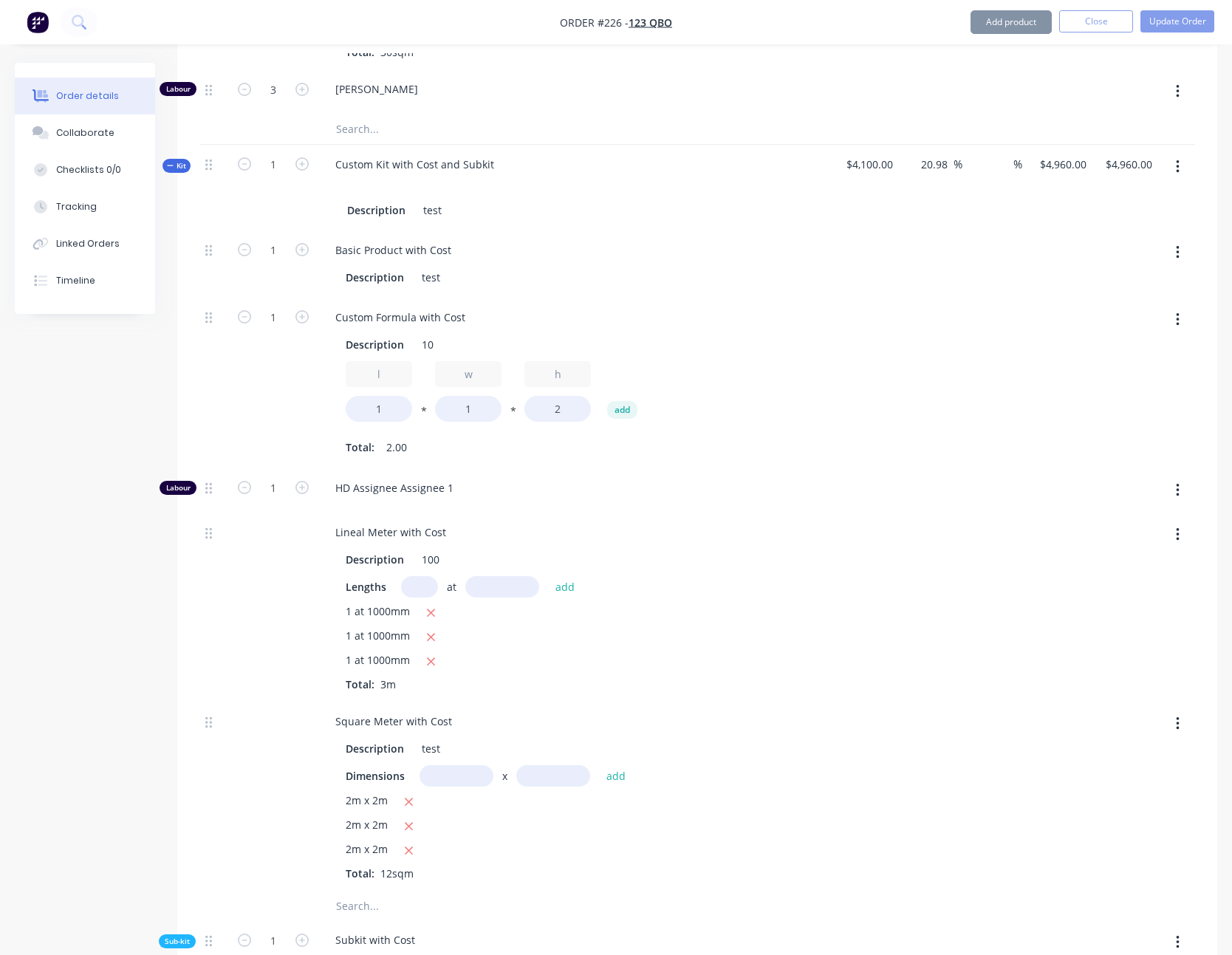
click at [1176, 172] on icon "button" at bounding box center [1177, 166] width 4 height 16
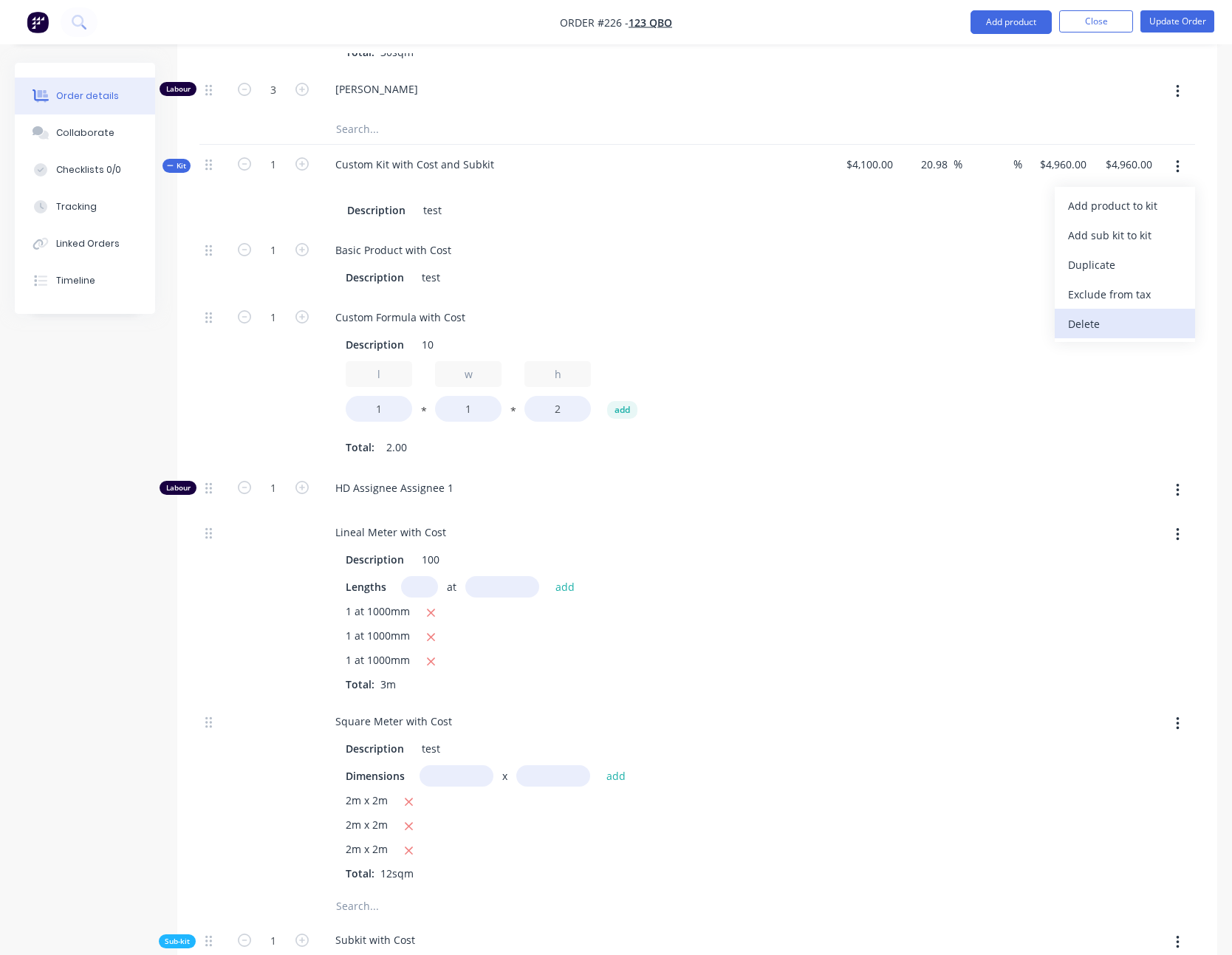
click at [1099, 322] on div "Delete" at bounding box center [1125, 323] width 114 height 21
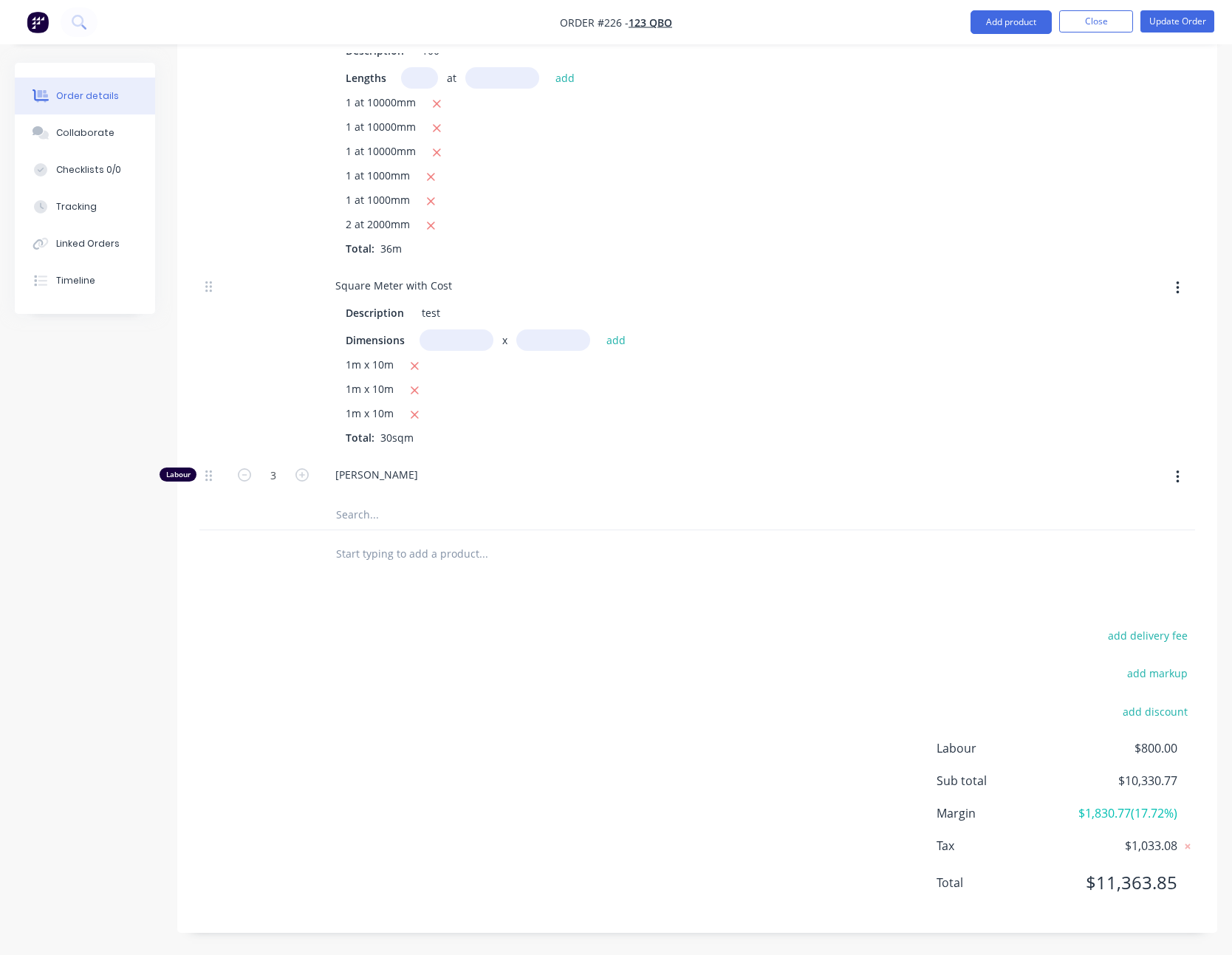
scroll to position [0, 0]
